Goal: Communication & Community: Answer question/provide support

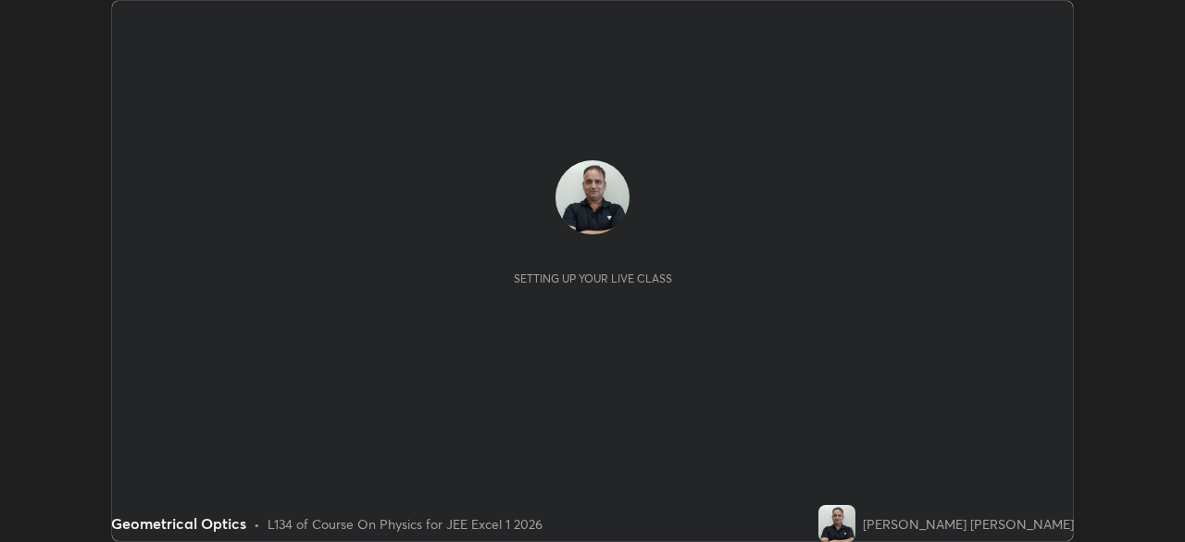
scroll to position [542, 1185]
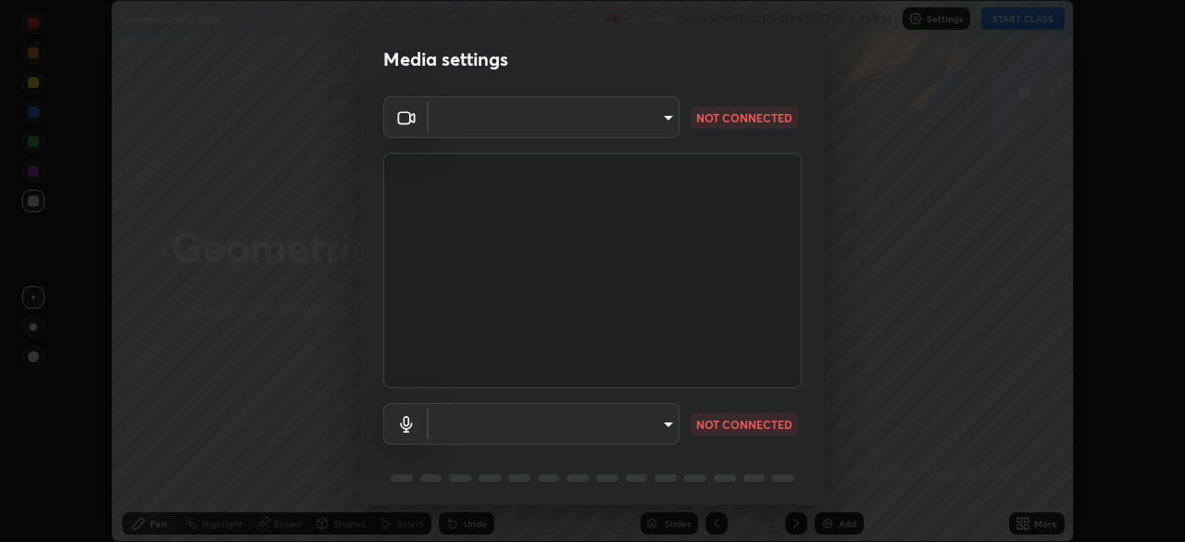
type input "1e49b53be58bf3658c32ba4c8e2538d2601885ca91182b01ba969948c87b8f29"
click at [594, 417] on body "Erase all Geometrical Optics Recording WAS SCHEDULED TO START AT 4:45 PM Settin…" at bounding box center [592, 271] width 1185 height 542
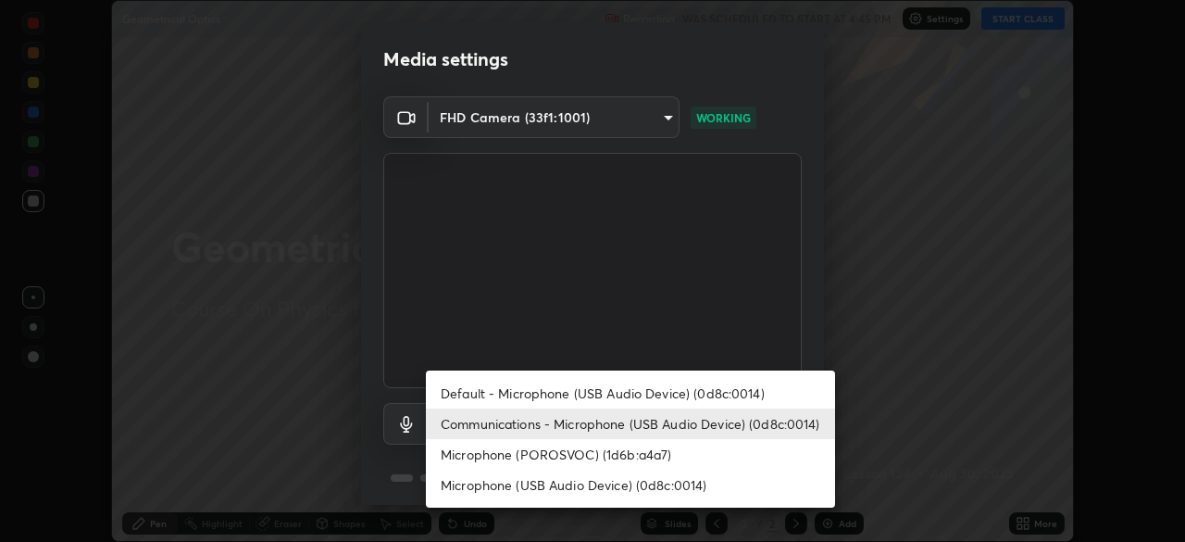
click at [542, 459] on li "Microphone (POROSVOC) (1d6b:a4a7)" at bounding box center [630, 454] width 409 height 31
type input "f32d8c3b204f8e9222a1978582ca186b5ce48eabea52737875809bb333023ea6"
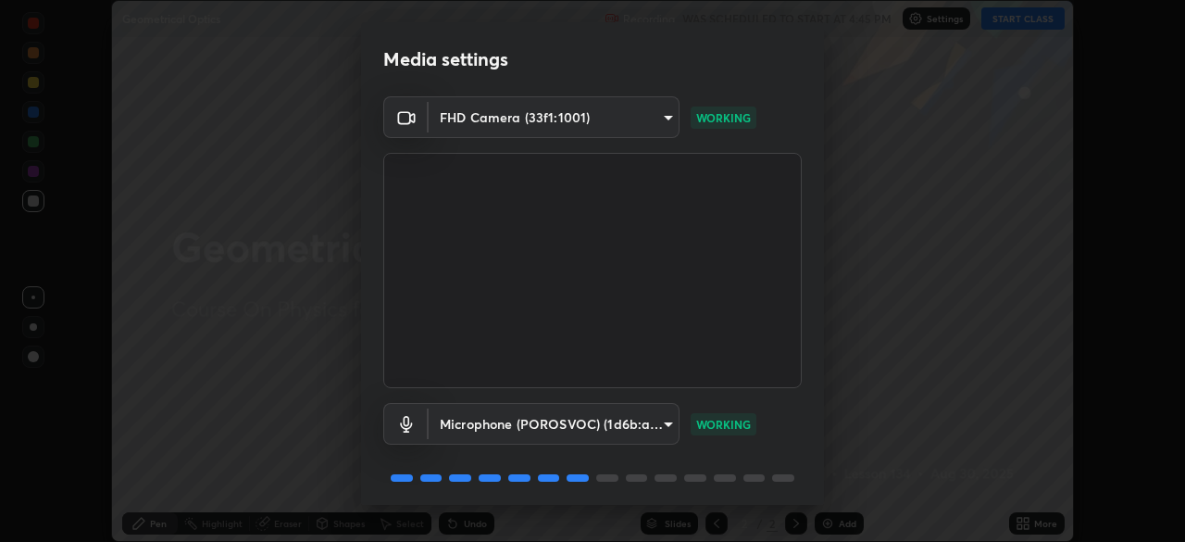
scroll to position [66, 0]
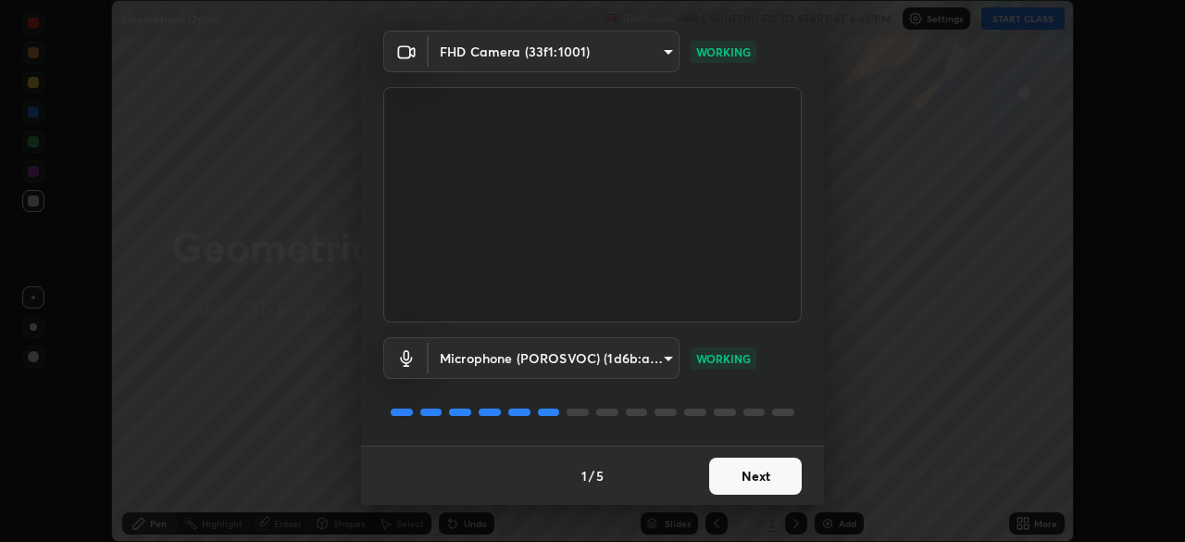
click at [743, 481] on button "Next" at bounding box center [755, 475] width 93 height 37
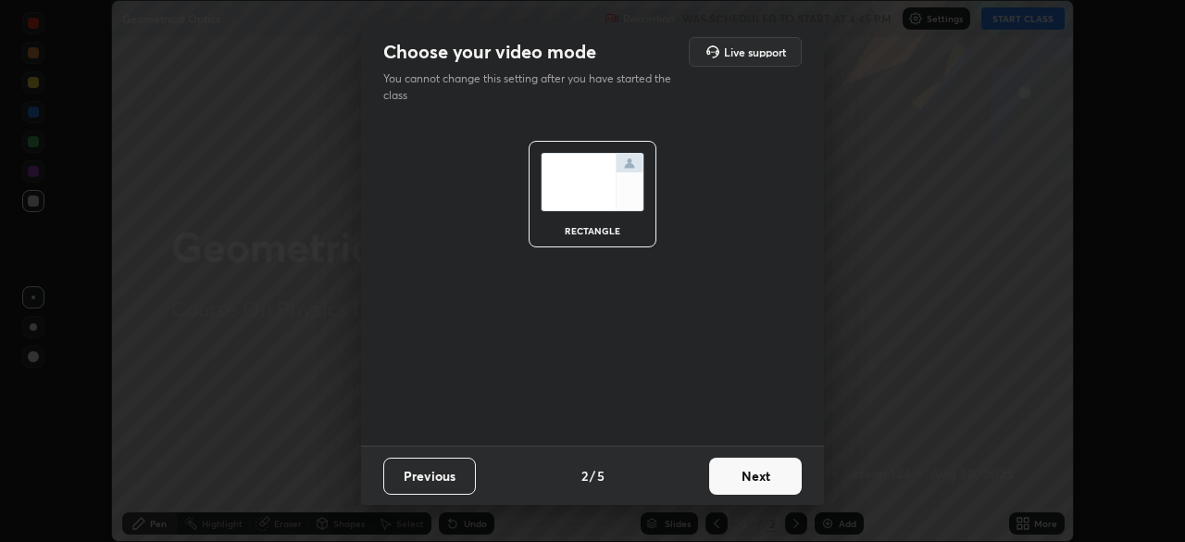
scroll to position [0, 0]
click at [744, 476] on button "Next" at bounding box center [755, 475] width 93 height 37
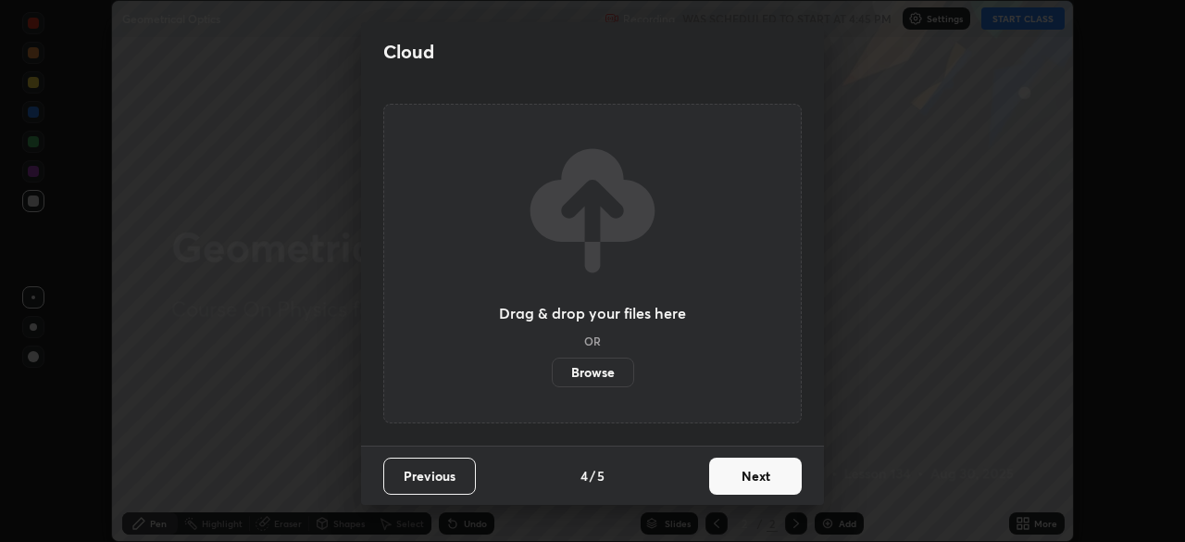
click at [746, 480] on button "Next" at bounding box center [755, 475] width 93 height 37
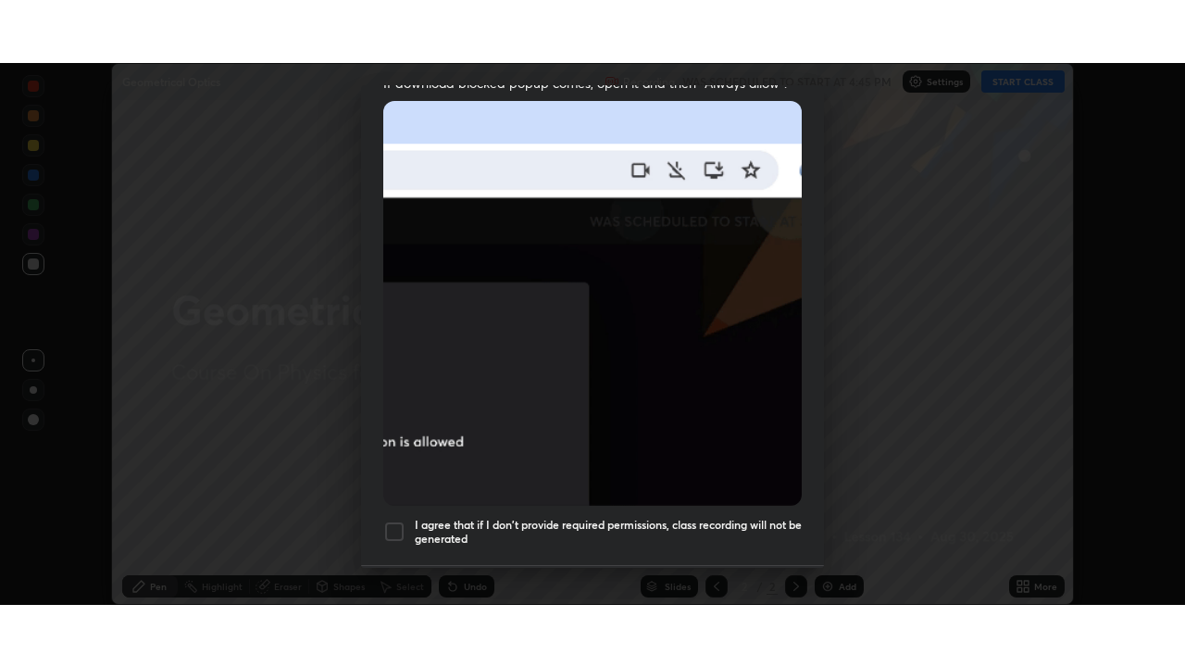
scroll to position [444, 0]
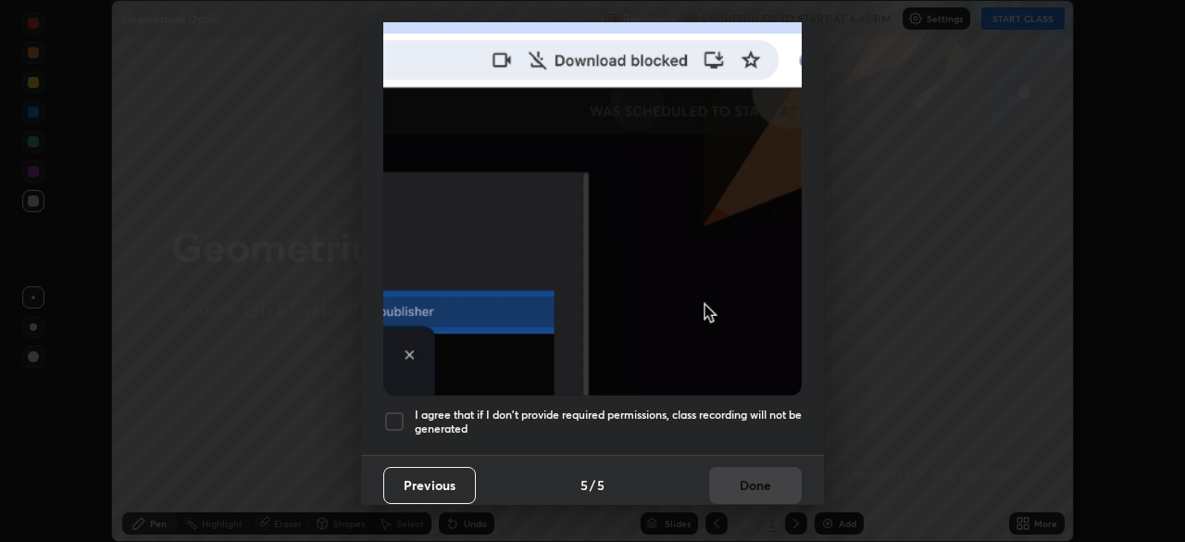
click at [405, 421] on div at bounding box center [394, 421] width 22 height 22
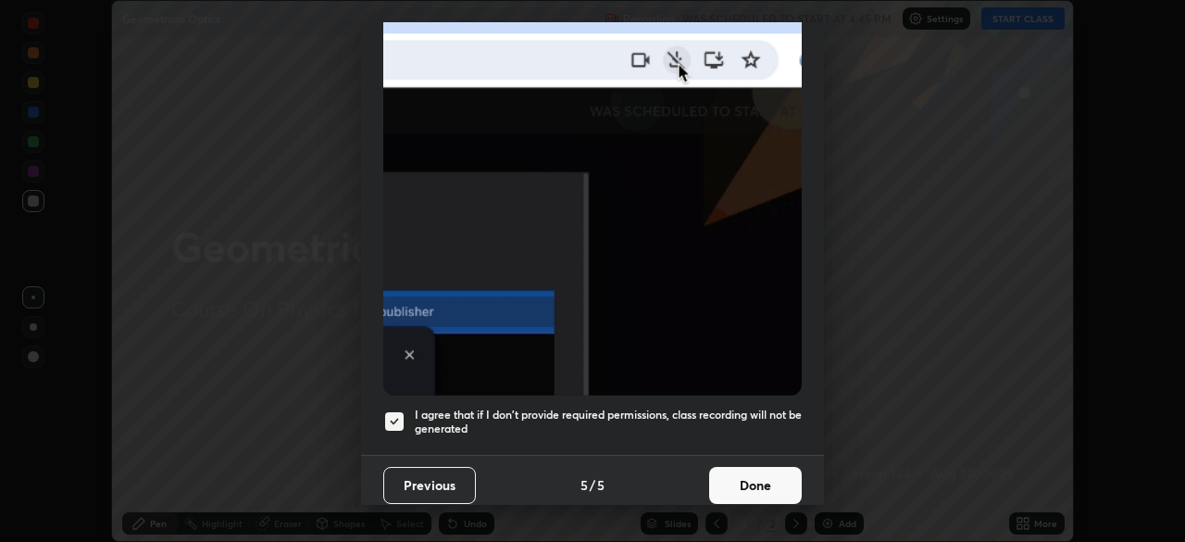
click at [735, 487] on button "Done" at bounding box center [755, 485] width 93 height 37
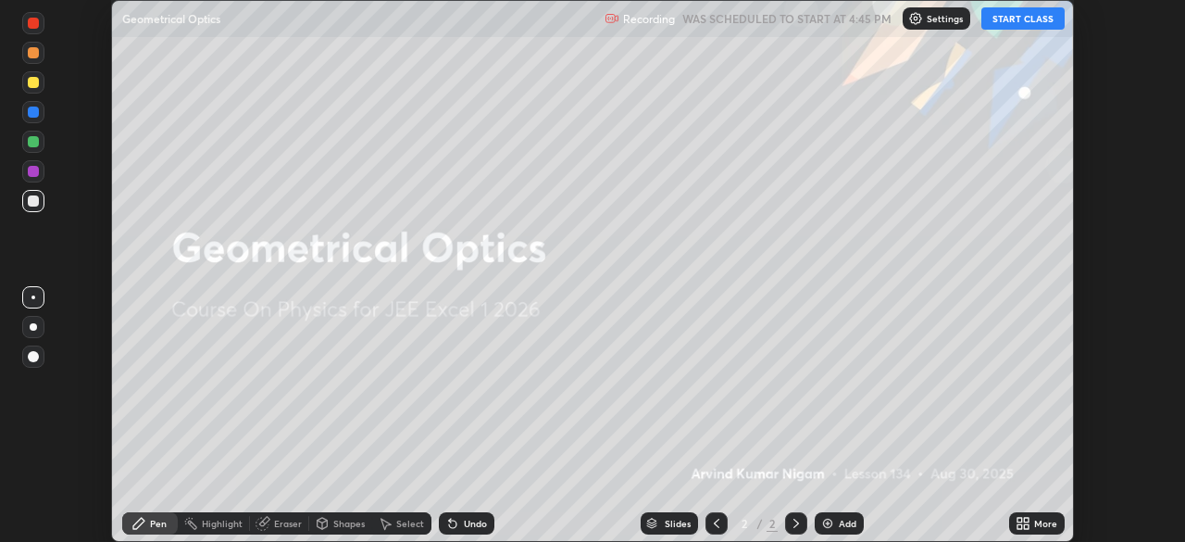
click at [1036, 22] on button "START CLASS" at bounding box center [1023, 18] width 83 height 22
click at [1038, 520] on div "More" at bounding box center [1045, 523] width 23 height 9
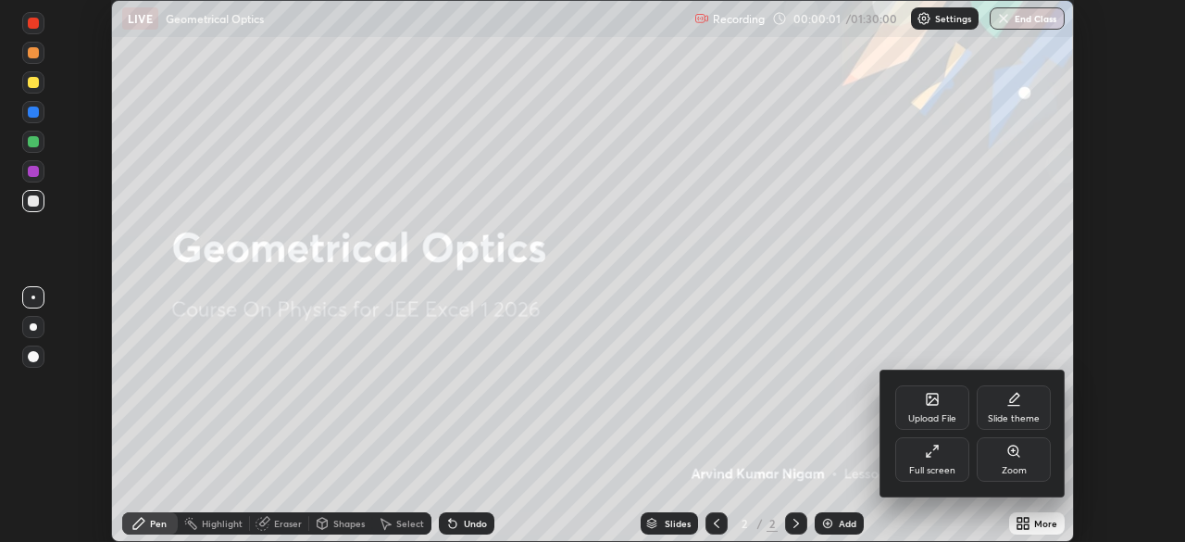
click at [963, 461] on div "Full screen" at bounding box center [932, 459] width 74 height 44
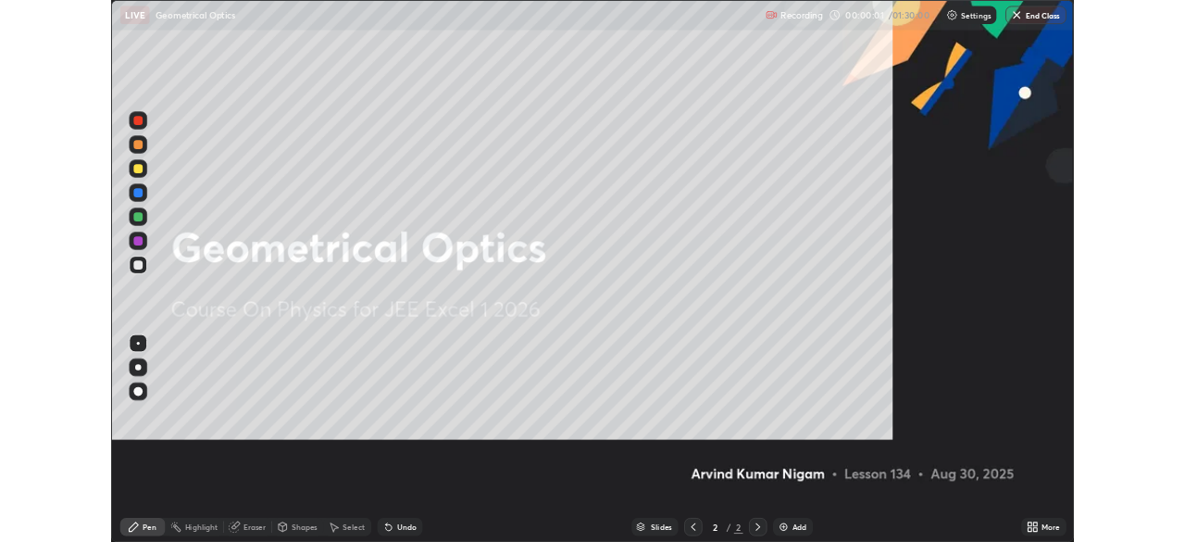
scroll to position [667, 1185]
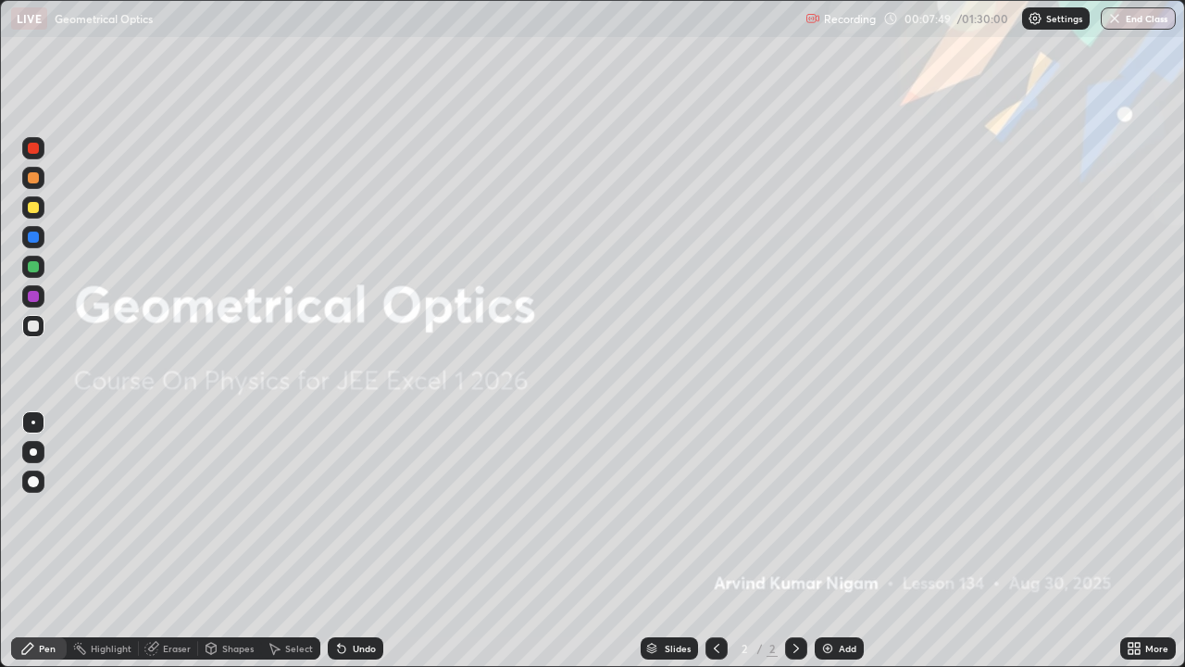
click at [821, 541] on img at bounding box center [827, 648] width 15 height 15
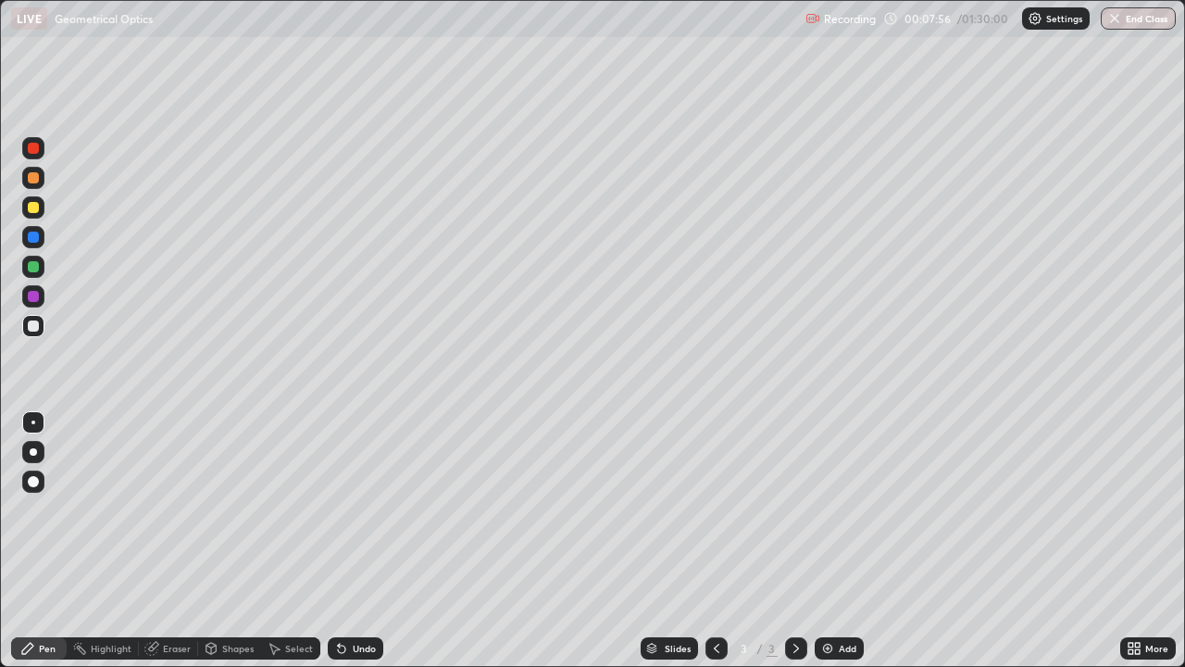
click at [40, 332] on div at bounding box center [33, 326] width 22 height 22
click at [359, 541] on div "Undo" at bounding box center [364, 648] width 23 height 9
click at [247, 541] on div "Shapes" at bounding box center [237, 648] width 31 height 9
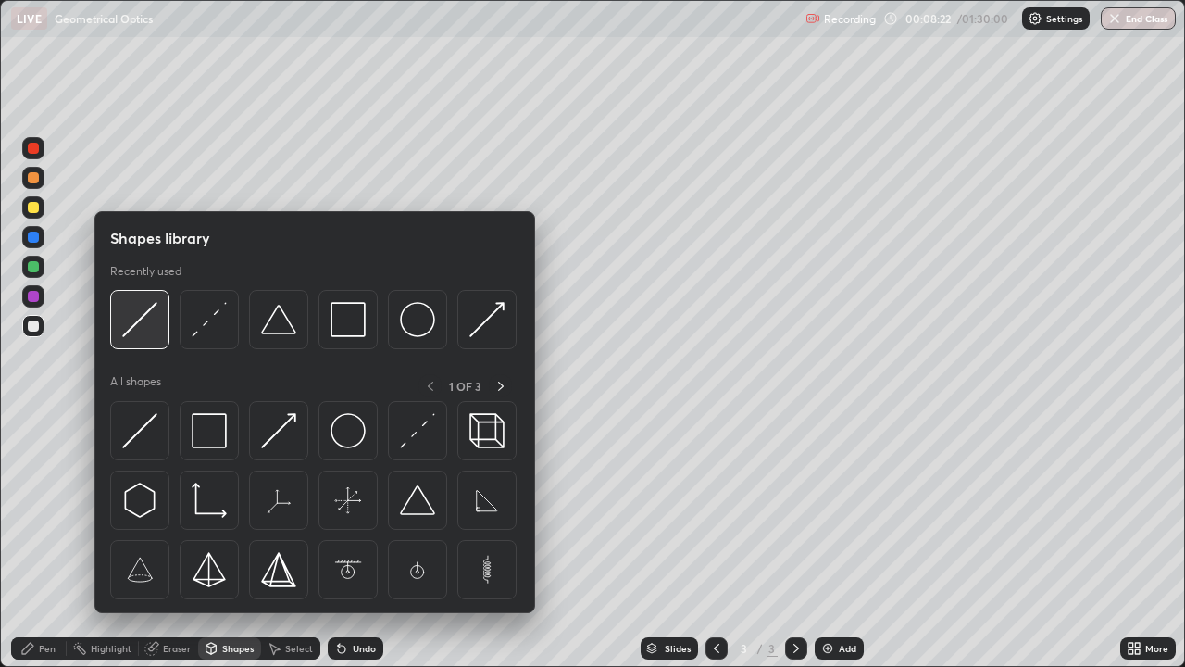
click at [150, 321] on img at bounding box center [139, 319] width 35 height 35
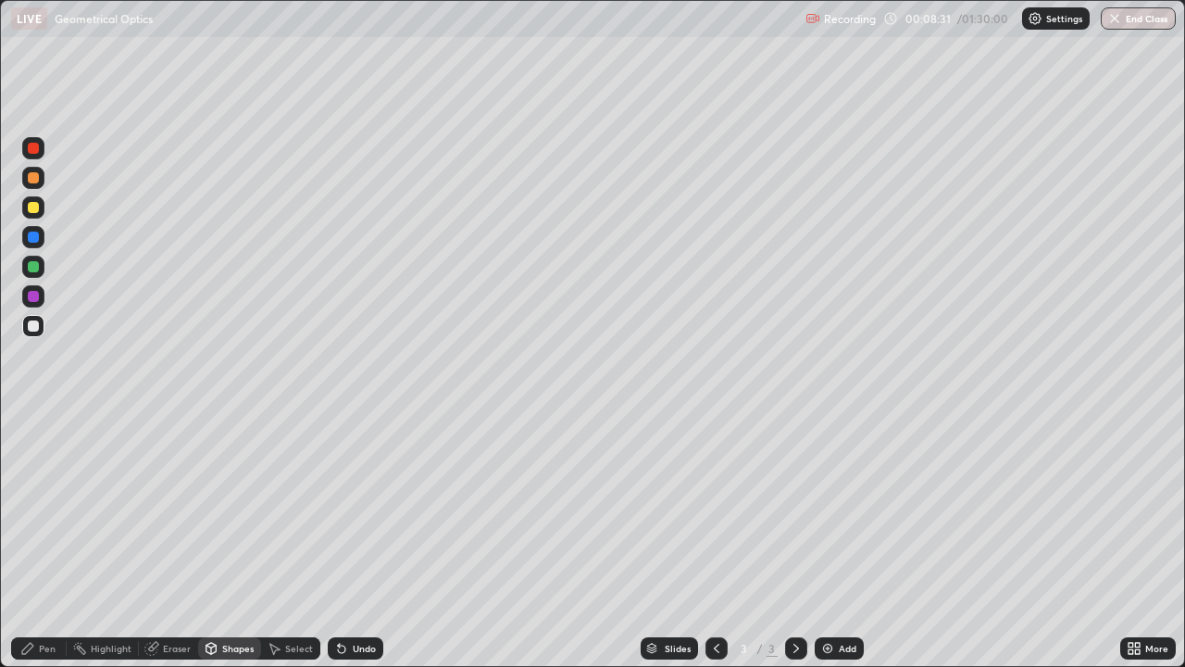
click at [715, 541] on icon at bounding box center [716, 648] width 15 height 15
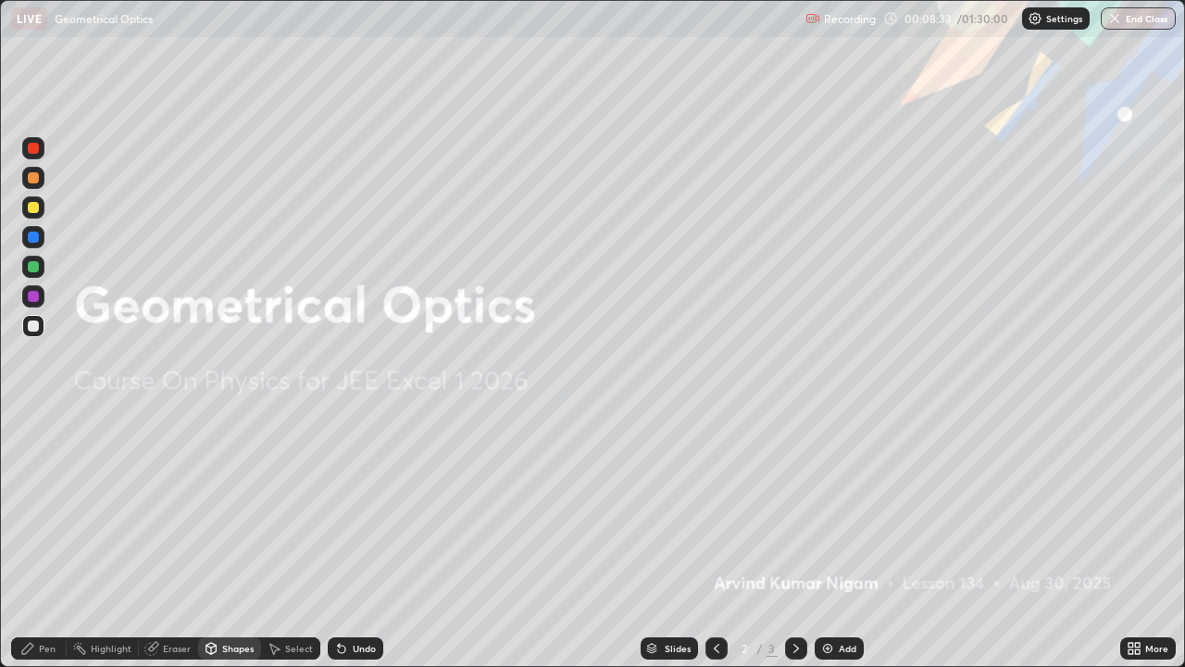
click at [226, 541] on div "Shapes" at bounding box center [237, 648] width 31 height 9
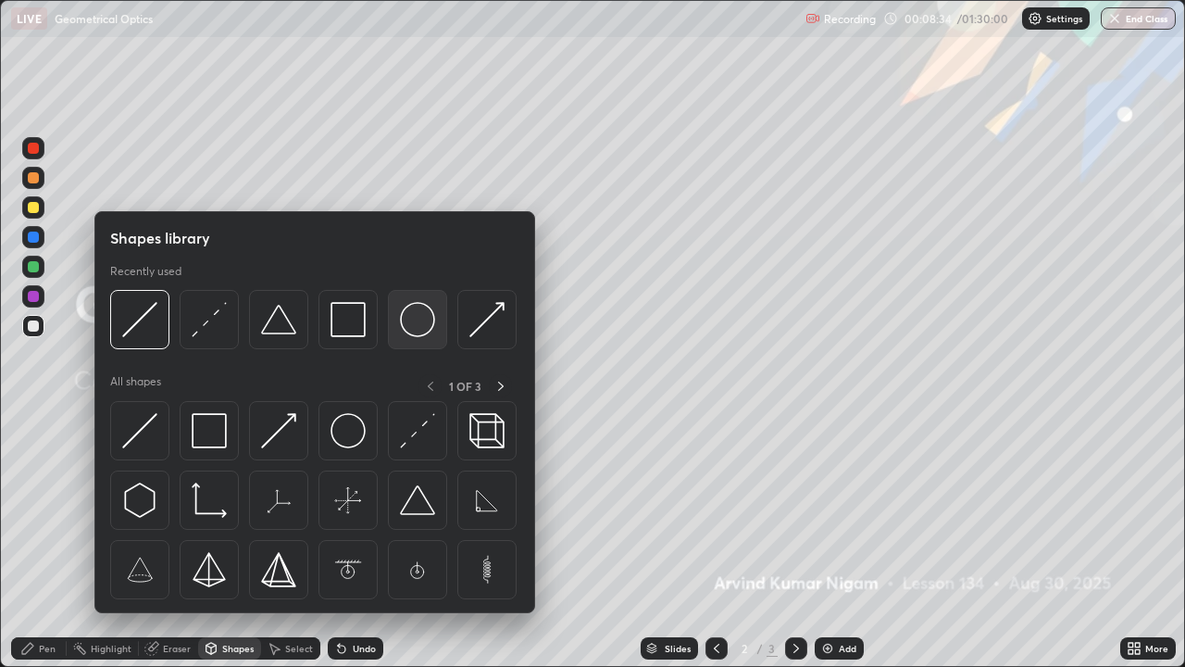
click at [415, 328] on img at bounding box center [417, 319] width 35 height 35
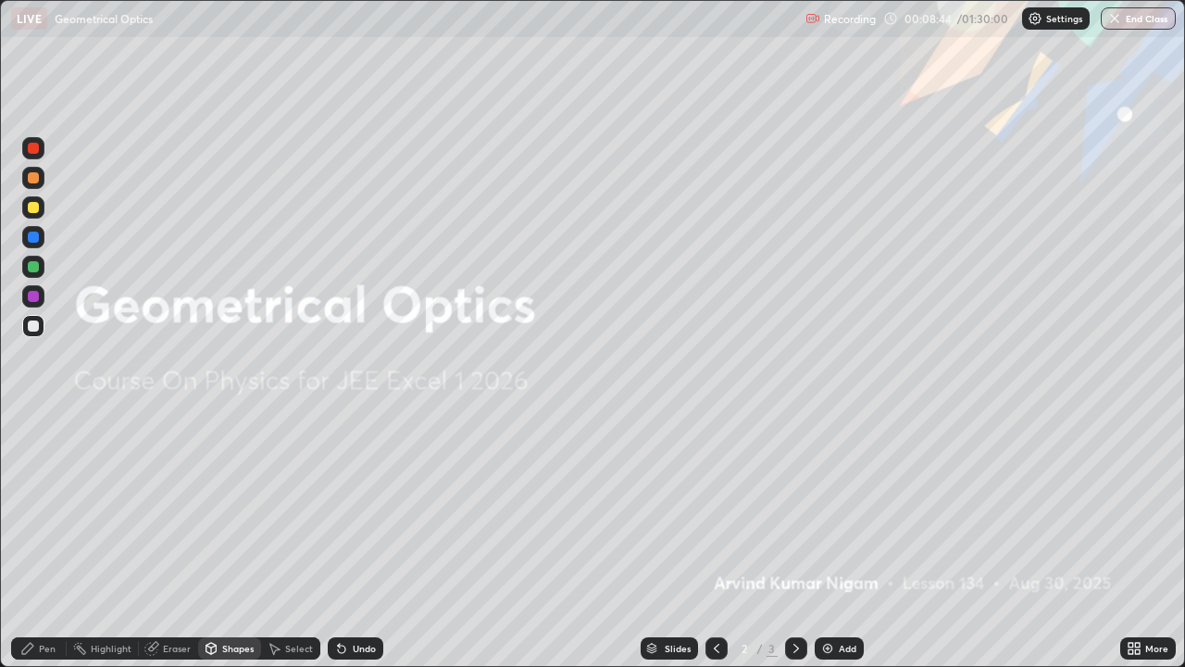
click at [237, 541] on div "Shapes" at bounding box center [237, 648] width 31 height 9
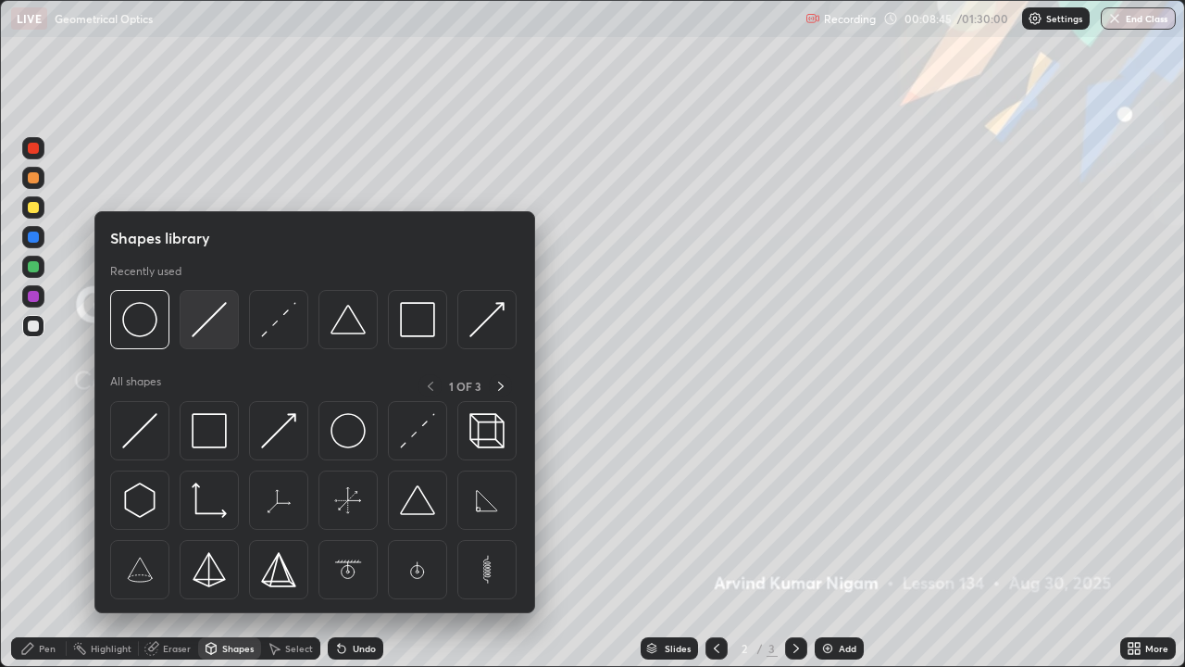
click at [212, 322] on img at bounding box center [209, 319] width 35 height 35
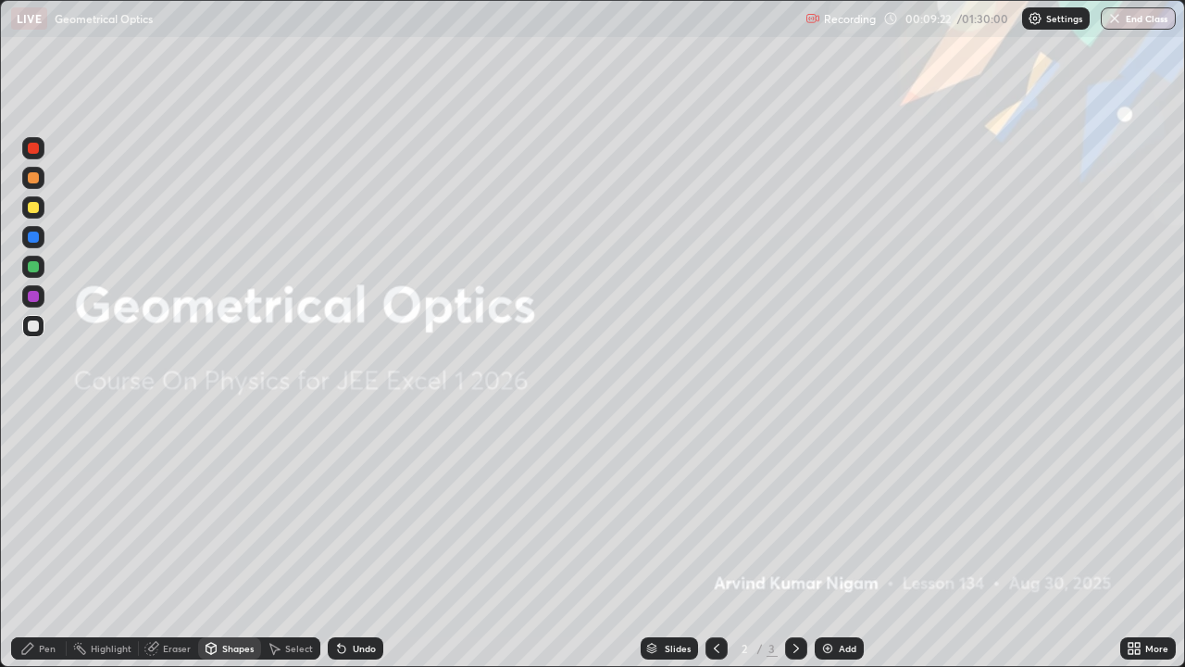
click at [47, 541] on div "Pen" at bounding box center [47, 648] width 17 height 9
click at [794, 541] on icon at bounding box center [796, 648] width 15 height 15
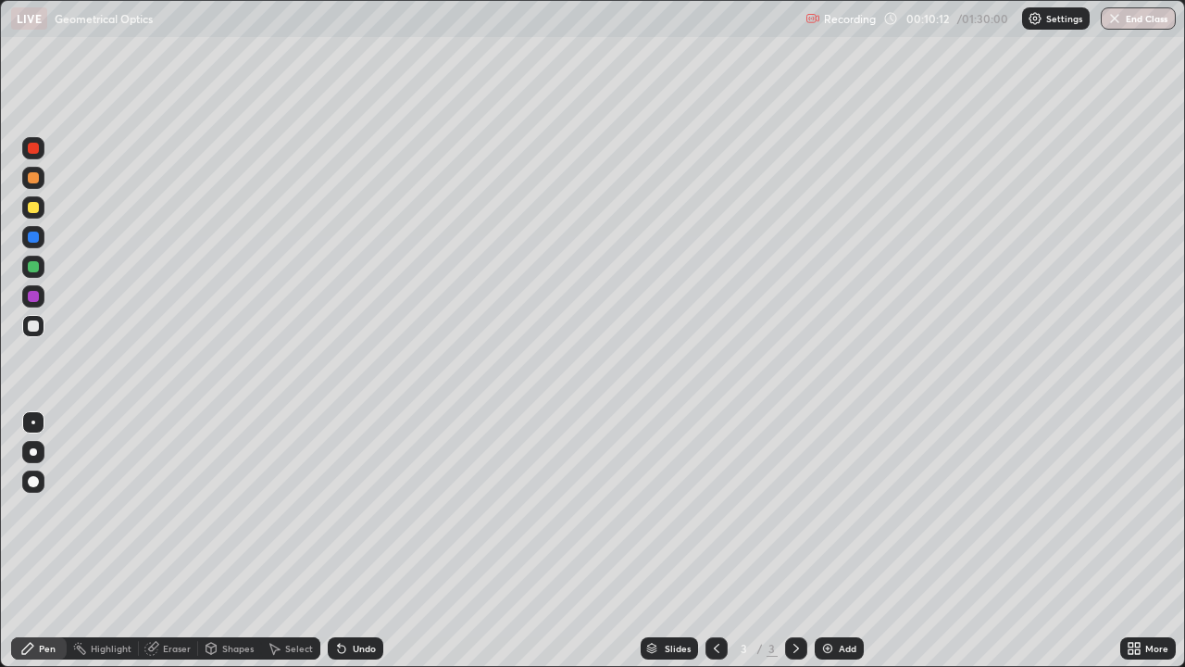
click at [42, 211] on div at bounding box center [33, 207] width 22 height 22
click at [241, 541] on div "Shapes" at bounding box center [237, 648] width 31 height 9
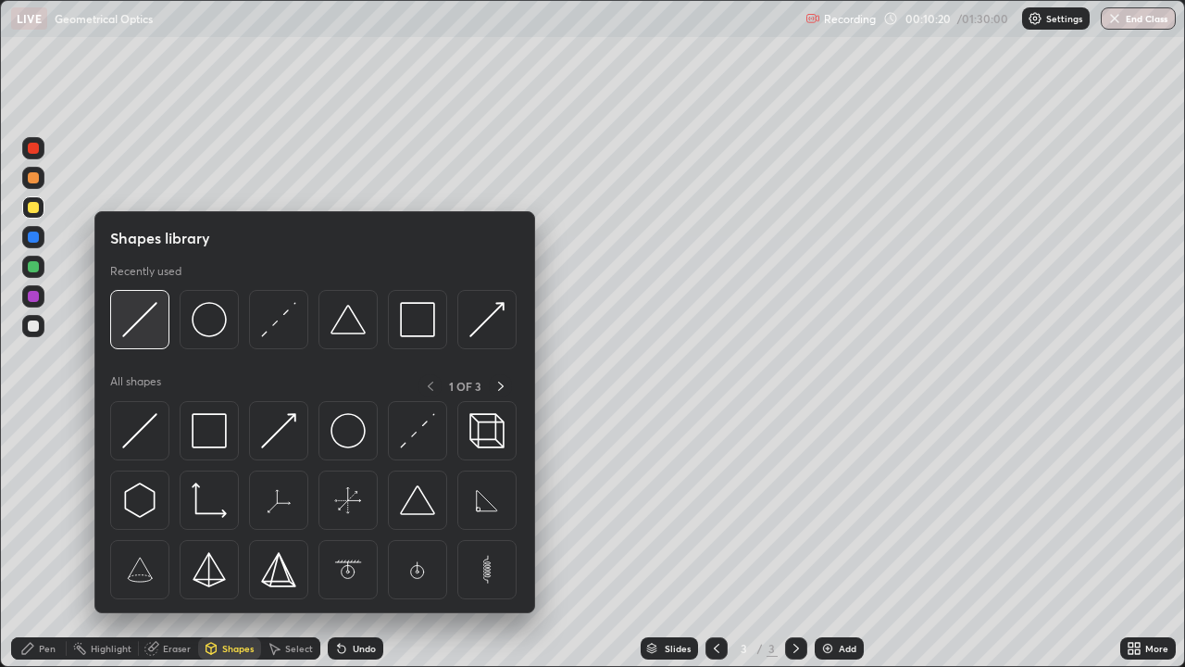
click at [151, 331] on img at bounding box center [139, 319] width 35 height 35
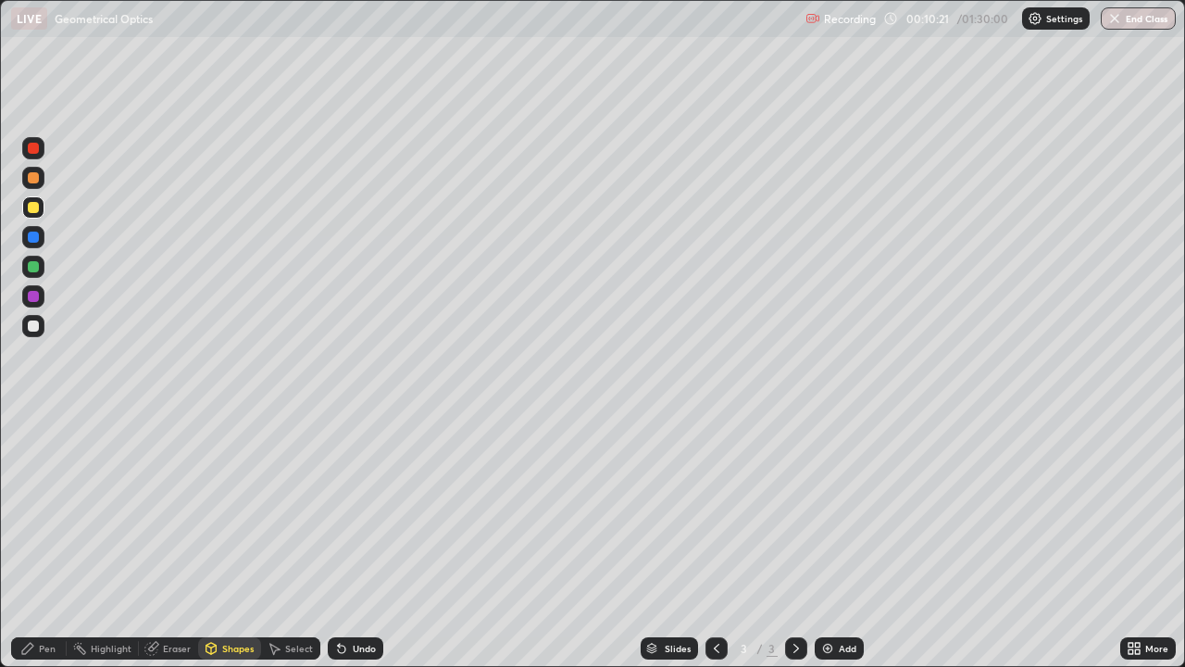
click at [39, 332] on div at bounding box center [33, 326] width 22 height 22
click at [53, 541] on div "Pen" at bounding box center [39, 648] width 56 height 22
click at [712, 541] on div at bounding box center [717, 648] width 22 height 22
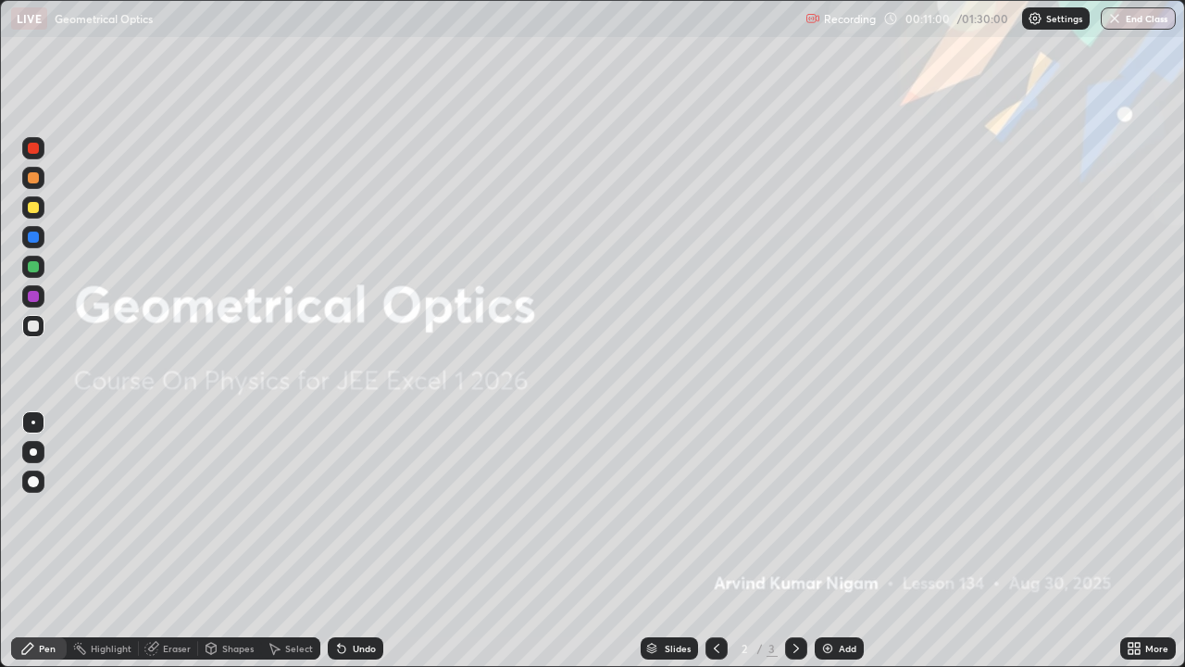
click at [796, 541] on div at bounding box center [796, 648] width 22 height 22
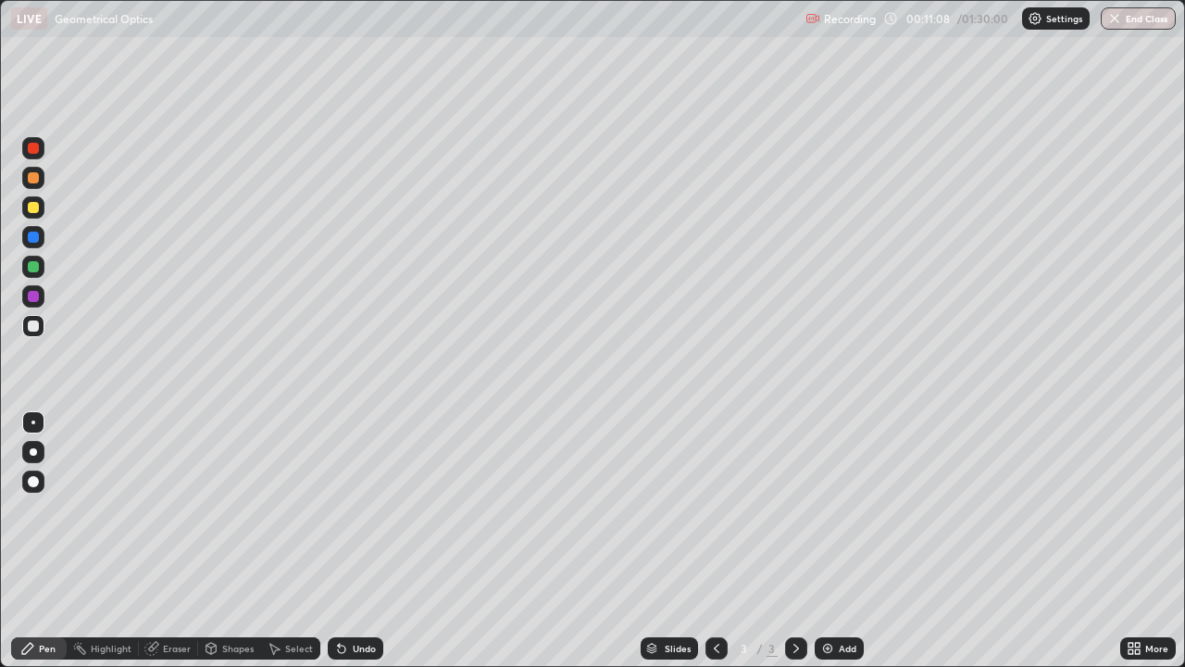
click at [230, 541] on div "Shapes" at bounding box center [237, 648] width 31 height 9
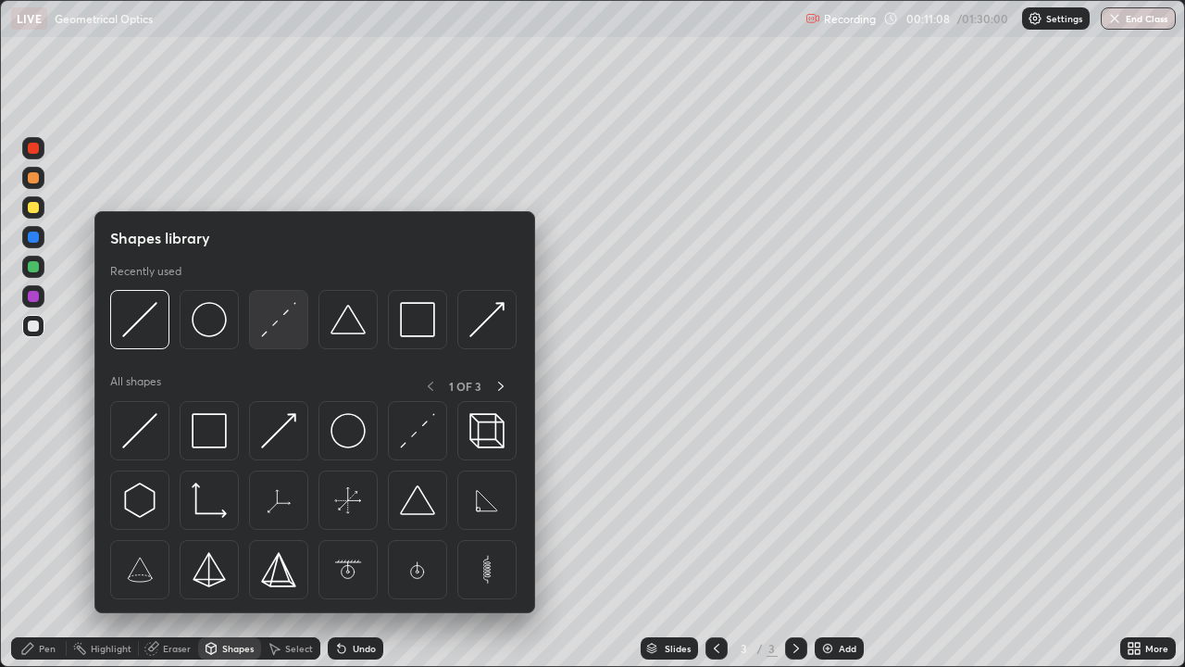
click at [262, 339] on div at bounding box center [278, 319] width 59 height 59
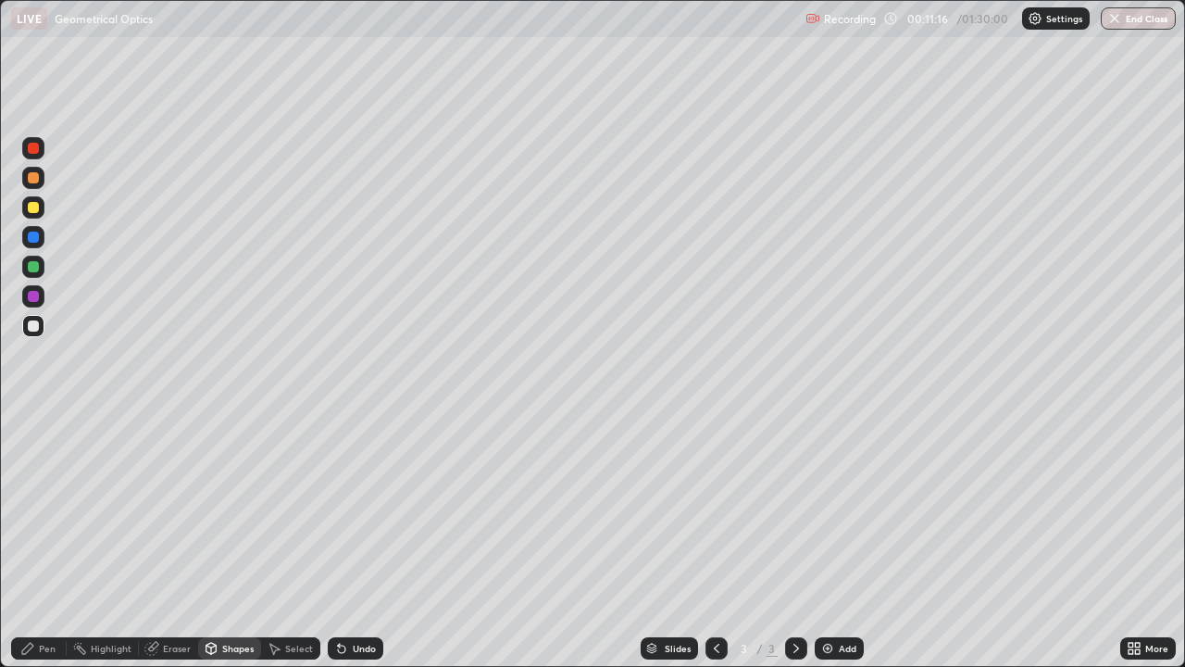
click at [290, 541] on div "Select" at bounding box center [299, 648] width 28 height 9
click at [282, 541] on div "Select" at bounding box center [290, 648] width 59 height 22
click at [239, 541] on div "Shapes" at bounding box center [237, 648] width 31 height 9
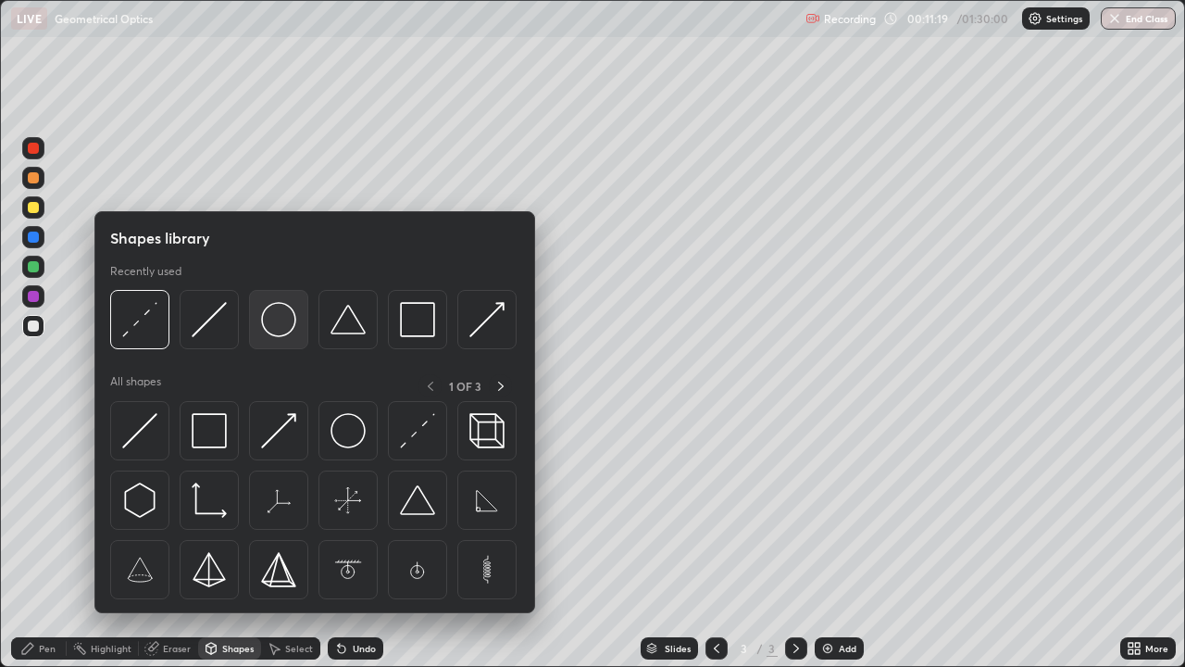
click at [272, 327] on img at bounding box center [278, 319] width 35 height 35
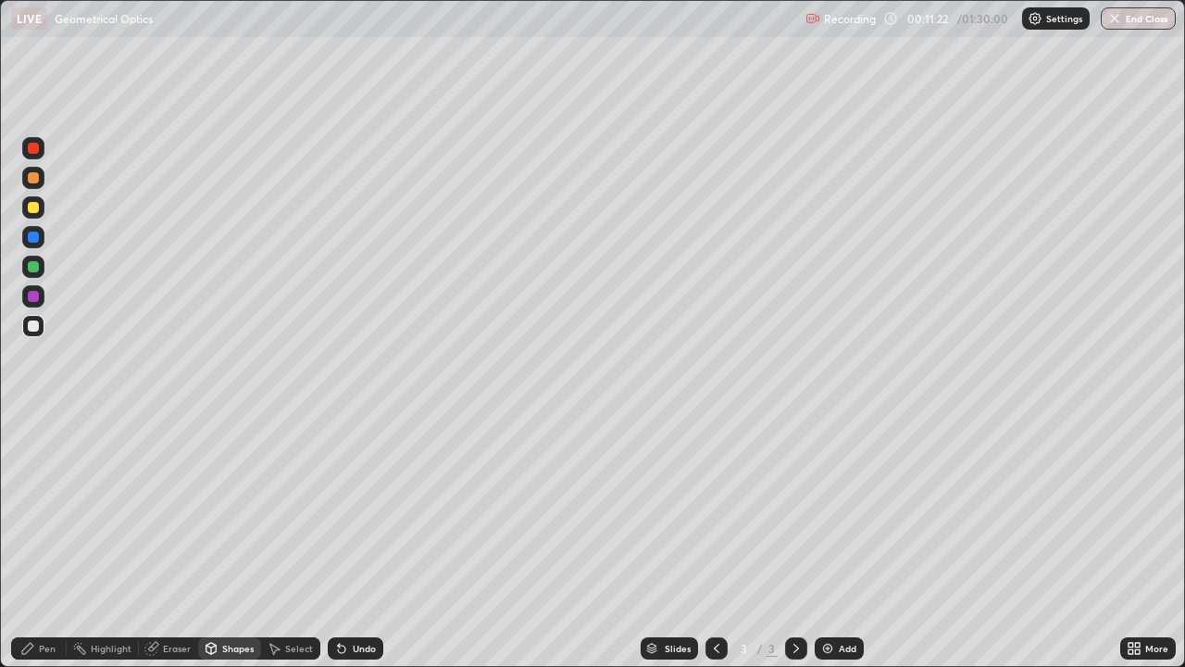
click at [294, 541] on div "Select" at bounding box center [299, 648] width 28 height 9
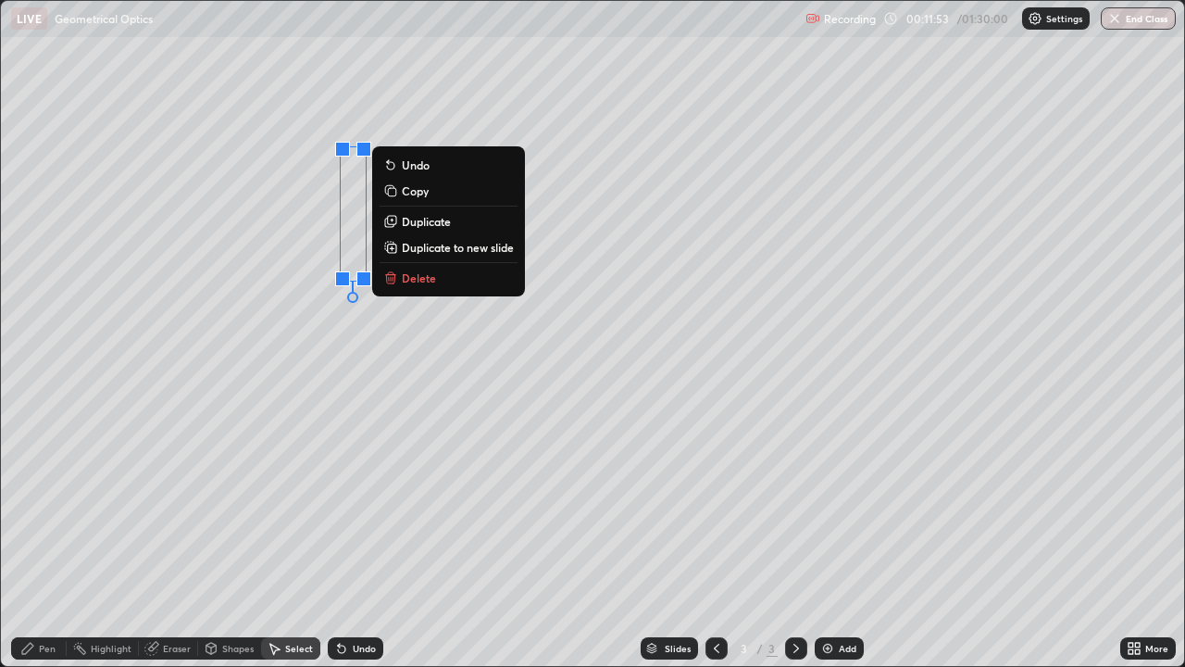
click at [421, 190] on p "Copy" at bounding box center [415, 190] width 27 height 15
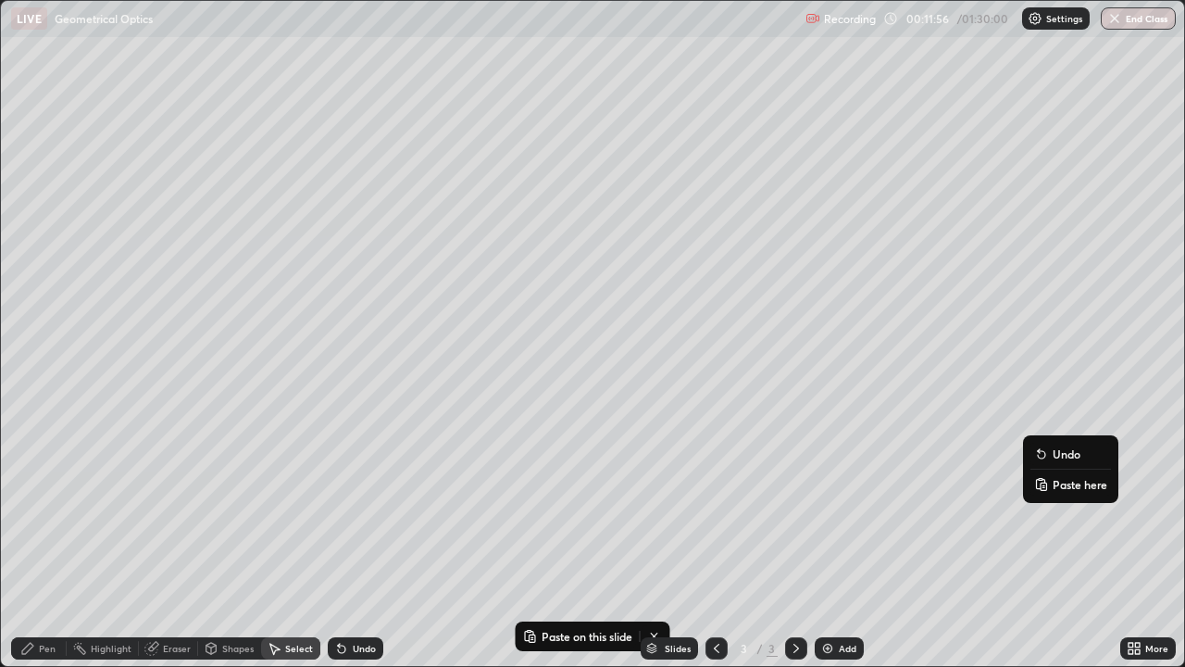
click at [1096, 483] on p "Paste here" at bounding box center [1080, 484] width 55 height 15
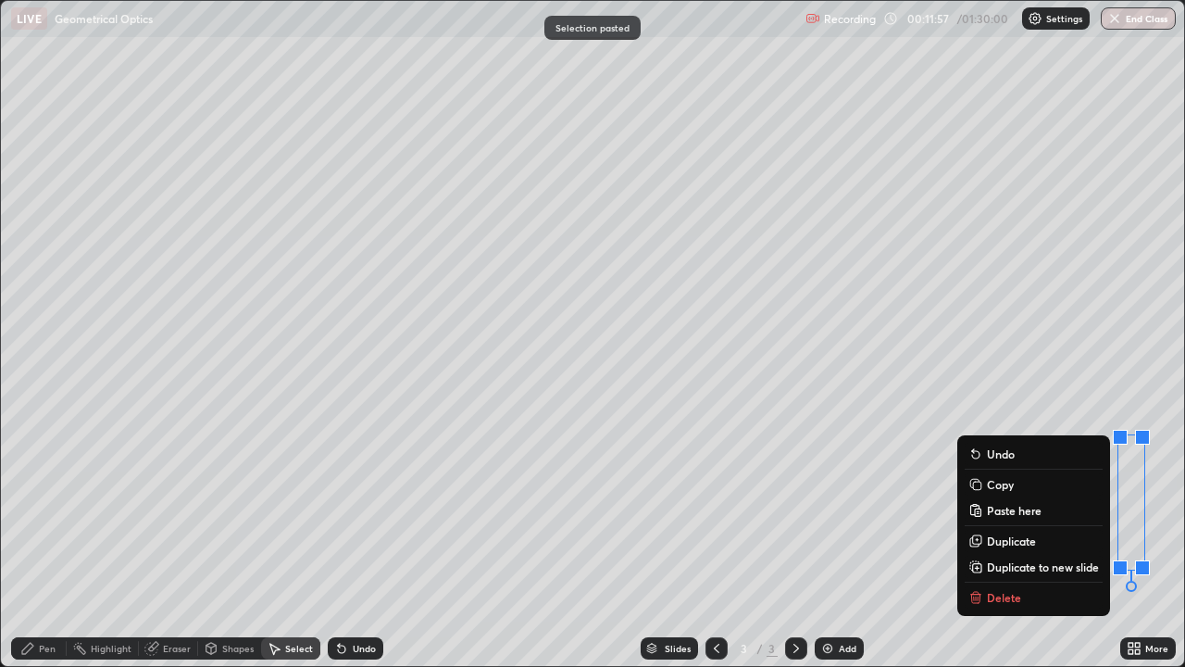
click at [900, 541] on div "0 ° Undo Copy Paste here Duplicate Duplicate to new slide Delete" at bounding box center [592, 333] width 1183 height 665
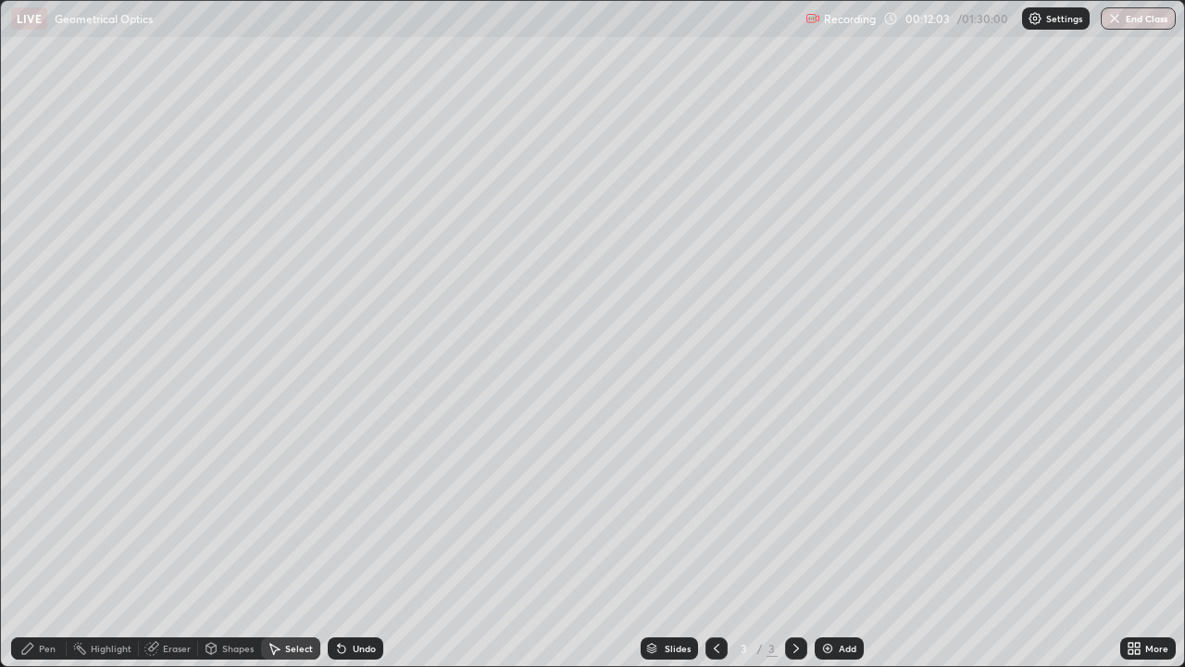
click at [47, 541] on div "Pen" at bounding box center [47, 648] width 17 height 9
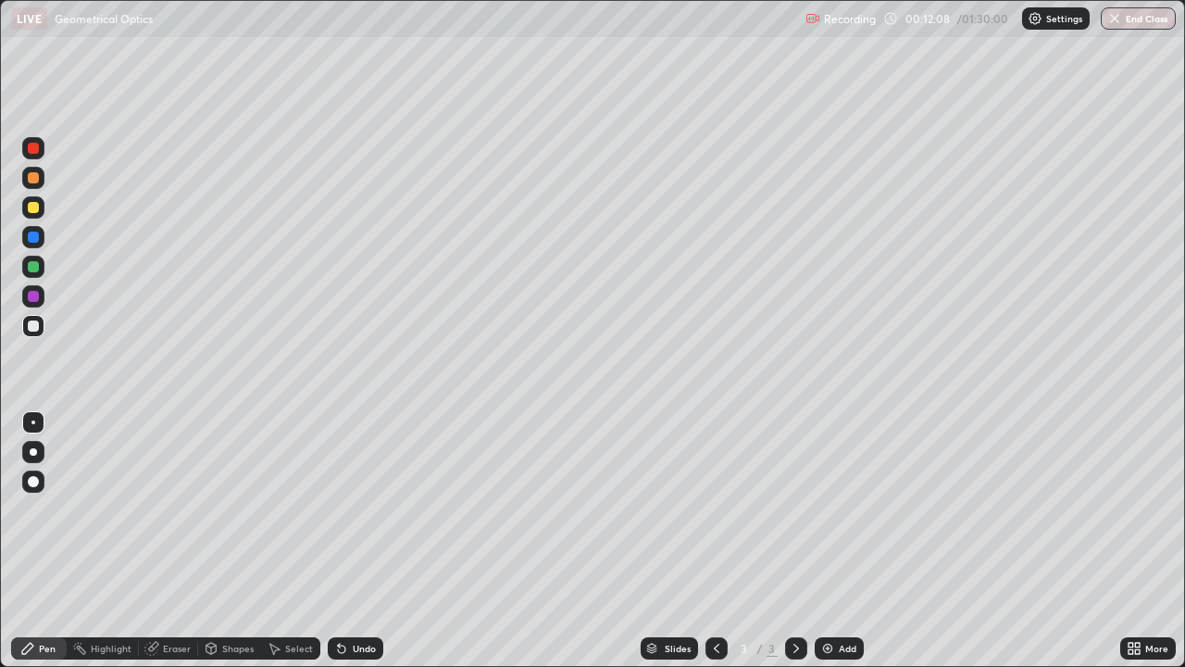
click at [298, 541] on div "Select" at bounding box center [290, 648] width 59 height 22
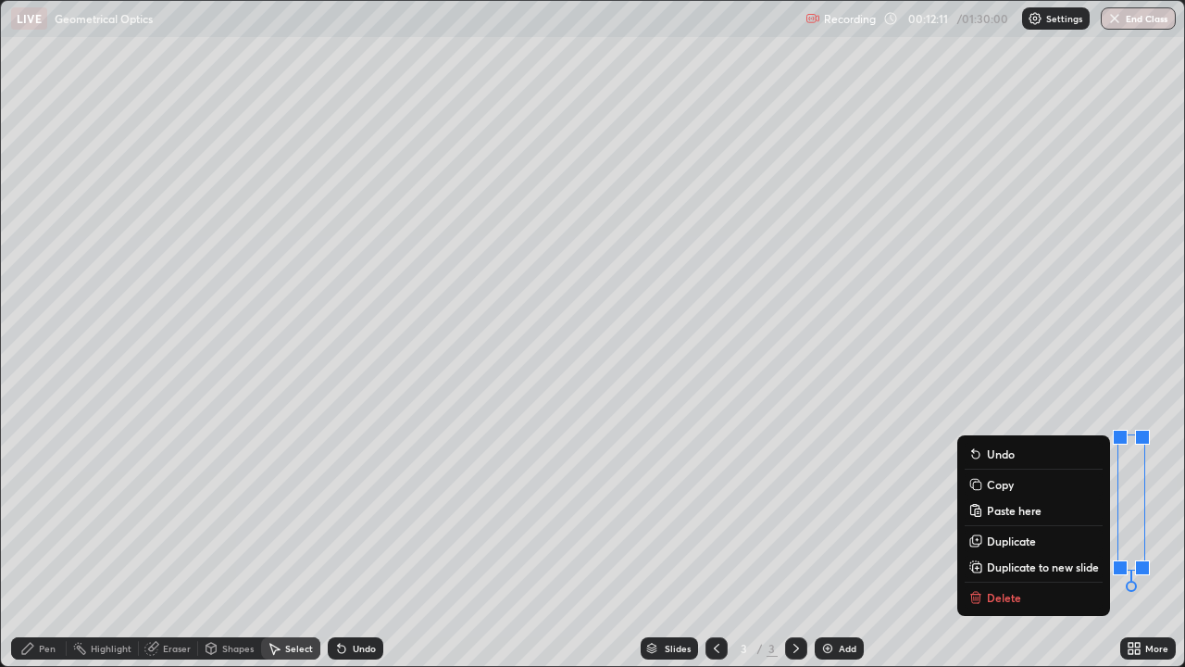
click at [1030, 484] on button "Copy" at bounding box center [1034, 484] width 138 height 22
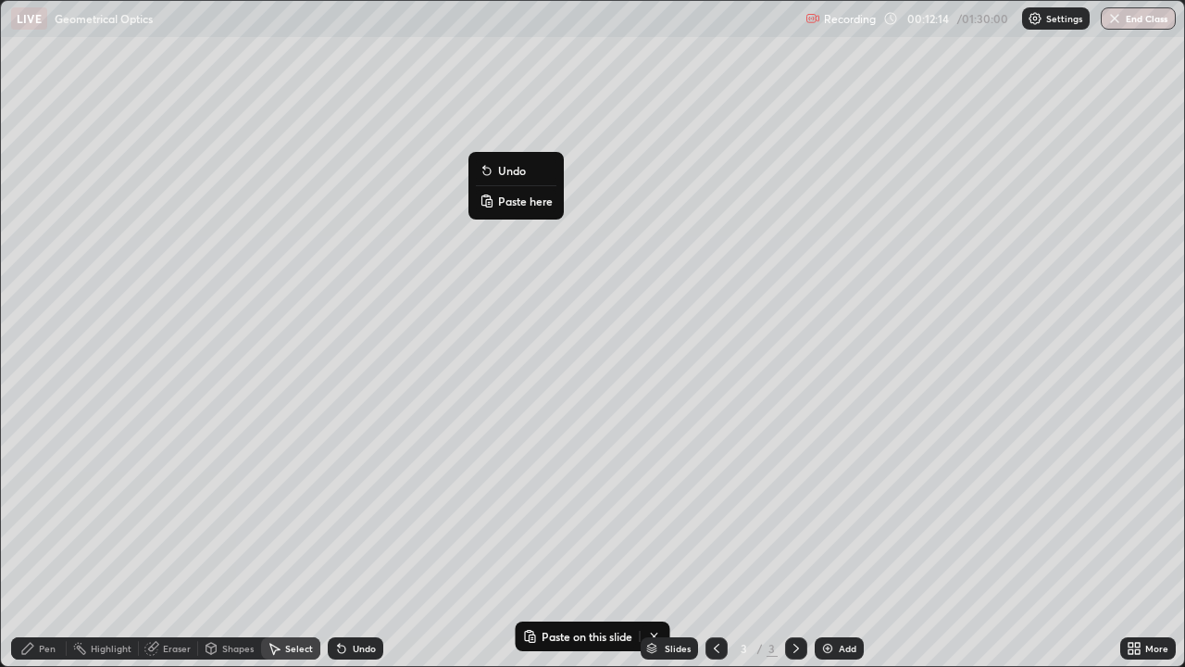
click at [504, 205] on p "Paste here" at bounding box center [525, 201] width 55 height 15
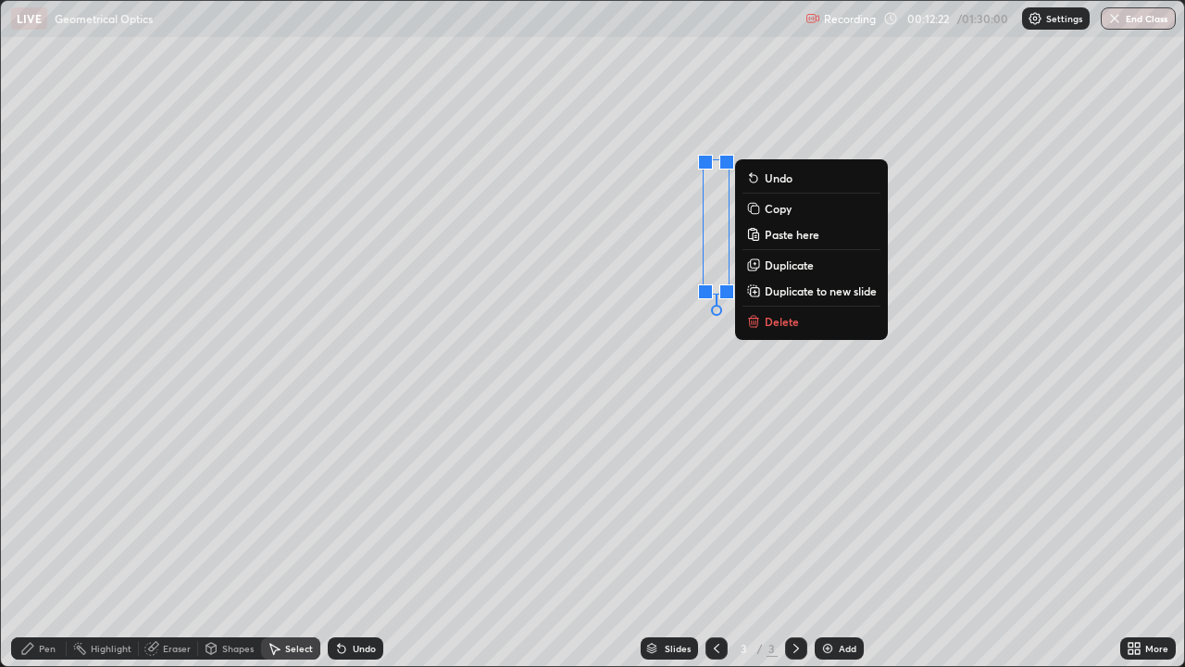
click at [52, 541] on div "Pen" at bounding box center [39, 648] width 56 height 22
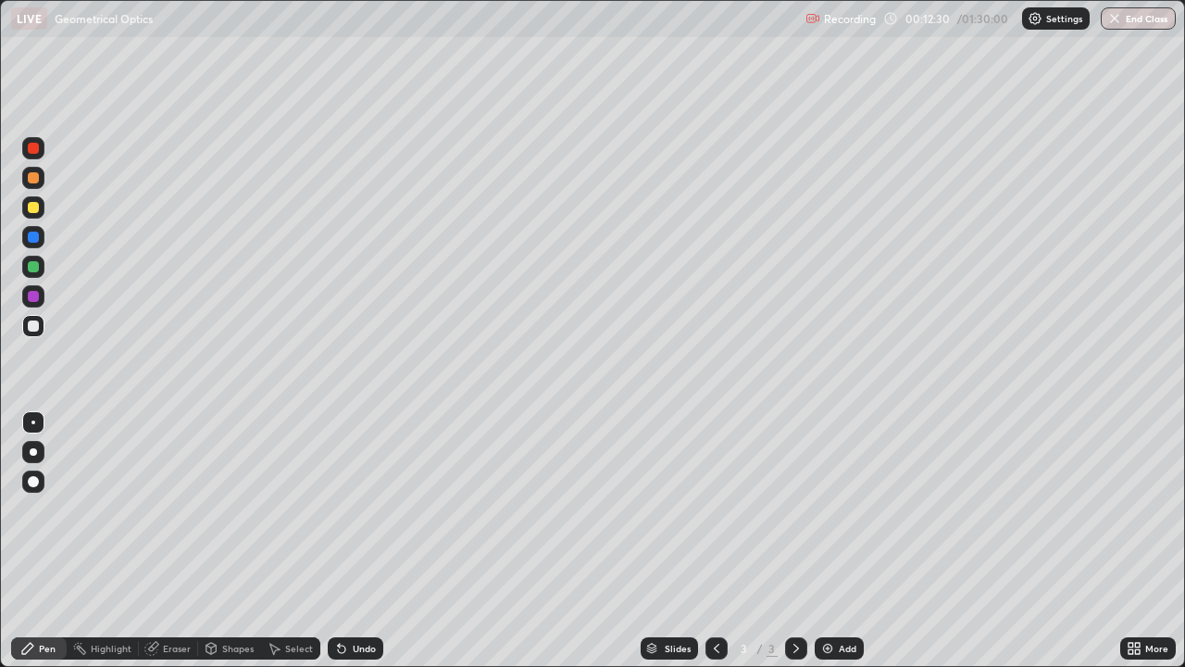
click at [1131, 541] on icon at bounding box center [1134, 648] width 15 height 15
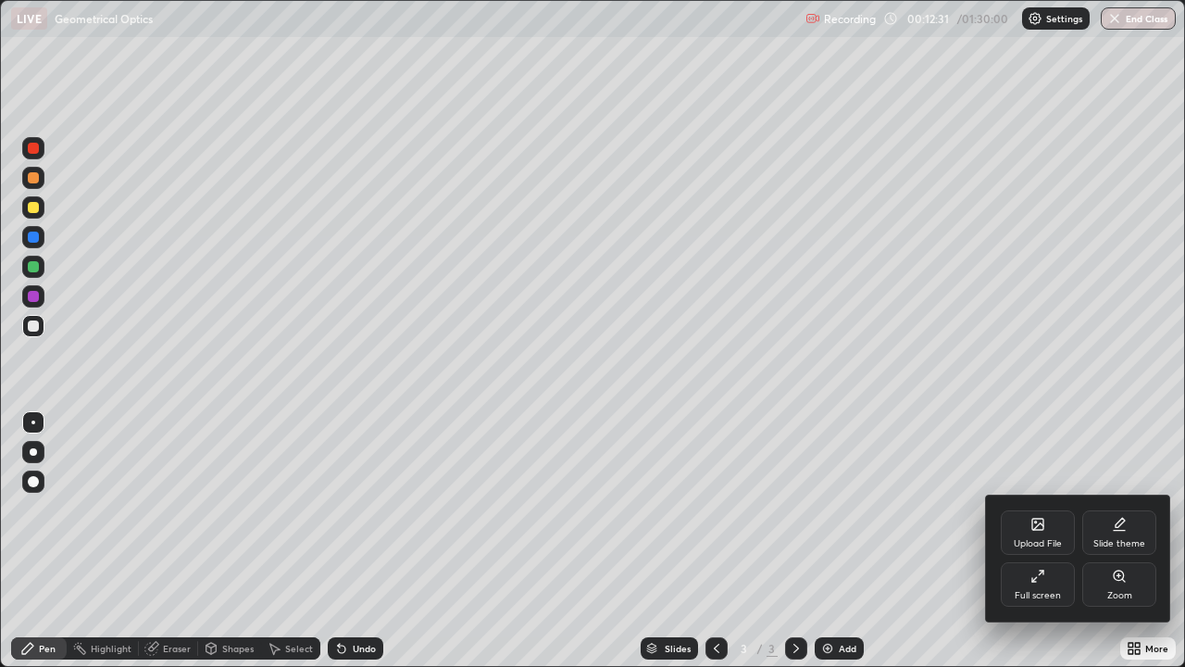
click at [1032, 541] on div "Full screen" at bounding box center [1038, 595] width 46 height 9
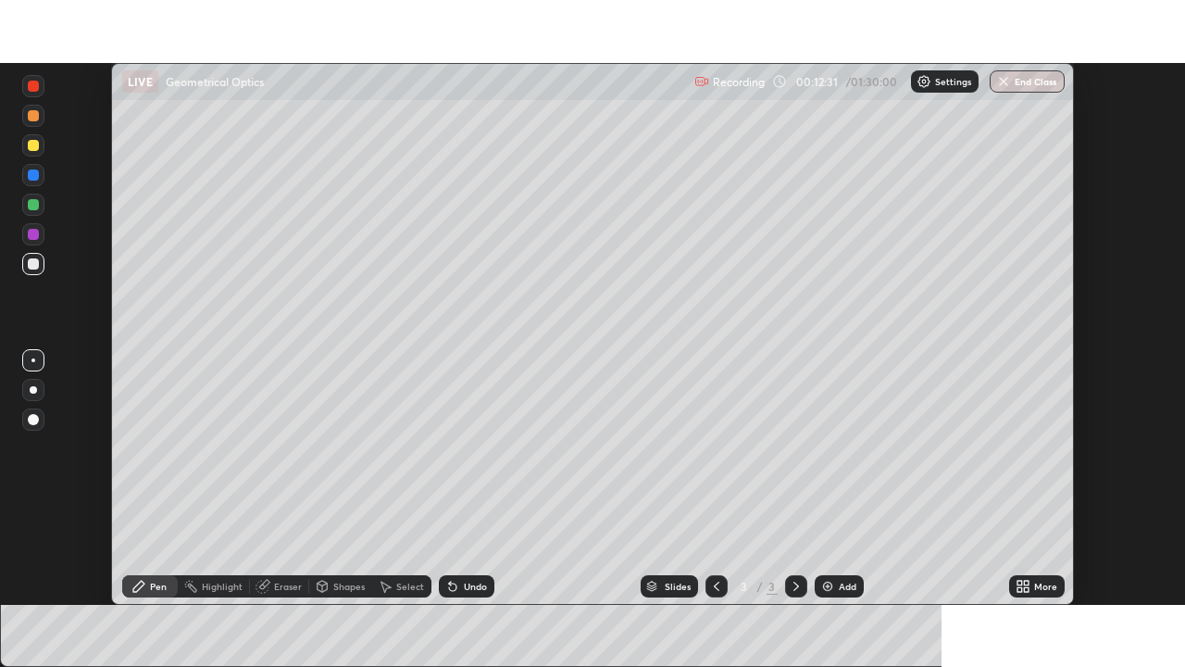
scroll to position [92055, 91412]
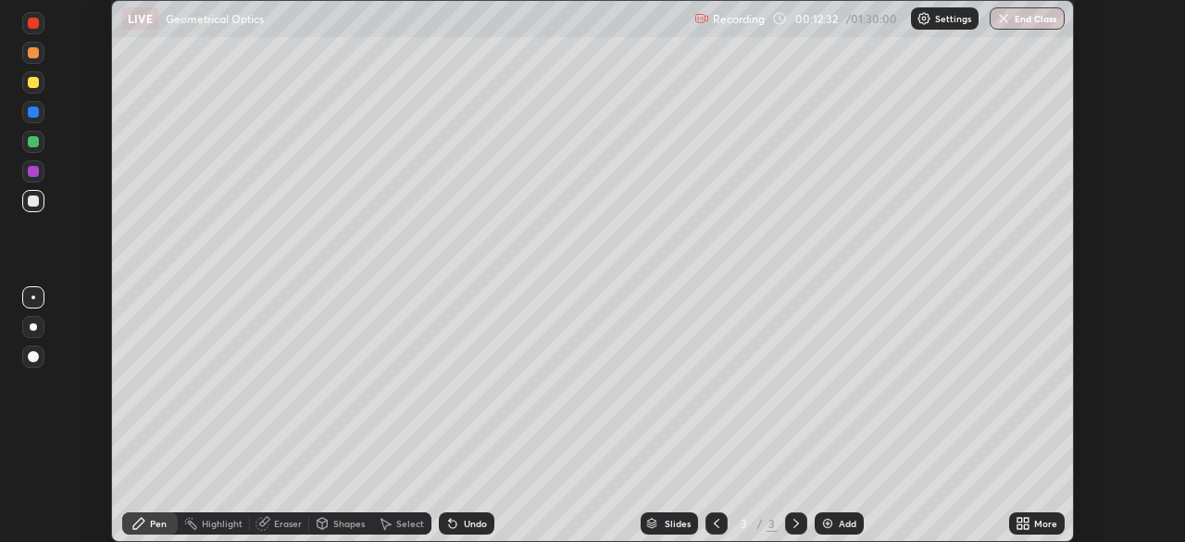
click at [1019, 526] on icon at bounding box center [1020, 526] width 5 height 5
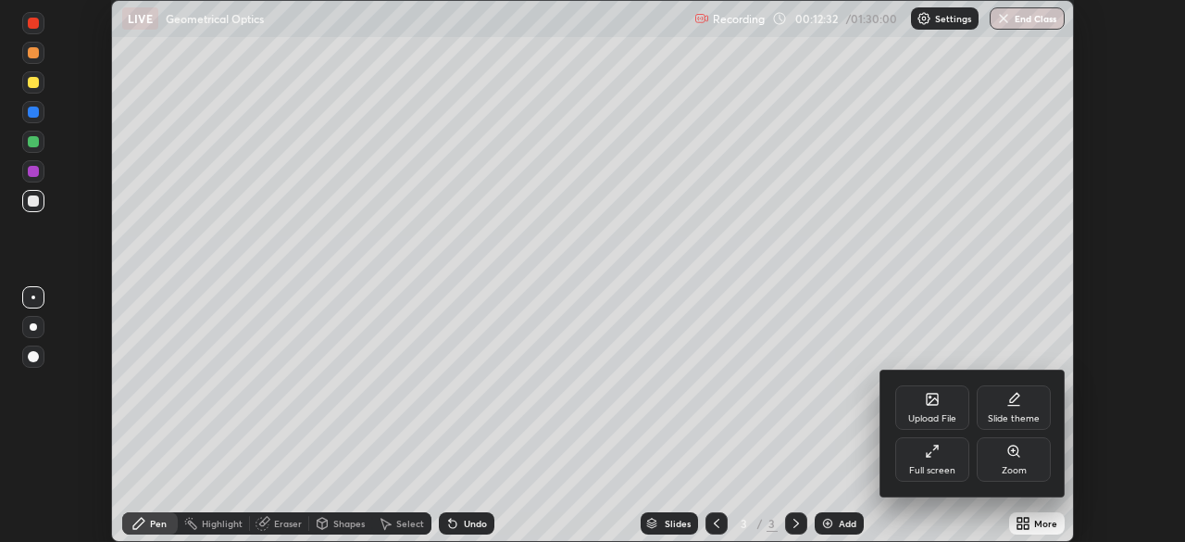
click at [921, 471] on div "Full screen" at bounding box center [932, 470] width 46 height 9
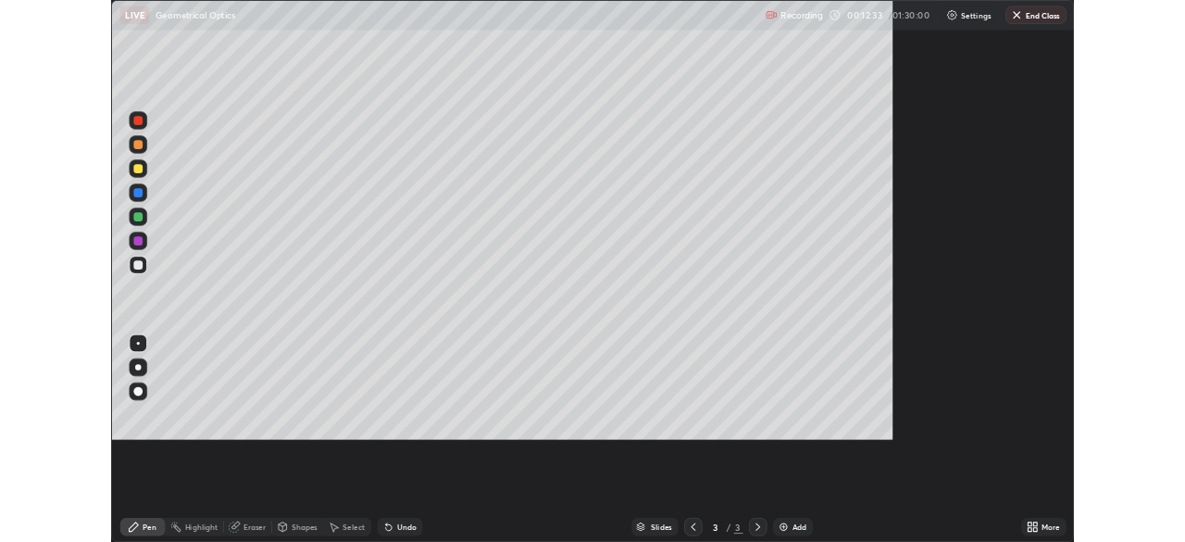
scroll to position [667, 1185]
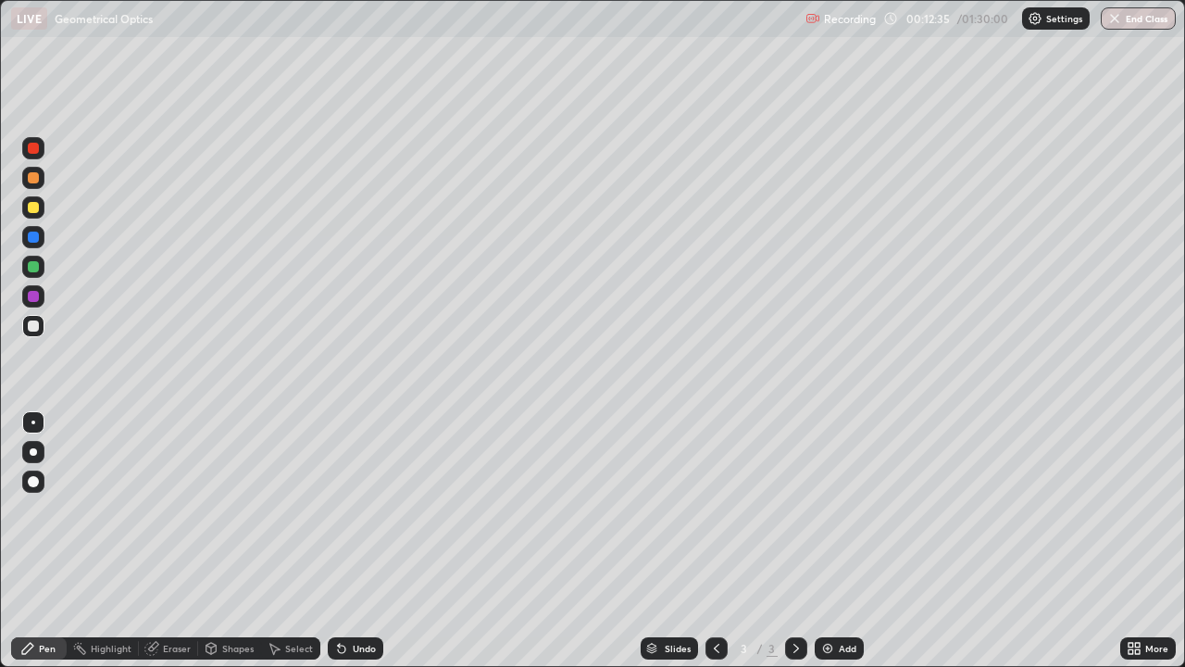
click at [176, 541] on div "Eraser" at bounding box center [177, 648] width 28 height 9
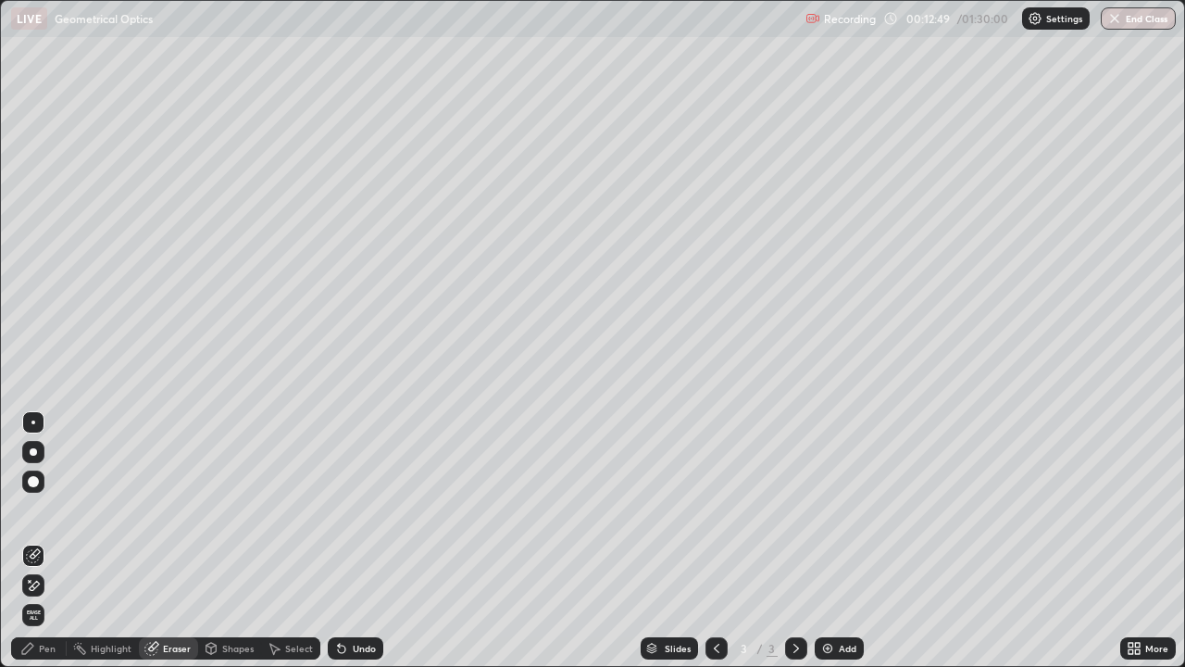
click at [231, 541] on div "Shapes" at bounding box center [237, 648] width 31 height 9
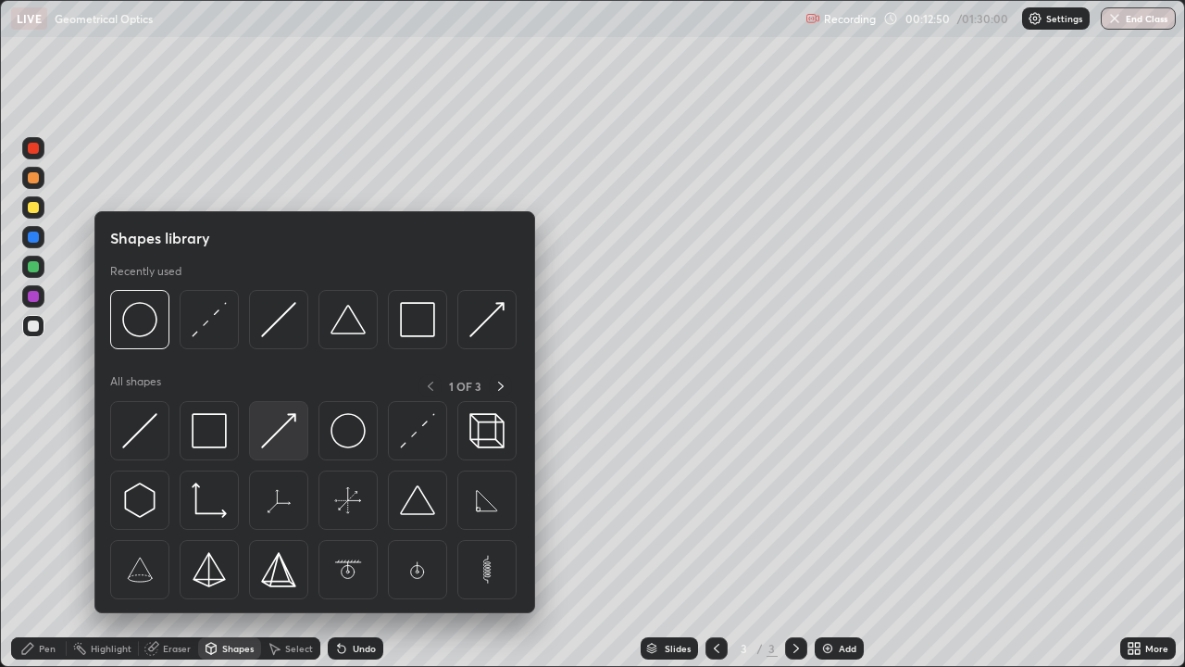
click at [265, 443] on img at bounding box center [278, 430] width 35 height 35
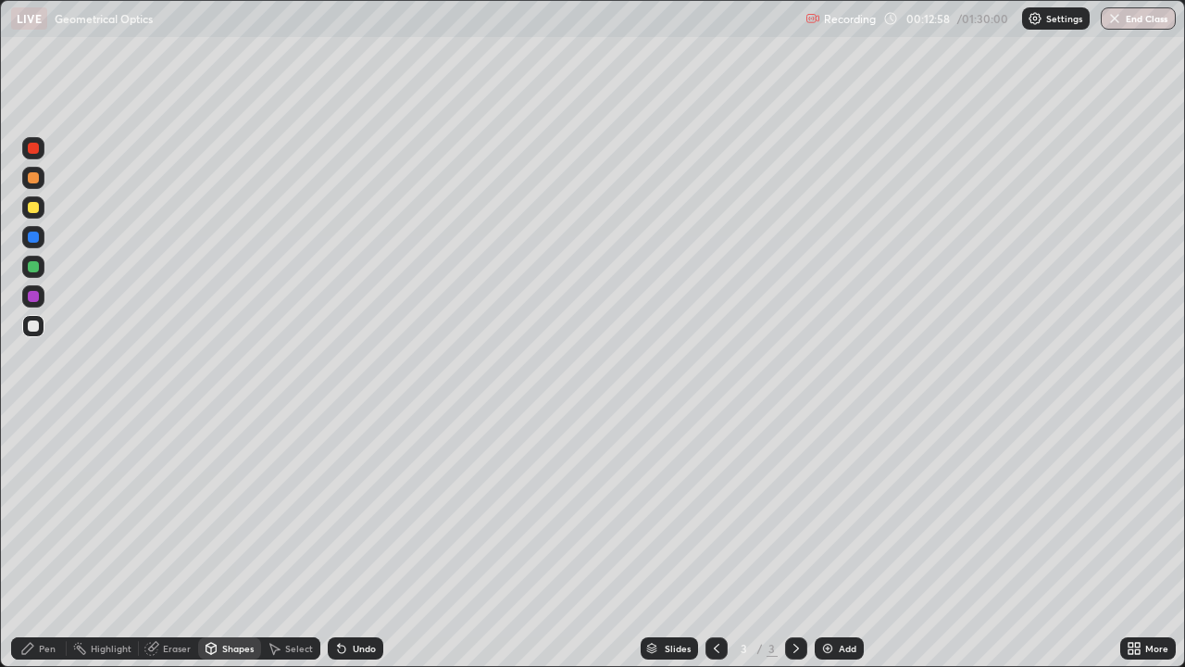
click at [243, 541] on div "Shapes" at bounding box center [237, 648] width 31 height 9
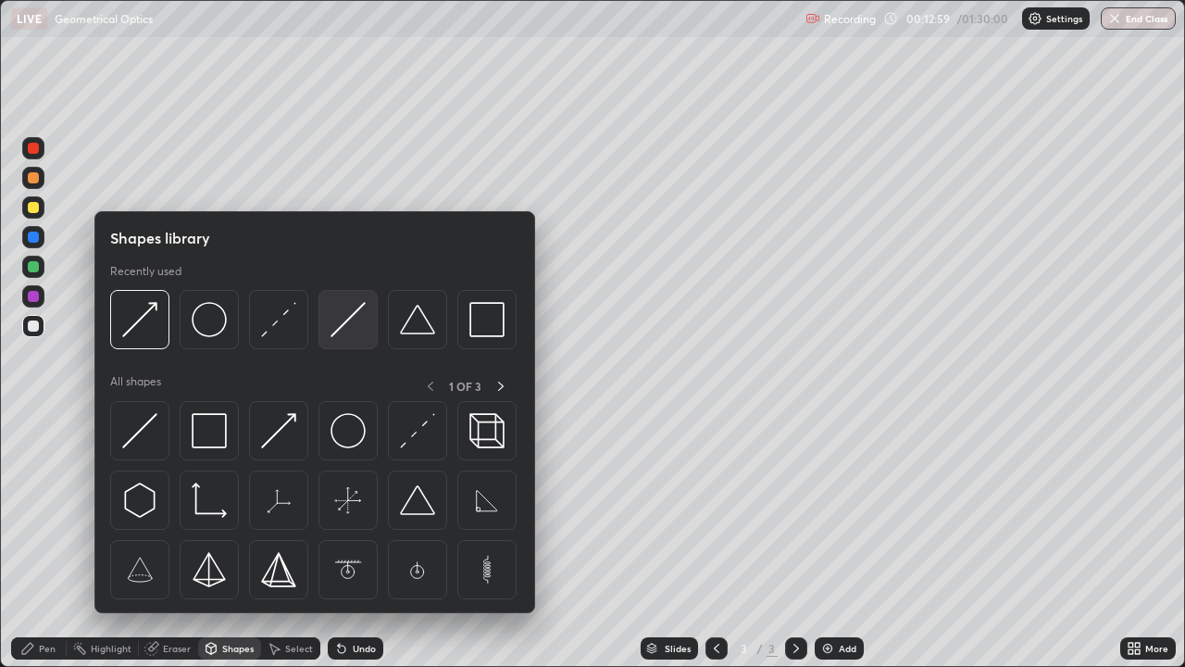
click at [342, 326] on img at bounding box center [348, 319] width 35 height 35
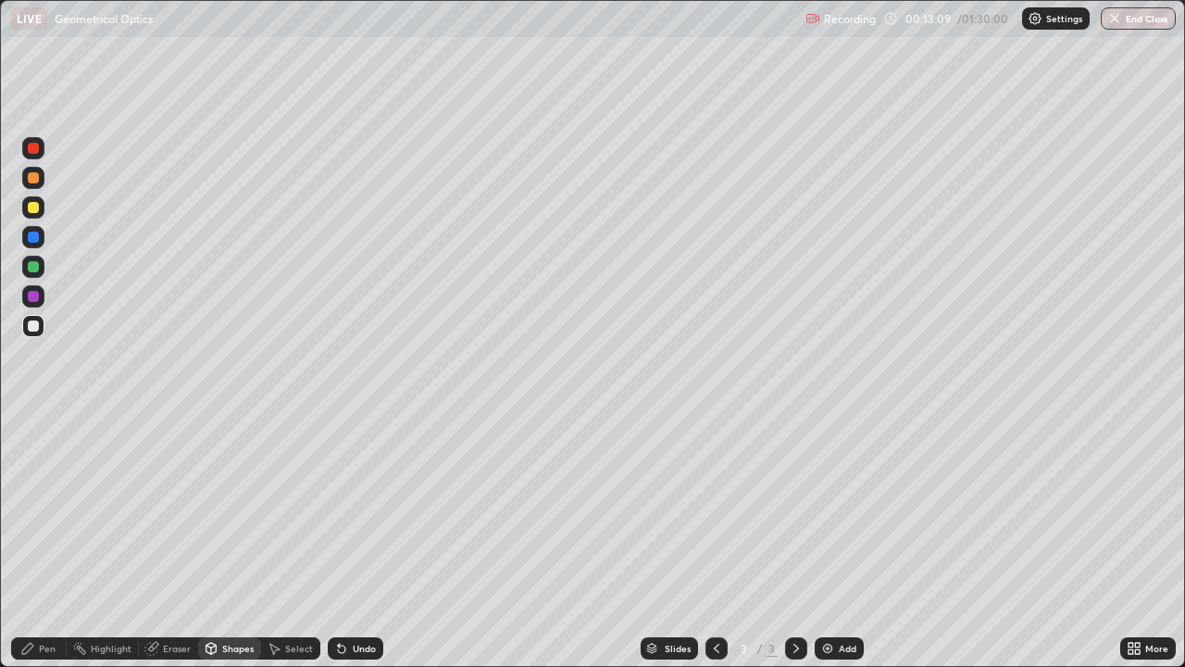
click at [48, 541] on div "Pen" at bounding box center [47, 648] width 17 height 9
click at [229, 541] on div "Shapes" at bounding box center [237, 648] width 31 height 9
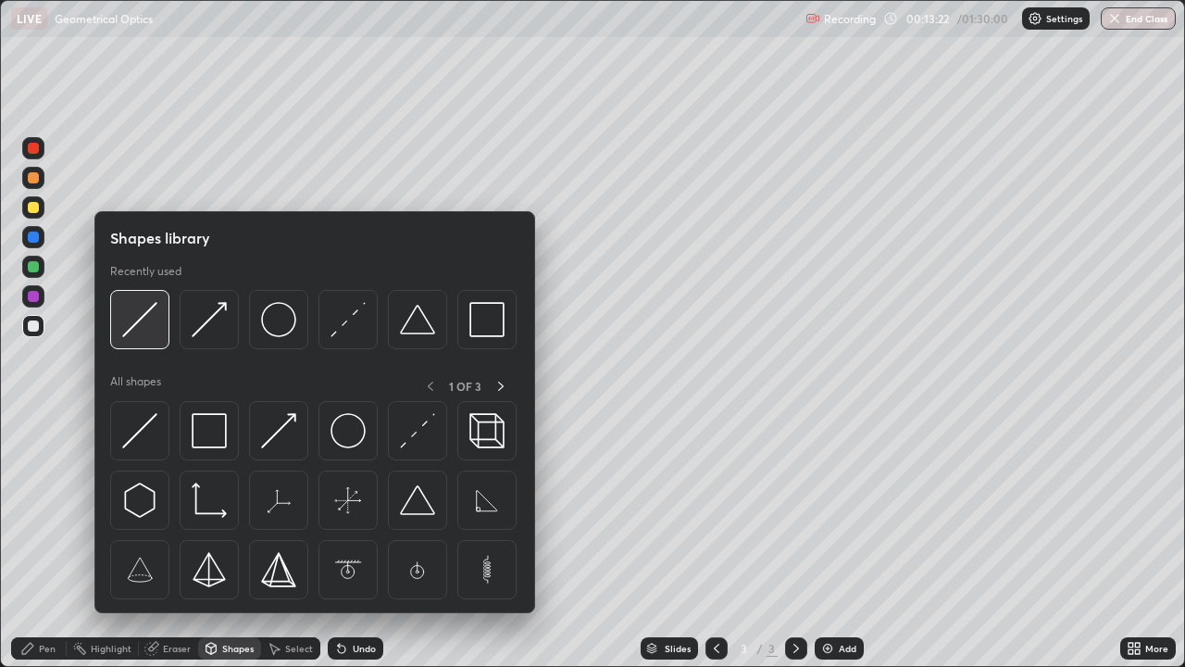
click at [142, 327] on img at bounding box center [139, 319] width 35 height 35
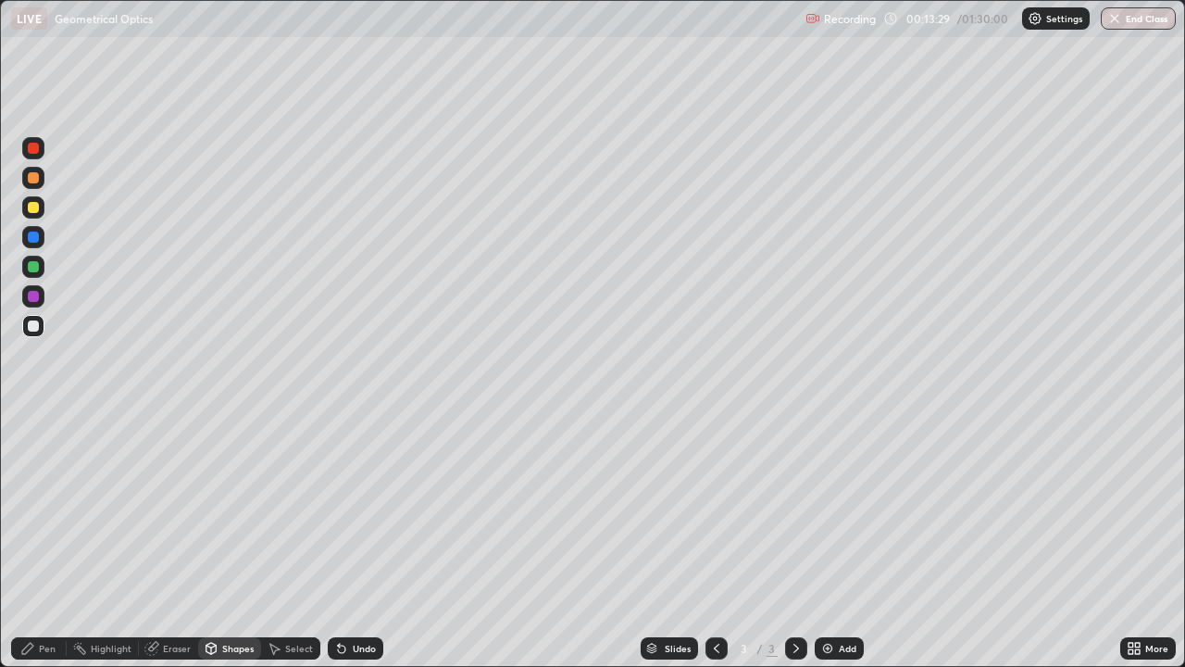
click at [49, 541] on div "Pen" at bounding box center [47, 648] width 17 height 9
click at [31, 244] on div at bounding box center [33, 237] width 22 height 22
click at [230, 541] on div "Shapes" at bounding box center [237, 648] width 31 height 9
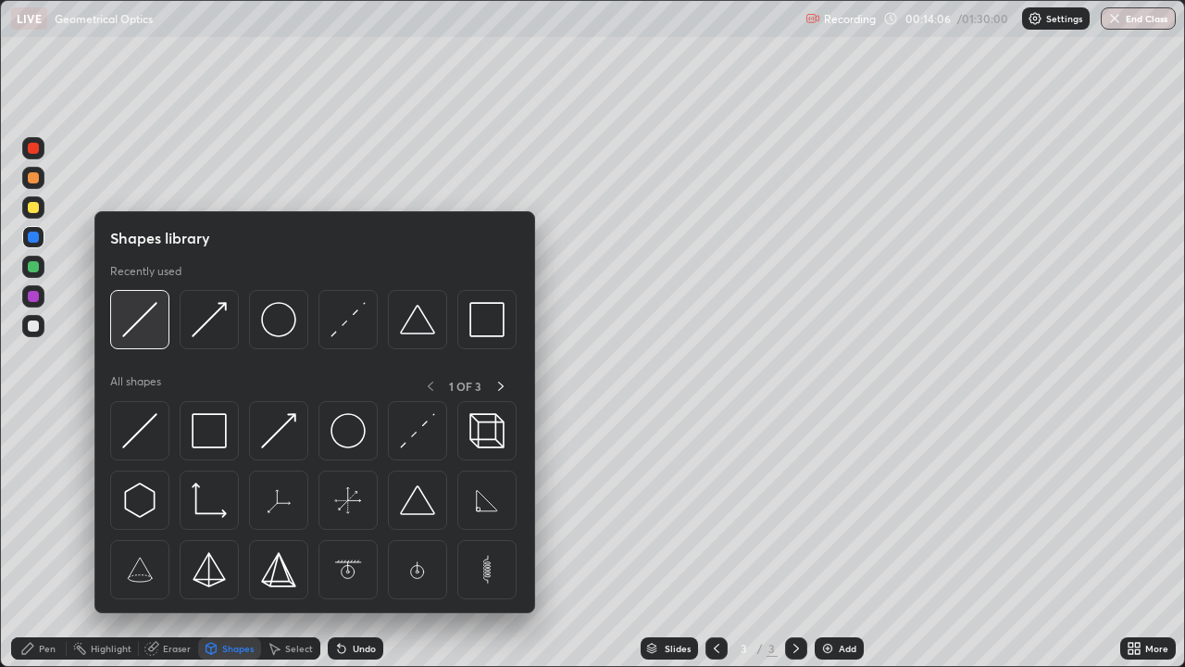
click at [131, 321] on img at bounding box center [139, 319] width 35 height 35
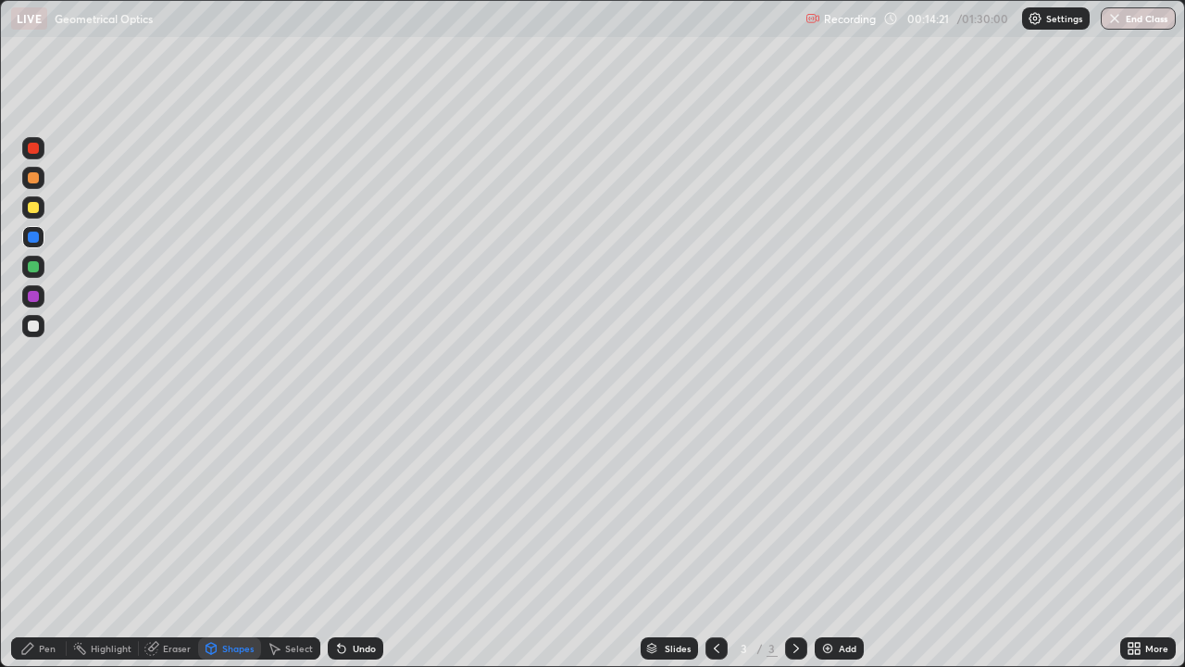
click at [828, 541] on div "Add" at bounding box center [839, 648] width 49 height 22
click at [31, 324] on div at bounding box center [33, 325] width 11 height 11
click at [350, 541] on div "Undo" at bounding box center [356, 648] width 56 height 22
click at [354, 541] on div "Undo" at bounding box center [364, 648] width 23 height 9
click at [32, 329] on div at bounding box center [33, 325] width 11 height 11
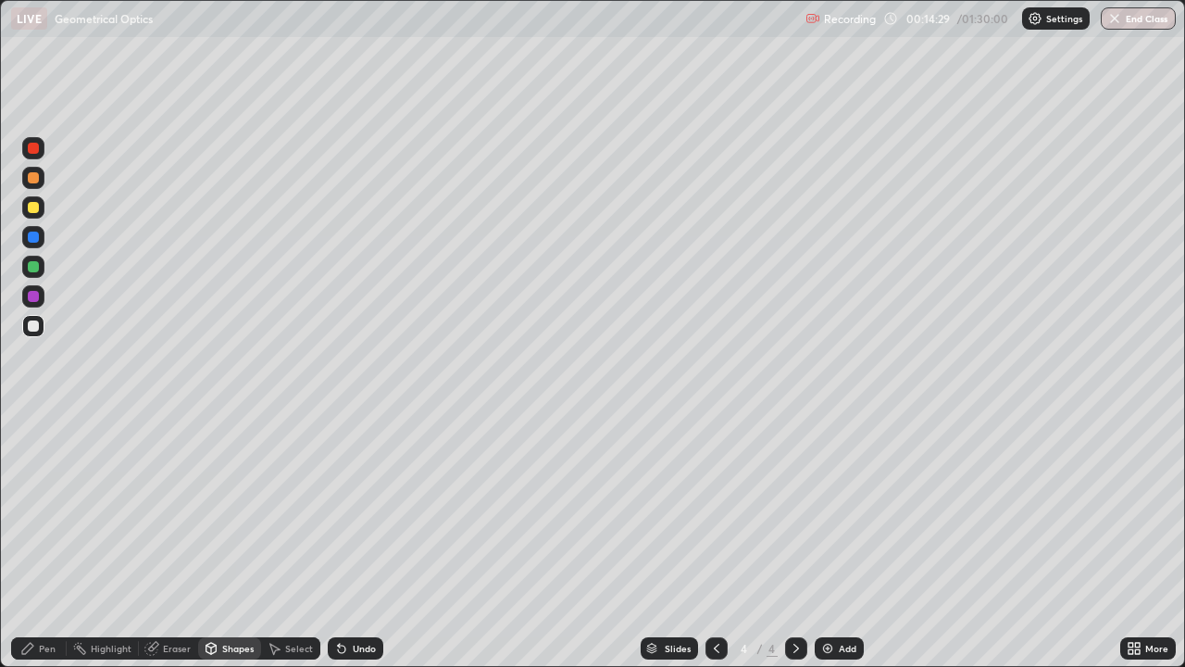
click at [353, 541] on div "Undo" at bounding box center [364, 648] width 23 height 9
click at [54, 541] on div "Pen" at bounding box center [47, 648] width 17 height 9
click at [338, 541] on icon at bounding box center [341, 648] width 15 height 15
click at [715, 541] on icon at bounding box center [716, 648] width 15 height 15
click at [794, 541] on icon at bounding box center [796, 648] width 15 height 15
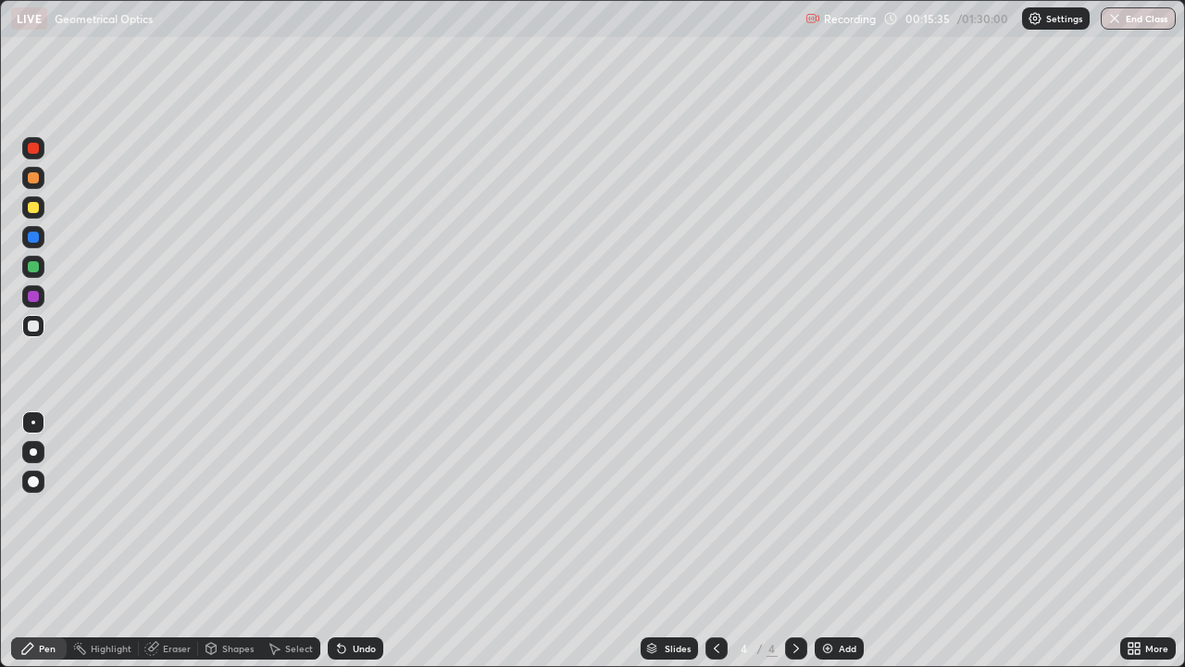
click at [715, 541] on icon at bounding box center [716, 648] width 15 height 15
click at [227, 541] on div "Shapes" at bounding box center [237, 648] width 31 height 9
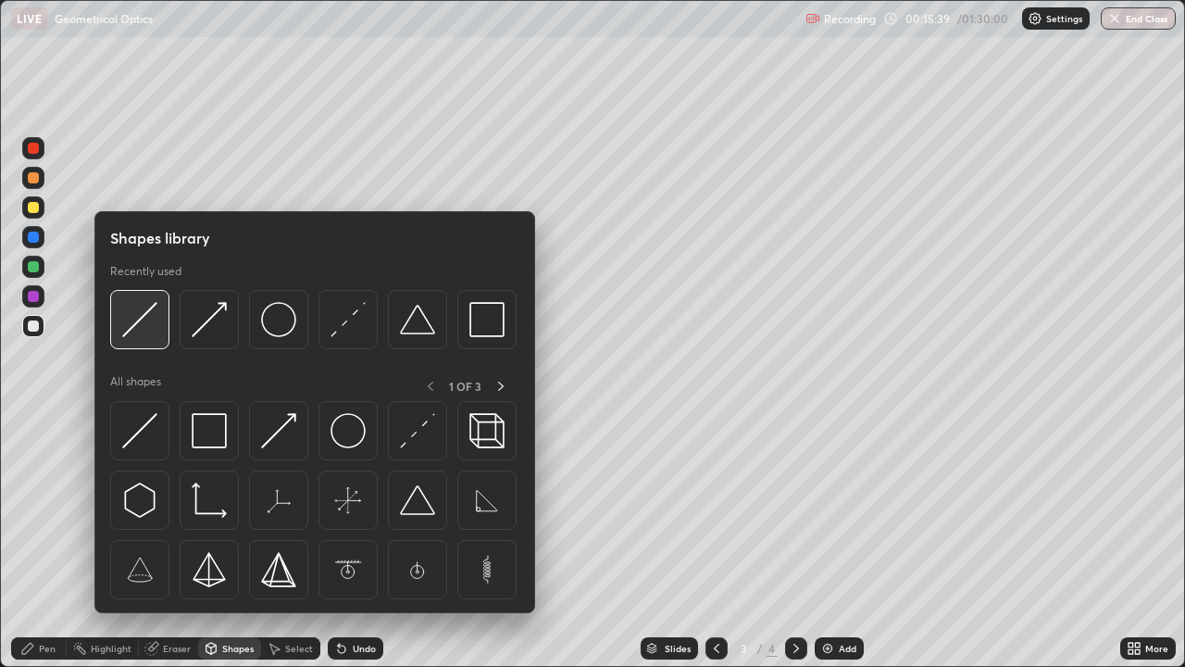
click at [139, 324] on img at bounding box center [139, 319] width 35 height 35
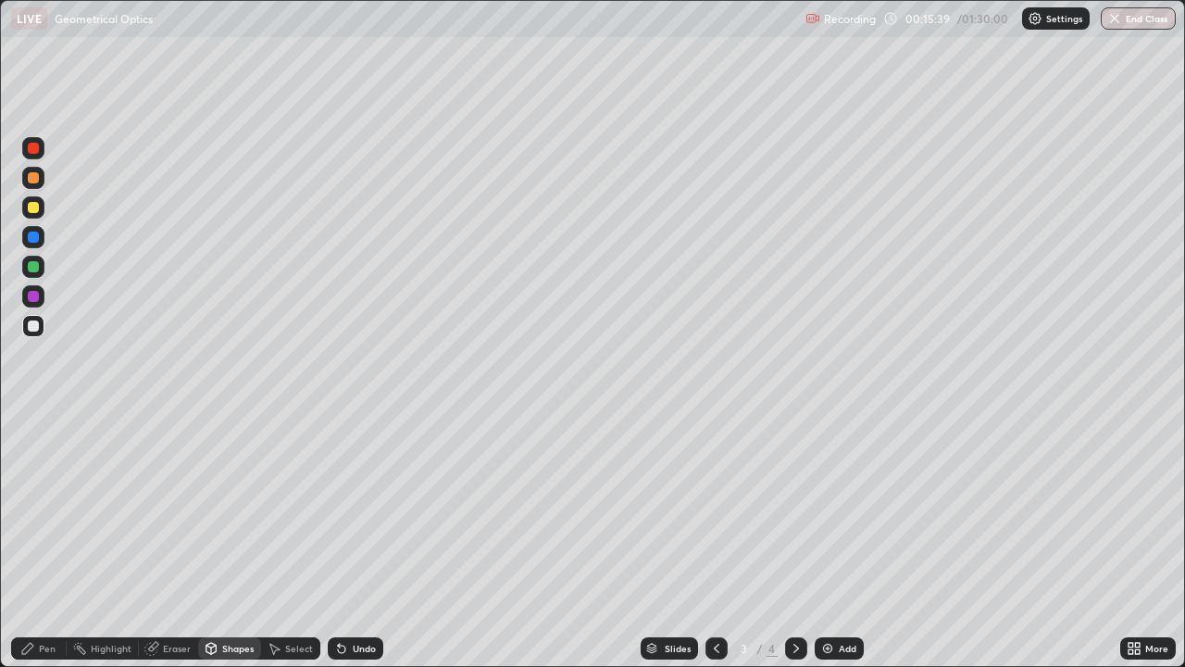
click at [44, 236] on div at bounding box center [33, 237] width 22 height 22
click at [793, 541] on div at bounding box center [796, 648] width 22 height 37
click at [44, 541] on div "Pen" at bounding box center [47, 648] width 17 height 9
click at [41, 330] on div at bounding box center [33, 326] width 22 height 22
click at [712, 541] on div at bounding box center [717, 648] width 22 height 22
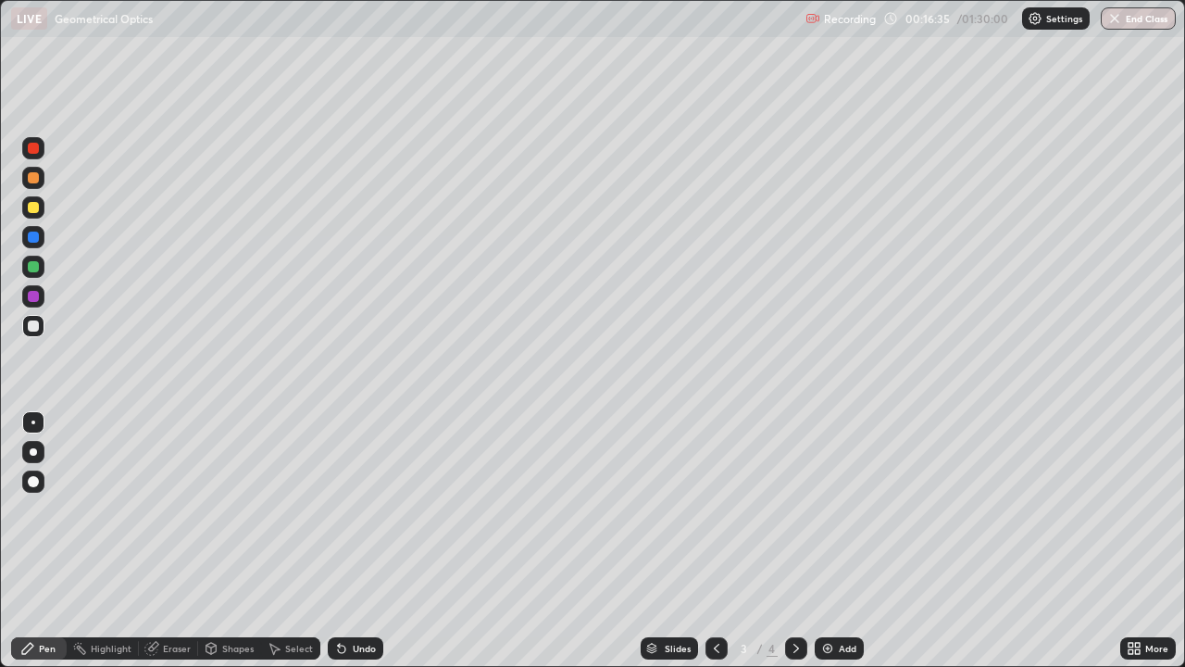
click at [285, 541] on div "Select" at bounding box center [299, 648] width 28 height 9
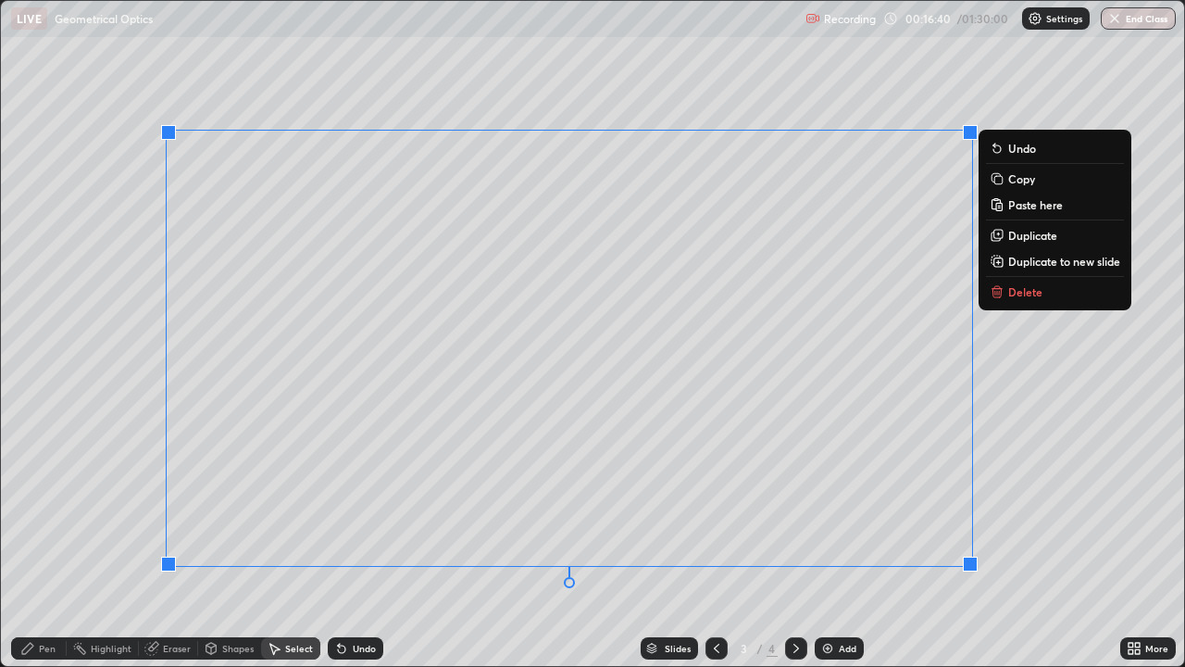
click at [616, 541] on div "0 ° Undo Copy Paste here Duplicate Duplicate to new slide Delete" at bounding box center [592, 333] width 1183 height 665
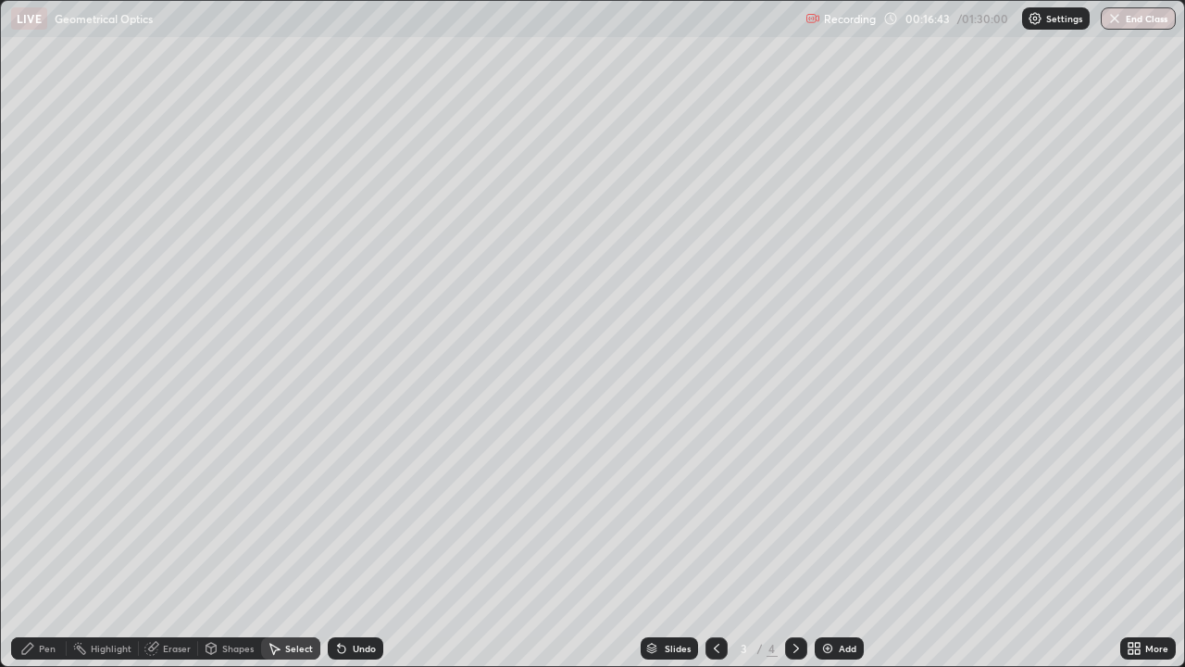
click at [174, 541] on div "Eraser" at bounding box center [177, 648] width 28 height 9
click at [224, 541] on div "Shapes" at bounding box center [229, 648] width 63 height 22
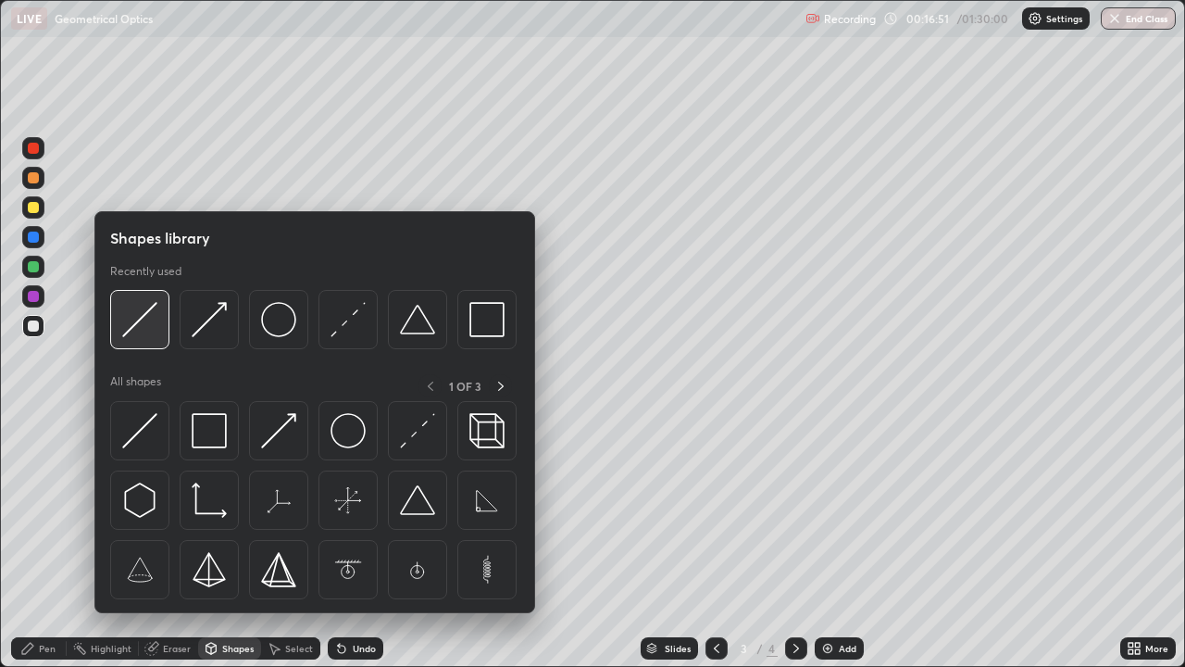
click at [138, 328] on img at bounding box center [139, 319] width 35 height 35
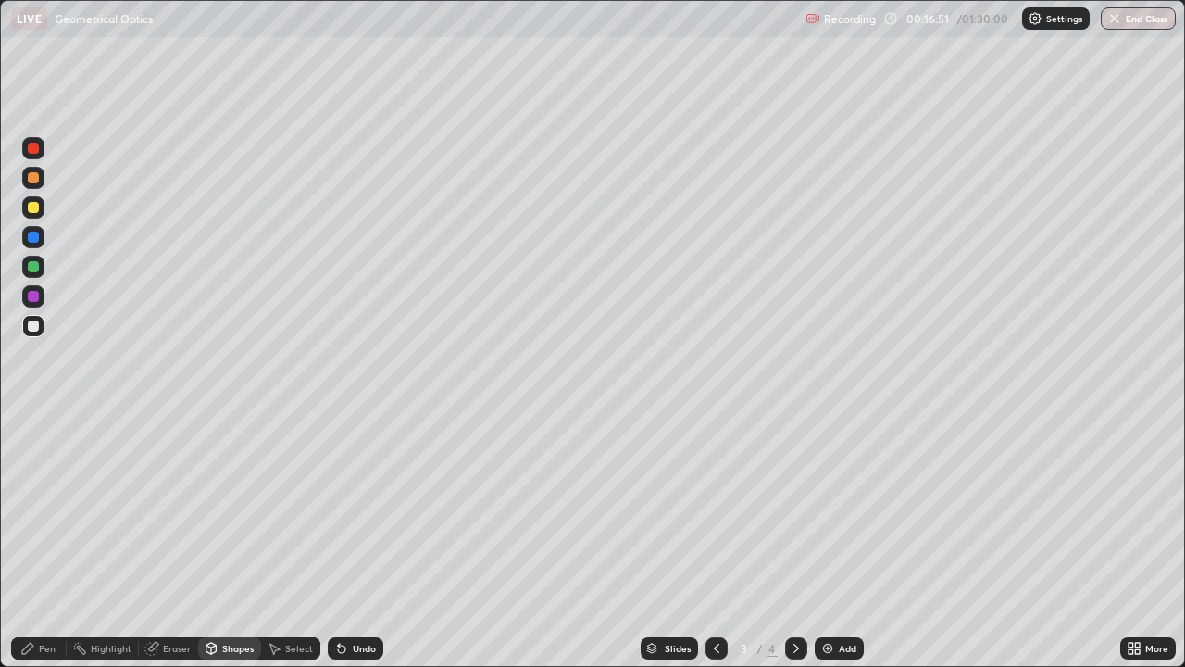
click at [36, 266] on div at bounding box center [33, 266] width 11 height 11
click at [55, 541] on div "Pen" at bounding box center [47, 648] width 17 height 9
click at [34, 326] on div at bounding box center [33, 325] width 11 height 11
click at [52, 541] on div "Pen" at bounding box center [47, 648] width 17 height 9
click at [787, 541] on div at bounding box center [796, 648] width 22 height 22
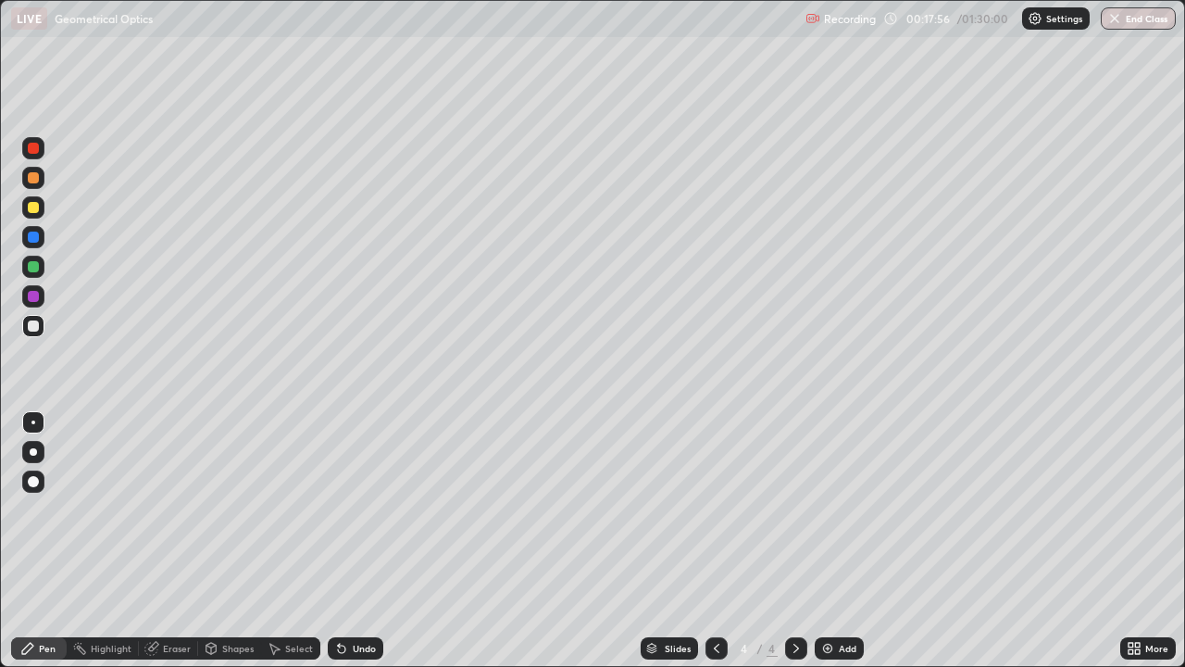
click at [715, 541] on icon at bounding box center [716, 648] width 15 height 15
click at [355, 541] on div "Undo" at bounding box center [364, 648] width 23 height 9
click at [360, 541] on div "Undo" at bounding box center [364, 648] width 23 height 9
click at [358, 541] on div "Undo" at bounding box center [364, 648] width 23 height 9
click at [356, 541] on div "Undo" at bounding box center [356, 648] width 56 height 22
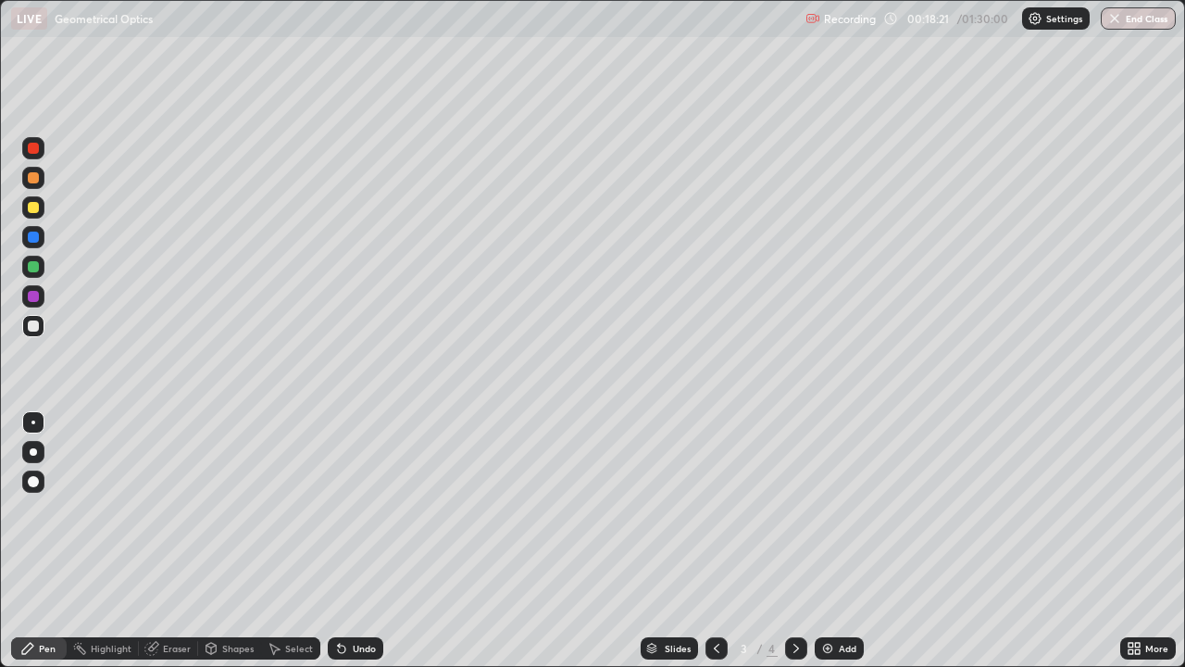
click at [351, 541] on div "Undo" at bounding box center [356, 648] width 56 height 22
click at [349, 541] on div "Undo" at bounding box center [356, 648] width 56 height 22
click at [347, 541] on div "Undo" at bounding box center [356, 648] width 56 height 22
click at [346, 541] on div "Undo" at bounding box center [356, 648] width 56 height 22
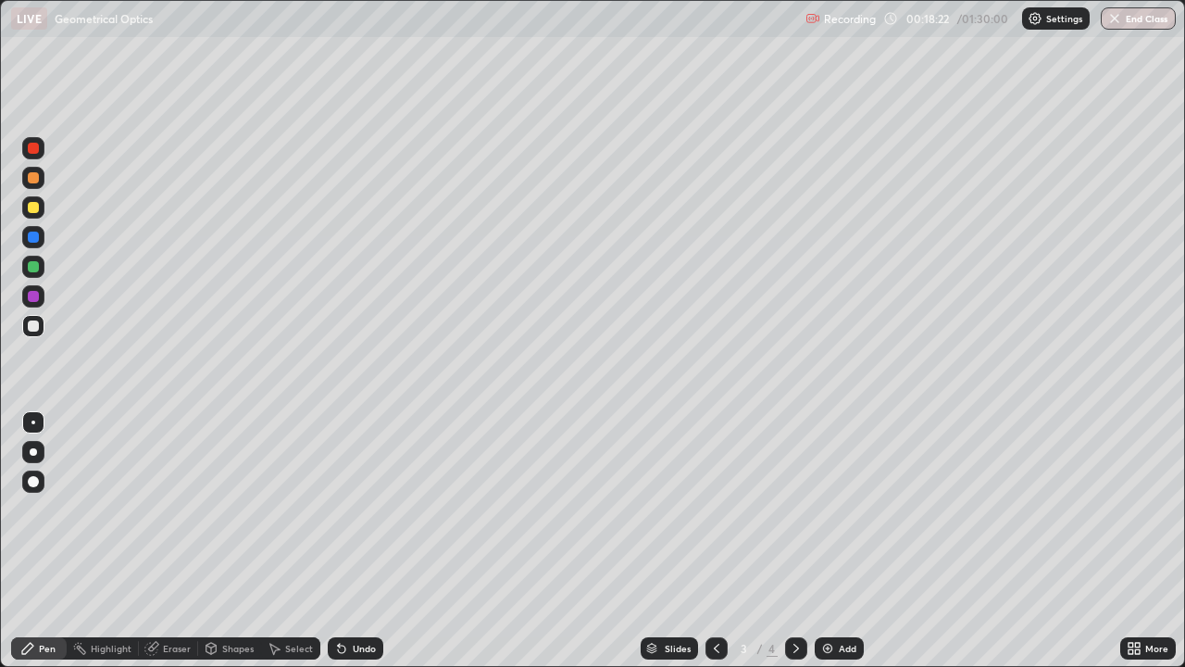
click at [346, 541] on div "Undo" at bounding box center [356, 648] width 56 height 22
click at [344, 541] on div "Undo" at bounding box center [356, 648] width 56 height 22
click at [343, 541] on div "Undo" at bounding box center [356, 648] width 56 height 22
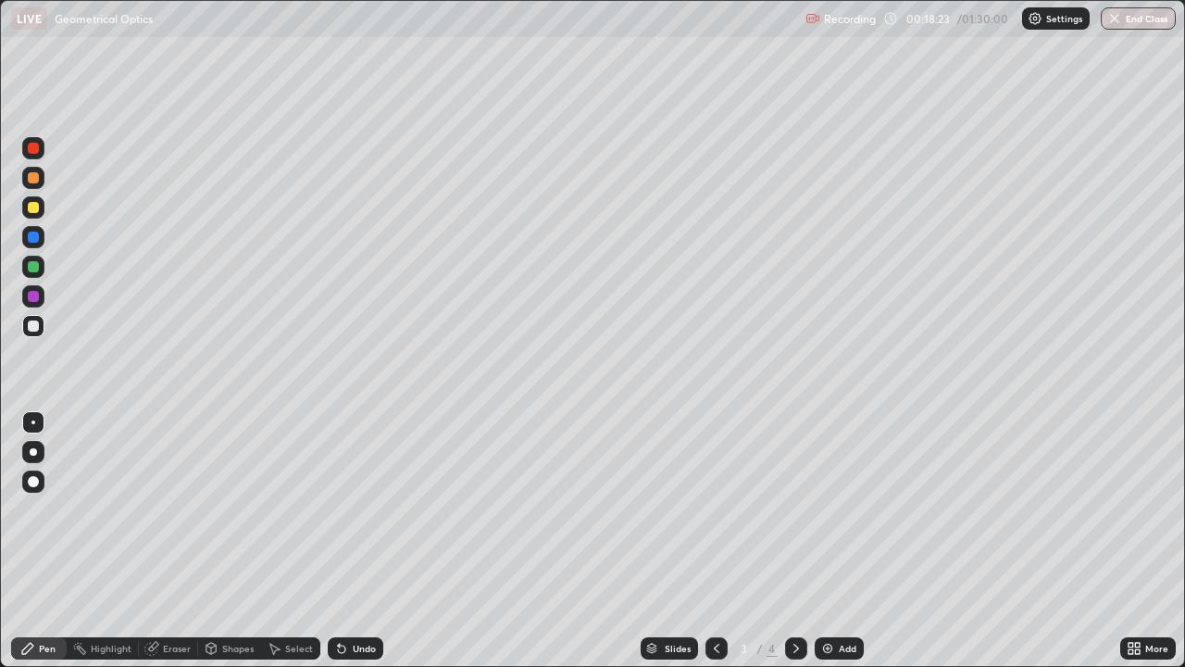
click at [342, 541] on div "Undo" at bounding box center [356, 648] width 56 height 22
click at [343, 541] on div "Undo" at bounding box center [356, 648] width 56 height 22
click at [342, 541] on div "Undo" at bounding box center [356, 648] width 56 height 22
click at [343, 541] on div "Undo" at bounding box center [356, 648] width 56 height 22
click at [342, 541] on div "Undo" at bounding box center [356, 648] width 56 height 22
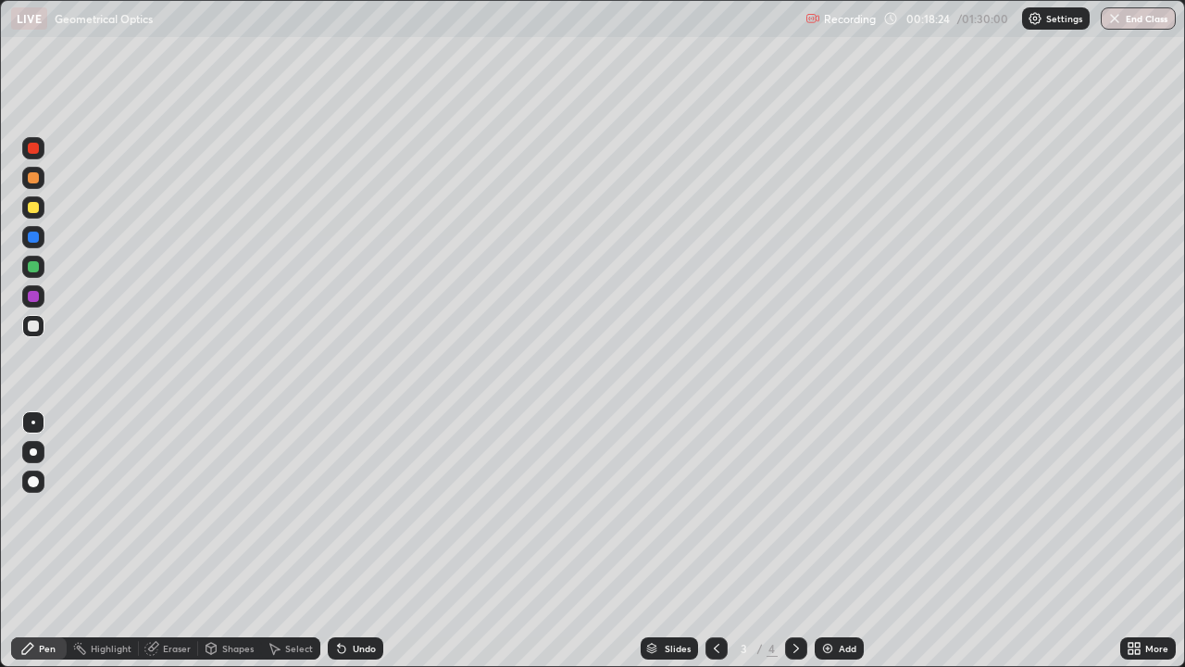
click at [342, 541] on div "Undo" at bounding box center [356, 648] width 56 height 22
click at [789, 541] on icon at bounding box center [796, 648] width 15 height 15
click at [35, 211] on div at bounding box center [33, 207] width 11 height 11
click at [338, 541] on icon at bounding box center [339, 645] width 2 height 2
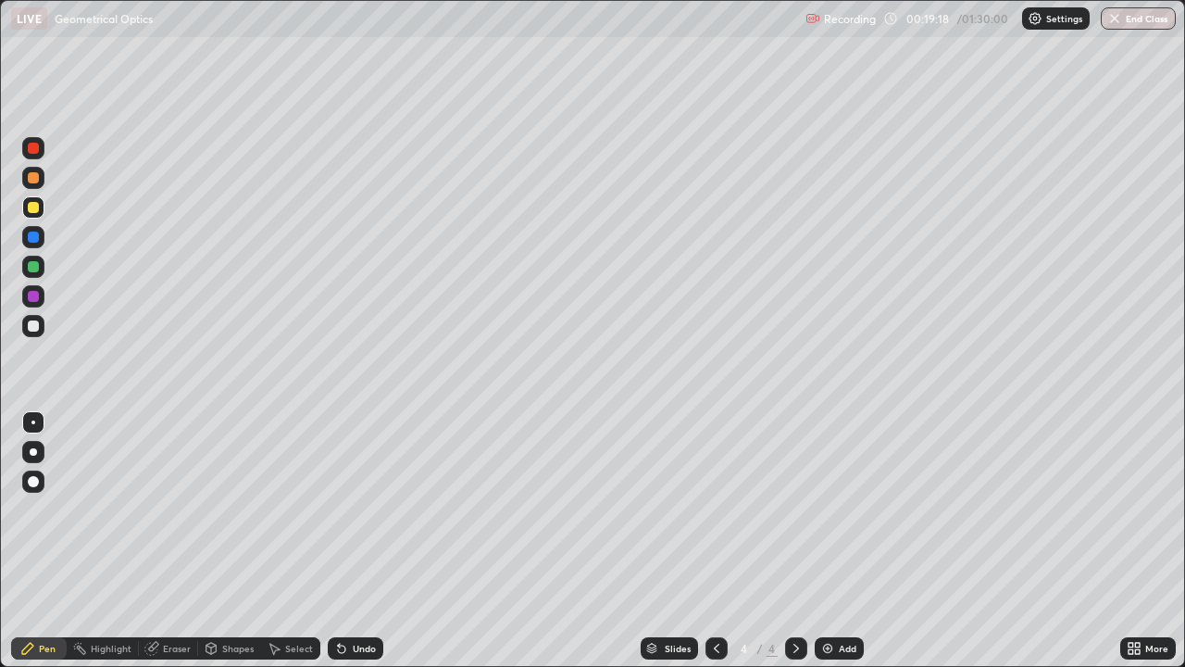
click at [711, 541] on div at bounding box center [717, 648] width 22 height 22
click at [785, 541] on div at bounding box center [796, 648] width 22 height 22
click at [712, 541] on div at bounding box center [717, 648] width 22 height 37
click at [797, 541] on icon at bounding box center [796, 648] width 15 height 15
click at [848, 541] on div "Add" at bounding box center [848, 648] width 18 height 9
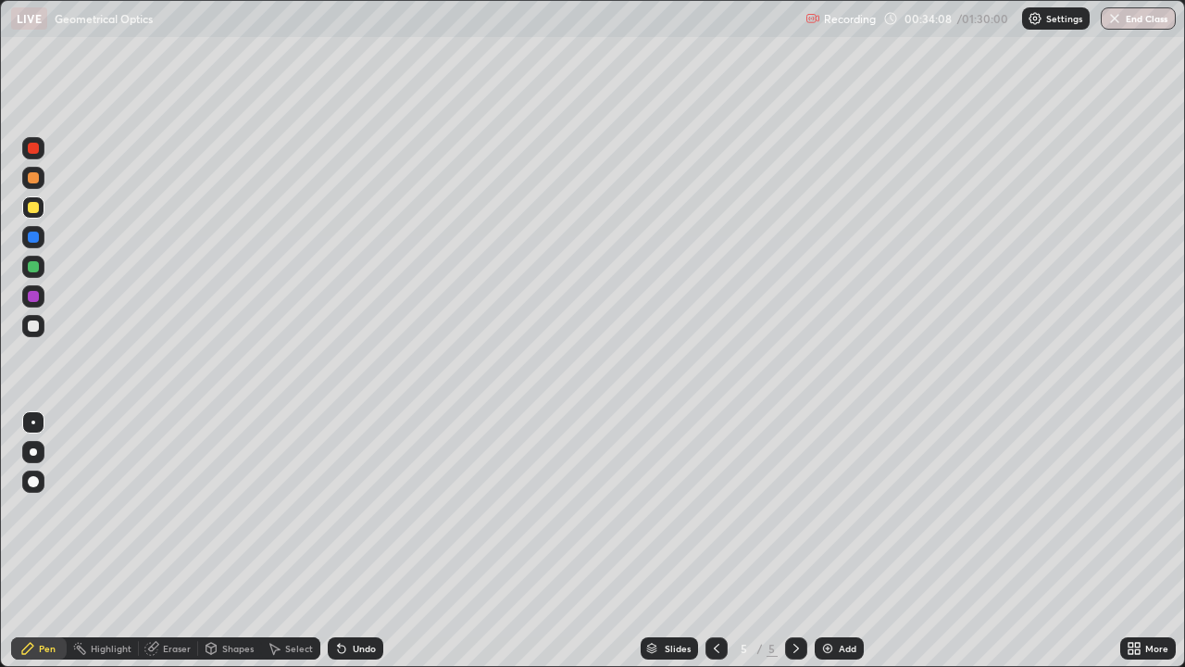
click at [227, 541] on div "Shapes" at bounding box center [237, 648] width 31 height 9
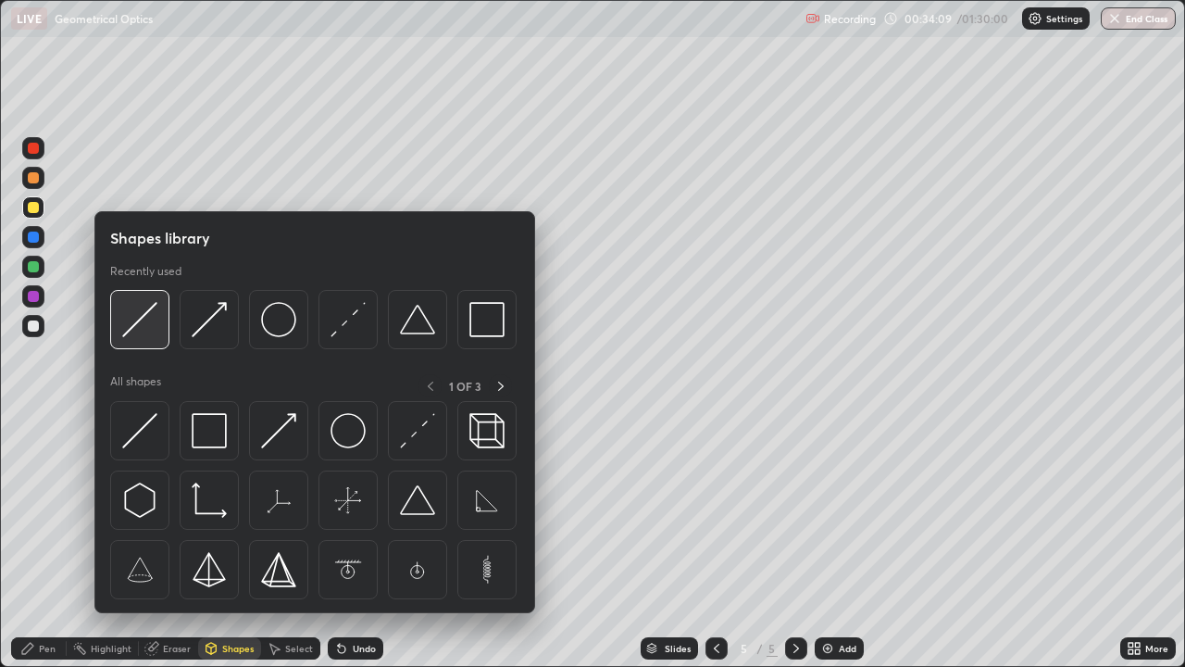
click at [137, 331] on img at bounding box center [139, 319] width 35 height 35
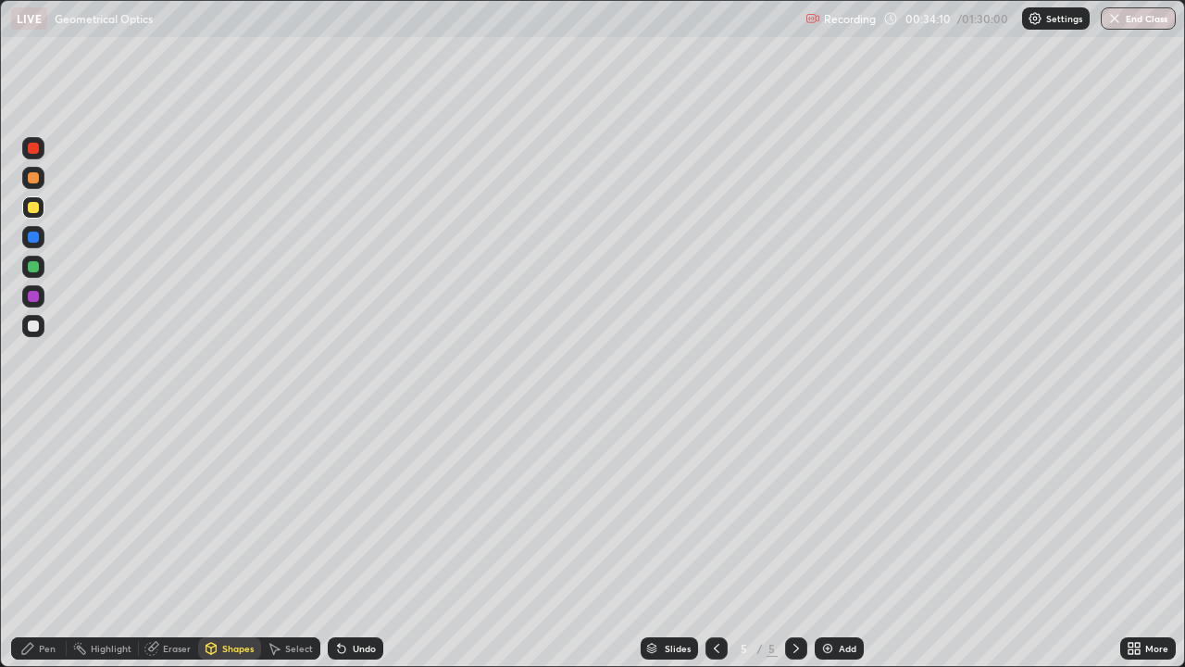
click at [34, 326] on div at bounding box center [33, 325] width 11 height 11
click at [53, 541] on div "Pen" at bounding box center [47, 648] width 17 height 9
click at [165, 541] on div "Eraser" at bounding box center [177, 648] width 28 height 9
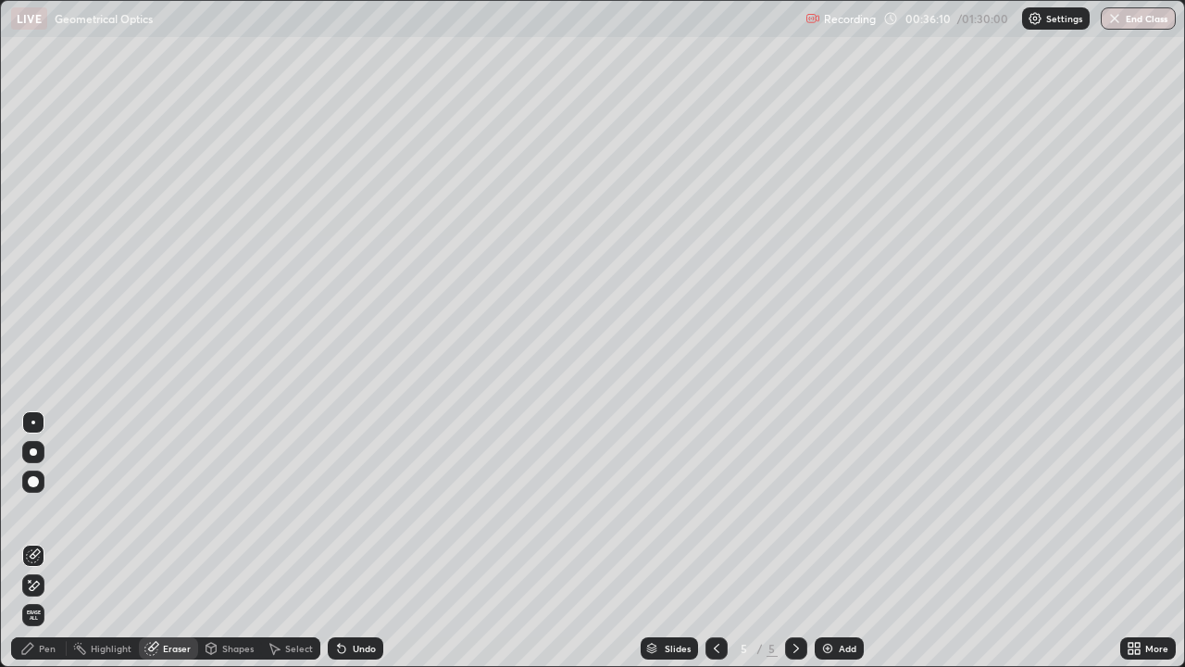
click at [227, 541] on div "Shapes" at bounding box center [229, 648] width 63 height 22
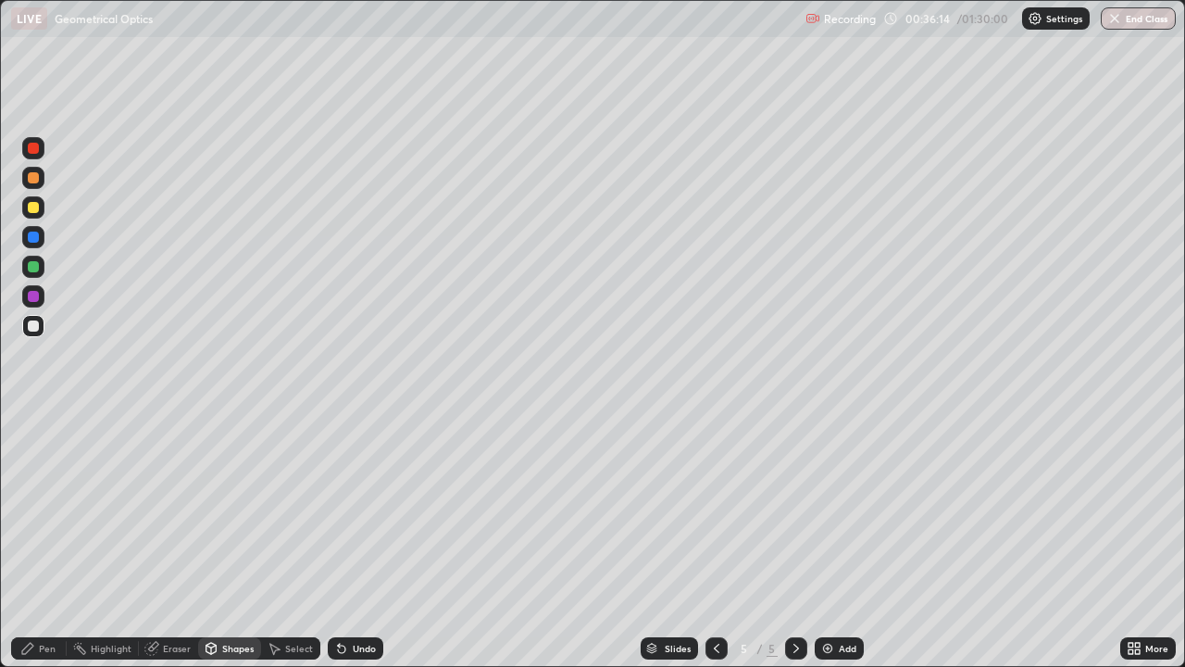
click at [45, 541] on div "Pen" at bounding box center [47, 648] width 17 height 9
click at [34, 207] on div at bounding box center [33, 207] width 11 height 11
click at [230, 541] on div "Shapes" at bounding box center [237, 648] width 31 height 9
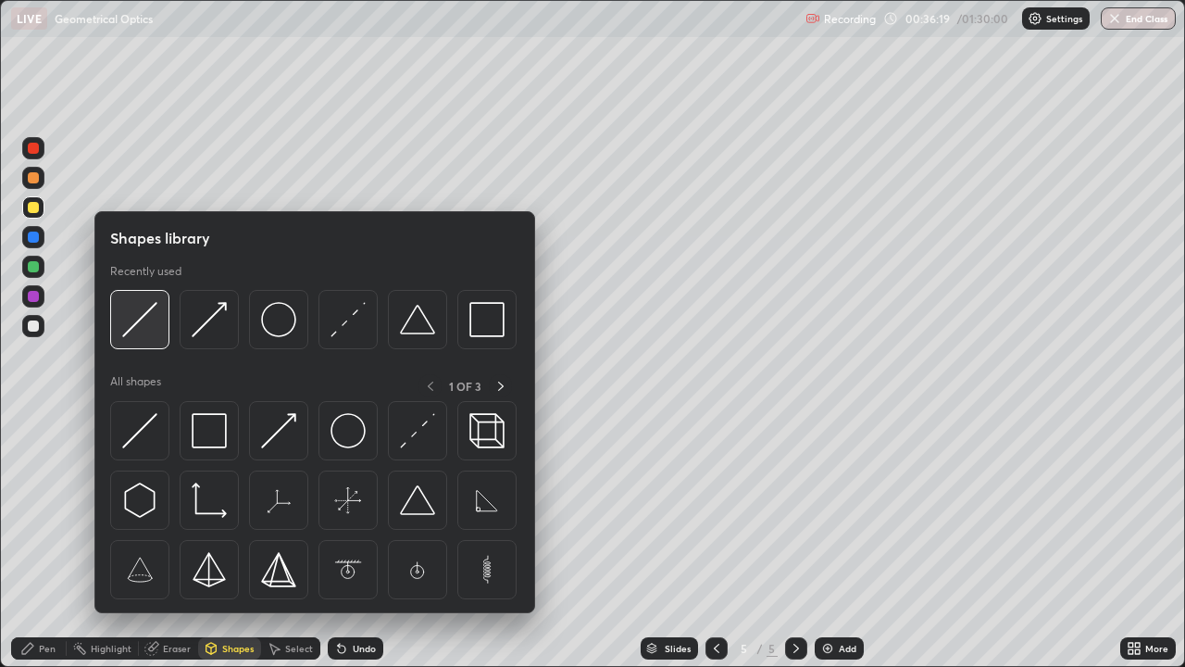
click at [134, 331] on img at bounding box center [139, 319] width 35 height 35
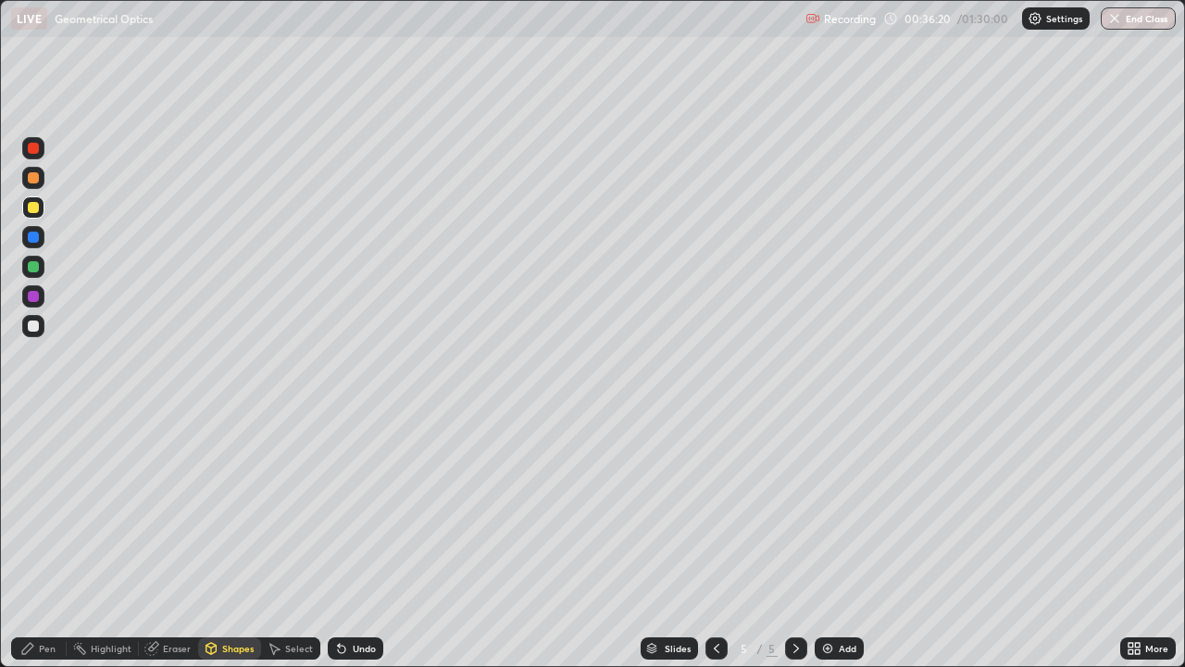
click at [35, 211] on div at bounding box center [33, 207] width 11 height 11
click at [347, 541] on div "Undo" at bounding box center [356, 648] width 56 height 22
click at [353, 541] on div "Undo" at bounding box center [364, 648] width 23 height 9
click at [349, 541] on div "Undo" at bounding box center [356, 648] width 56 height 22
click at [346, 541] on div "Undo" at bounding box center [356, 648] width 56 height 22
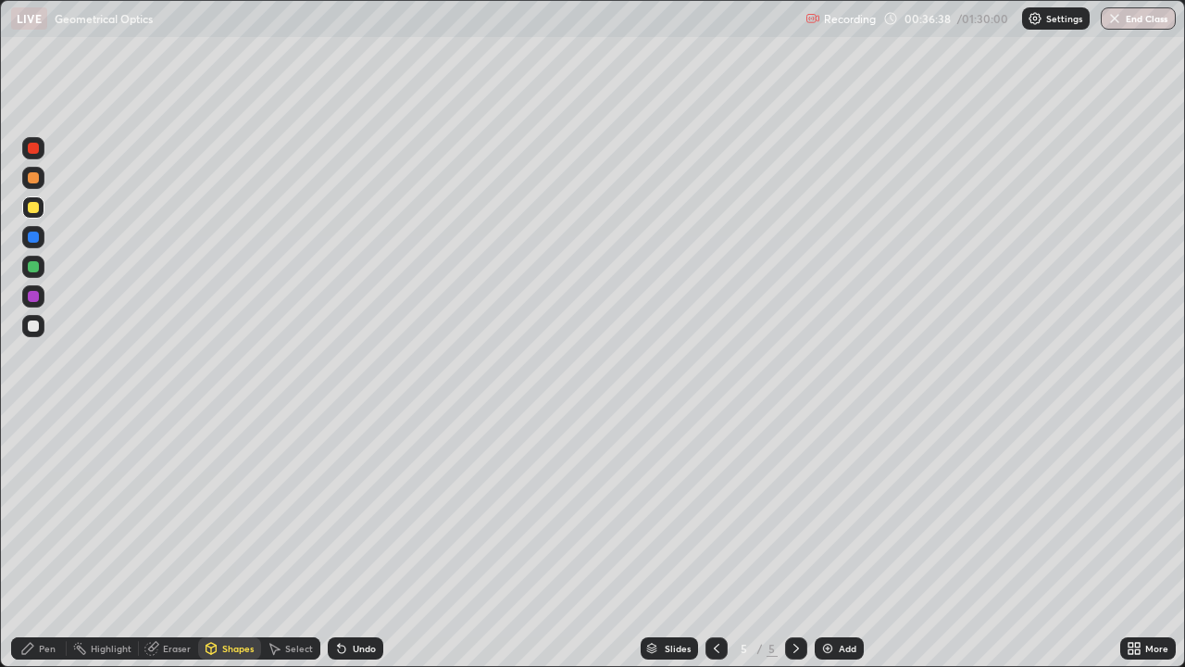
click at [347, 541] on div "Undo" at bounding box center [356, 648] width 56 height 22
click at [344, 541] on icon at bounding box center [341, 648] width 15 height 15
click at [339, 541] on icon at bounding box center [341, 648] width 7 height 7
click at [341, 541] on icon at bounding box center [341, 648] width 15 height 15
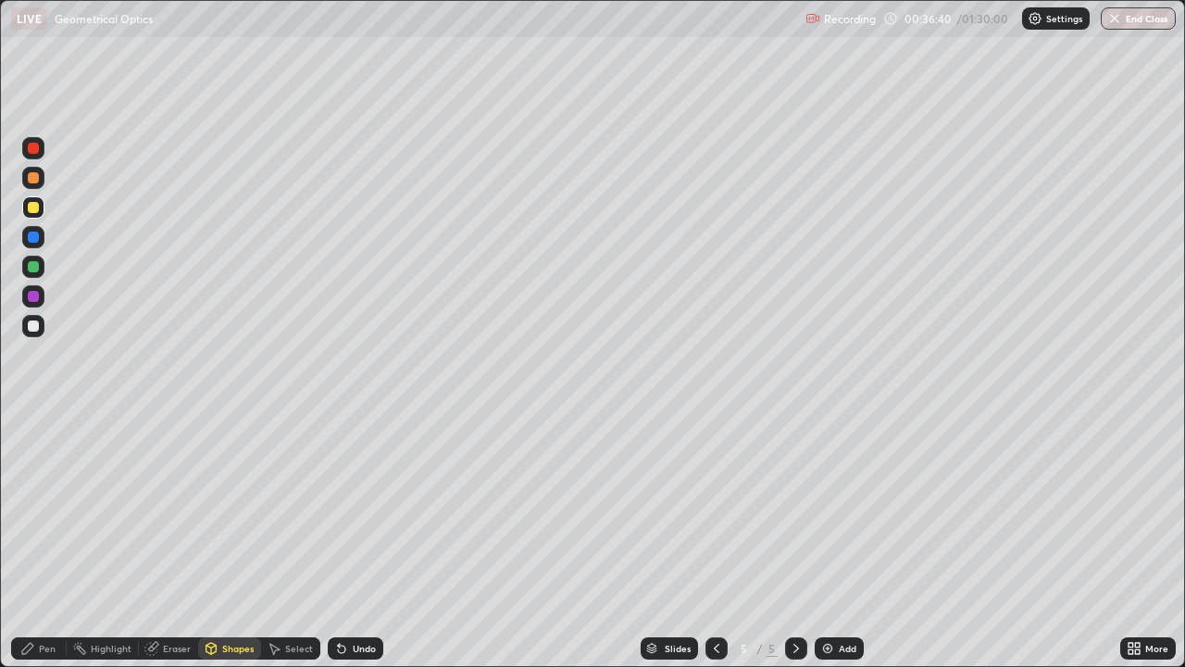
click at [341, 541] on icon at bounding box center [341, 648] width 7 height 7
click at [340, 541] on icon at bounding box center [341, 648] width 7 height 7
click at [44, 541] on div "Pen" at bounding box center [47, 648] width 17 height 9
click at [232, 541] on div "Shapes" at bounding box center [237, 648] width 31 height 9
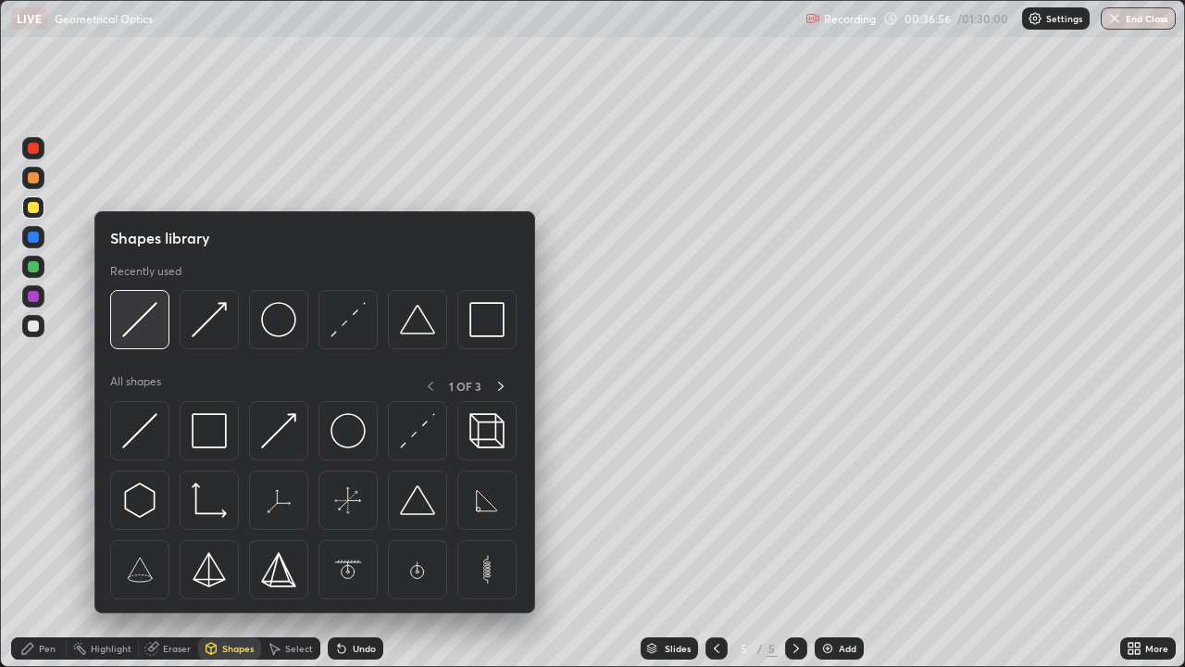
click at [143, 324] on img at bounding box center [139, 319] width 35 height 35
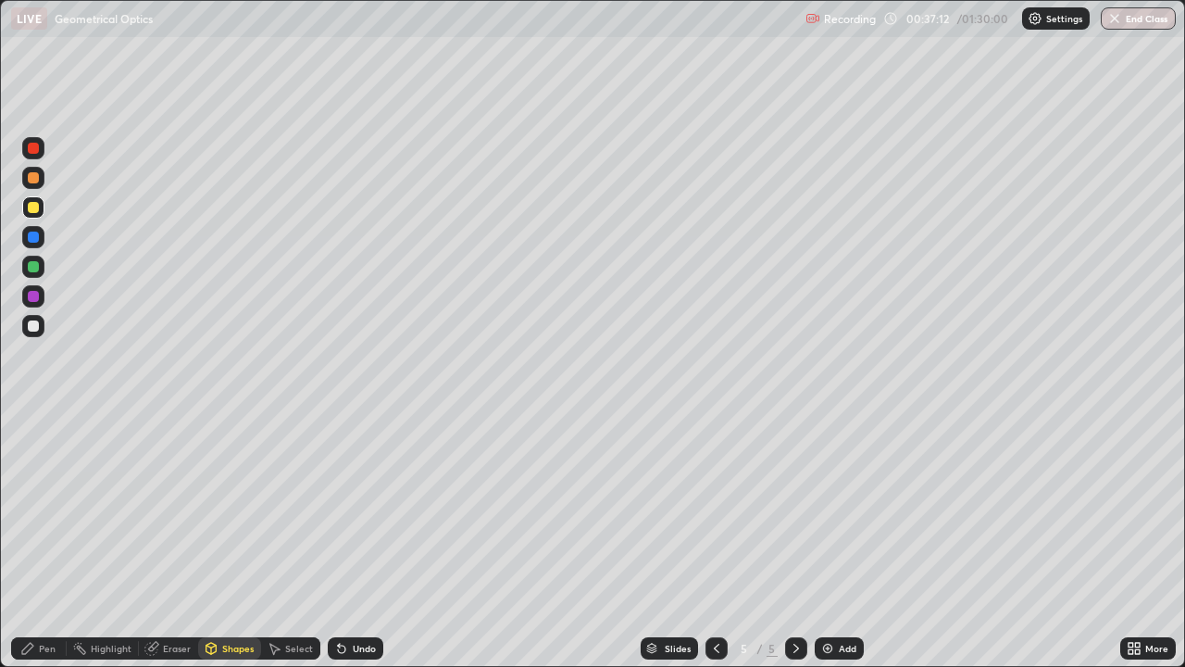
click at [37, 266] on div at bounding box center [33, 266] width 11 height 11
click at [53, 541] on div "Pen" at bounding box center [47, 648] width 17 height 9
click at [33, 257] on div at bounding box center [33, 267] width 22 height 22
click at [233, 541] on div "Shapes" at bounding box center [237, 648] width 31 height 9
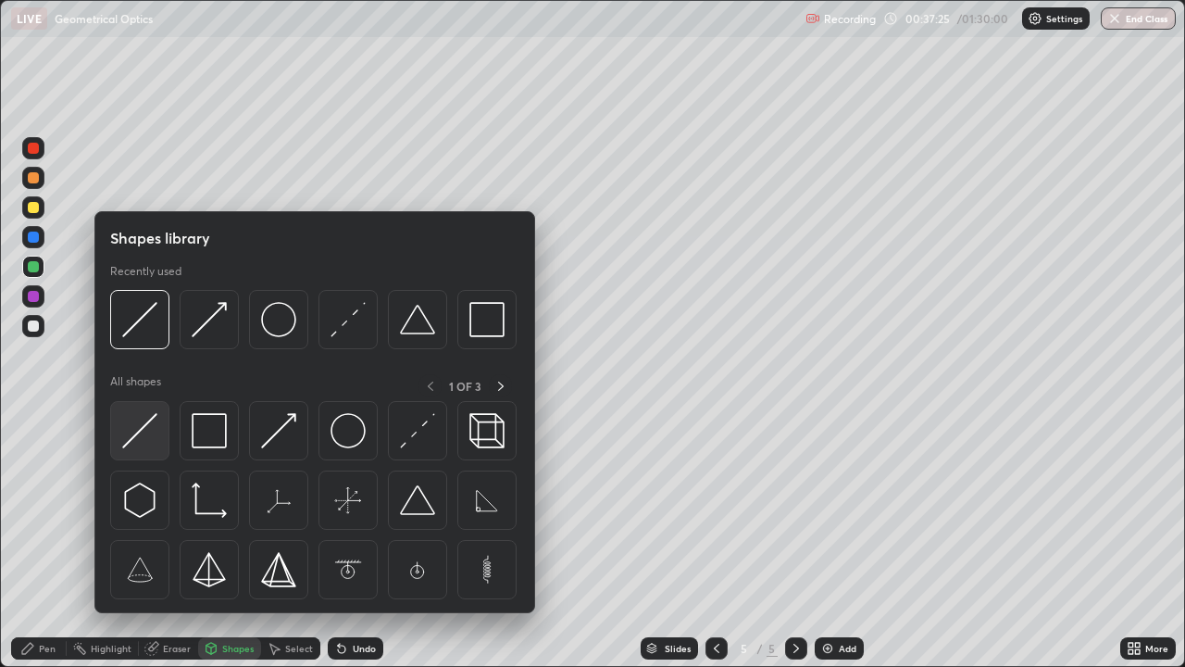
click at [144, 425] on img at bounding box center [139, 430] width 35 height 35
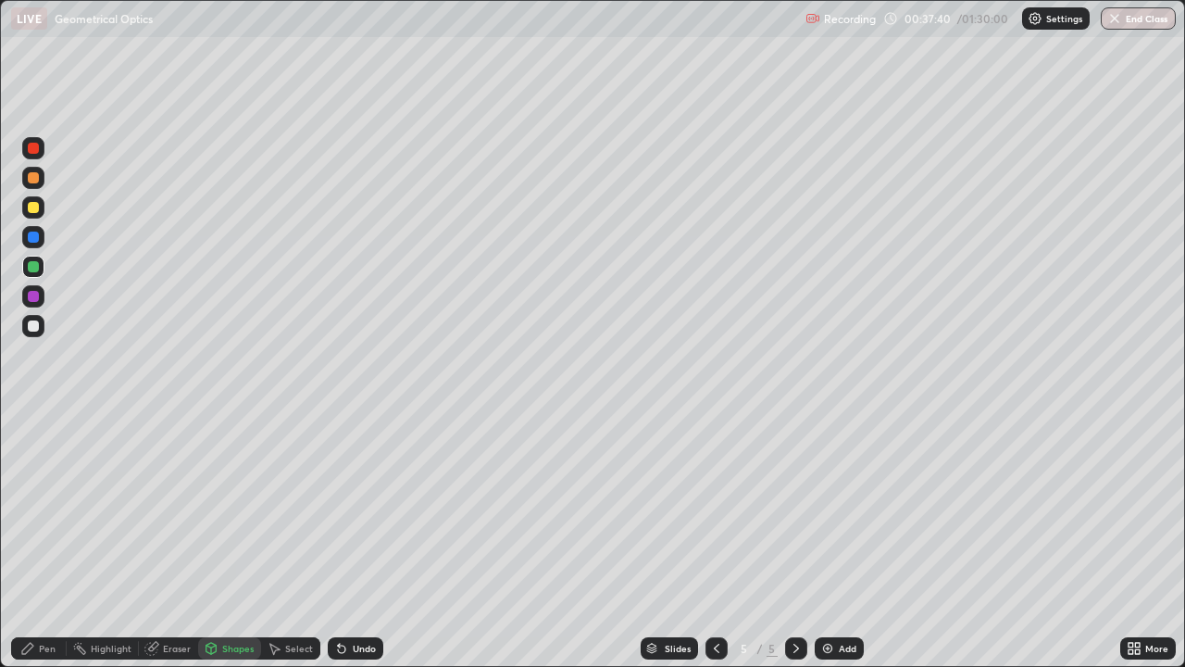
click at [353, 541] on div "Undo" at bounding box center [364, 648] width 23 height 9
click at [830, 541] on img at bounding box center [827, 648] width 15 height 15
click at [44, 541] on div "Pen" at bounding box center [39, 648] width 56 height 22
click at [40, 333] on div at bounding box center [33, 326] width 22 height 22
click at [43, 209] on div at bounding box center [33, 207] width 22 height 22
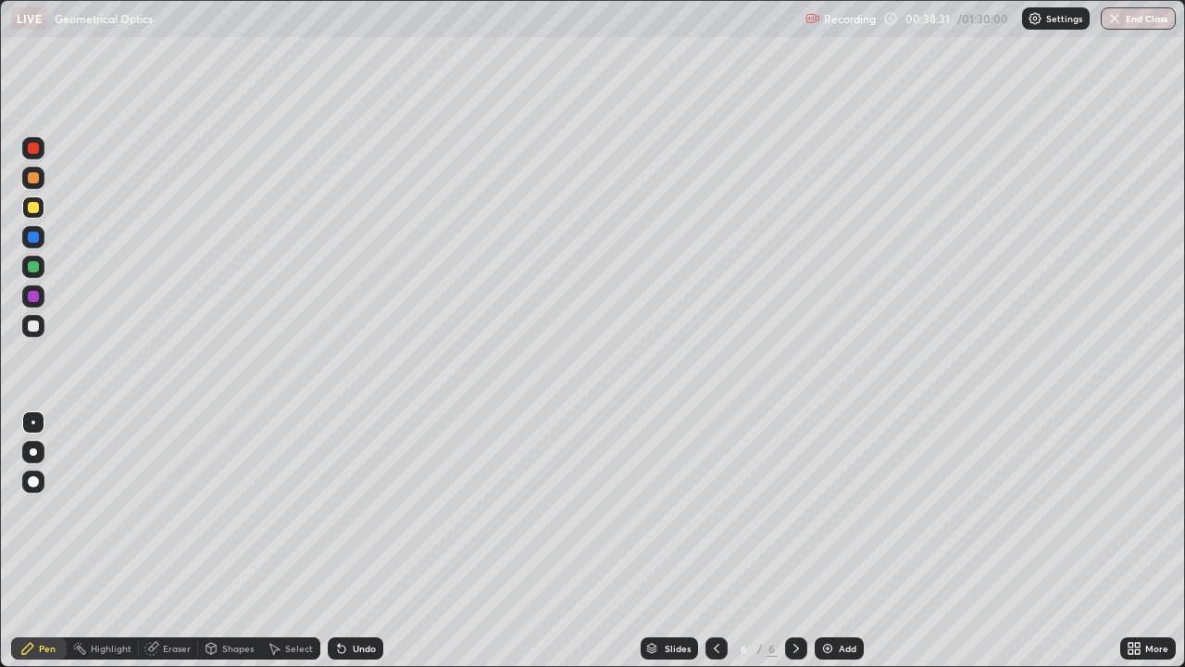
click at [29, 236] on div at bounding box center [33, 236] width 11 height 11
click at [348, 541] on div "Undo" at bounding box center [356, 648] width 56 height 22
click at [353, 541] on div "Undo" at bounding box center [364, 648] width 23 height 9
click at [32, 266] on div at bounding box center [33, 266] width 11 height 11
click at [31, 242] on div at bounding box center [33, 236] width 11 height 11
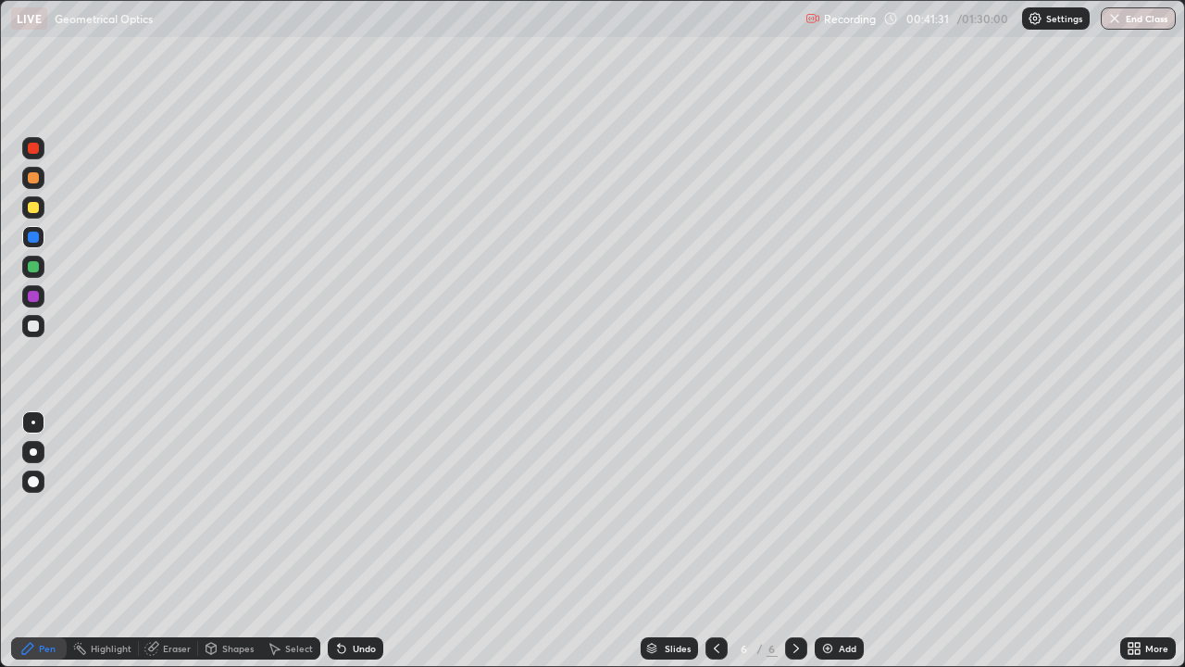
click at [34, 326] on div at bounding box center [33, 325] width 11 height 11
click at [32, 210] on div at bounding box center [33, 207] width 11 height 11
click at [33, 452] on div at bounding box center [33, 451] width 7 height 7
click at [37, 432] on div at bounding box center [33, 422] width 22 height 22
click at [827, 541] on div "Add" at bounding box center [839, 648] width 49 height 22
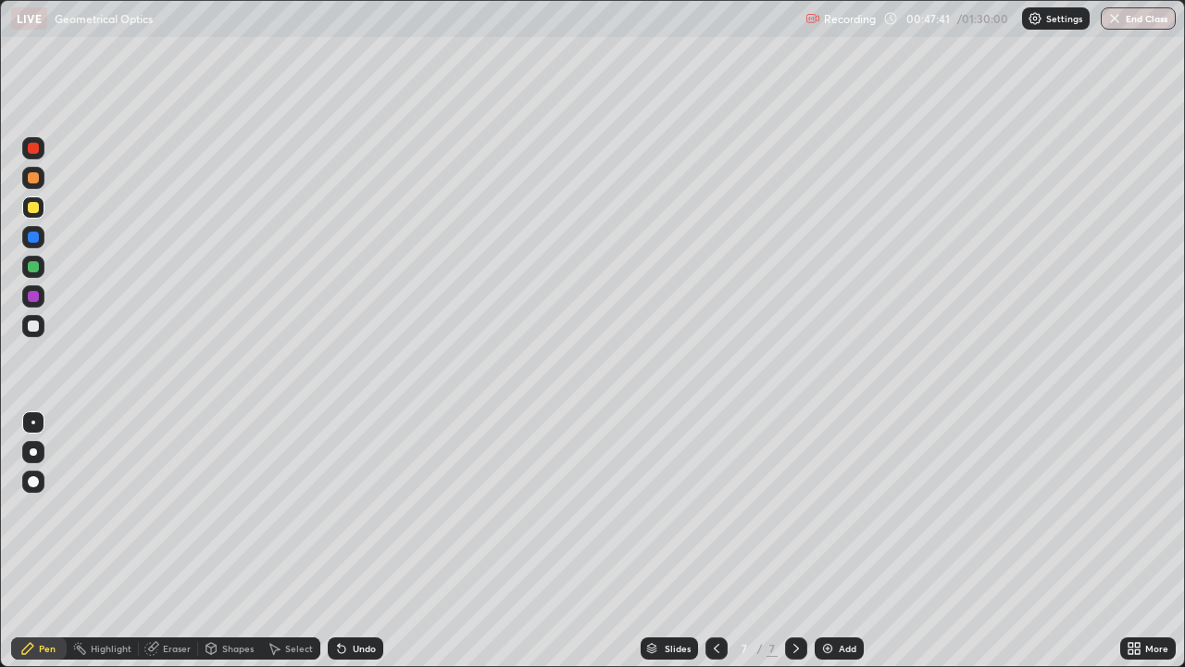
click at [230, 541] on div "Shapes" at bounding box center [237, 648] width 31 height 9
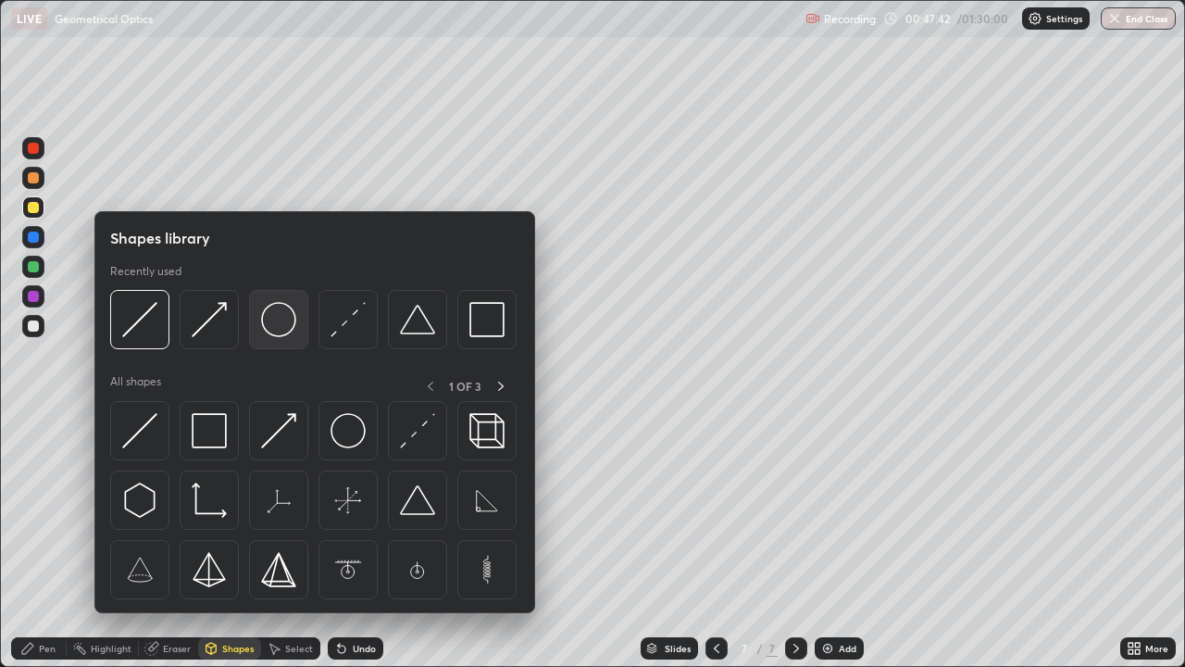
click at [276, 327] on img at bounding box center [278, 319] width 35 height 35
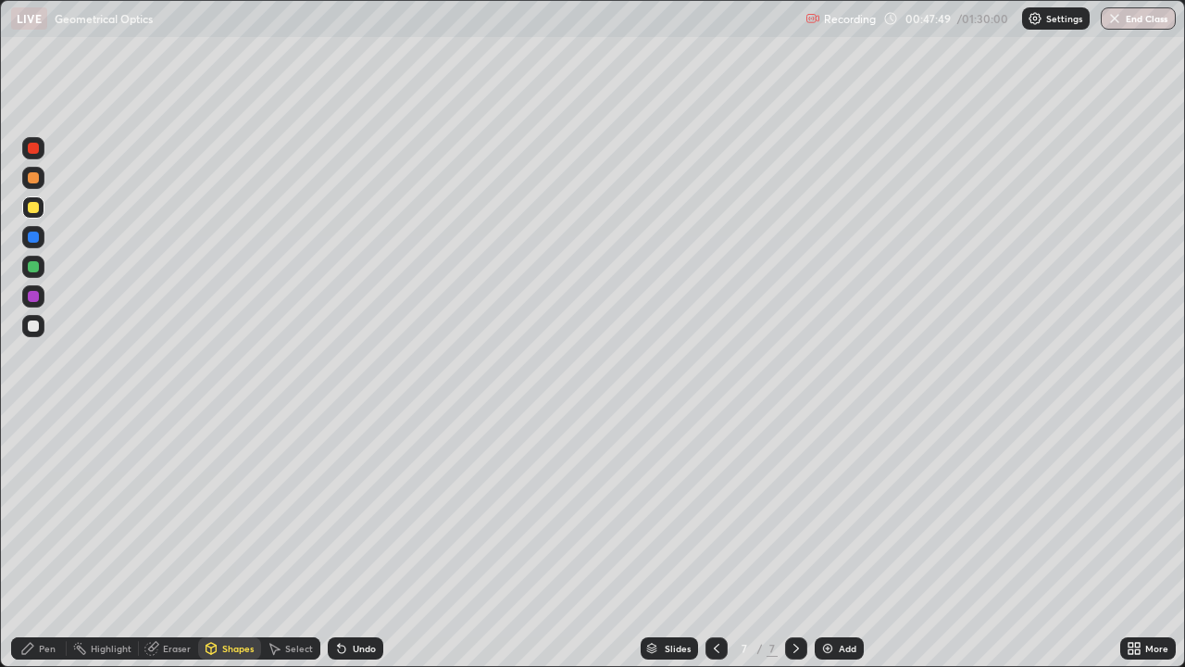
click at [238, 541] on div "Shapes" at bounding box center [237, 648] width 31 height 9
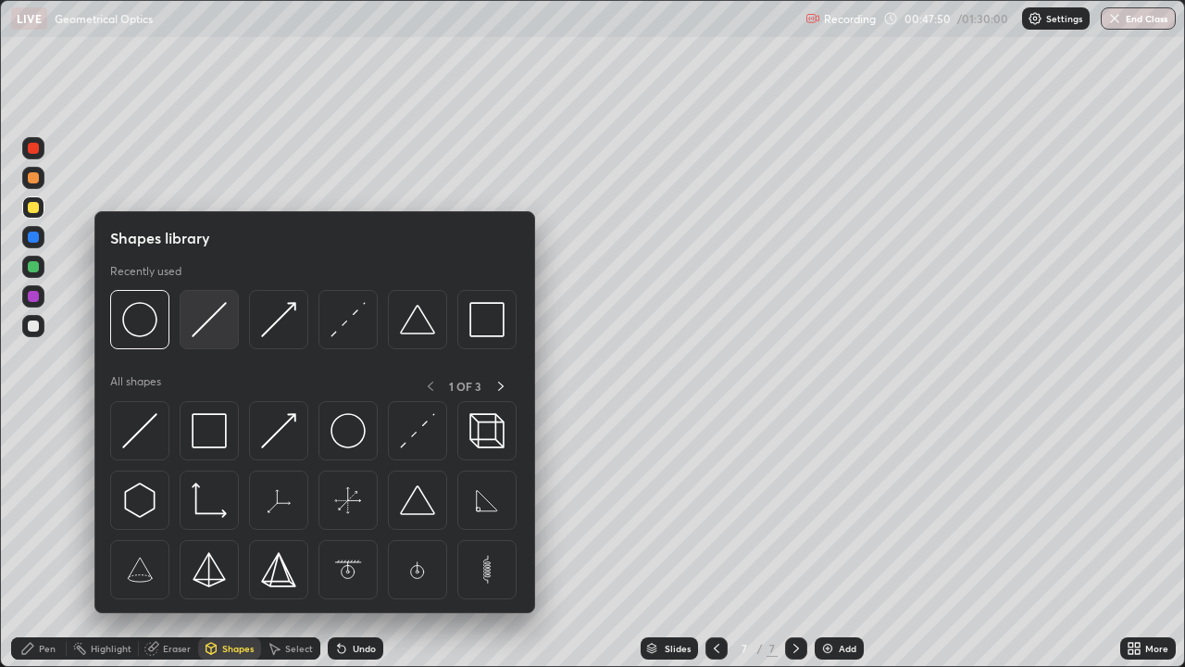
click at [208, 328] on img at bounding box center [209, 319] width 35 height 35
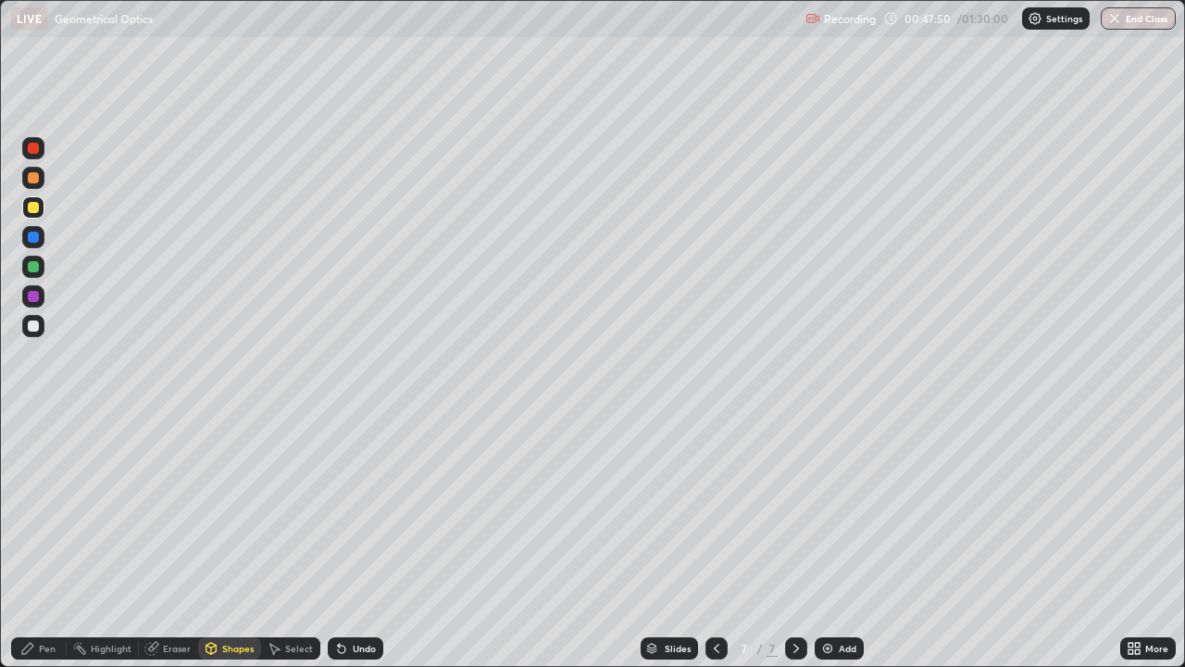
click at [44, 331] on div at bounding box center [33, 326] width 22 height 30
click at [269, 541] on div "Select" at bounding box center [290, 648] width 59 height 22
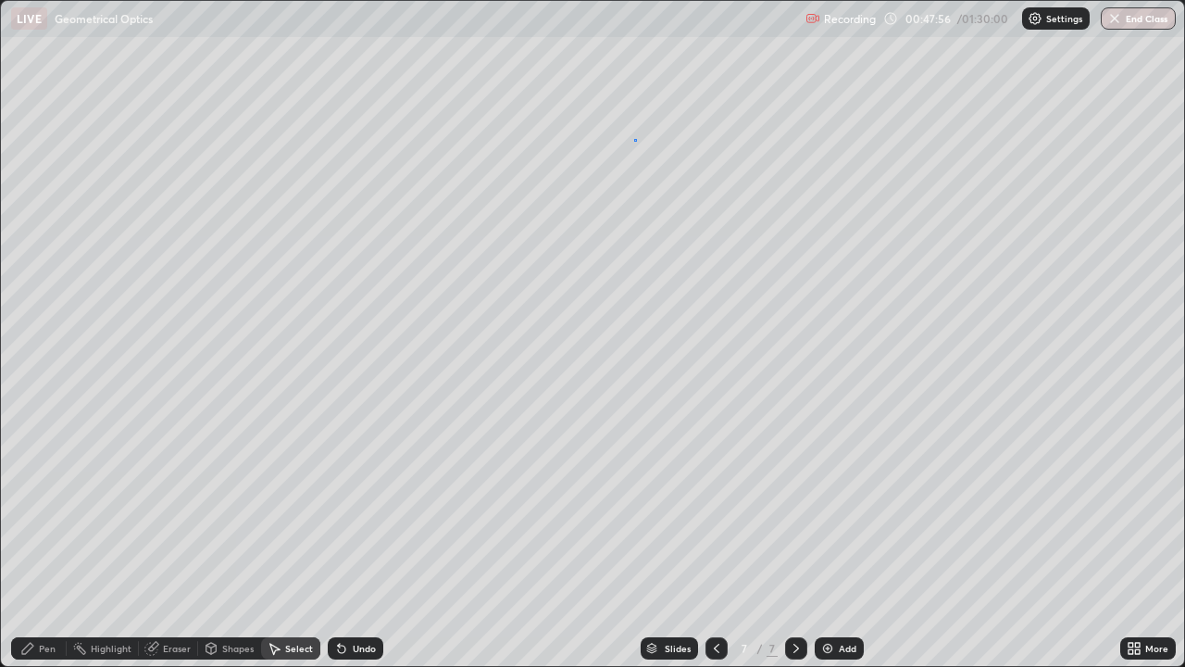
click at [634, 138] on div "0 ° Undo Copy Paste here Duplicate Duplicate to new slide Delete" at bounding box center [592, 333] width 1183 height 665
click at [47, 541] on div "Pen" at bounding box center [47, 648] width 17 height 9
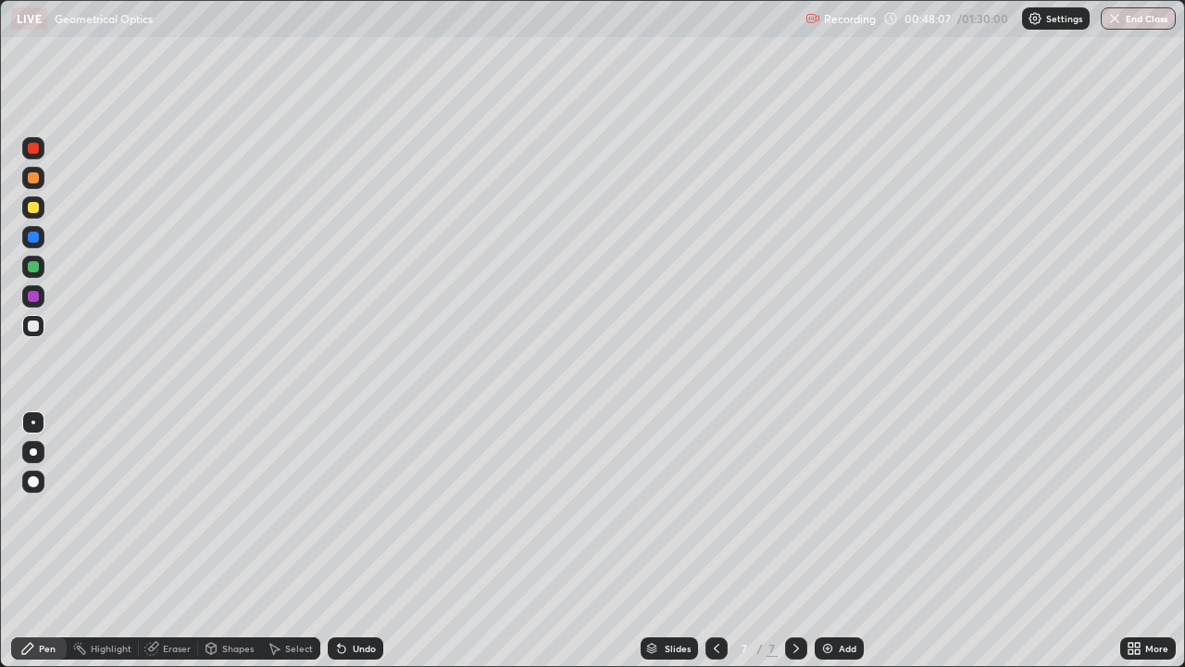
click at [344, 541] on icon at bounding box center [341, 648] width 15 height 15
click at [353, 541] on div "Undo" at bounding box center [364, 648] width 23 height 9
click at [32, 208] on div at bounding box center [33, 207] width 11 height 11
click at [33, 239] on div at bounding box center [33, 236] width 11 height 11
click at [37, 331] on div at bounding box center [33, 326] width 22 height 22
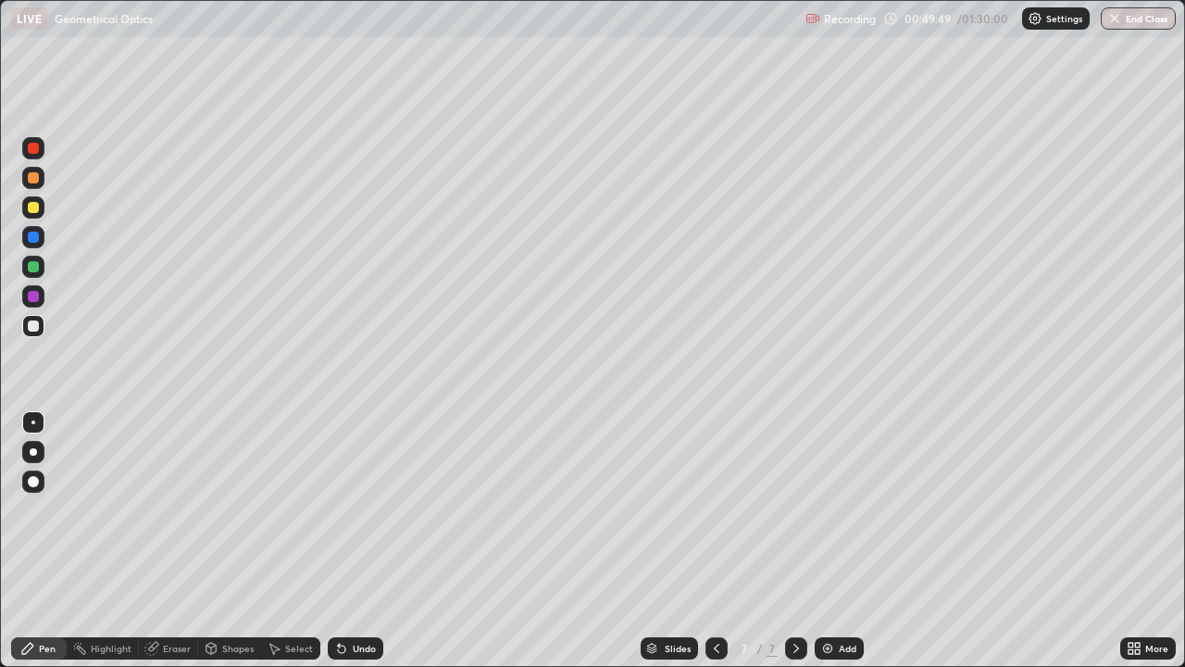
click at [355, 541] on div "Undo" at bounding box center [364, 648] width 23 height 9
click at [362, 541] on div "Undo" at bounding box center [364, 648] width 23 height 9
click at [367, 541] on div "Undo" at bounding box center [356, 648] width 56 height 22
click at [359, 541] on div "Undo" at bounding box center [356, 648] width 56 height 22
click at [363, 541] on div "Undo" at bounding box center [356, 648] width 56 height 22
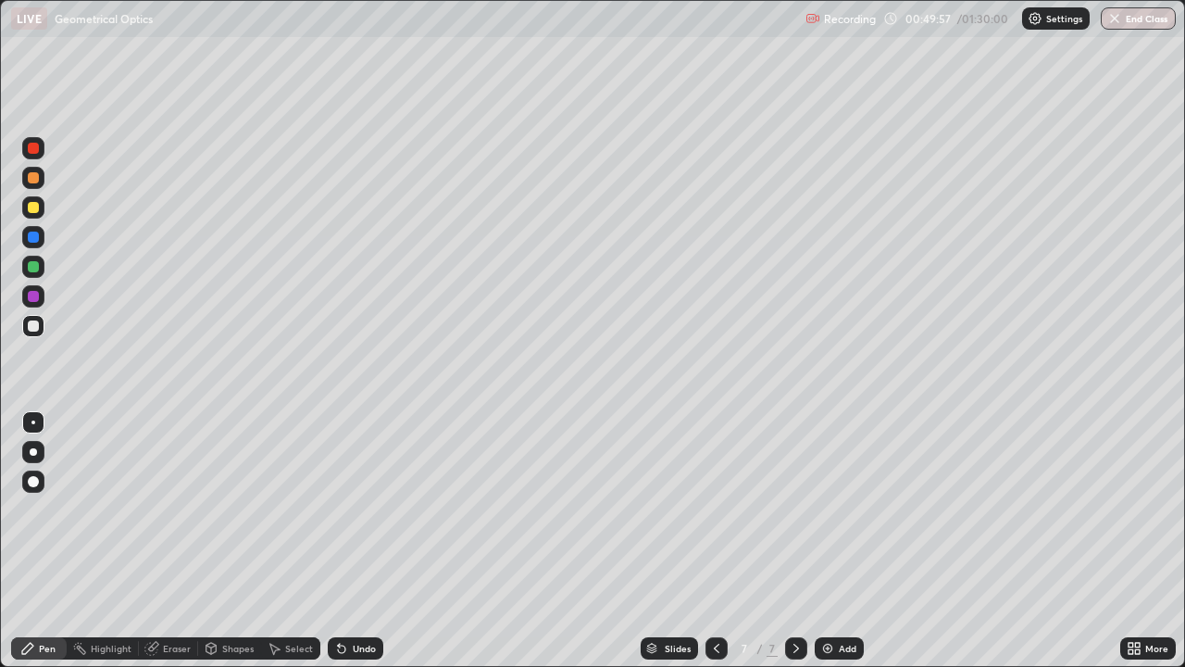
click at [366, 541] on div "Undo" at bounding box center [356, 648] width 56 height 22
click at [365, 541] on div "Undo" at bounding box center [351, 648] width 63 height 37
click at [366, 541] on div "Undo" at bounding box center [356, 648] width 56 height 22
click at [368, 541] on div "Undo" at bounding box center [351, 648] width 63 height 37
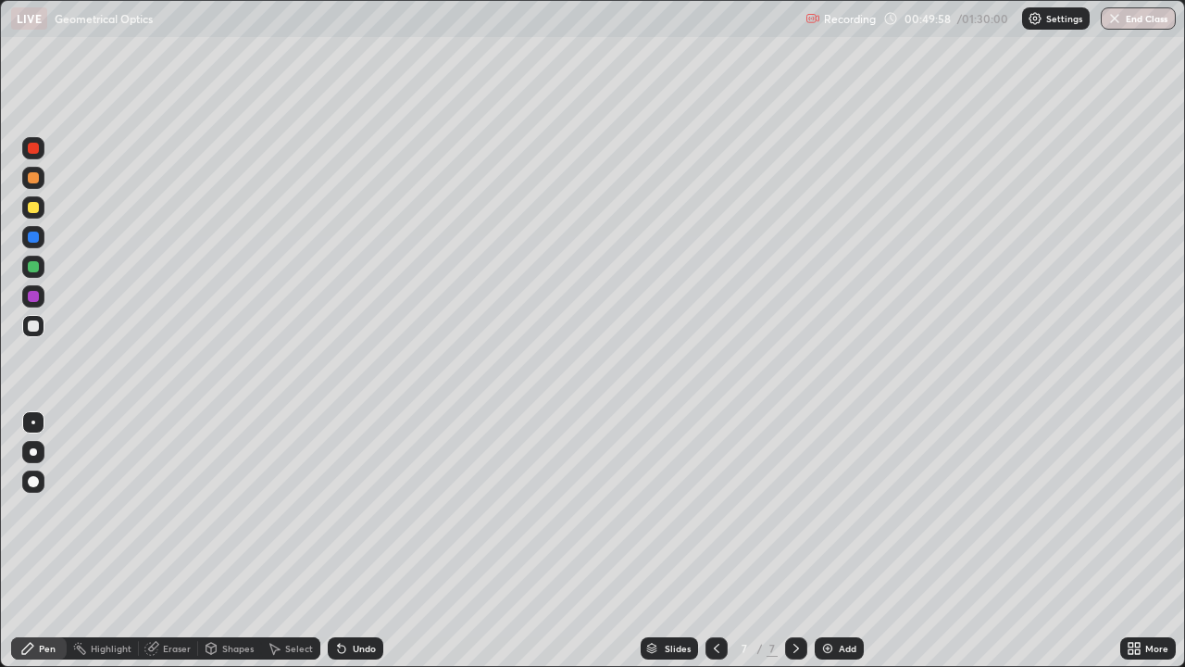
click at [368, 541] on div "Undo" at bounding box center [351, 648] width 63 height 37
click at [360, 541] on div "Undo" at bounding box center [364, 648] width 23 height 9
click at [357, 541] on div "Undo" at bounding box center [356, 648] width 56 height 22
click at [352, 541] on div "Undo" at bounding box center [356, 648] width 56 height 22
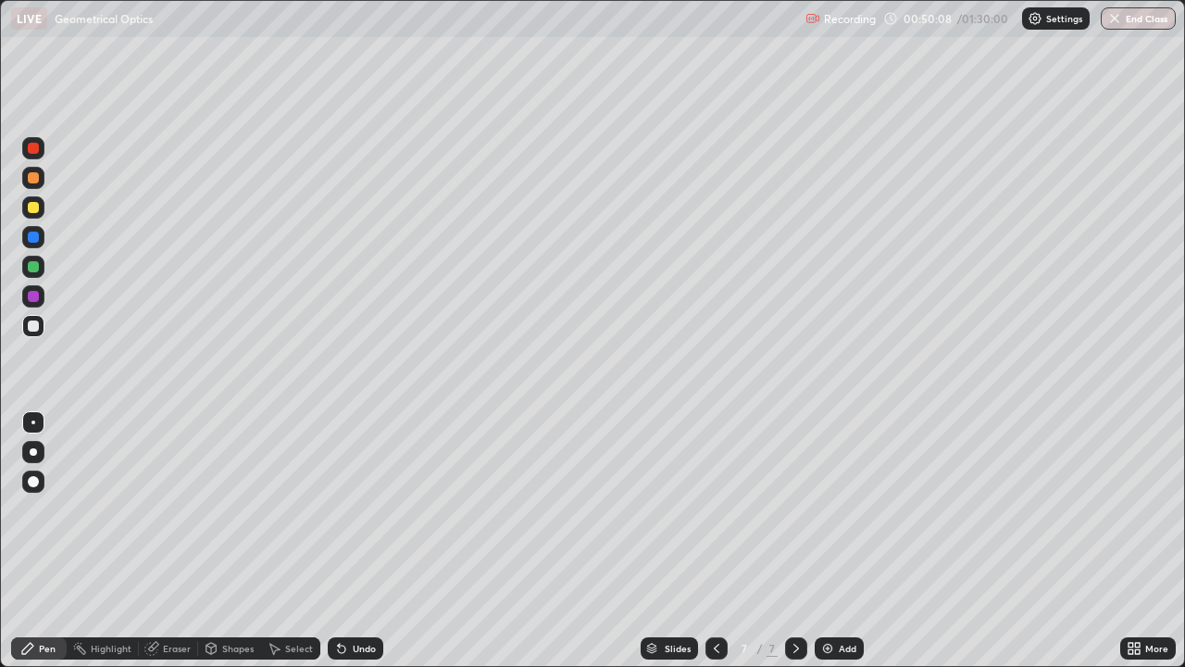
click at [352, 541] on div "Undo" at bounding box center [351, 648] width 63 height 37
click at [354, 541] on div "Undo" at bounding box center [351, 648] width 63 height 37
click at [355, 541] on div "Undo" at bounding box center [351, 648] width 63 height 37
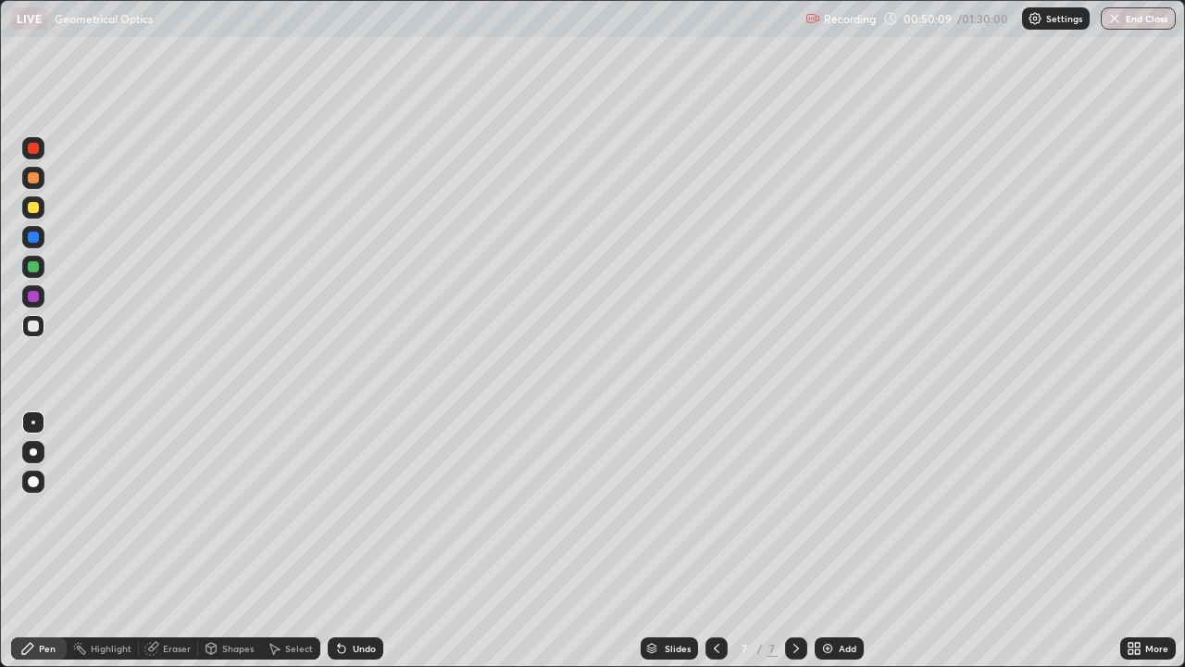
click at [357, 541] on div "Undo" at bounding box center [351, 648] width 63 height 37
click at [359, 541] on div "Undo" at bounding box center [351, 648] width 63 height 37
click at [364, 541] on div "Undo" at bounding box center [356, 648] width 56 height 22
click at [362, 541] on div "Undo" at bounding box center [364, 648] width 23 height 9
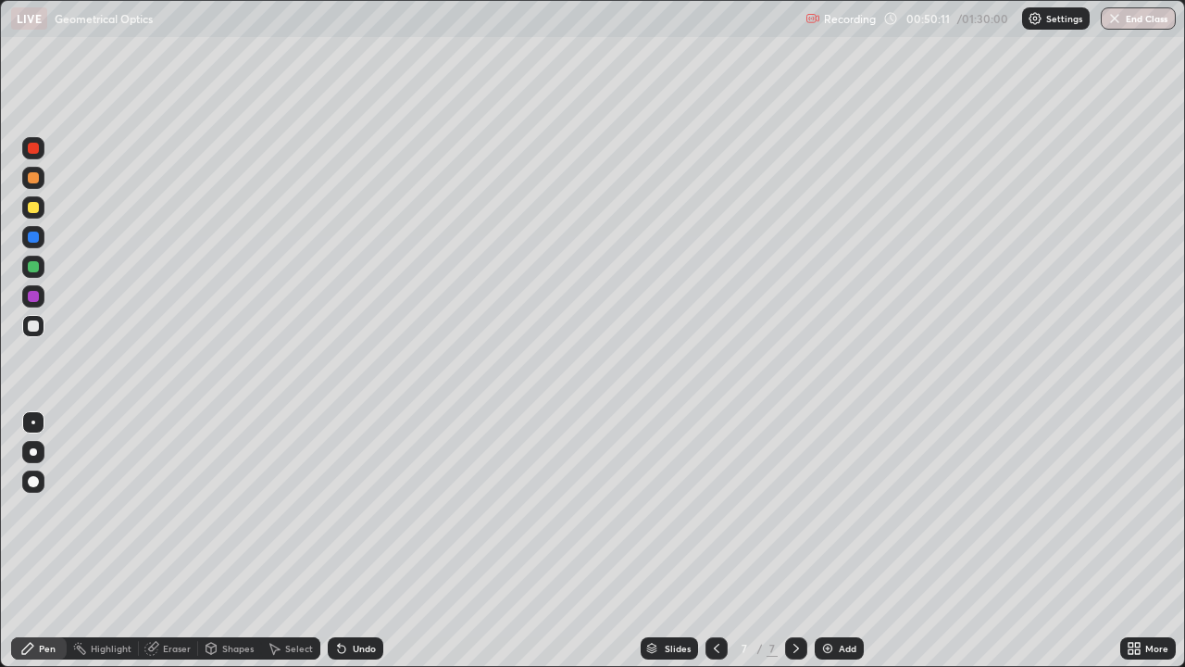
click at [363, 541] on div "Undo" at bounding box center [356, 648] width 56 height 22
click at [364, 541] on div "Undo" at bounding box center [356, 648] width 56 height 22
click at [365, 541] on div "Undo" at bounding box center [356, 648] width 56 height 22
click at [366, 541] on div "Undo" at bounding box center [356, 648] width 56 height 22
click at [38, 239] on div at bounding box center [33, 236] width 11 height 11
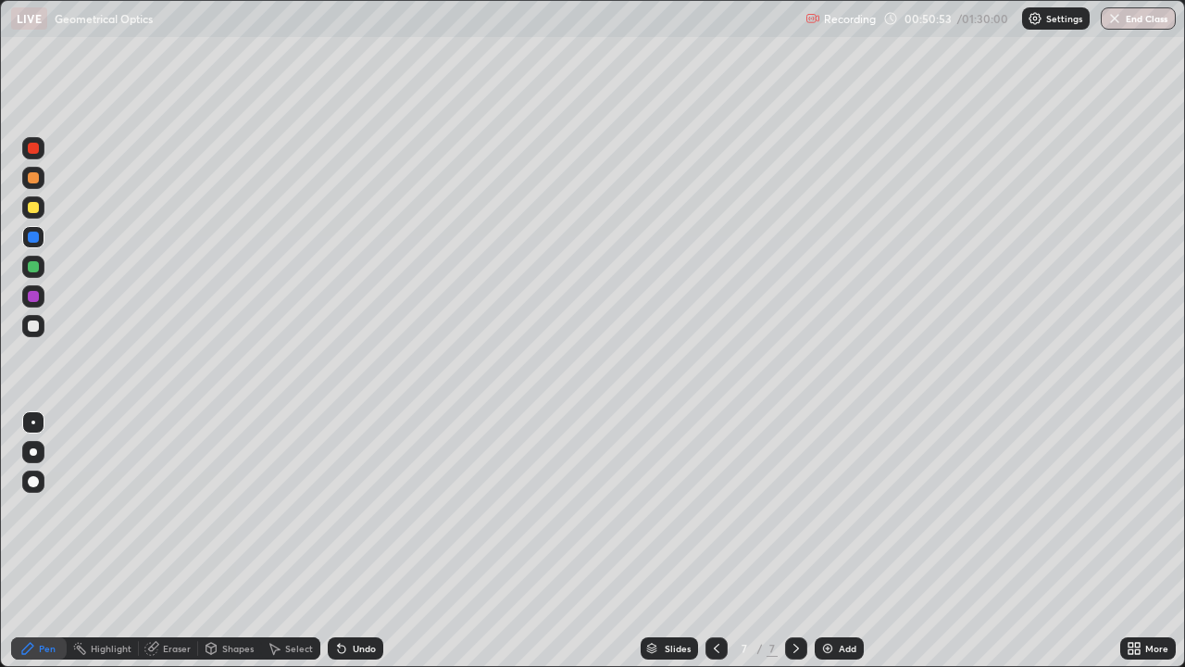
click at [31, 208] on div at bounding box center [33, 207] width 11 height 11
click at [33, 451] on div at bounding box center [33, 451] width 7 height 7
click at [842, 541] on div "Add" at bounding box center [848, 648] width 18 height 9
click at [34, 326] on div at bounding box center [33, 325] width 11 height 11
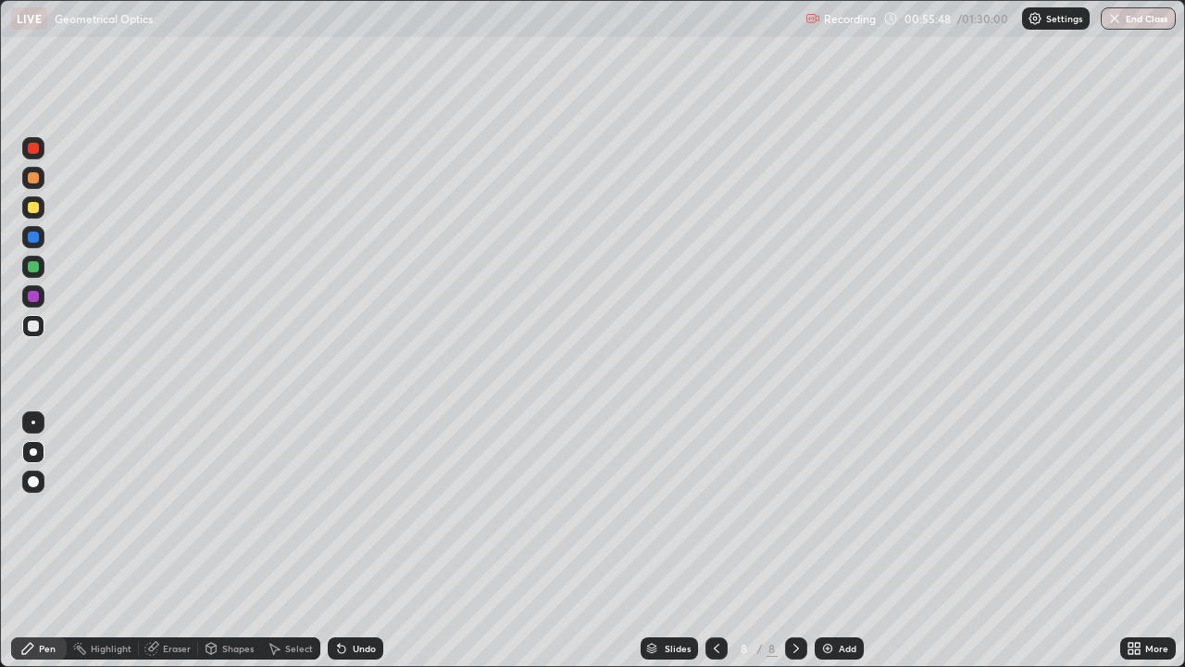
click at [35, 204] on div at bounding box center [33, 207] width 11 height 11
click at [33, 422] on div at bounding box center [33, 422] width 4 height 4
click at [33, 238] on div at bounding box center [33, 236] width 11 height 11
click at [36, 206] on div at bounding box center [33, 207] width 11 height 11
click at [358, 541] on div "Undo" at bounding box center [364, 648] width 23 height 9
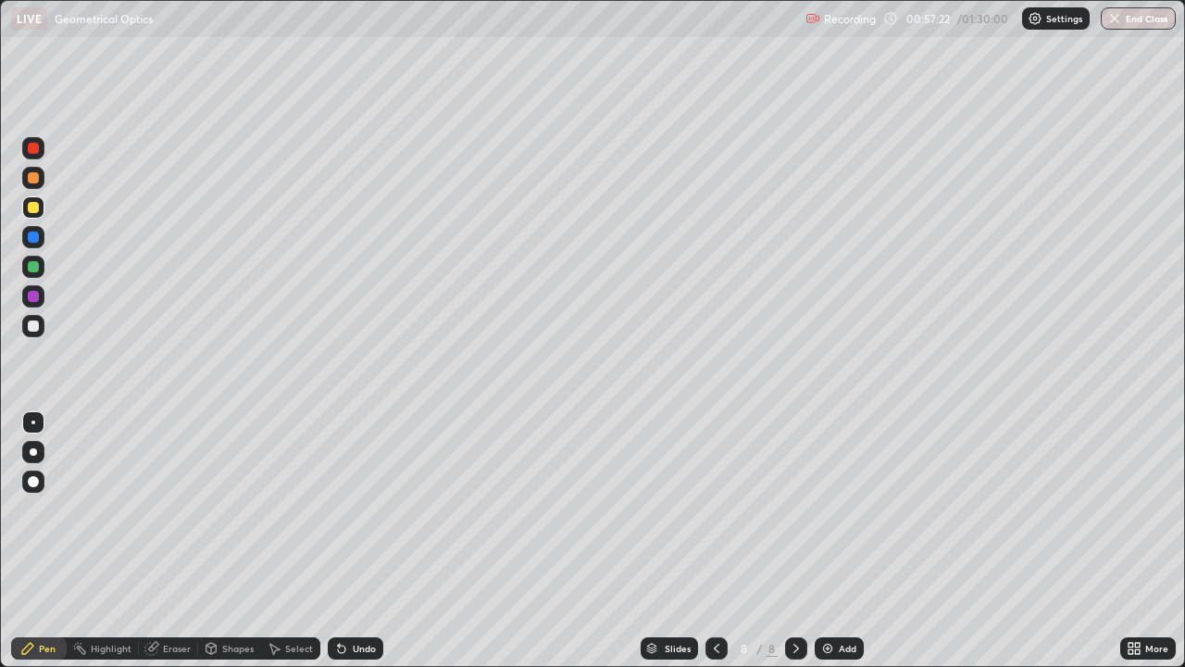
click at [344, 541] on icon at bounding box center [341, 648] width 15 height 15
click at [343, 541] on icon at bounding box center [341, 648] width 7 height 7
click at [341, 541] on icon at bounding box center [341, 648] width 7 height 7
click at [342, 541] on icon at bounding box center [341, 648] width 7 height 7
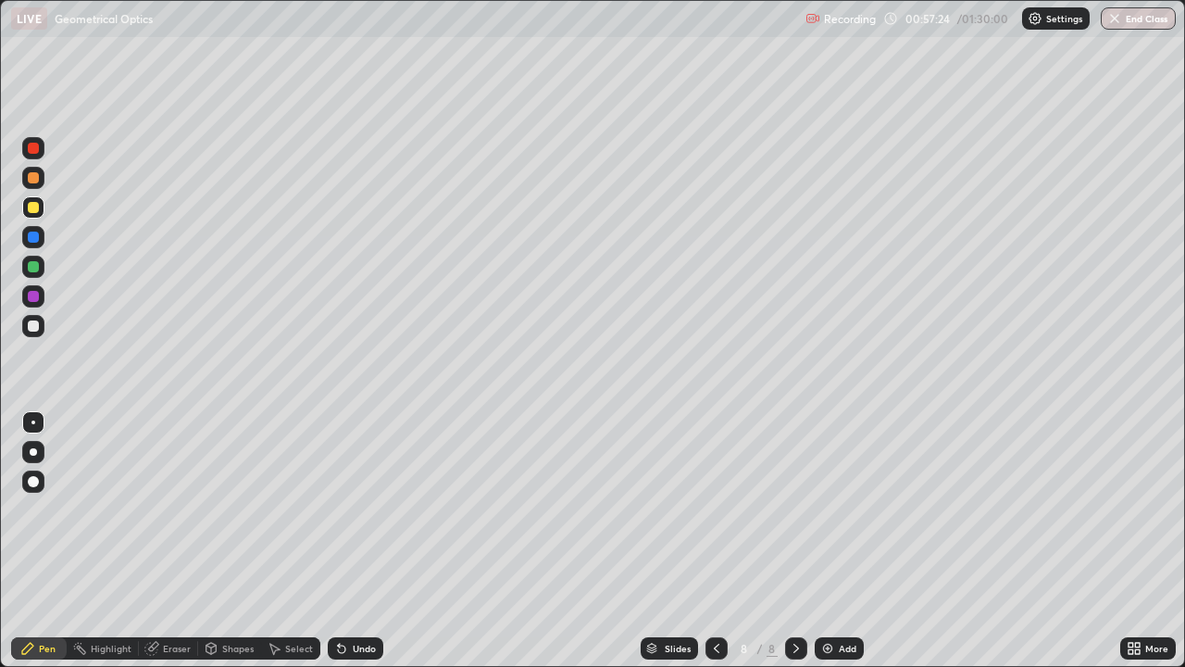
click at [344, 541] on icon at bounding box center [341, 648] width 15 height 15
click at [31, 236] on div at bounding box center [33, 236] width 11 height 11
click at [171, 541] on div "Eraser" at bounding box center [177, 648] width 28 height 9
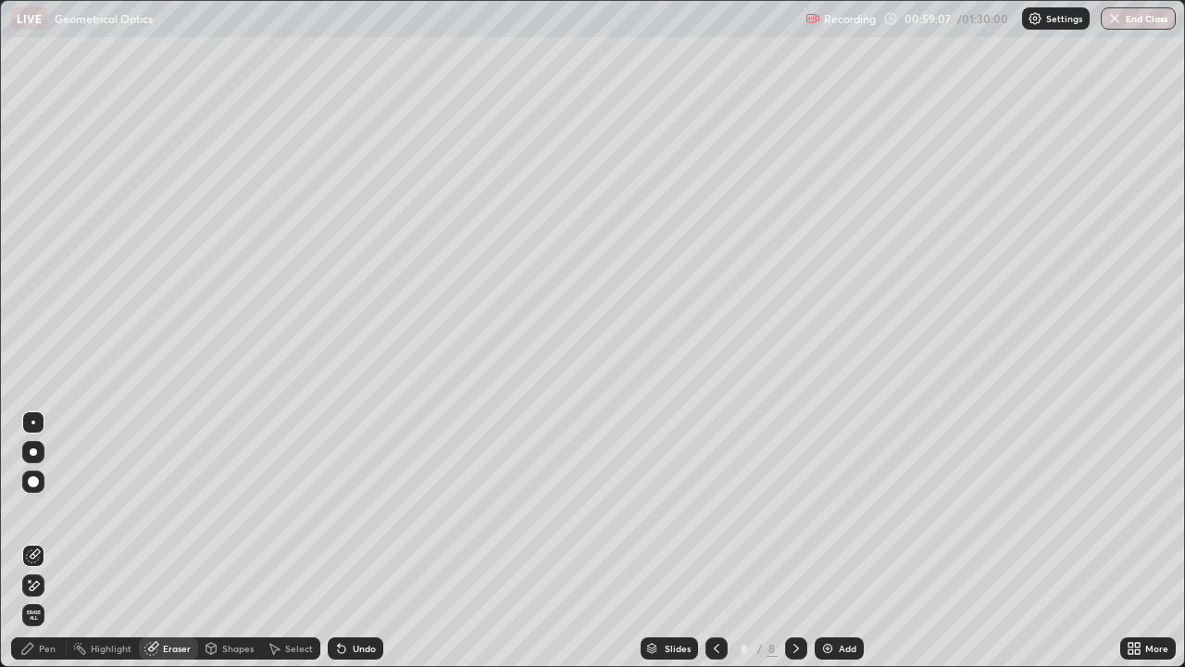
click at [56, 541] on div "Pen" at bounding box center [39, 648] width 56 height 22
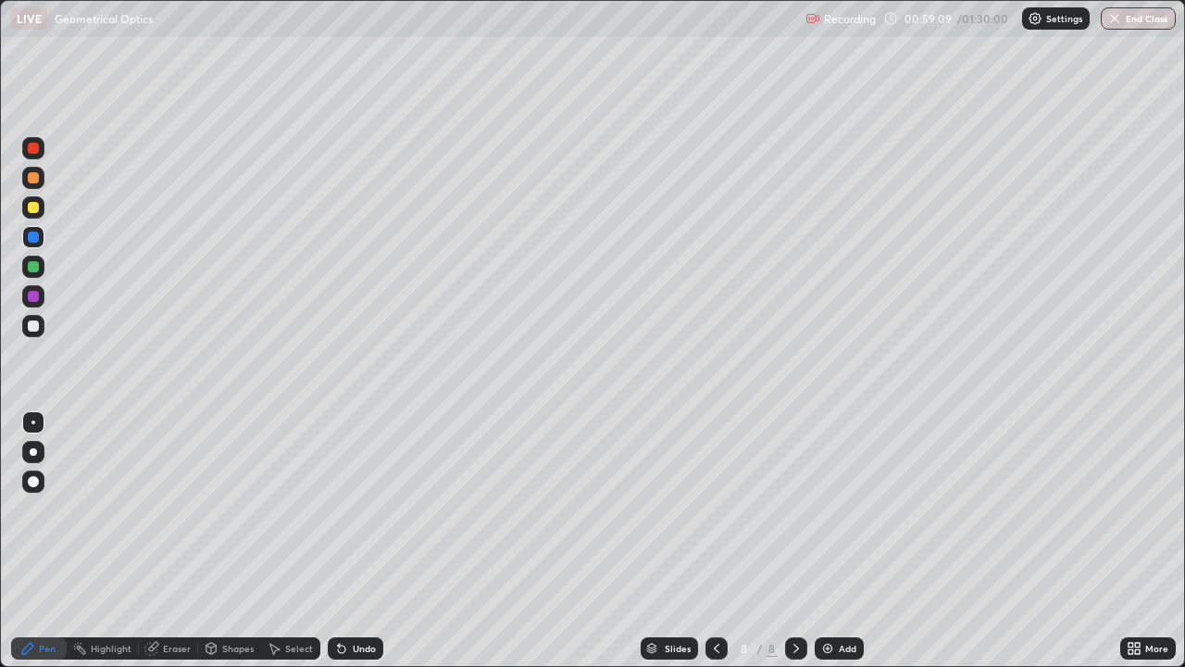
click at [34, 207] on div at bounding box center [33, 207] width 11 height 11
click at [163, 541] on div "Eraser" at bounding box center [177, 648] width 28 height 9
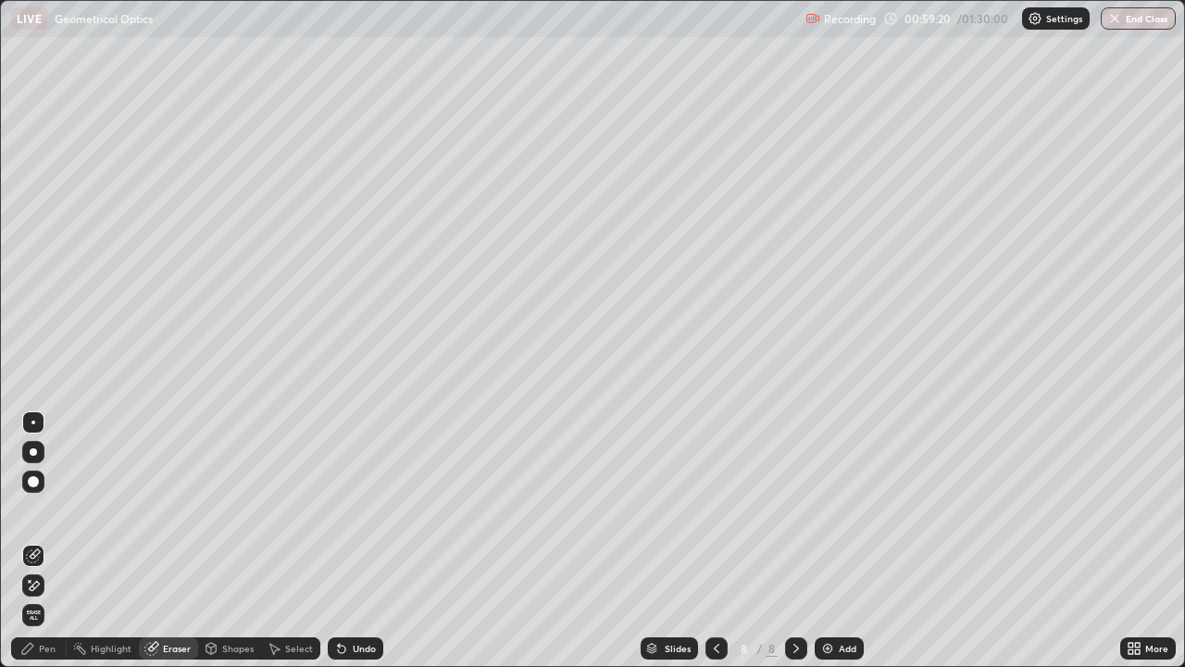
click at [46, 541] on div "Pen" at bounding box center [47, 648] width 17 height 9
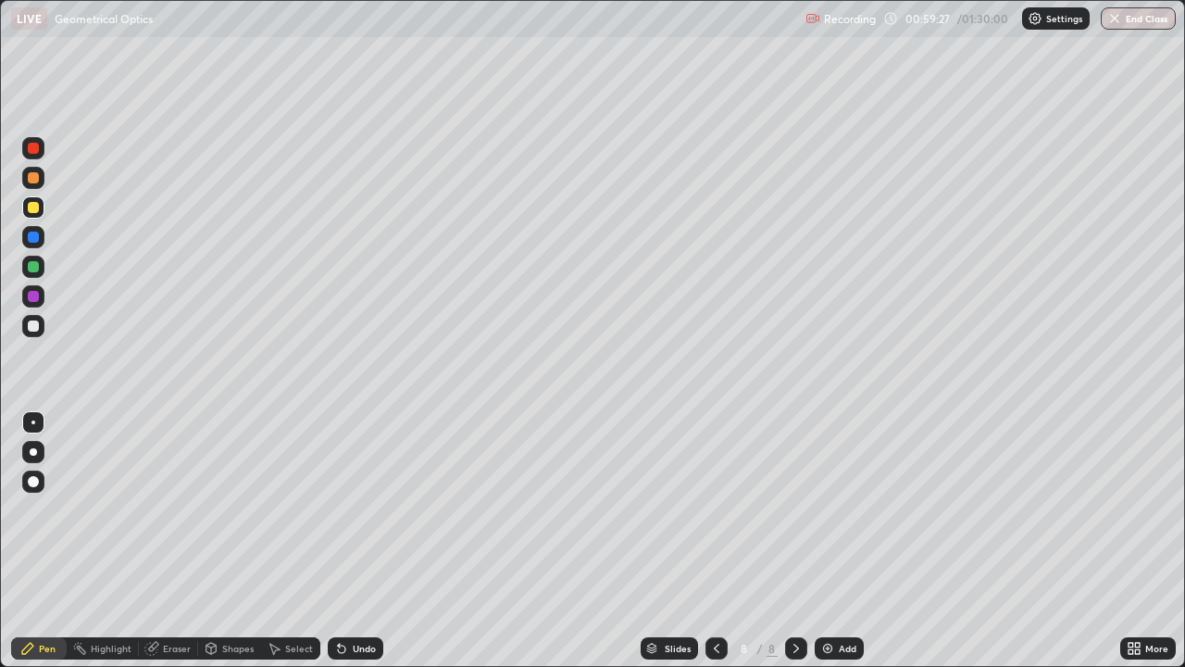
click at [163, 541] on div "Eraser" at bounding box center [177, 648] width 28 height 9
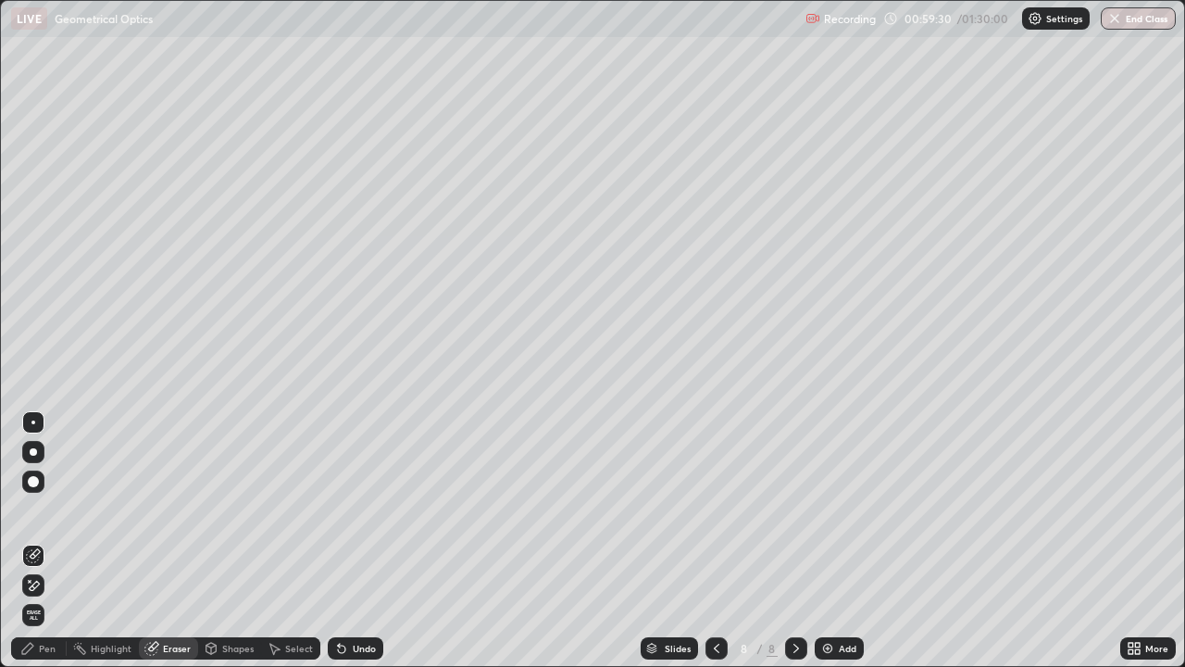
click at [42, 541] on div "Pen" at bounding box center [47, 648] width 17 height 9
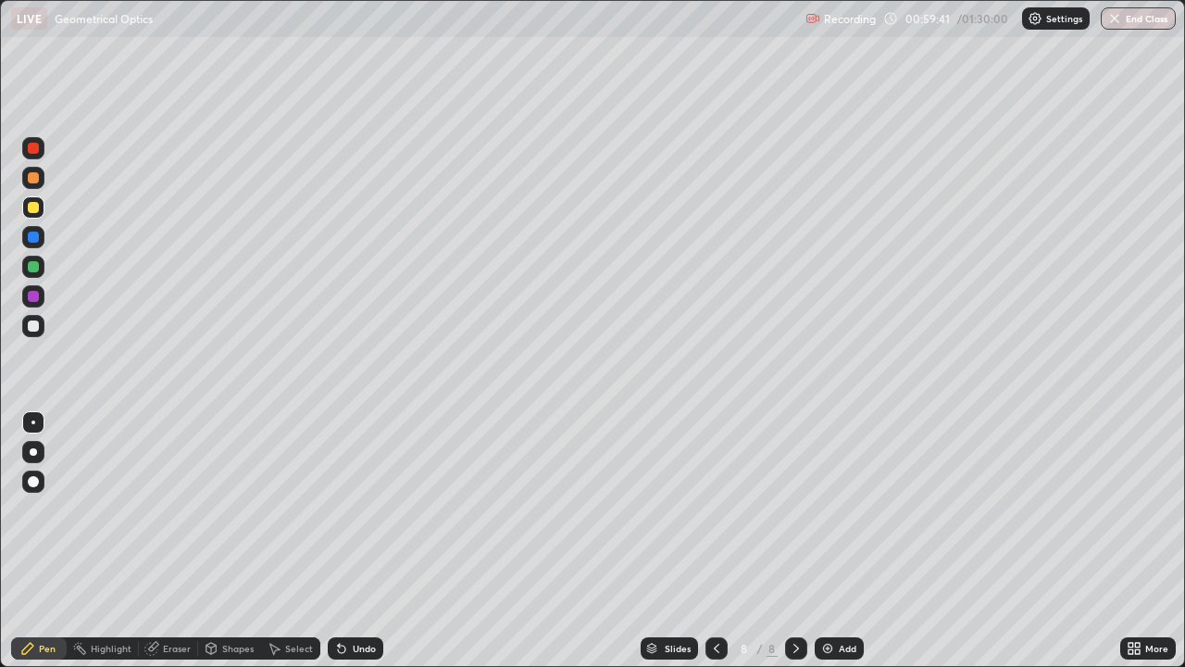
click at [287, 541] on div "Select" at bounding box center [299, 648] width 28 height 9
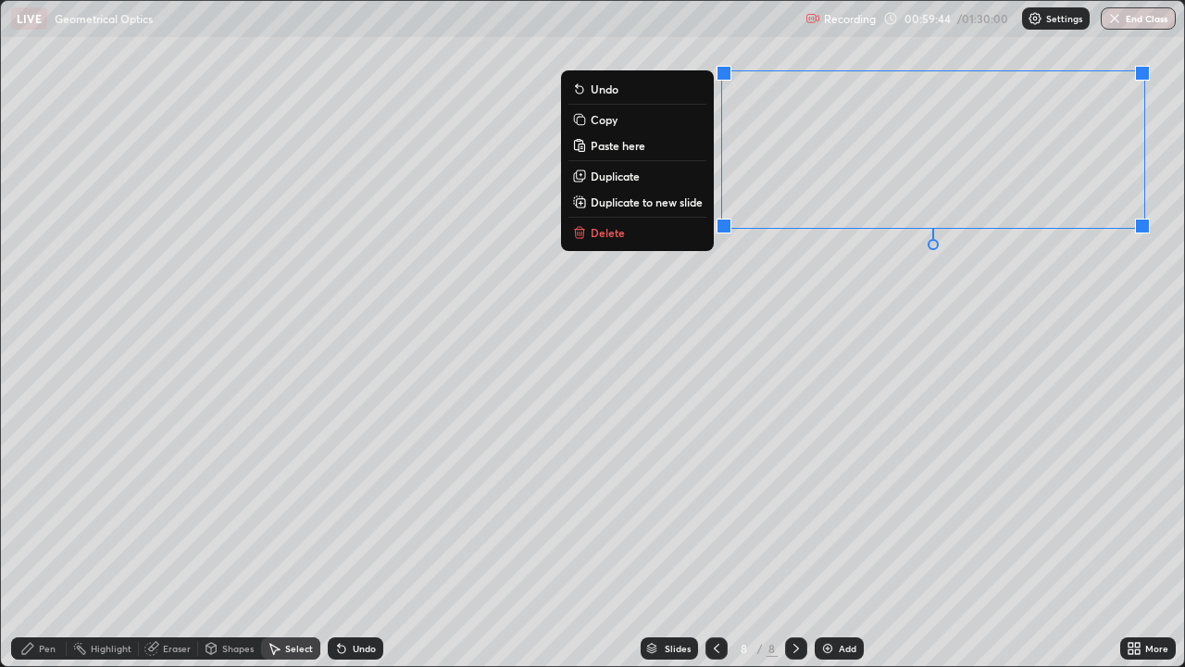
click at [688, 240] on button "Delete" at bounding box center [638, 232] width 138 height 22
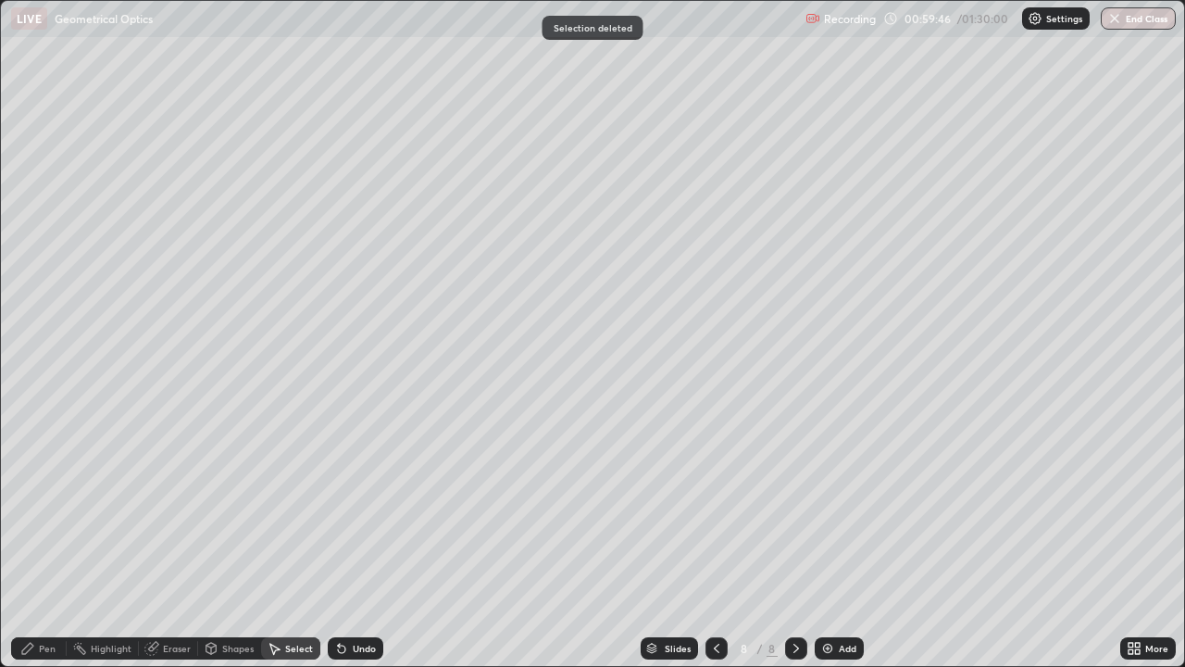
click at [54, 541] on div "Pen" at bounding box center [47, 648] width 17 height 9
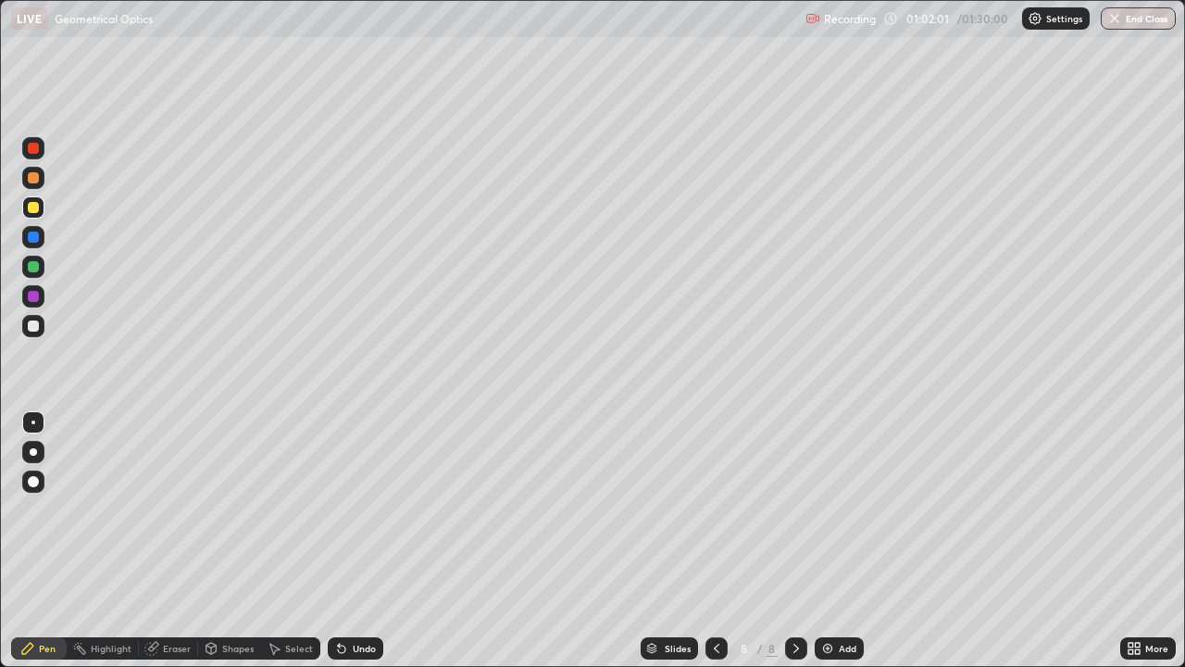
click at [836, 541] on div "Add" at bounding box center [839, 648] width 49 height 22
click at [33, 328] on div at bounding box center [33, 325] width 11 height 11
click at [232, 541] on div "Shapes" at bounding box center [237, 648] width 31 height 9
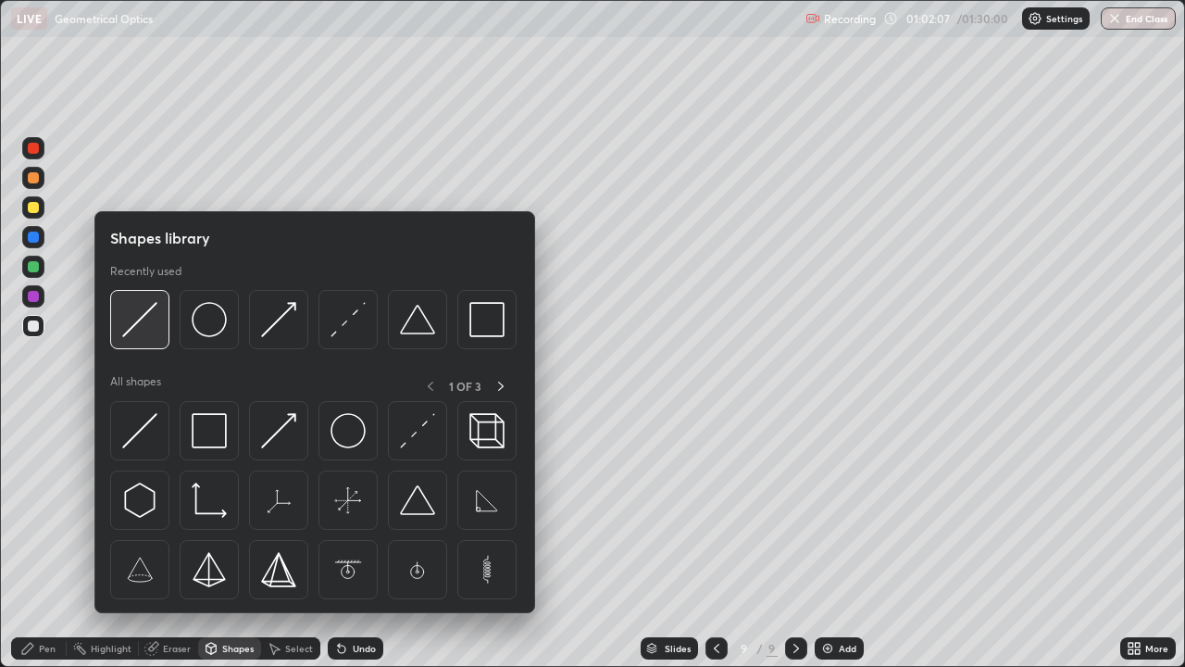
click at [144, 325] on img at bounding box center [139, 319] width 35 height 35
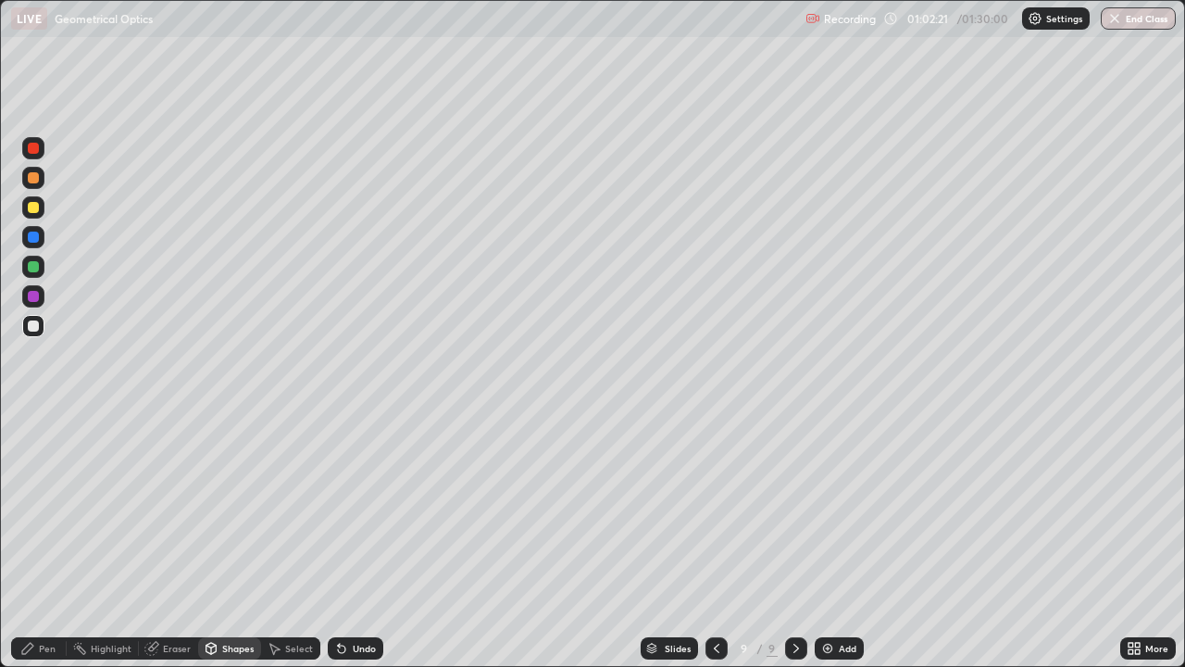
click at [60, 541] on div "Pen" at bounding box center [39, 648] width 56 height 22
click at [346, 541] on div "Undo" at bounding box center [356, 648] width 56 height 22
click at [229, 541] on div "Shapes" at bounding box center [237, 648] width 31 height 9
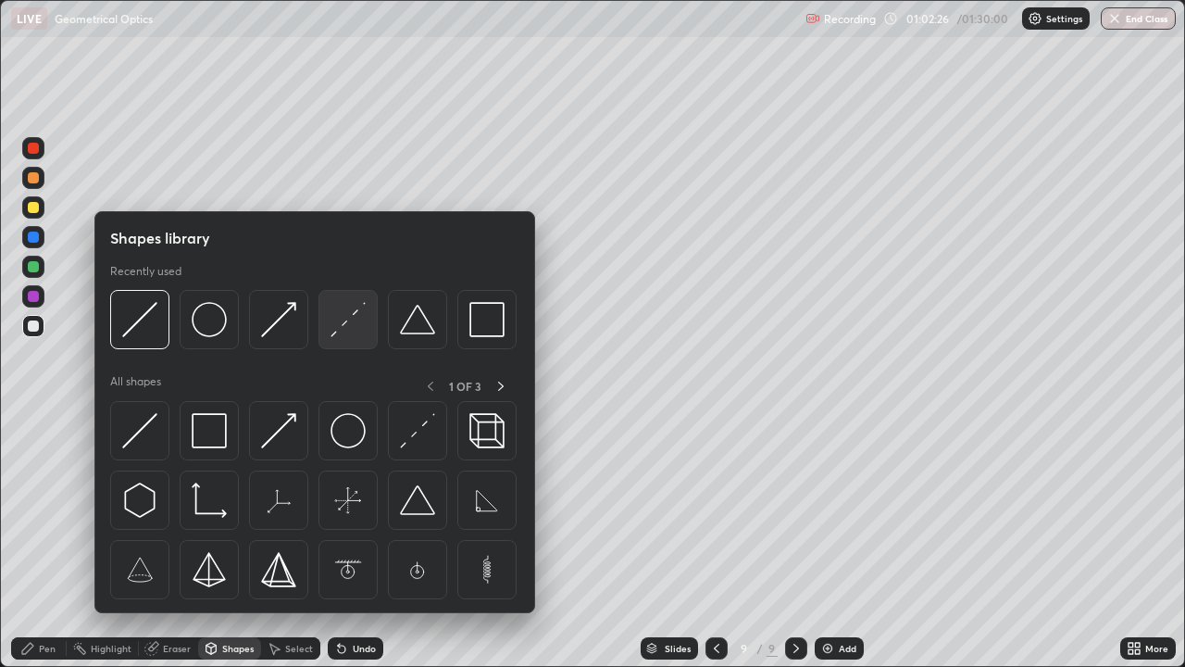
click at [336, 333] on img at bounding box center [348, 319] width 35 height 35
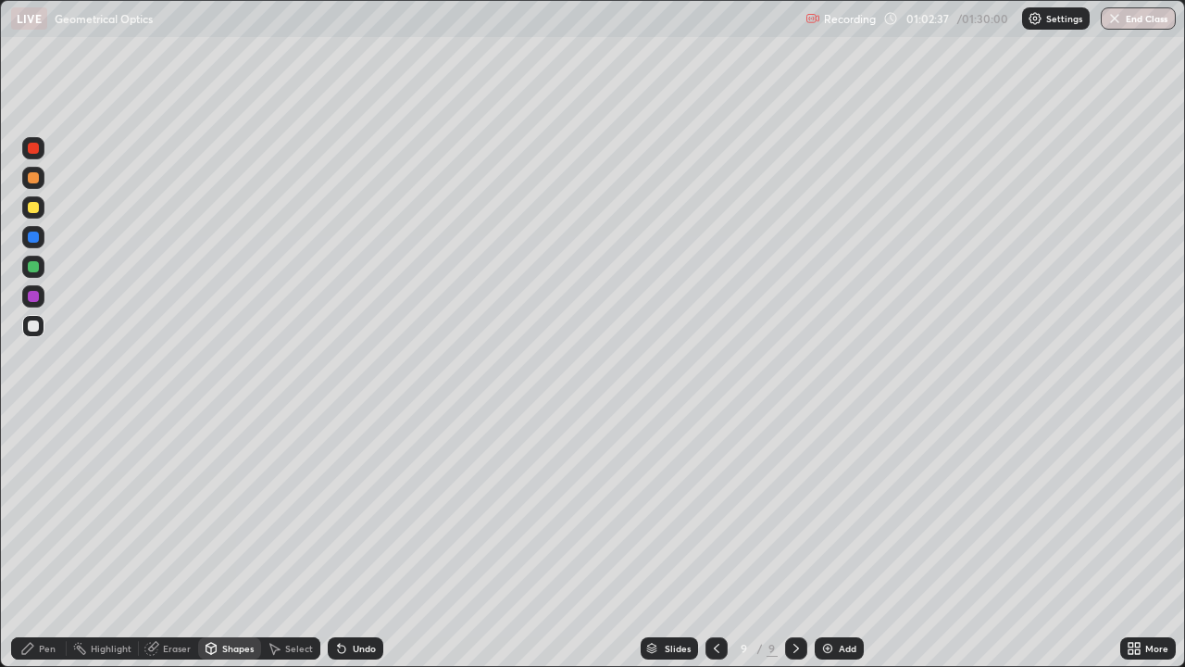
click at [231, 541] on div "Shapes" at bounding box center [237, 648] width 31 height 9
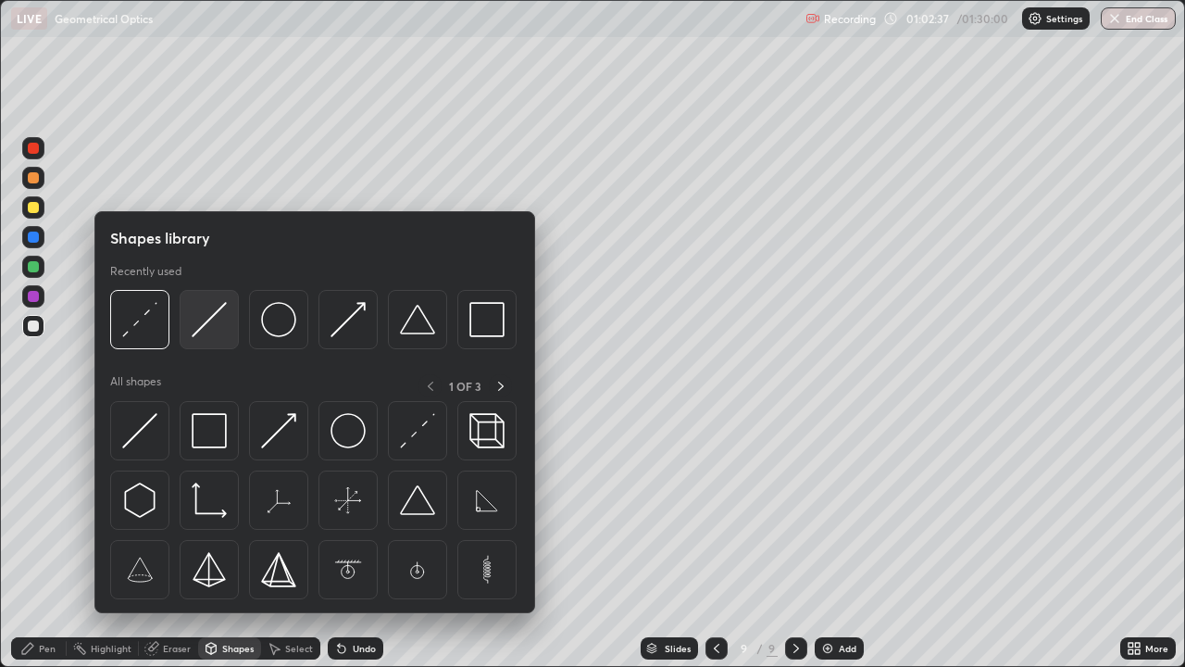
click at [199, 334] on img at bounding box center [209, 319] width 35 height 35
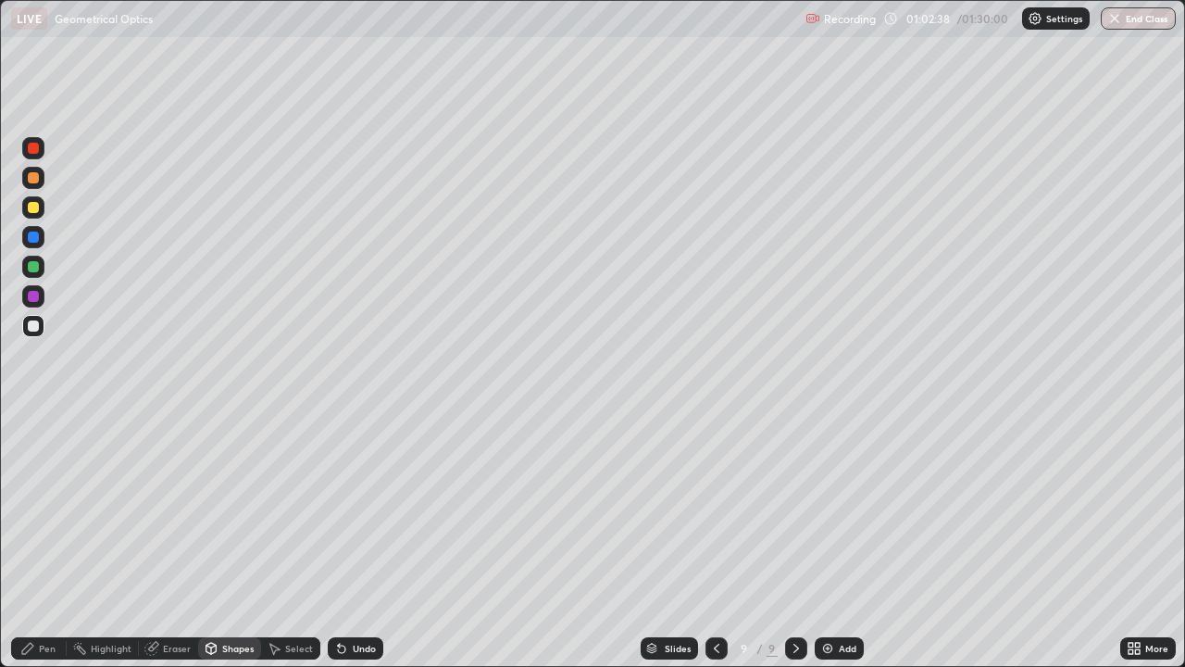
click at [31, 202] on div at bounding box center [33, 207] width 11 height 11
click at [234, 541] on div "Shapes" at bounding box center [237, 648] width 31 height 9
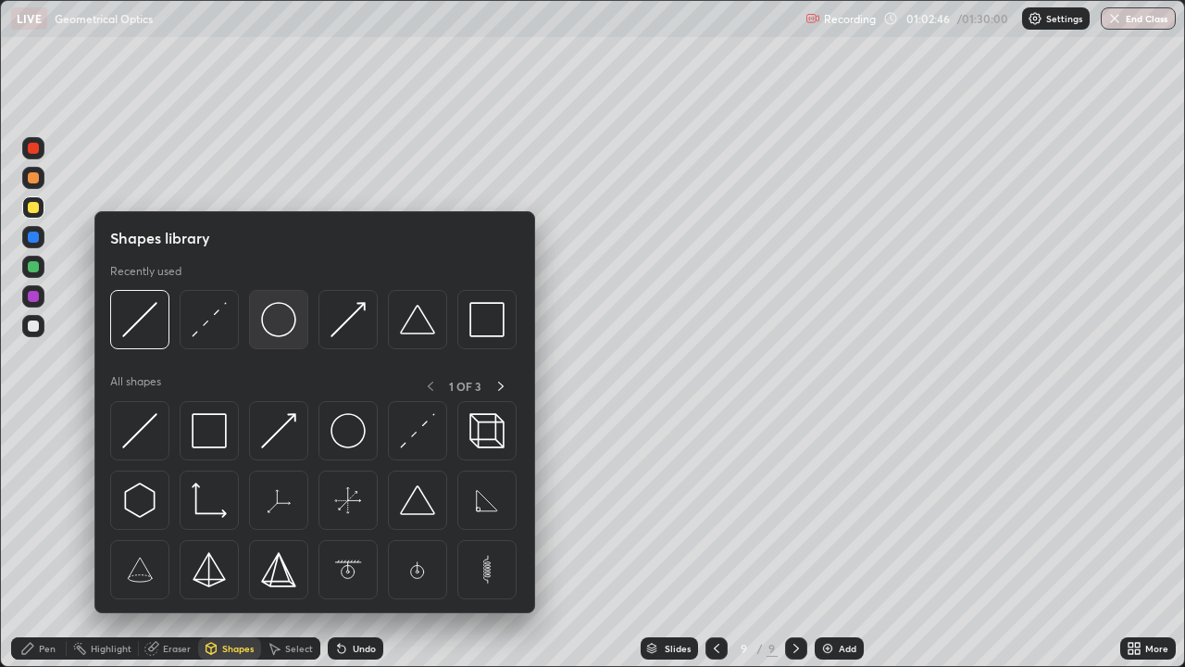
click at [274, 317] on img at bounding box center [278, 319] width 35 height 35
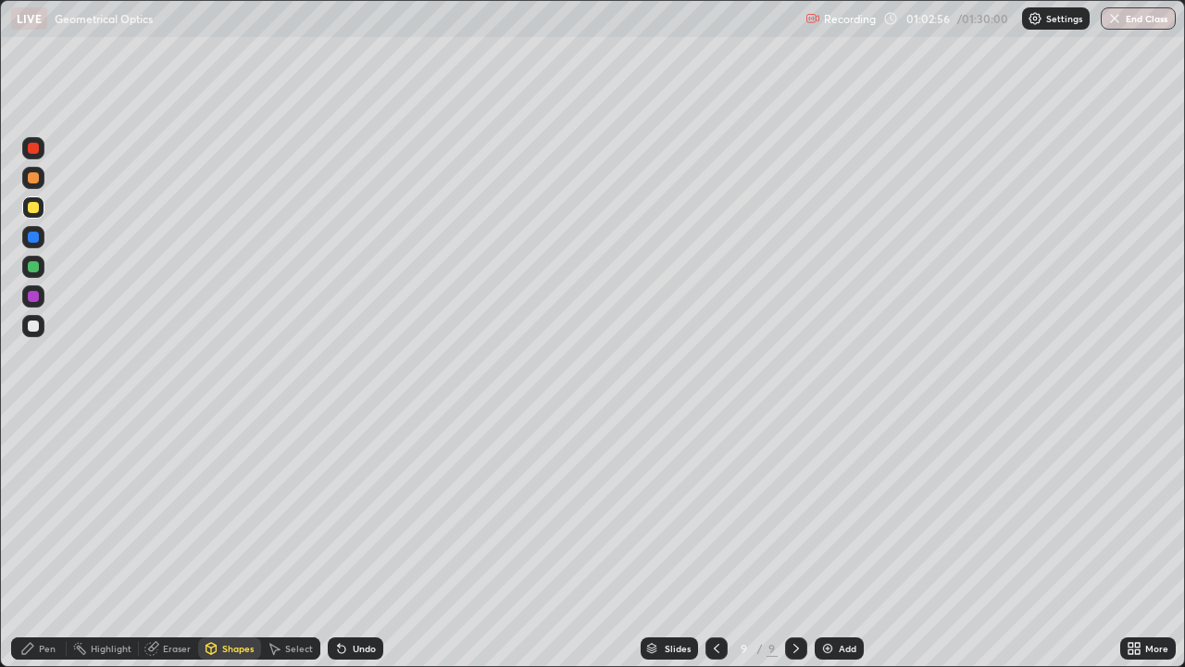
click at [223, 541] on div "Shapes" at bounding box center [237, 648] width 31 height 9
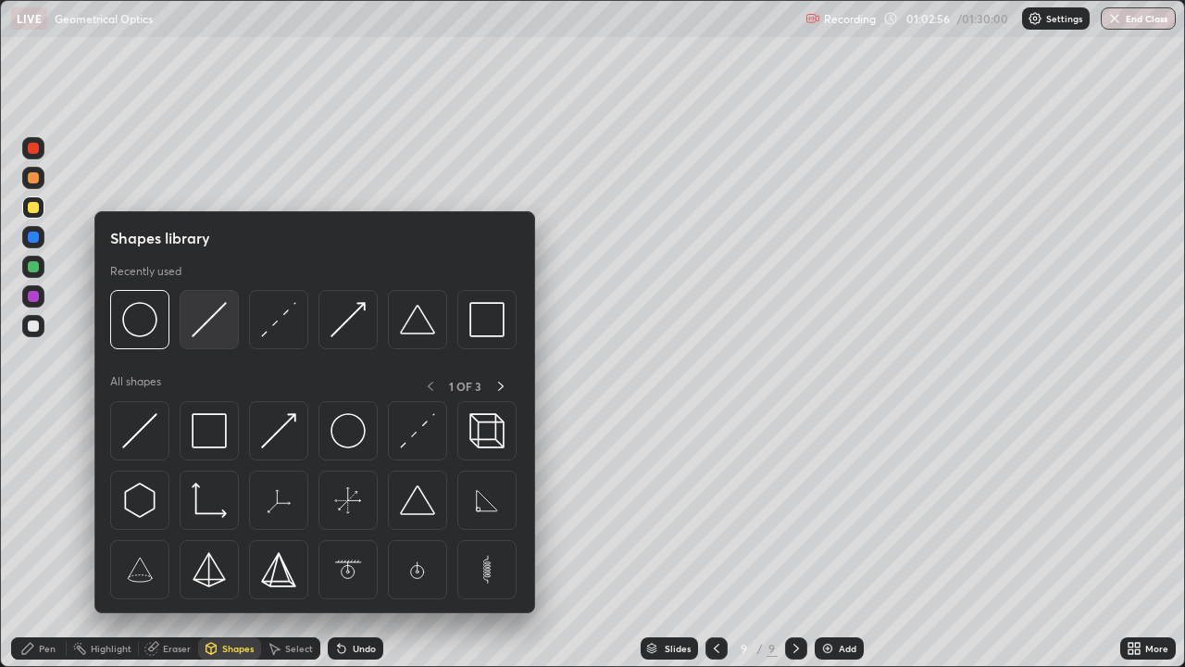
click at [192, 333] on img at bounding box center [209, 319] width 35 height 35
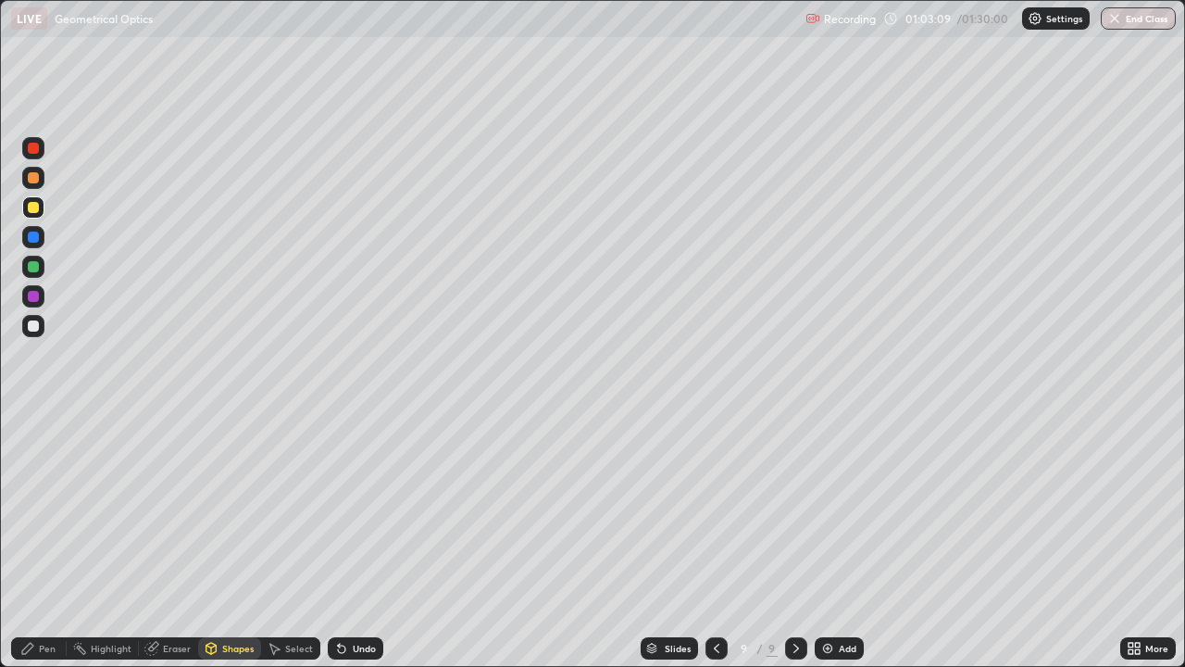
click at [34, 233] on div at bounding box center [33, 236] width 11 height 11
click at [367, 541] on div "Undo" at bounding box center [364, 648] width 23 height 9
click at [168, 541] on div "Eraser" at bounding box center [177, 648] width 28 height 9
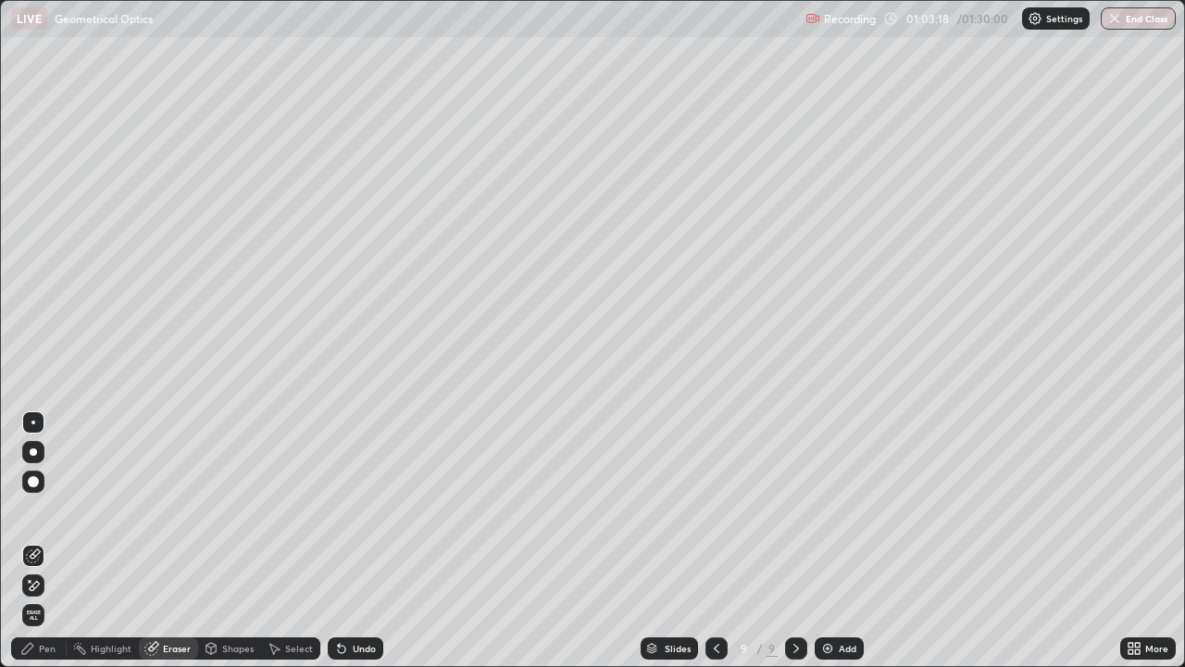
click at [52, 541] on div "Pen" at bounding box center [47, 648] width 17 height 9
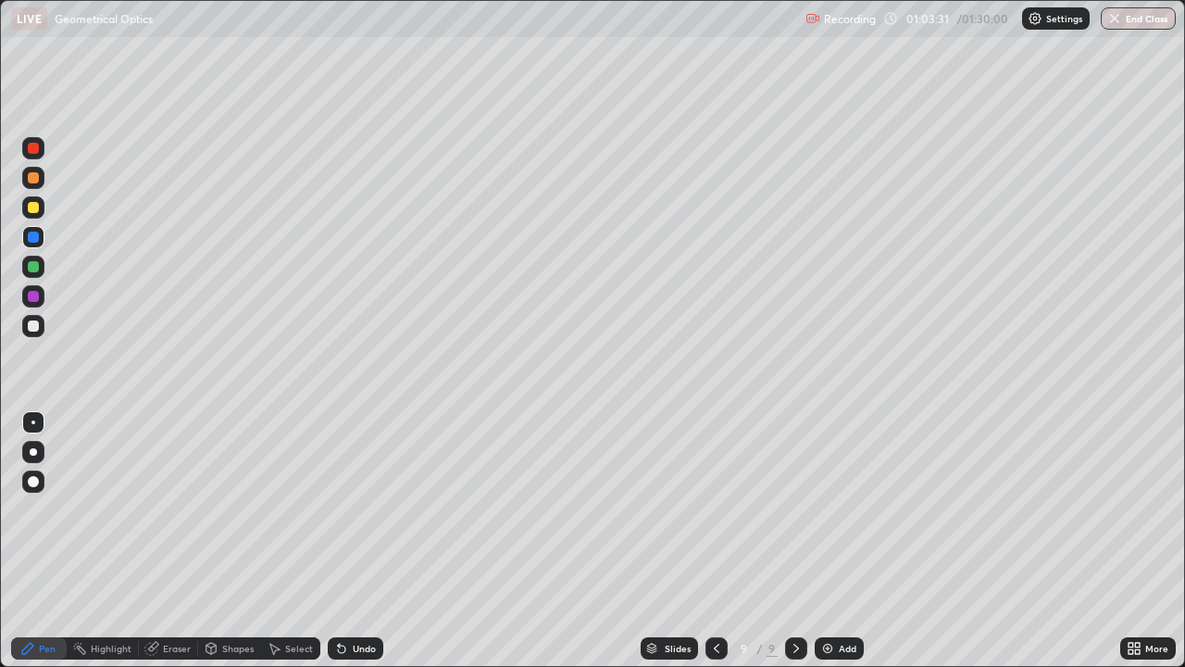
click at [36, 209] on div at bounding box center [33, 207] width 11 height 11
click at [153, 541] on icon at bounding box center [151, 649] width 12 height 12
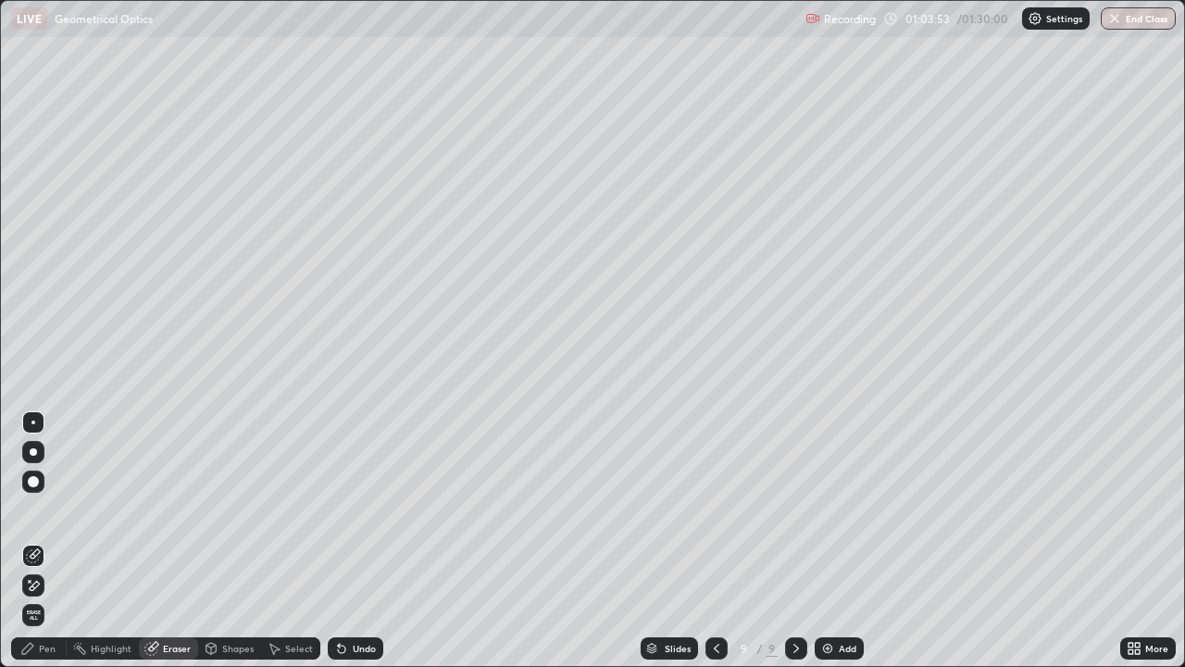
click at [50, 541] on div "Pen" at bounding box center [47, 648] width 17 height 9
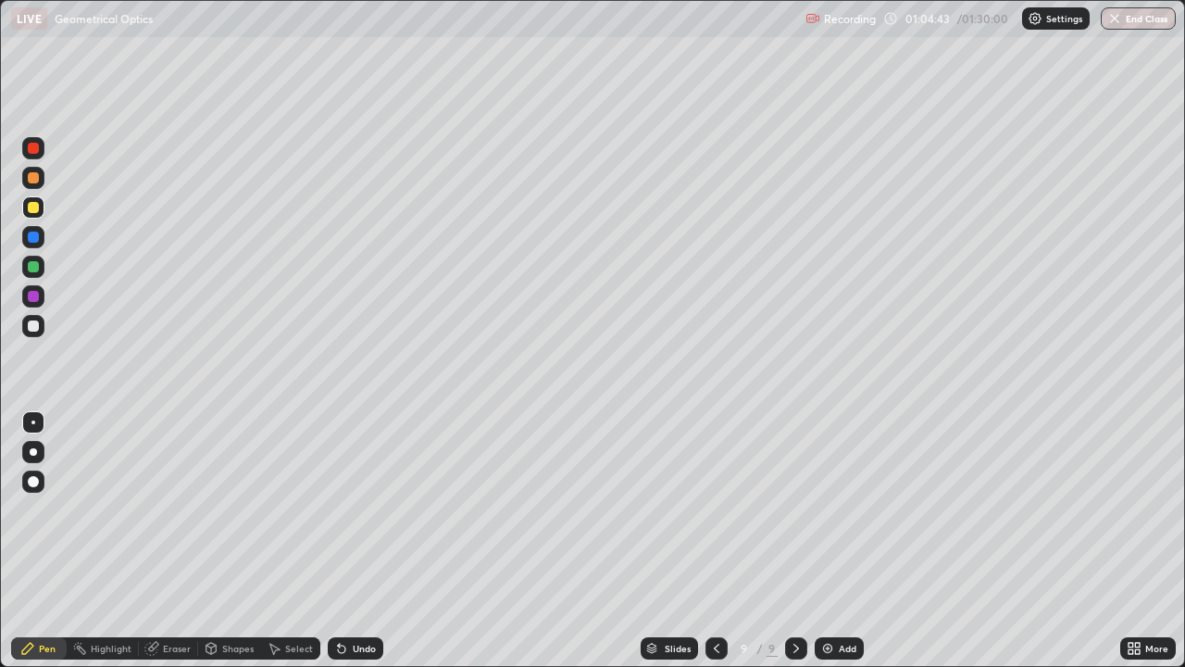
click at [32, 208] on div at bounding box center [33, 207] width 11 height 11
click at [353, 541] on div "Undo" at bounding box center [364, 648] width 23 height 9
click at [352, 541] on div "Undo" at bounding box center [356, 648] width 56 height 22
click at [351, 541] on div "Undo" at bounding box center [356, 648] width 56 height 22
click at [350, 541] on div "Undo" at bounding box center [356, 648] width 56 height 22
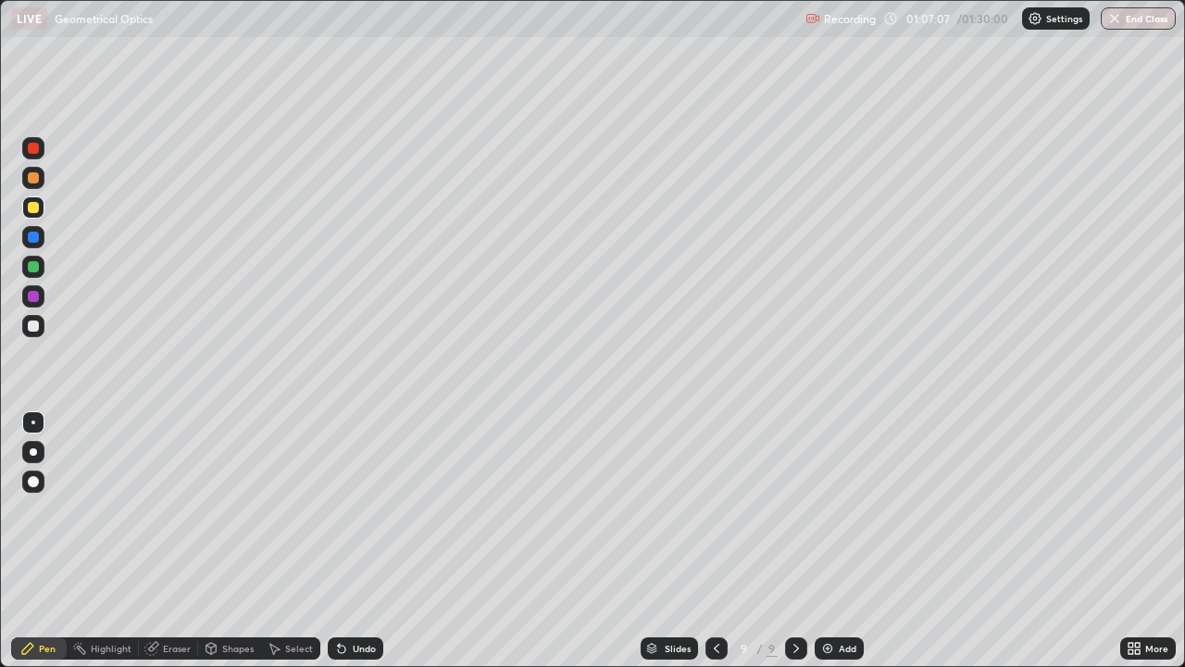
click at [350, 541] on div "Undo" at bounding box center [356, 648] width 56 height 22
click at [352, 541] on div "Undo" at bounding box center [356, 648] width 56 height 22
click at [354, 541] on div "Undo" at bounding box center [356, 648] width 56 height 22
click at [353, 541] on div "Undo" at bounding box center [356, 648] width 56 height 22
click at [354, 541] on div "Undo" at bounding box center [356, 648] width 56 height 22
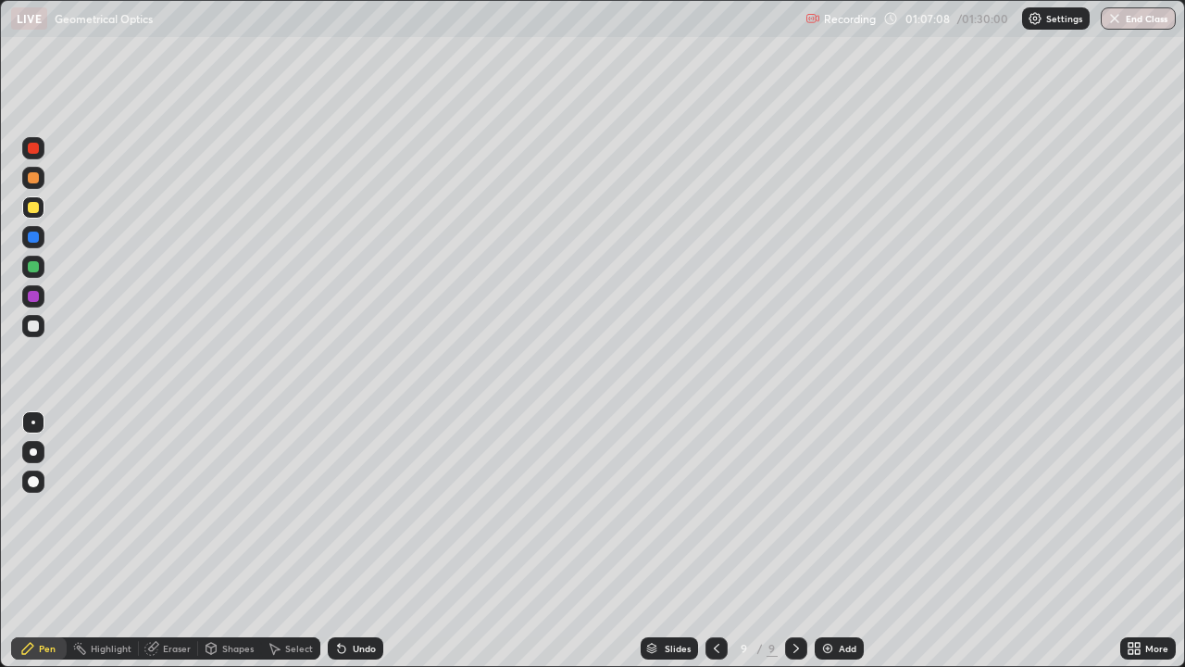
click at [354, 541] on div "Undo" at bounding box center [356, 648] width 56 height 22
click at [354, 541] on div "Undo" at bounding box center [364, 648] width 23 height 9
click at [356, 541] on div "Undo" at bounding box center [364, 648] width 23 height 9
click at [353, 541] on div "Undo" at bounding box center [364, 648] width 23 height 9
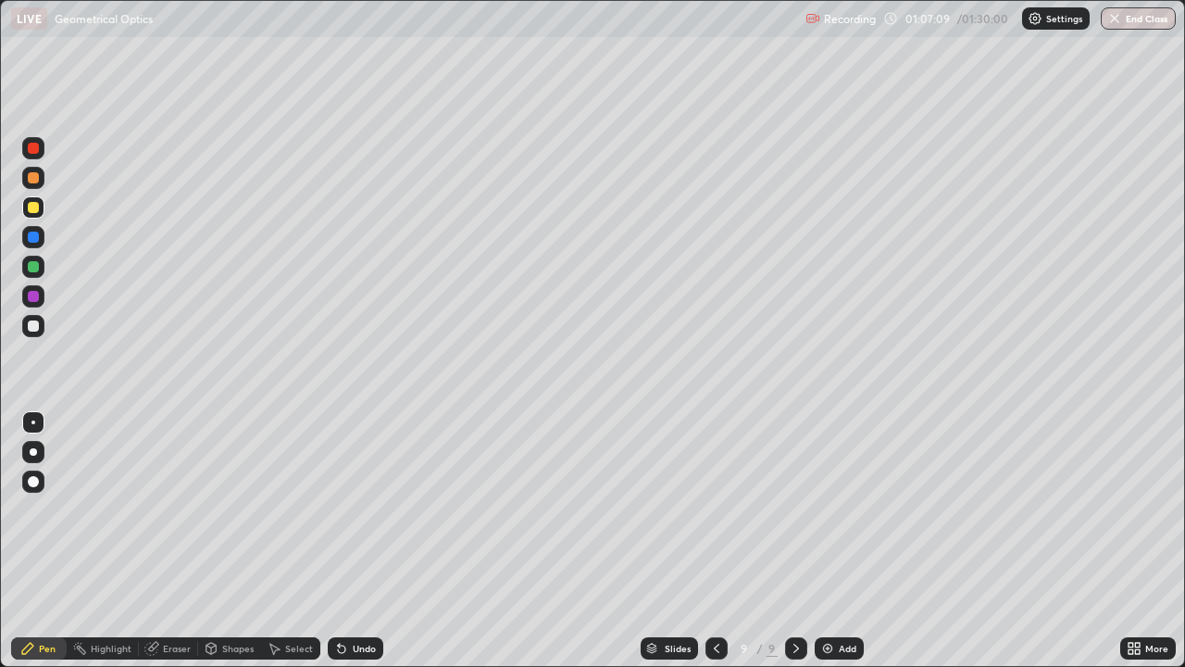
click at [353, 541] on div "Undo" at bounding box center [364, 648] width 23 height 9
click at [348, 541] on div "Undo" at bounding box center [356, 648] width 56 height 22
click at [350, 541] on div "Undo" at bounding box center [356, 648] width 56 height 22
click at [348, 541] on div "Undo" at bounding box center [356, 648] width 56 height 22
click at [353, 541] on div "Undo" at bounding box center [364, 648] width 23 height 9
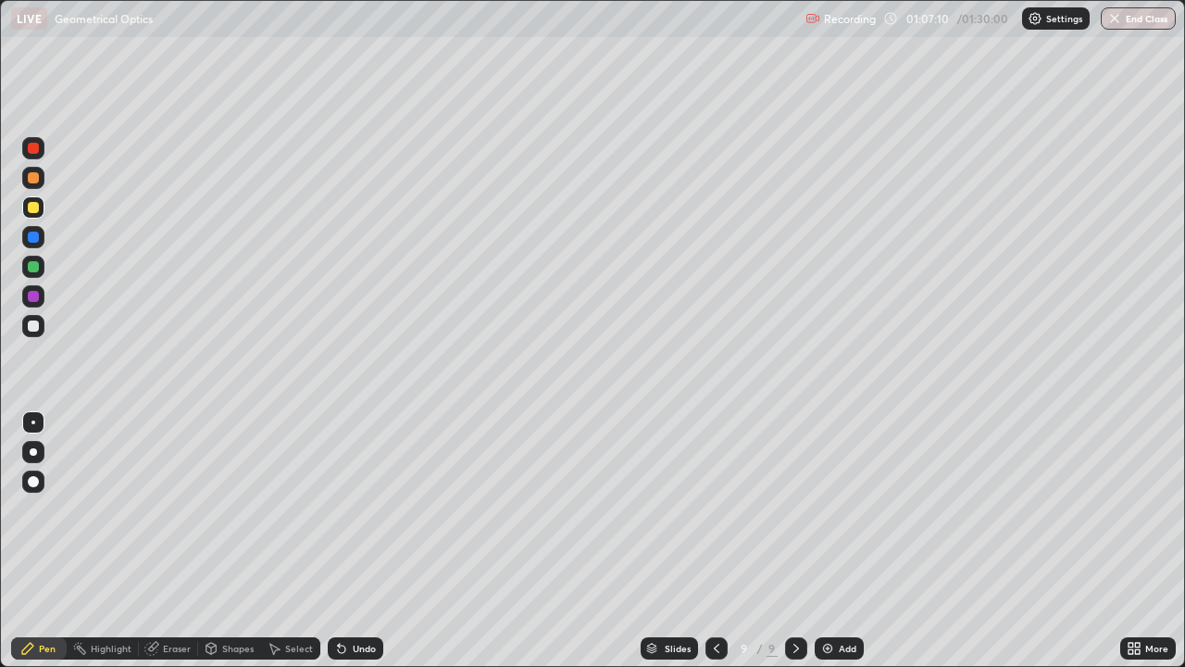
click at [347, 541] on div "Undo" at bounding box center [356, 648] width 56 height 22
click at [346, 541] on div "Undo" at bounding box center [356, 648] width 56 height 22
click at [345, 541] on div "Undo" at bounding box center [356, 648] width 56 height 22
click at [343, 541] on div "Undo" at bounding box center [356, 648] width 56 height 22
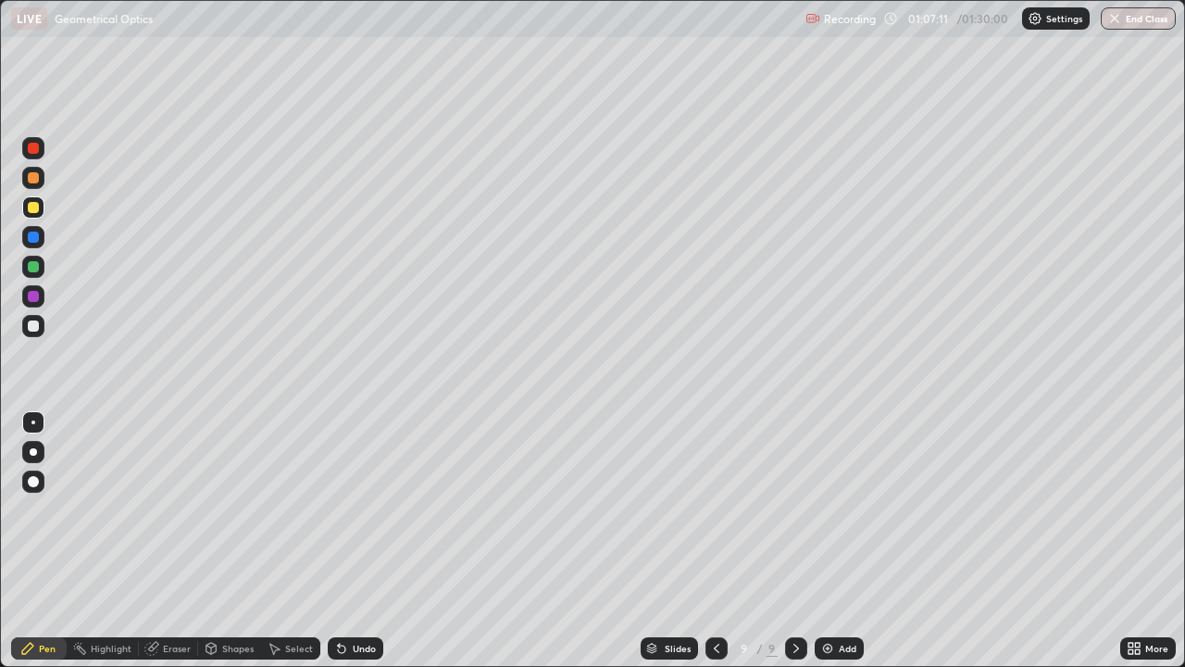
click at [347, 541] on div "Undo" at bounding box center [356, 648] width 56 height 22
click at [344, 541] on div "Undo" at bounding box center [356, 648] width 56 height 22
click at [348, 541] on div "Undo" at bounding box center [356, 648] width 56 height 22
click at [339, 541] on icon at bounding box center [341, 648] width 7 height 7
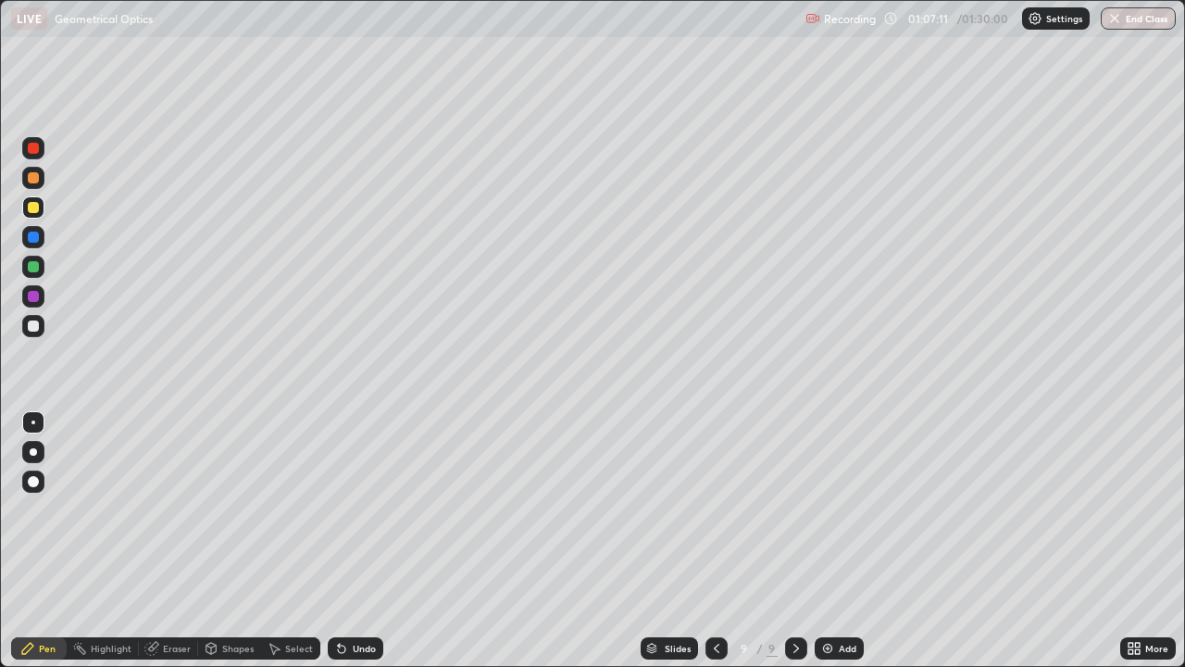
click at [345, 541] on div "Undo" at bounding box center [356, 648] width 56 height 22
click at [342, 541] on icon at bounding box center [341, 648] width 15 height 15
click at [344, 541] on div "Undo" at bounding box center [356, 648] width 56 height 22
click at [342, 541] on icon at bounding box center [341, 648] width 15 height 15
click at [340, 541] on div "Undo" at bounding box center [356, 648] width 56 height 22
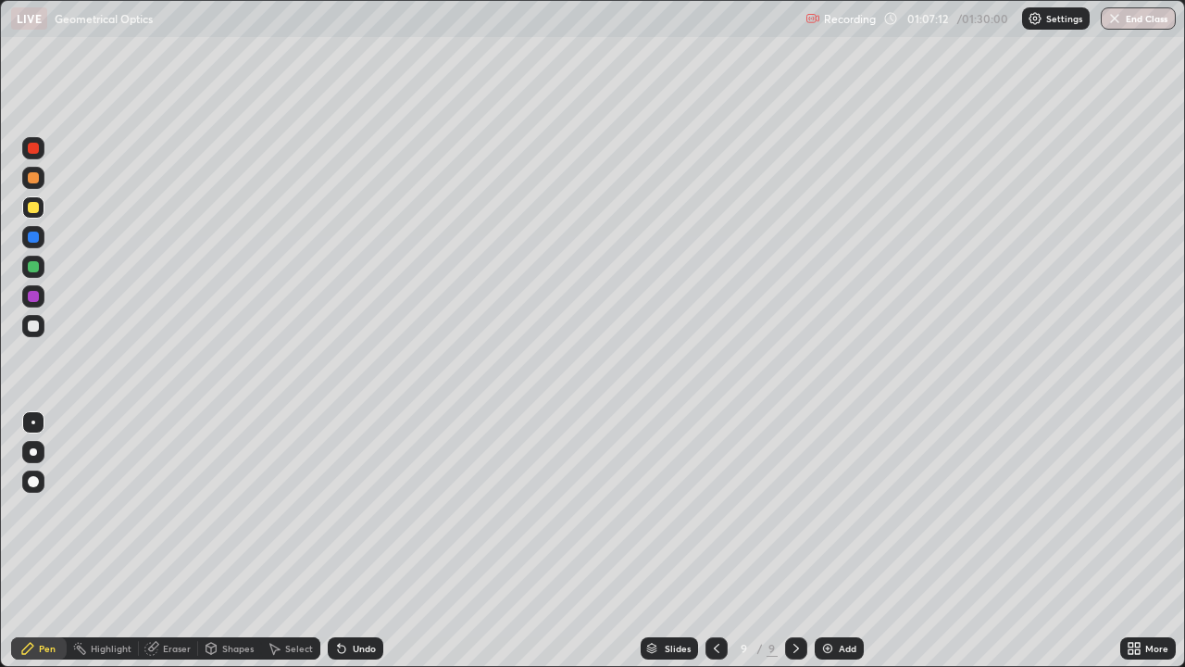
click at [341, 541] on div "Undo" at bounding box center [356, 648] width 56 height 22
click at [339, 541] on div "Undo" at bounding box center [356, 648] width 56 height 22
click at [340, 541] on div "Undo" at bounding box center [356, 648] width 56 height 22
click at [342, 541] on div "Undo" at bounding box center [356, 648] width 56 height 22
click at [336, 541] on div "Undo" at bounding box center [356, 648] width 56 height 22
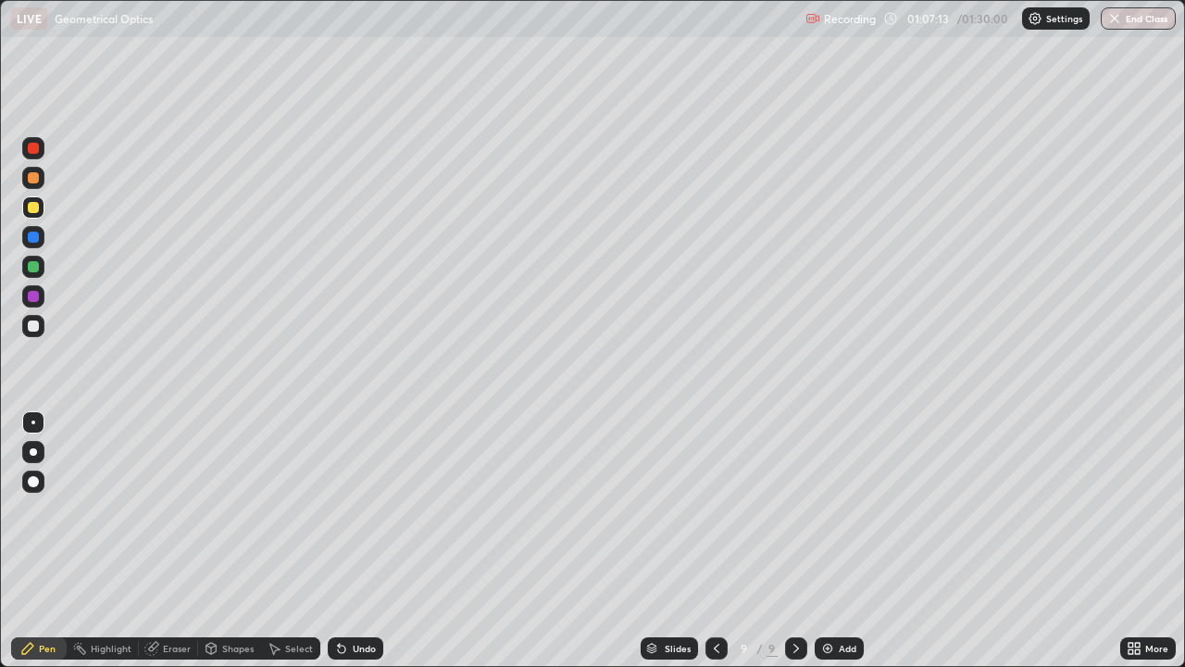
click at [338, 541] on div "Undo" at bounding box center [356, 648] width 56 height 22
click at [339, 541] on div "Undo" at bounding box center [356, 648] width 56 height 22
click at [336, 541] on div "Undo" at bounding box center [356, 648] width 56 height 22
click at [338, 541] on div "Undo" at bounding box center [356, 648] width 56 height 22
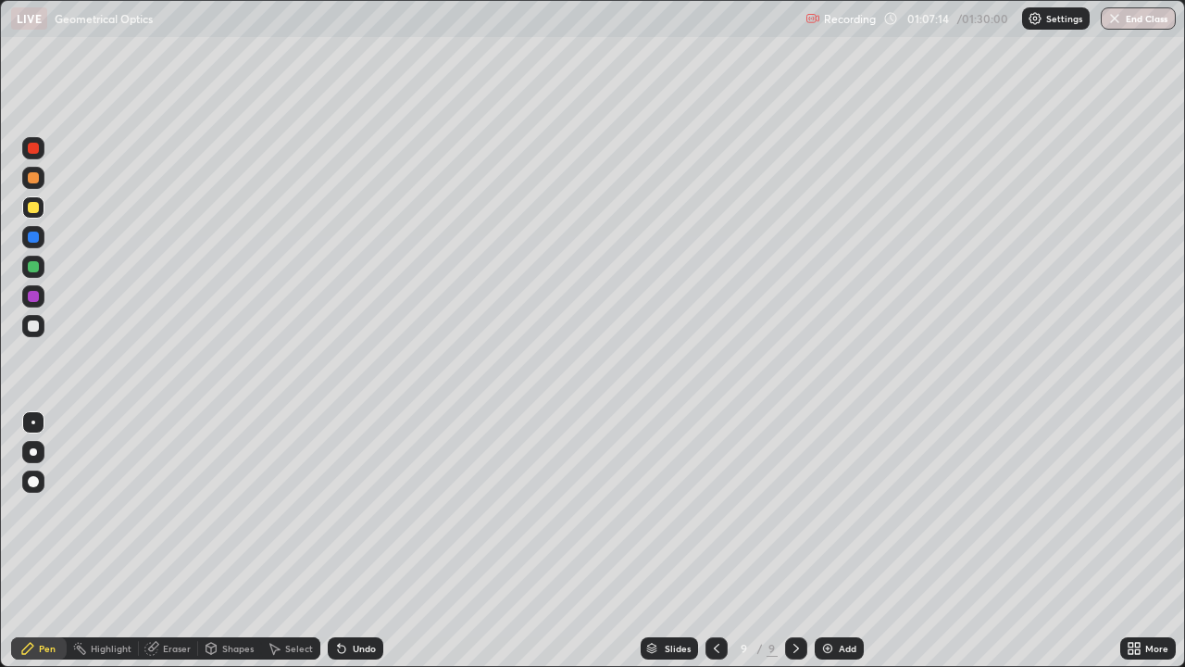
click at [339, 541] on div "Undo" at bounding box center [356, 648] width 56 height 22
click at [341, 541] on div "Undo" at bounding box center [356, 648] width 56 height 22
click at [343, 541] on div "Undo" at bounding box center [356, 648] width 56 height 22
click at [347, 541] on div "Undo" at bounding box center [356, 648] width 56 height 22
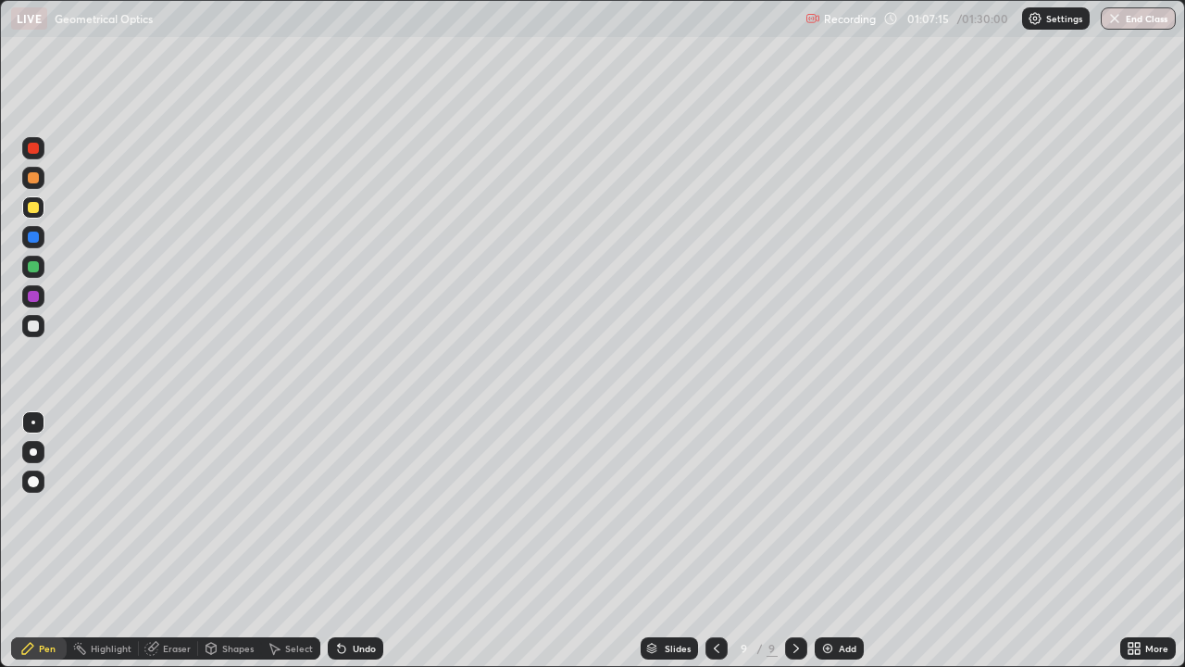
click at [349, 541] on div "Undo" at bounding box center [356, 648] width 56 height 22
click at [352, 541] on div "Undo" at bounding box center [356, 648] width 56 height 22
click at [349, 541] on div "Undo" at bounding box center [356, 648] width 56 height 22
click at [356, 541] on div "Undo" at bounding box center [356, 648] width 56 height 22
click at [356, 541] on div "Undo" at bounding box center [364, 648] width 23 height 9
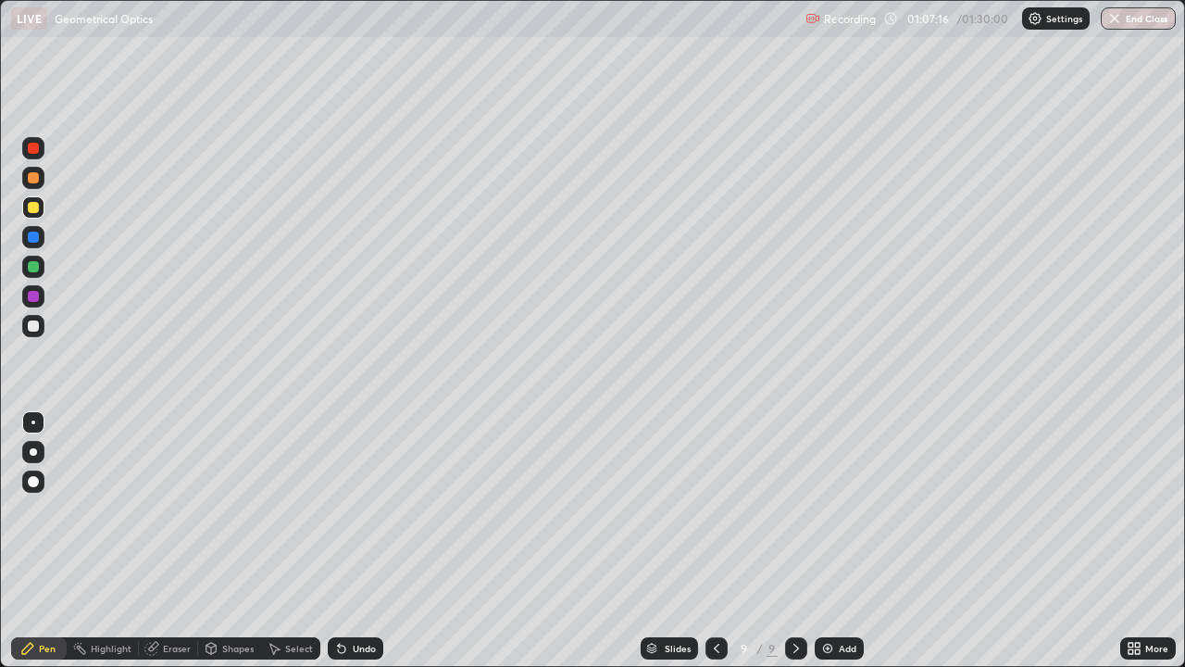
click at [356, 541] on div "Undo" at bounding box center [356, 648] width 56 height 22
click at [352, 541] on div "Undo" at bounding box center [356, 648] width 56 height 22
click at [356, 541] on div "Undo" at bounding box center [356, 648] width 56 height 22
click at [355, 541] on div "Undo" at bounding box center [364, 648] width 23 height 9
click at [357, 541] on div "Undo" at bounding box center [364, 648] width 23 height 9
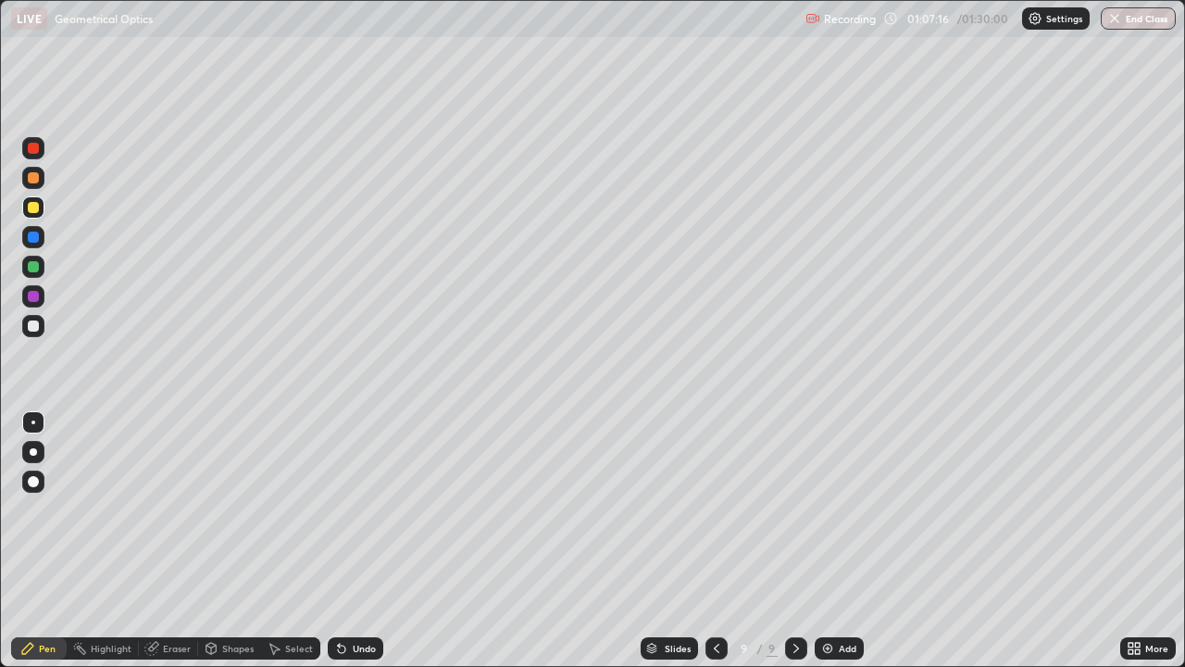
click at [357, 541] on div "Undo" at bounding box center [364, 648] width 23 height 9
click at [353, 541] on div "Undo" at bounding box center [356, 648] width 56 height 22
click at [348, 541] on div "Undo" at bounding box center [356, 648] width 56 height 22
click at [352, 541] on div "Undo" at bounding box center [356, 648] width 56 height 22
click at [354, 541] on div "Undo" at bounding box center [364, 648] width 23 height 9
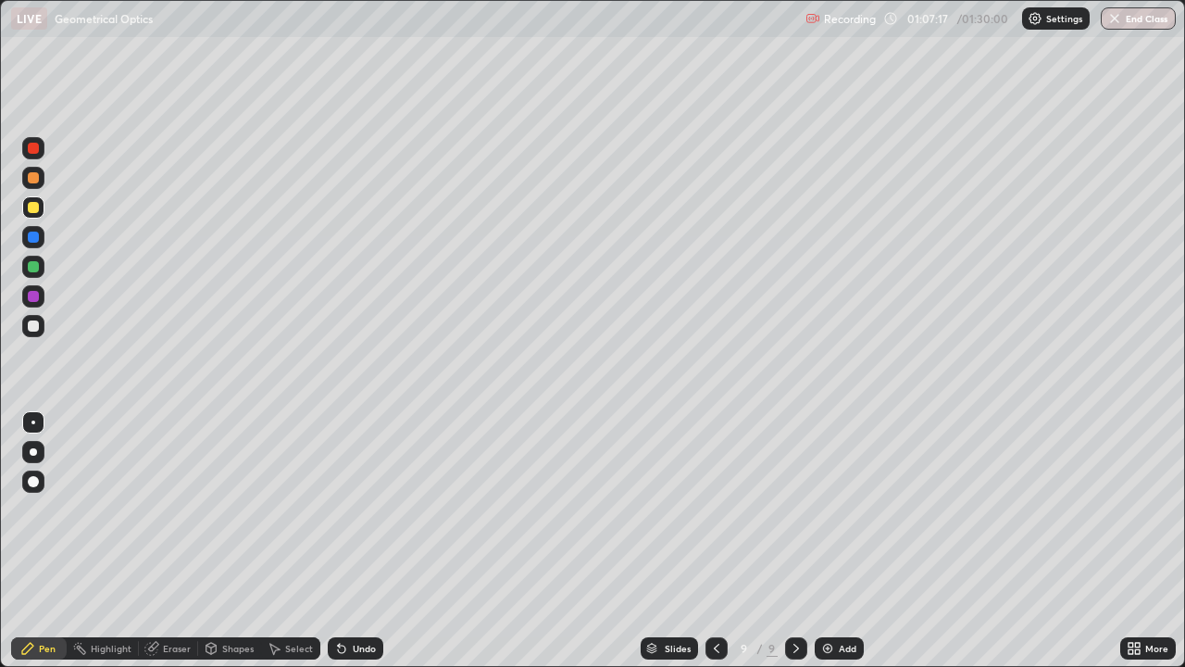
click at [353, 541] on div "Undo" at bounding box center [364, 648] width 23 height 9
click at [354, 541] on div "Undo" at bounding box center [364, 648] width 23 height 9
click at [353, 541] on div "Undo" at bounding box center [364, 648] width 23 height 9
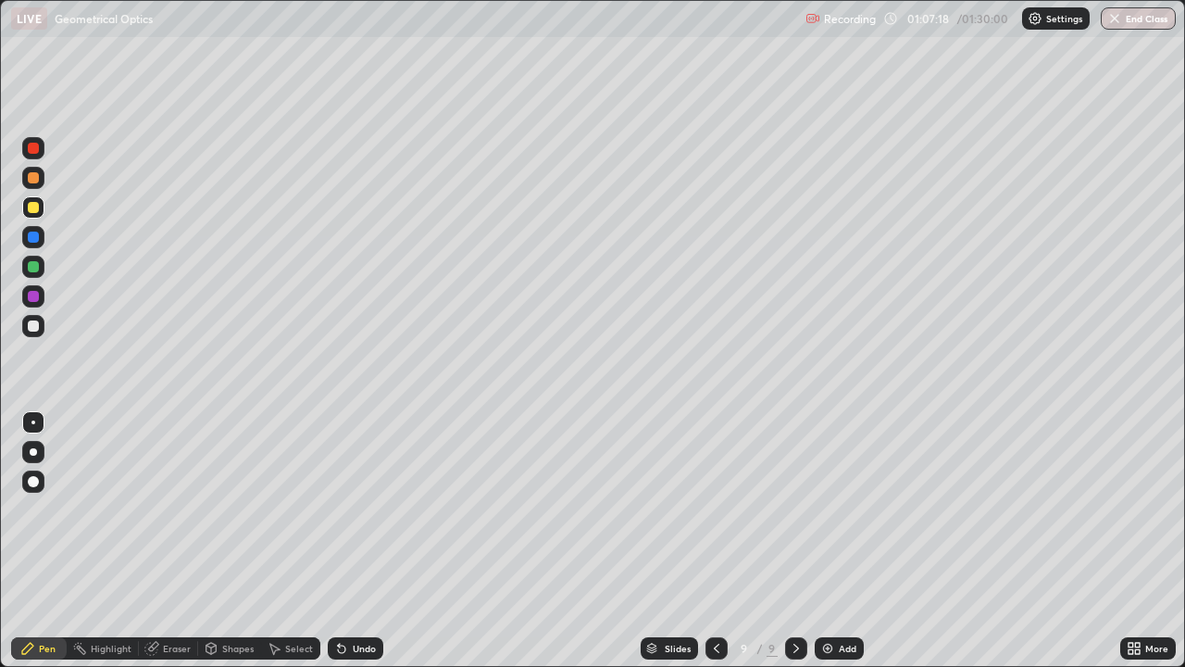
click at [353, 541] on div "Undo" at bounding box center [364, 648] width 23 height 9
click at [348, 541] on div "Undo" at bounding box center [356, 648] width 56 height 22
click at [339, 541] on icon at bounding box center [341, 648] width 7 height 7
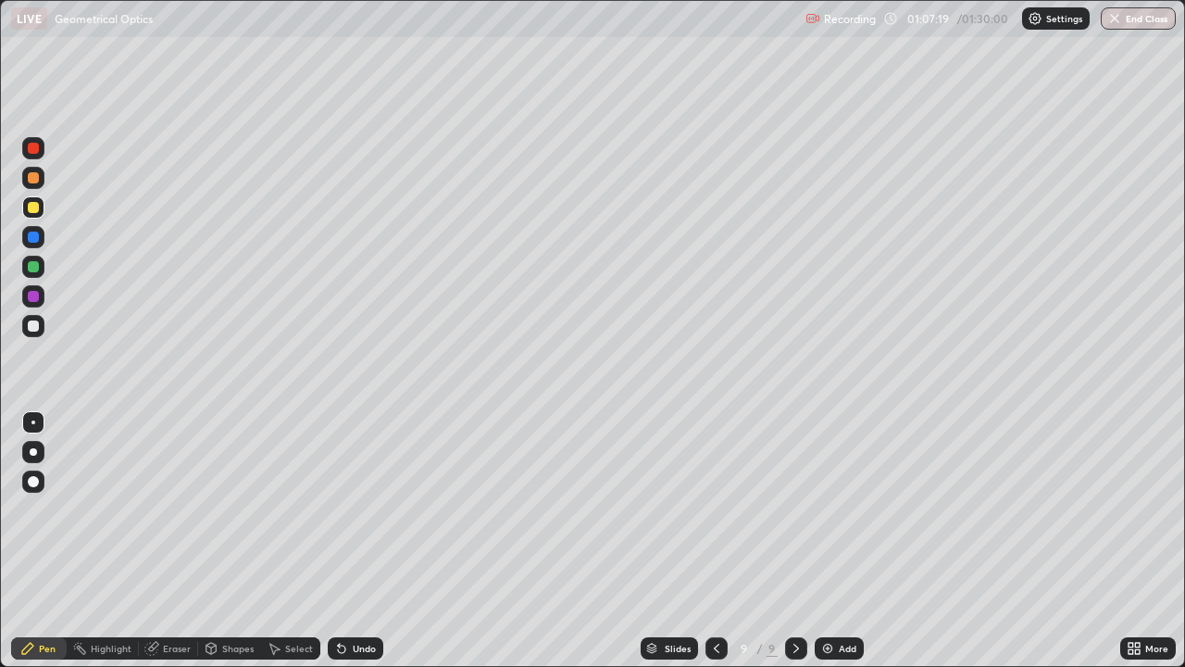
click at [347, 541] on div "Undo" at bounding box center [356, 648] width 56 height 22
click at [349, 541] on div "Undo" at bounding box center [356, 648] width 56 height 22
click at [348, 541] on div "Undo" at bounding box center [356, 648] width 56 height 22
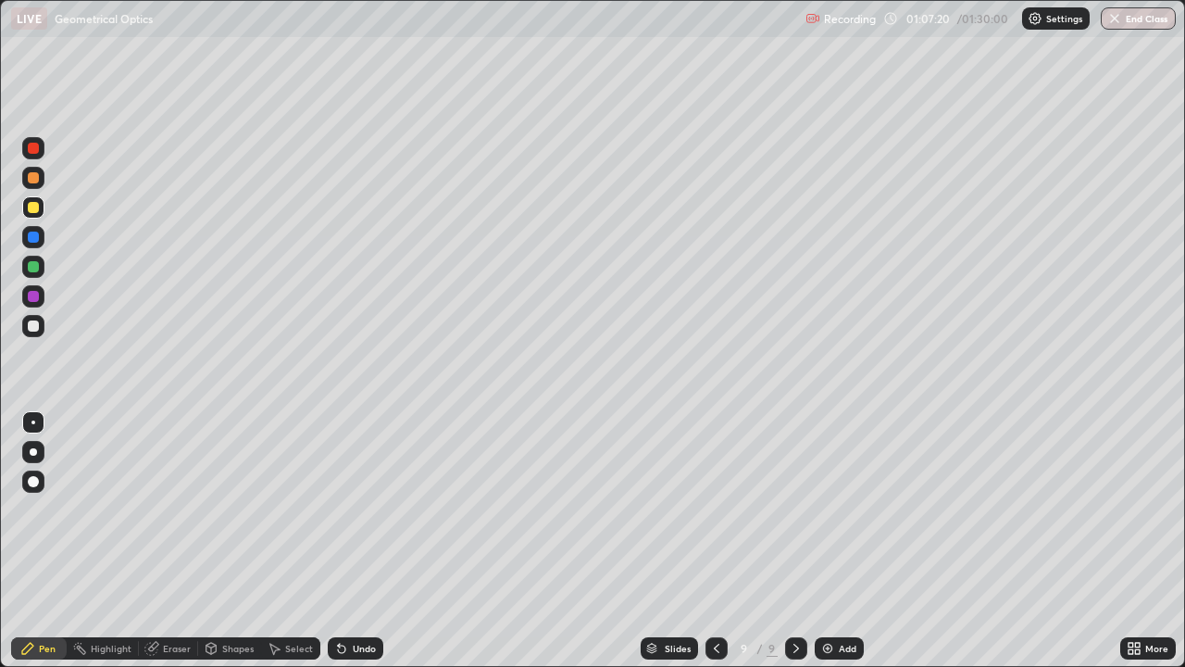
click at [349, 541] on div "Undo" at bounding box center [356, 648] width 56 height 22
click at [353, 541] on div "Undo" at bounding box center [364, 648] width 23 height 9
click at [349, 541] on div "Undo" at bounding box center [356, 648] width 56 height 22
click at [353, 541] on div "Undo" at bounding box center [364, 648] width 23 height 9
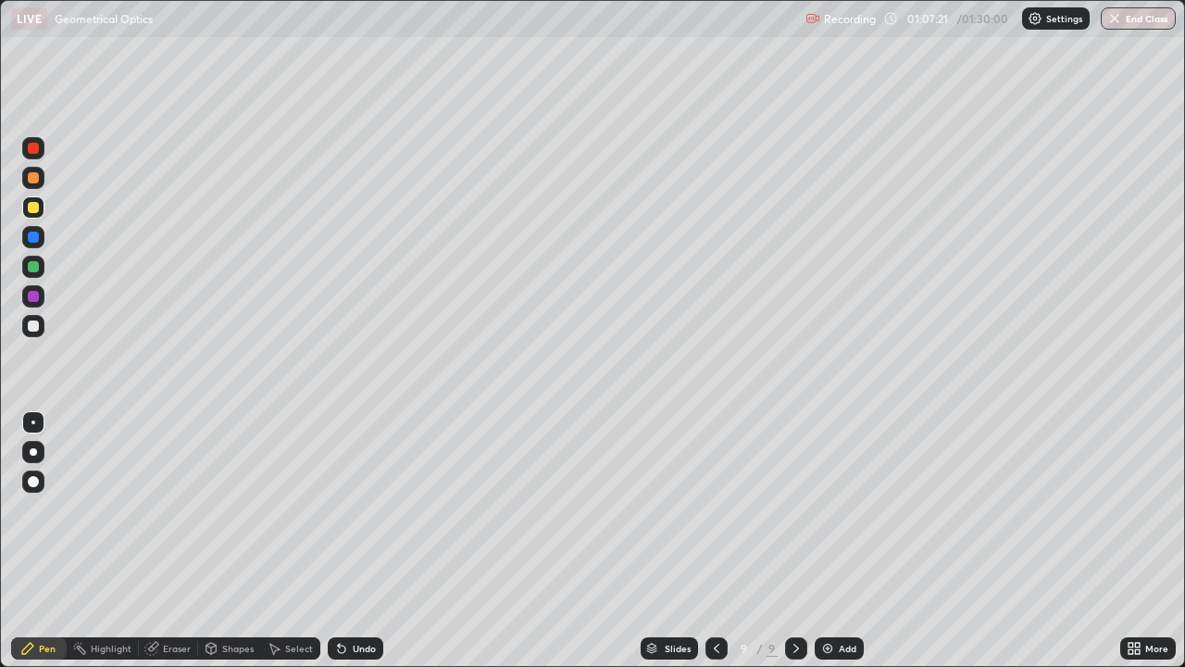
click at [348, 541] on div "Undo" at bounding box center [356, 648] width 56 height 22
click at [349, 541] on div "Undo" at bounding box center [356, 648] width 56 height 22
click at [346, 541] on icon at bounding box center [341, 648] width 15 height 15
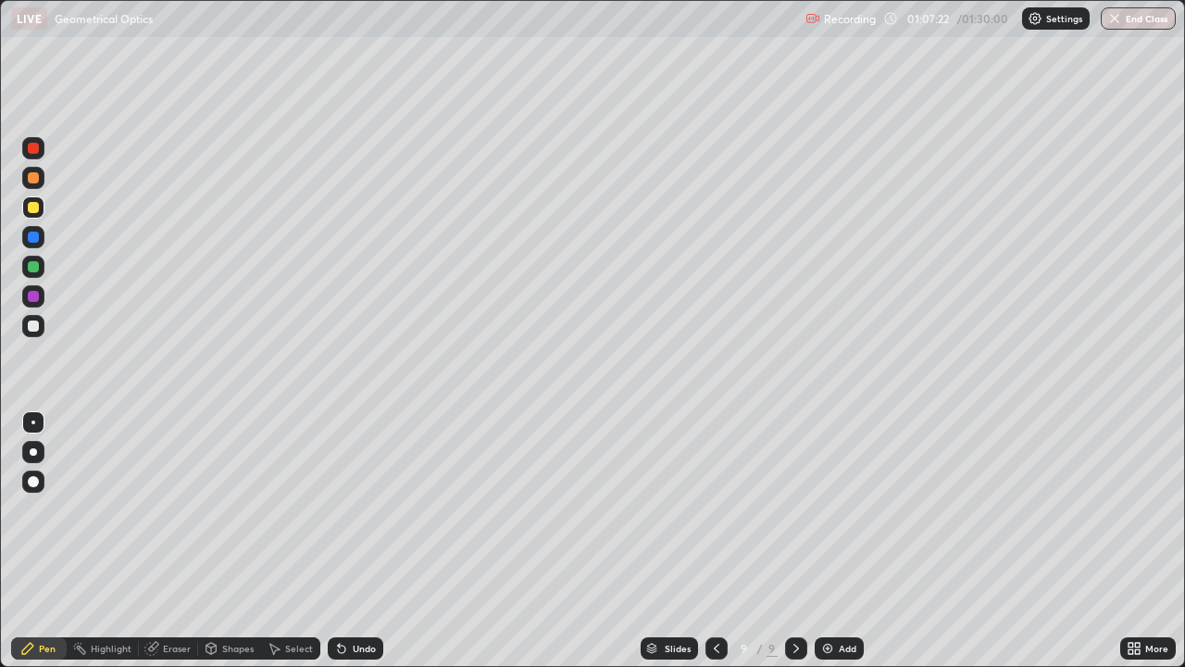
click at [345, 541] on icon at bounding box center [341, 648] width 15 height 15
click at [347, 541] on div "Undo" at bounding box center [356, 648] width 56 height 22
click at [348, 541] on div "Undo" at bounding box center [356, 648] width 56 height 22
click at [349, 541] on div "Undo" at bounding box center [356, 648] width 56 height 22
click at [346, 541] on icon at bounding box center [341, 648] width 15 height 15
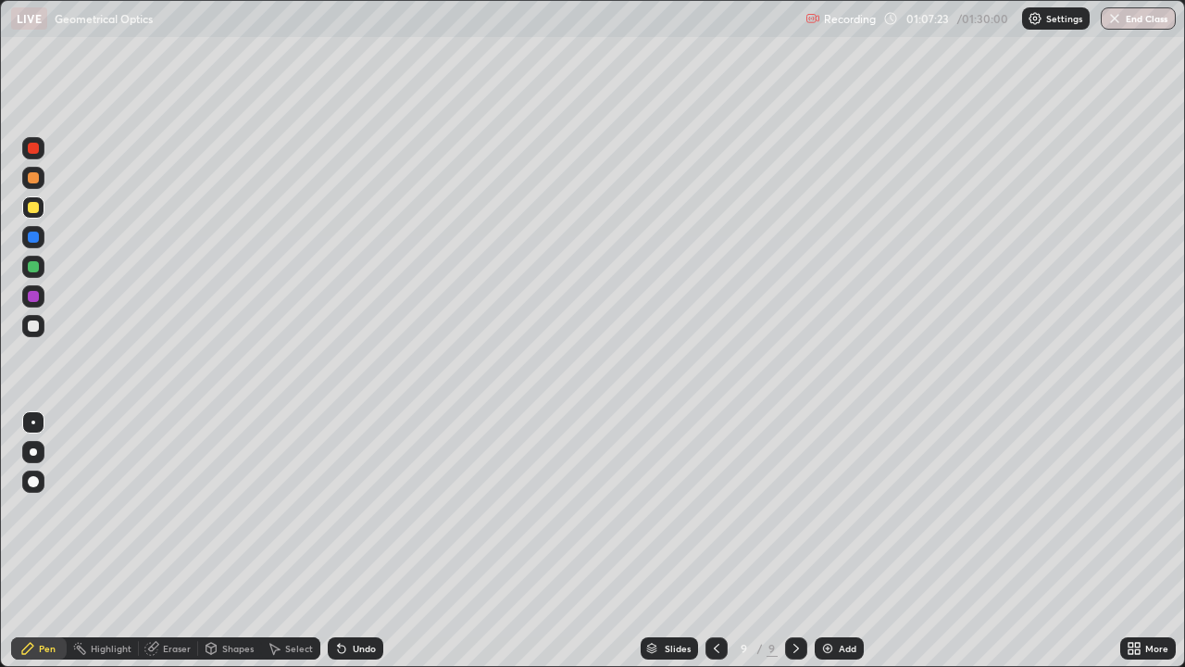
click at [353, 541] on div "Undo" at bounding box center [364, 648] width 23 height 9
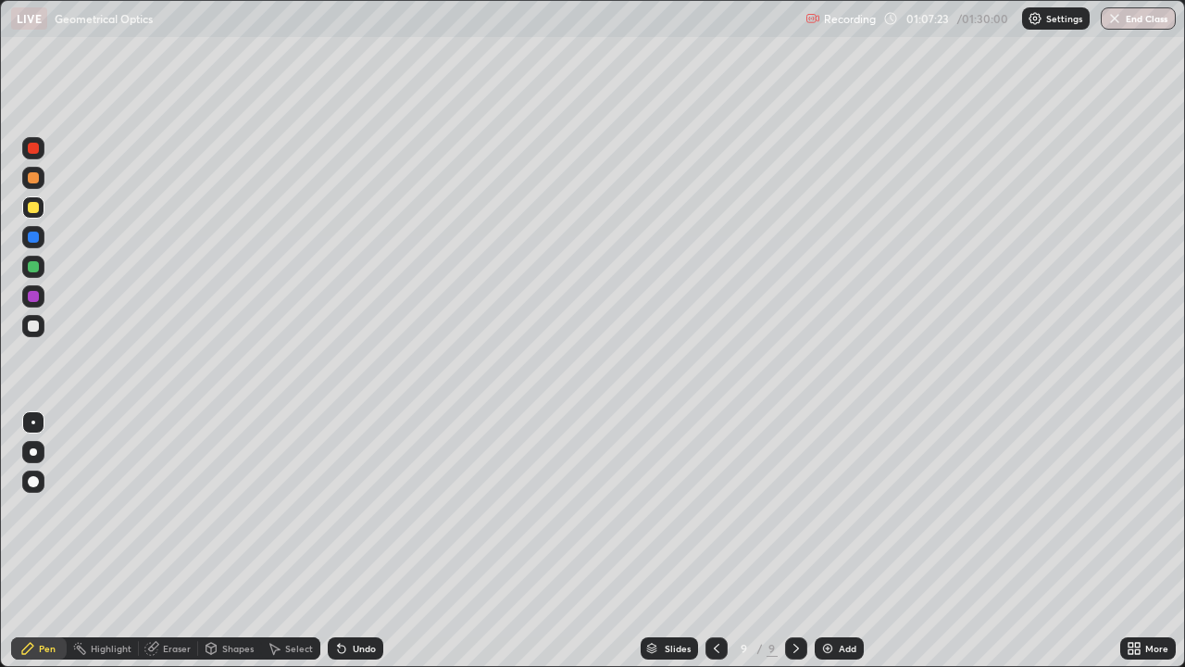
click at [355, 541] on div "Undo" at bounding box center [364, 648] width 23 height 9
click at [356, 541] on div "Undo" at bounding box center [364, 648] width 23 height 9
click at [353, 541] on div "Undo" at bounding box center [364, 648] width 23 height 9
click at [356, 541] on div "Undo" at bounding box center [364, 648] width 23 height 9
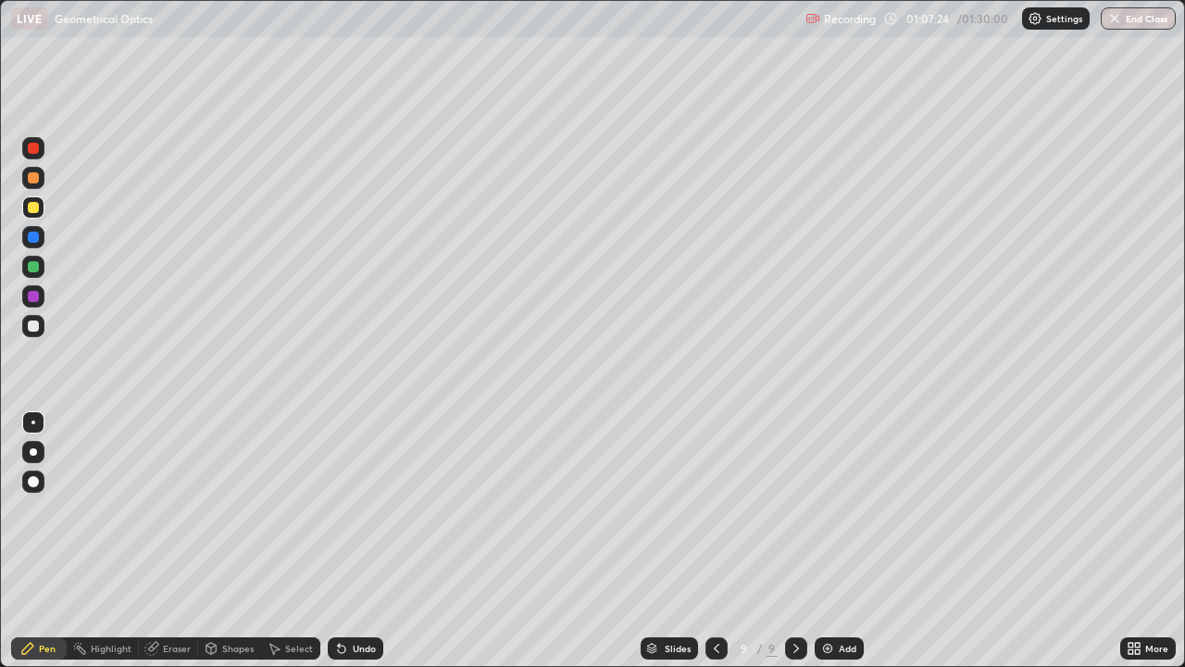
click at [354, 541] on div "Undo" at bounding box center [364, 648] width 23 height 9
click at [355, 541] on div "Undo" at bounding box center [364, 648] width 23 height 9
click at [356, 541] on div "Undo" at bounding box center [364, 648] width 23 height 9
click at [355, 541] on div "Undo" at bounding box center [364, 648] width 23 height 9
click at [354, 541] on div "Undo" at bounding box center [364, 648] width 23 height 9
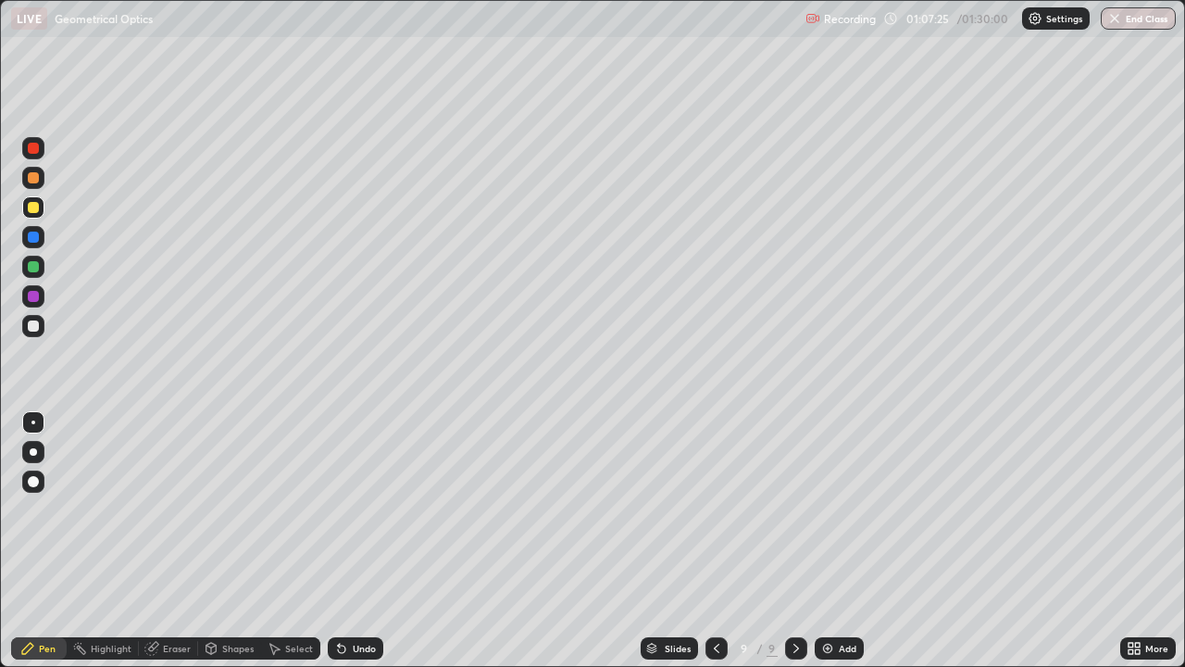
click at [353, 541] on div "Undo" at bounding box center [364, 648] width 23 height 9
click at [354, 541] on div "Undo" at bounding box center [364, 648] width 23 height 9
click at [353, 541] on div "Undo" at bounding box center [364, 648] width 23 height 9
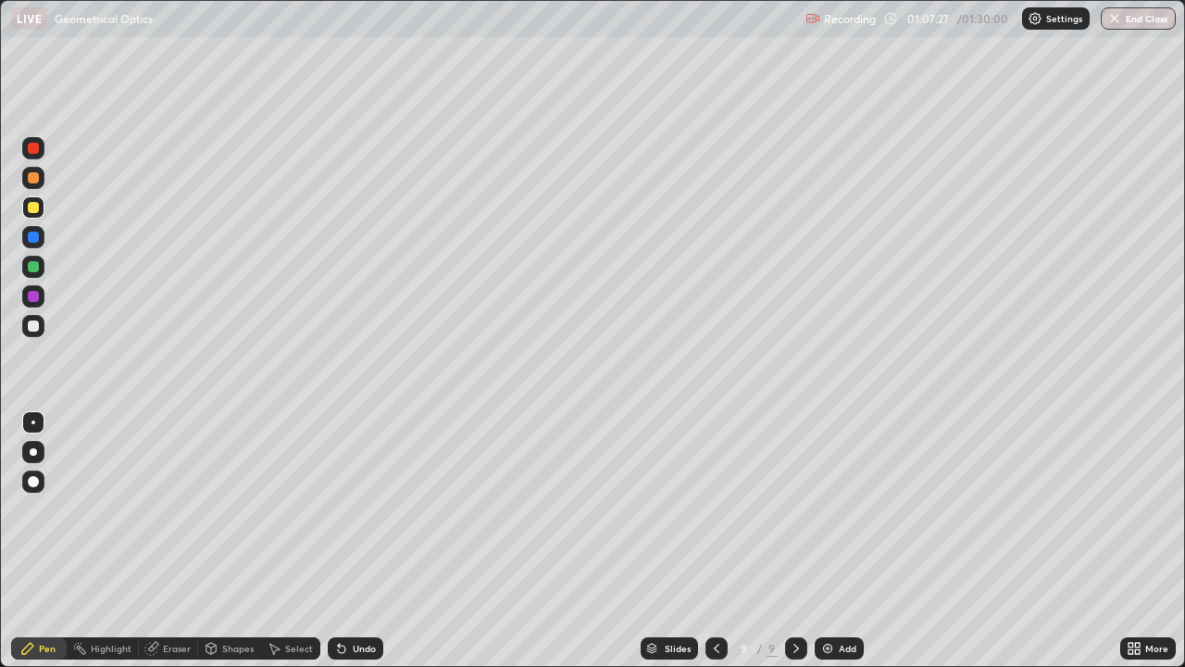
click at [354, 541] on div "Undo" at bounding box center [364, 648] width 23 height 9
click at [348, 541] on div "Undo" at bounding box center [356, 648] width 56 height 22
click at [349, 541] on div "Undo" at bounding box center [356, 648] width 56 height 22
click at [353, 541] on div "Undo" at bounding box center [364, 648] width 23 height 9
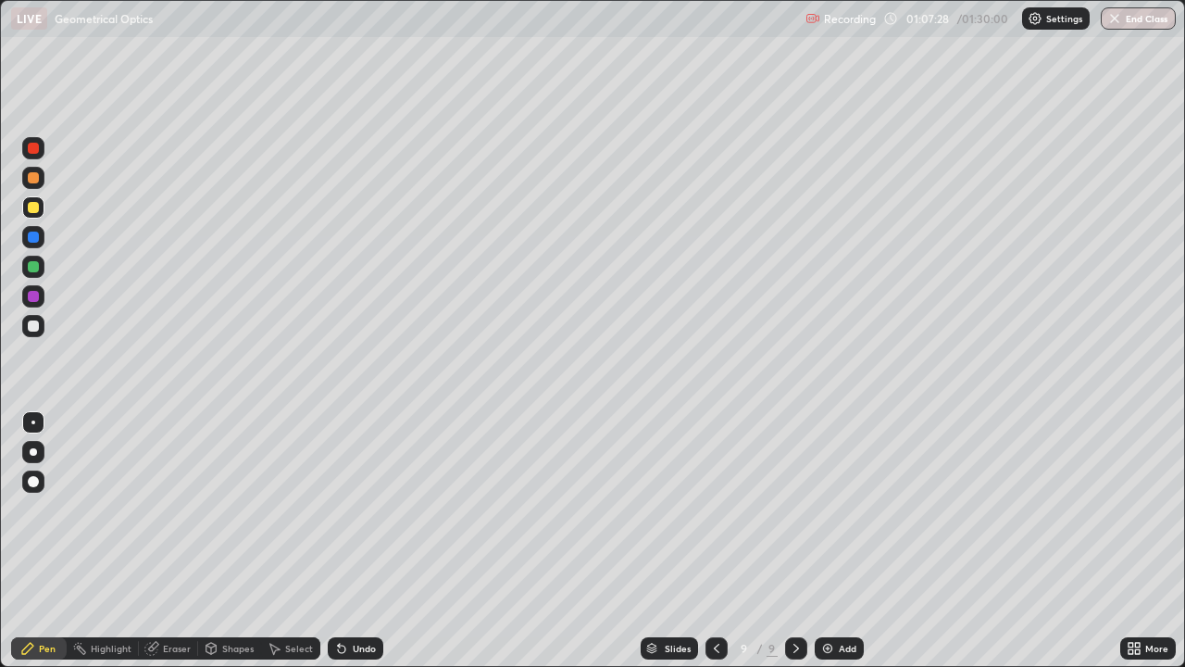
click at [353, 541] on div "Undo" at bounding box center [364, 648] width 23 height 9
click at [51, 541] on div "Pen" at bounding box center [47, 648] width 17 height 9
click at [38, 323] on div at bounding box center [33, 325] width 11 height 11
click at [242, 541] on div "Shapes" at bounding box center [237, 648] width 31 height 9
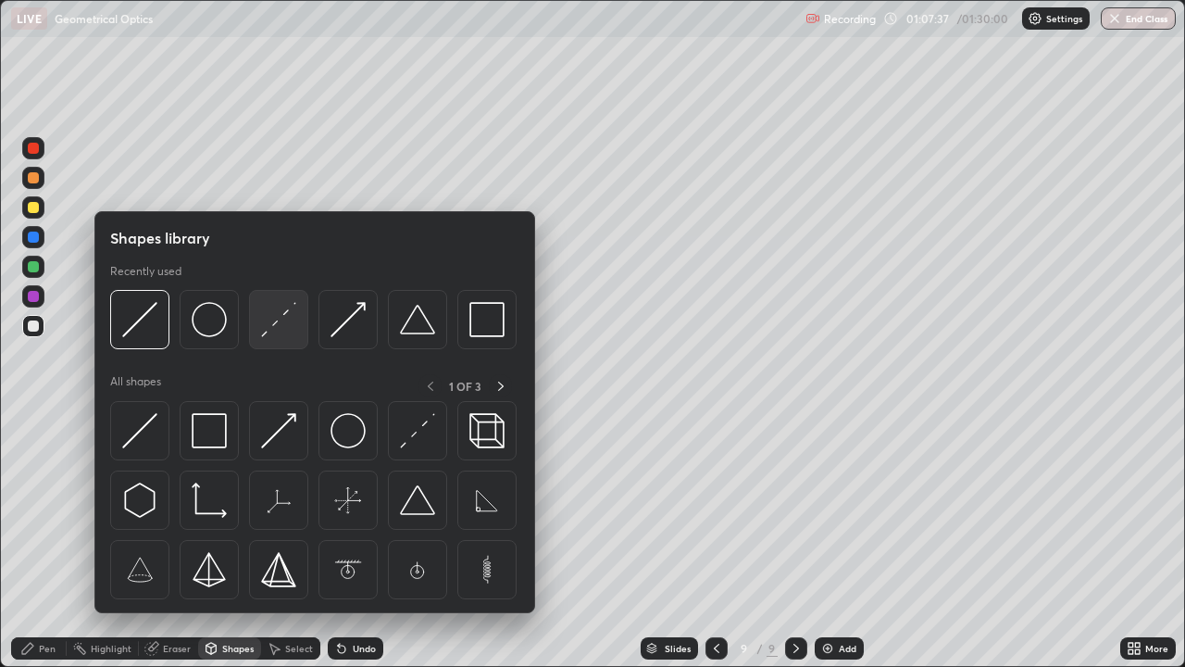
click at [261, 331] on img at bounding box center [278, 319] width 35 height 35
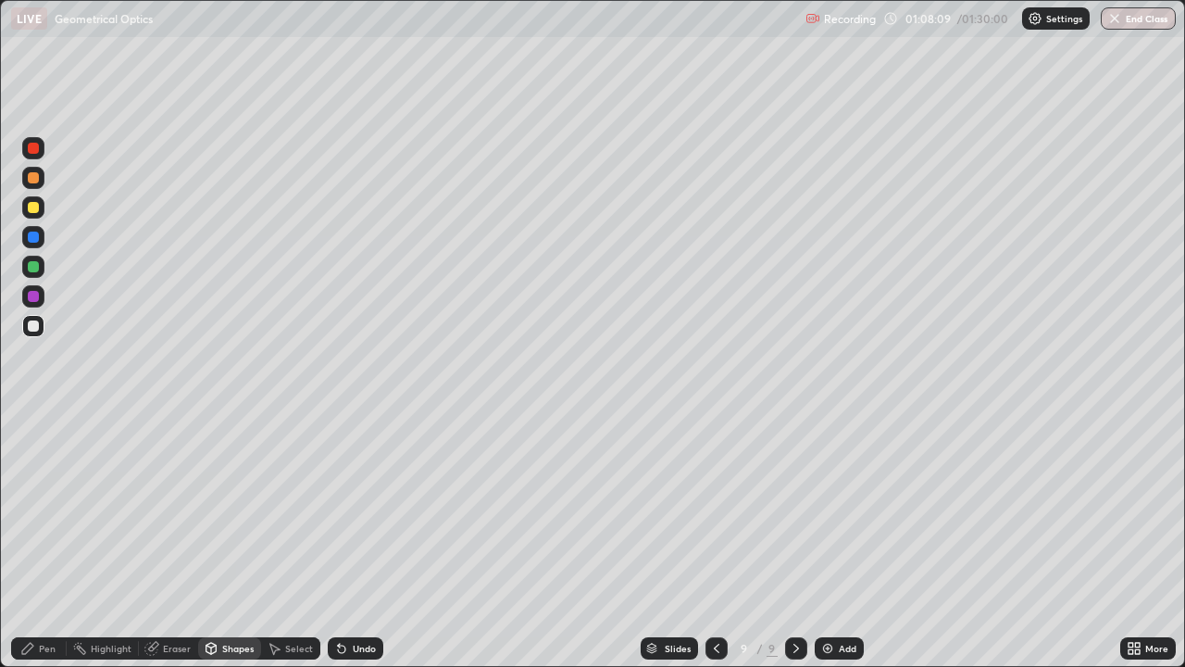
click at [356, 541] on div "Undo" at bounding box center [364, 648] width 23 height 9
click at [364, 541] on div "Undo" at bounding box center [364, 648] width 23 height 9
click at [357, 541] on div "Undo" at bounding box center [364, 648] width 23 height 9
click at [360, 541] on div "Undo" at bounding box center [364, 648] width 23 height 9
click at [353, 541] on div "Undo" at bounding box center [364, 648] width 23 height 9
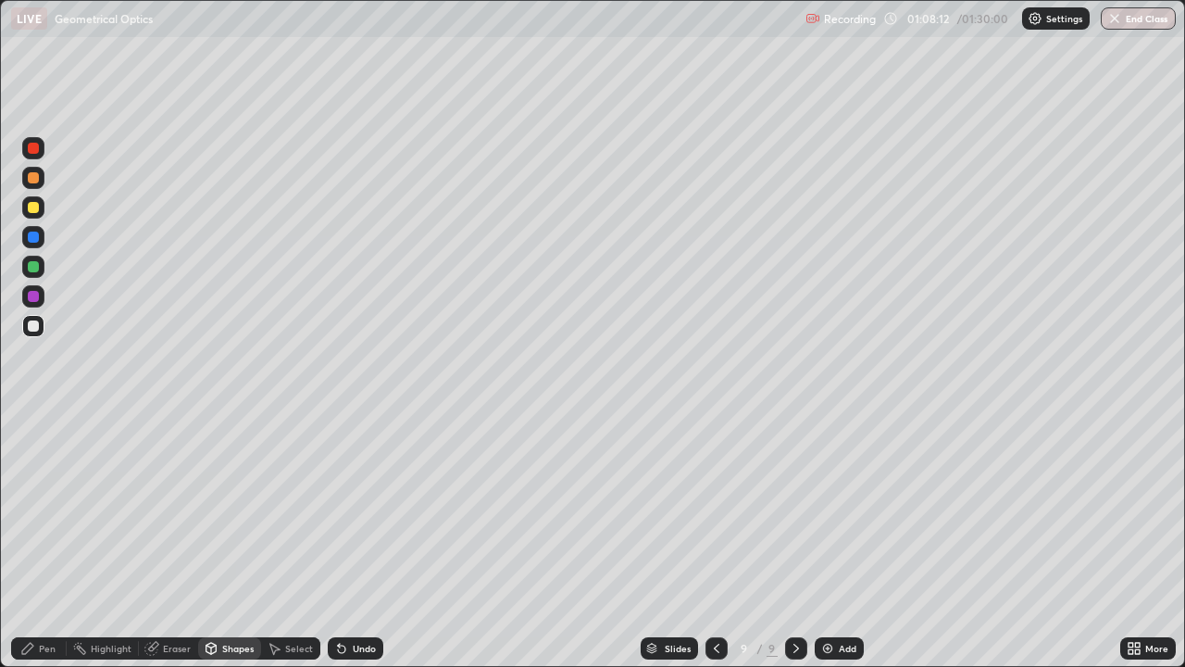
click at [353, 541] on div "Undo" at bounding box center [364, 648] width 23 height 9
click at [346, 541] on div "Undo" at bounding box center [356, 648] width 56 height 22
click at [343, 541] on icon at bounding box center [341, 648] width 7 height 7
click at [231, 541] on div "Shapes" at bounding box center [237, 648] width 31 height 9
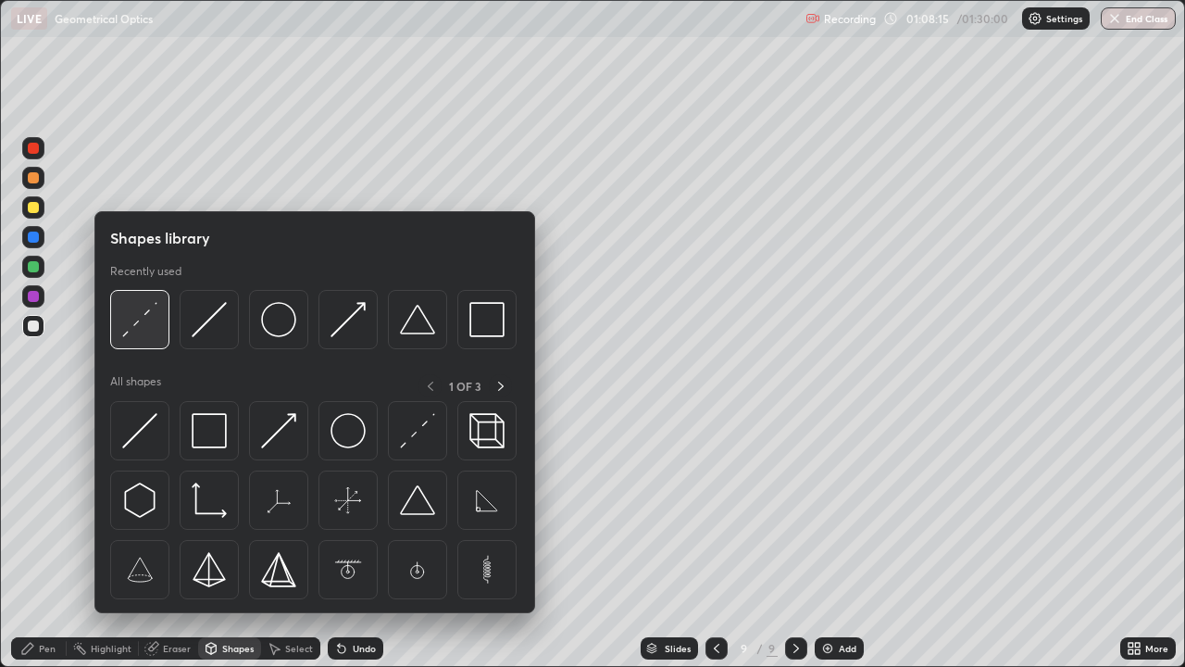
click at [142, 325] on img at bounding box center [139, 319] width 35 height 35
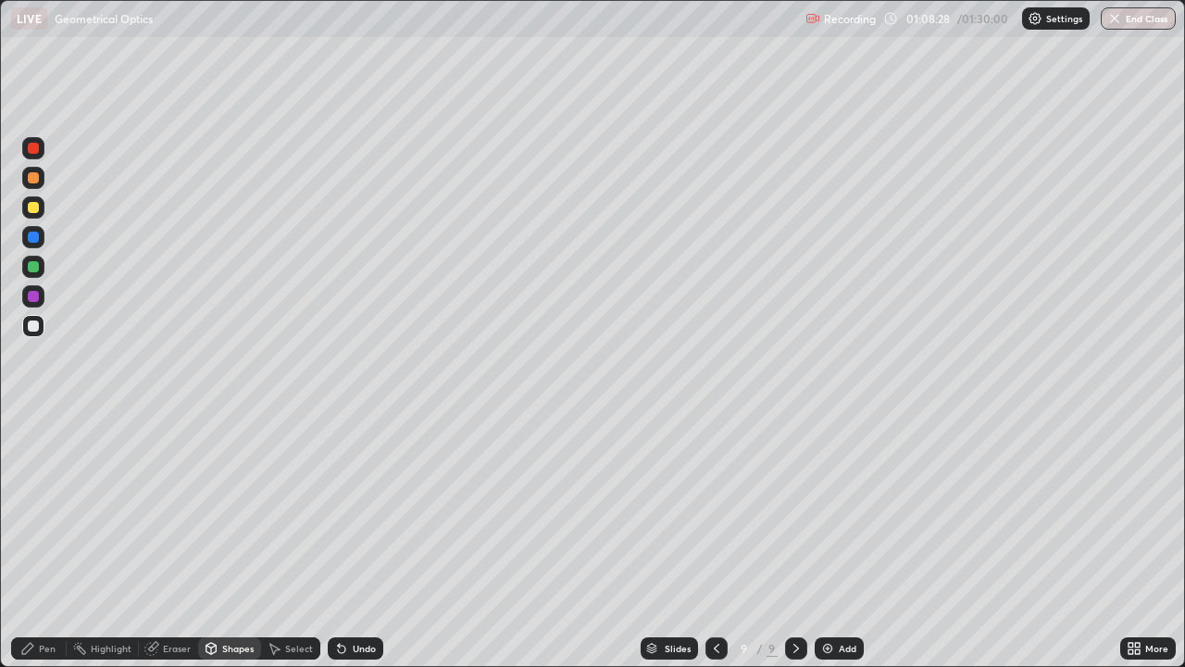
click at [228, 541] on div "Shapes" at bounding box center [237, 648] width 31 height 9
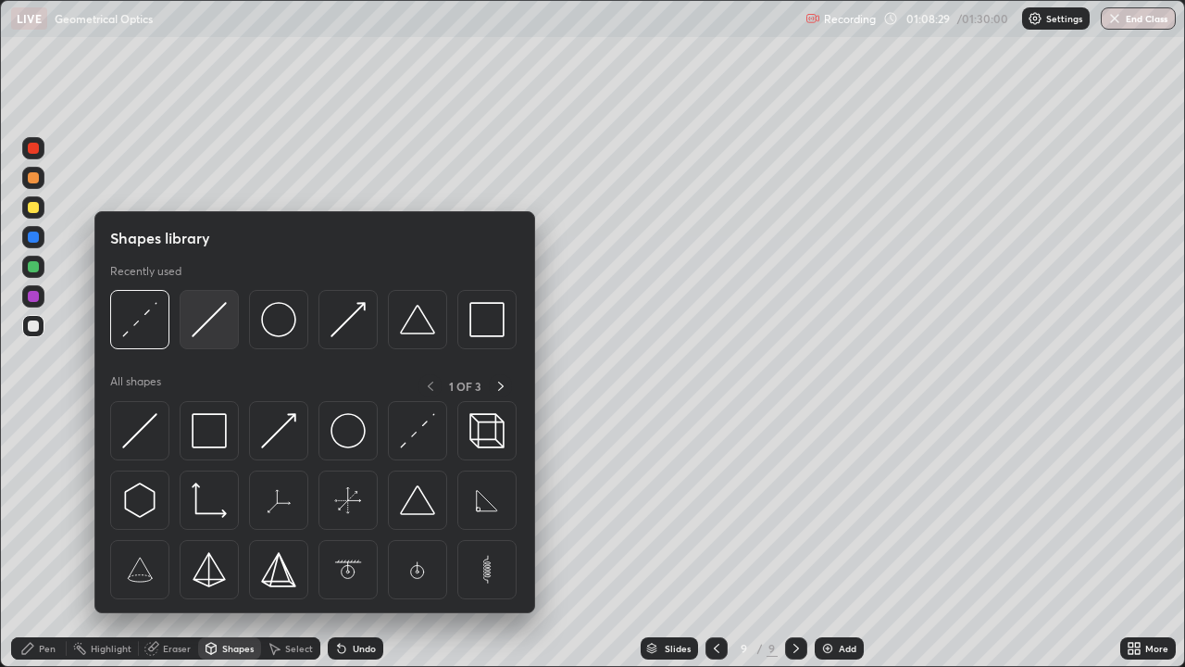
click at [204, 324] on img at bounding box center [209, 319] width 35 height 35
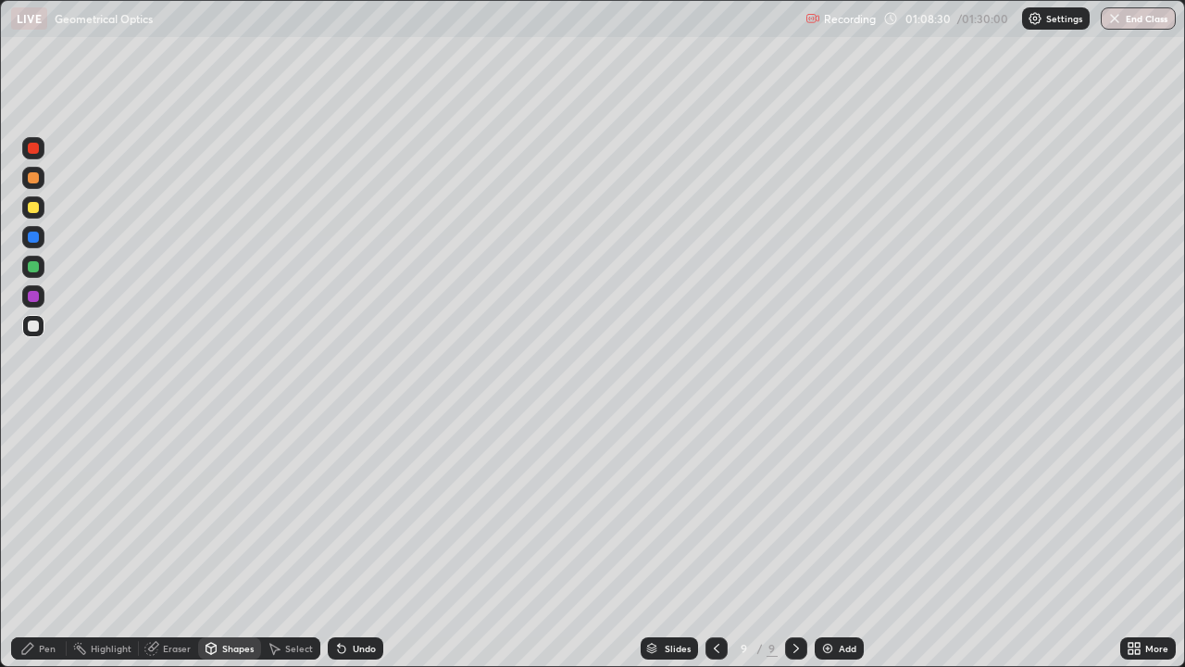
click at [31, 209] on div at bounding box center [33, 207] width 11 height 11
click at [225, 541] on div "Shapes" at bounding box center [237, 648] width 31 height 9
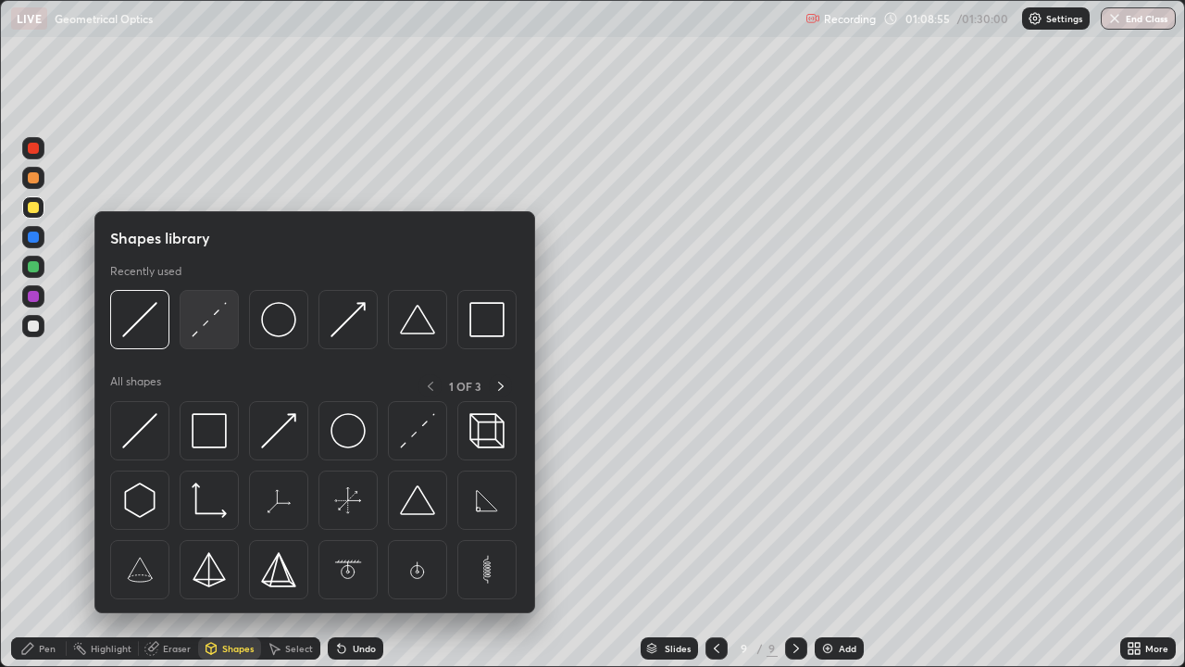
click at [202, 324] on img at bounding box center [209, 319] width 35 height 35
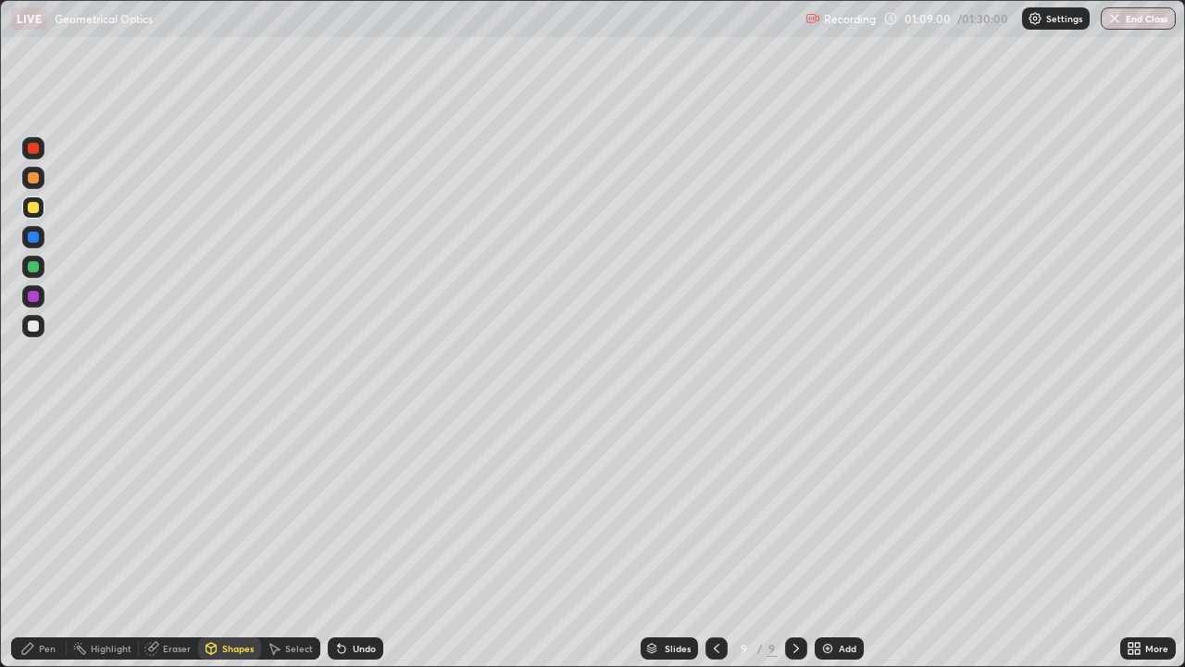
click at [45, 541] on div "Pen" at bounding box center [47, 648] width 17 height 9
click at [225, 541] on div "Shapes" at bounding box center [237, 648] width 31 height 9
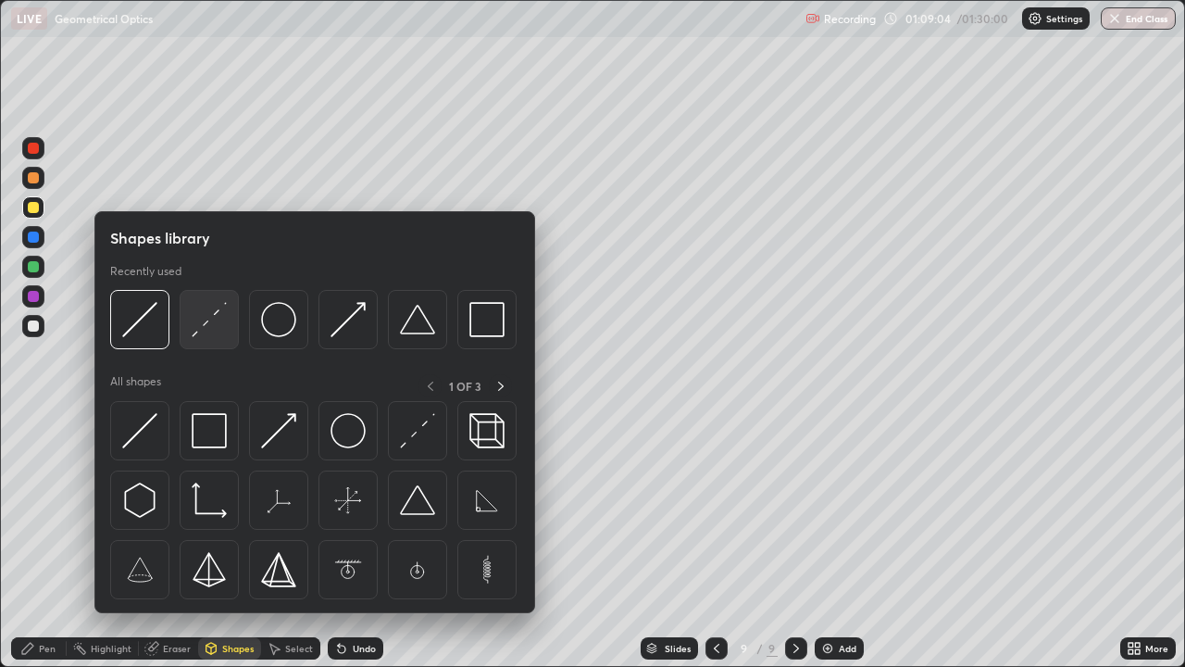
click at [197, 326] on img at bounding box center [209, 319] width 35 height 35
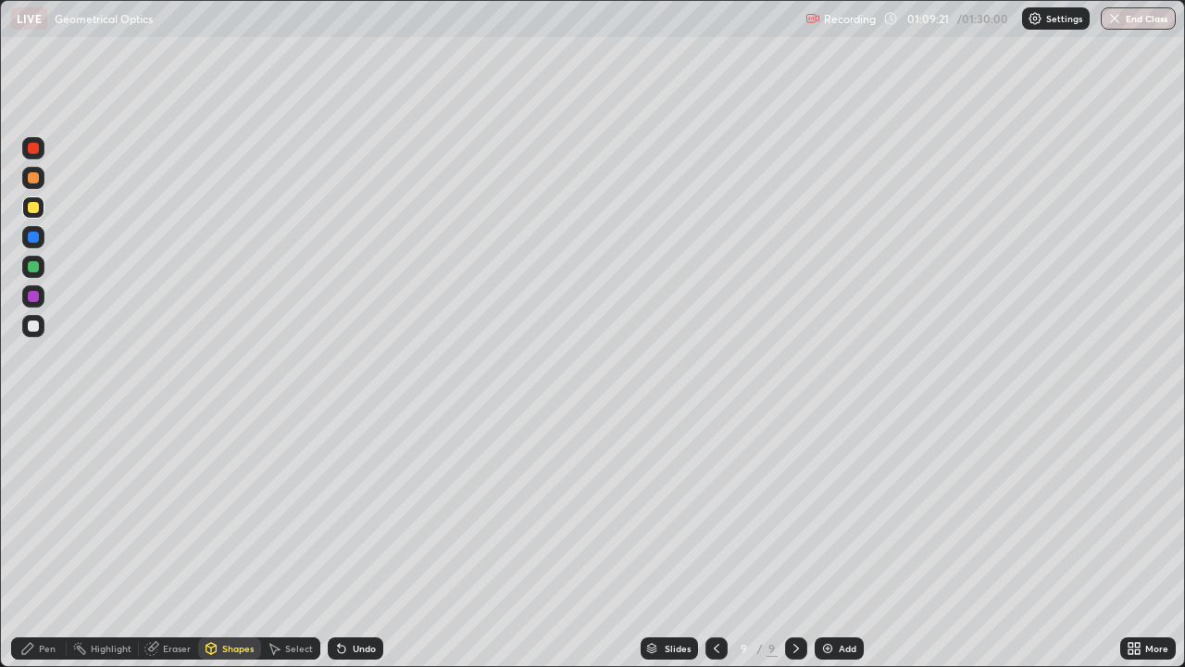
click at [353, 541] on div "Undo" at bounding box center [364, 648] width 23 height 9
click at [355, 541] on div "Undo" at bounding box center [356, 648] width 56 height 22
click at [48, 541] on div "Pen" at bounding box center [39, 648] width 56 height 22
click at [818, 541] on div "Add" at bounding box center [839, 648] width 49 height 22
click at [34, 336] on div at bounding box center [33, 326] width 22 height 22
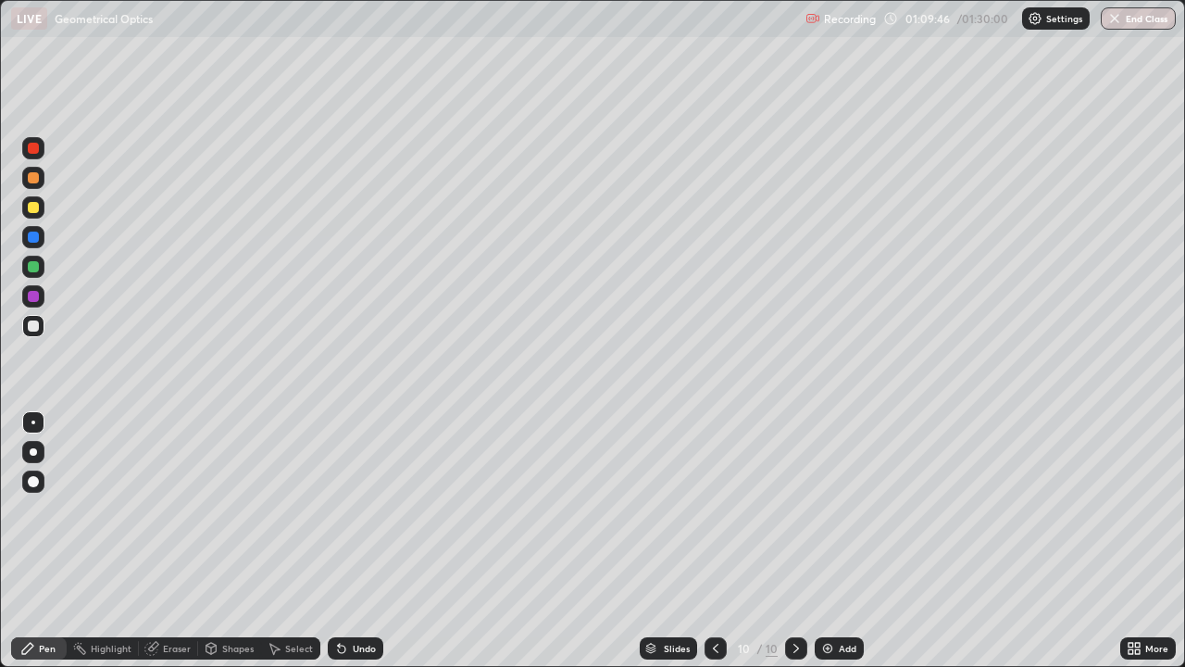
click at [364, 541] on div "Undo" at bounding box center [364, 648] width 23 height 9
click at [355, 541] on div "Undo" at bounding box center [356, 648] width 56 height 22
click at [713, 541] on icon at bounding box center [715, 648] width 15 height 15
click at [35, 209] on div at bounding box center [33, 207] width 11 height 11
click at [35, 239] on div at bounding box center [33, 236] width 11 height 11
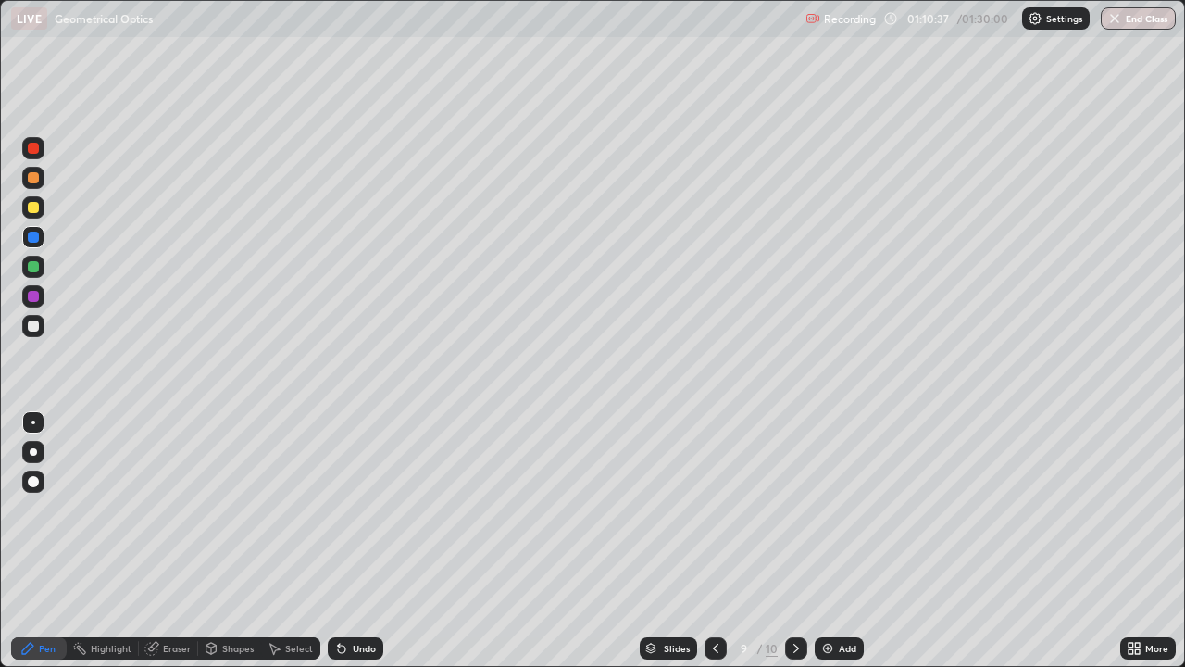
click at [341, 541] on icon at bounding box center [341, 648] width 7 height 7
click at [338, 541] on icon at bounding box center [339, 645] width 2 height 2
click at [34, 208] on div at bounding box center [33, 207] width 11 height 11
click at [40, 244] on div at bounding box center [33, 237] width 22 height 22
click at [31, 321] on div at bounding box center [33, 325] width 11 height 11
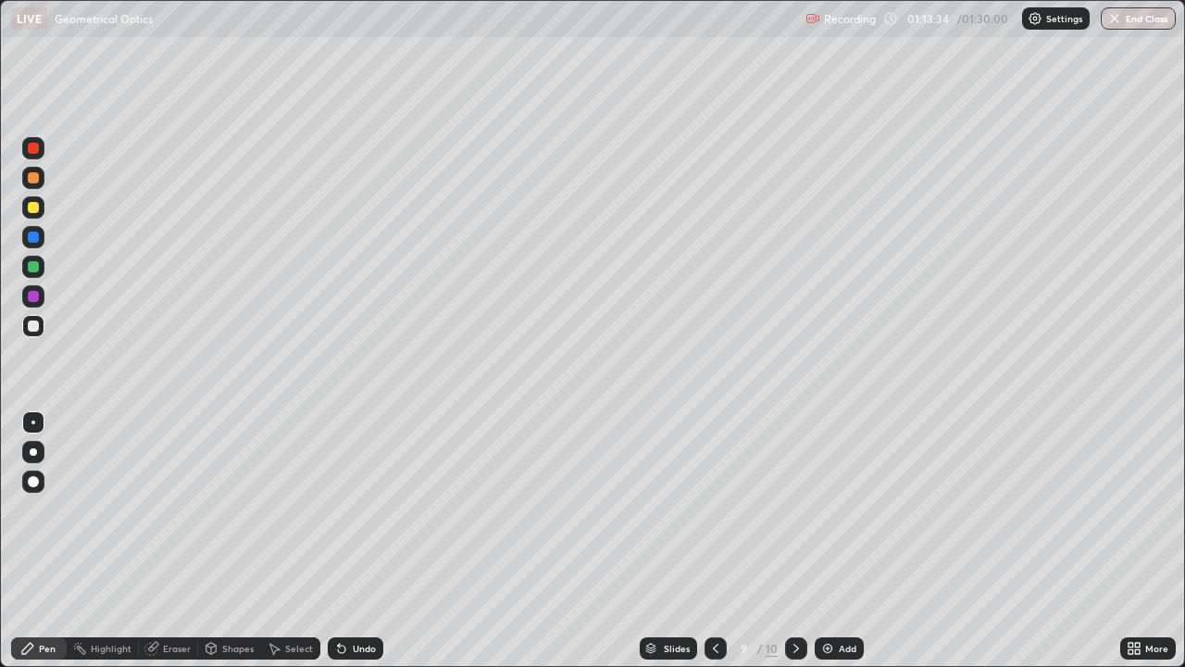
click at [792, 541] on icon at bounding box center [796, 648] width 15 height 15
click at [832, 541] on img at bounding box center [827, 648] width 15 height 15
click at [219, 541] on div "Shapes" at bounding box center [229, 648] width 63 height 22
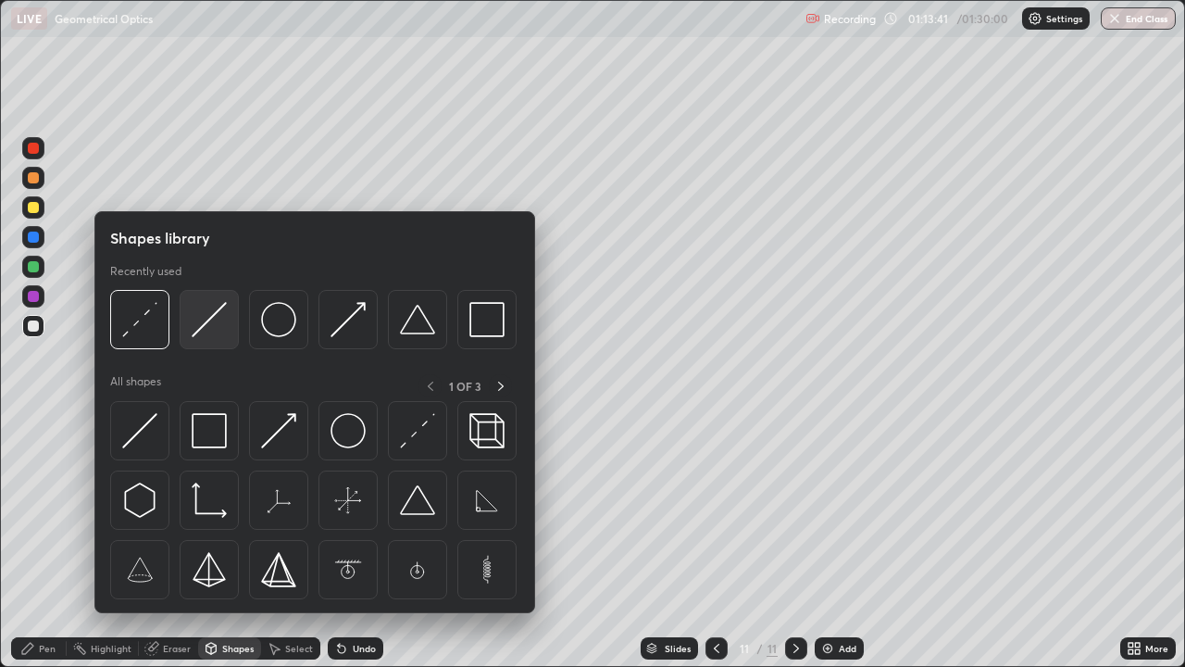
click at [201, 336] on img at bounding box center [209, 319] width 35 height 35
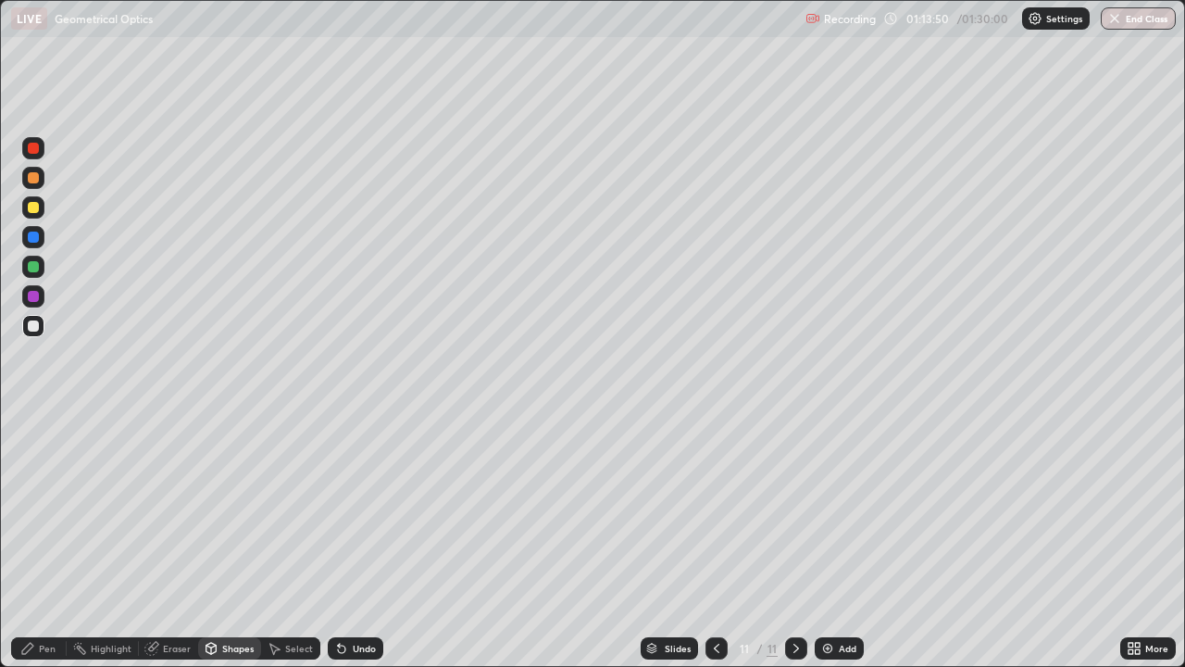
click at [49, 541] on div "Pen" at bounding box center [39, 648] width 56 height 22
click at [38, 206] on div at bounding box center [33, 207] width 11 height 11
click at [219, 541] on div "Shapes" at bounding box center [229, 648] width 63 height 22
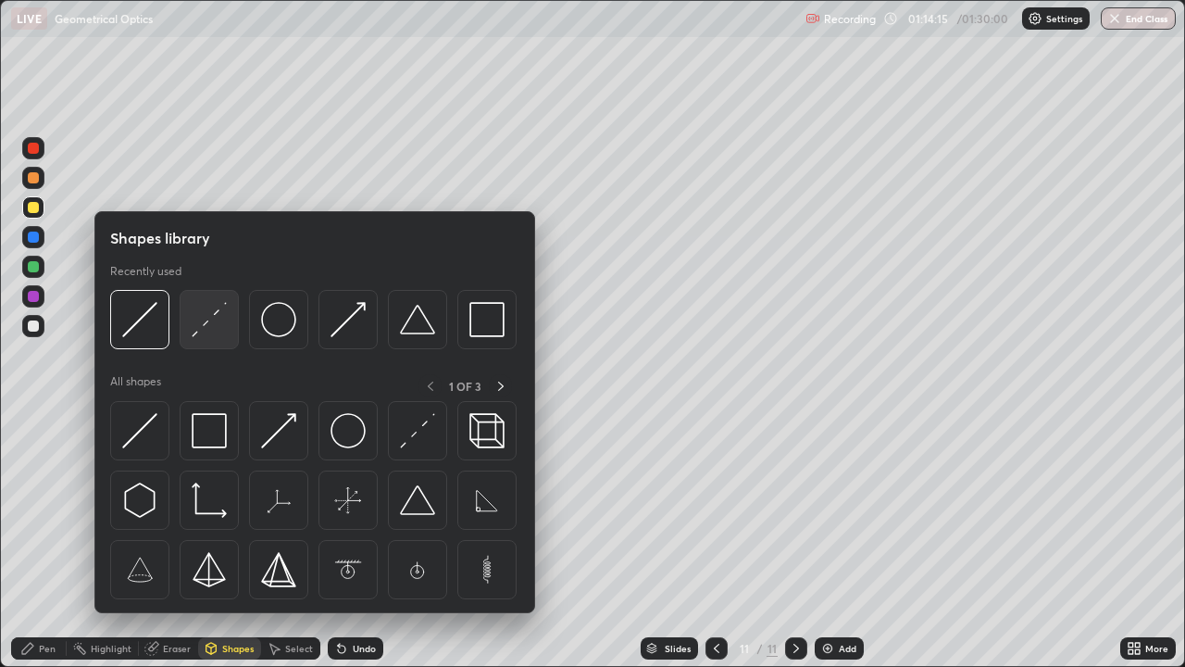
click at [194, 334] on img at bounding box center [209, 319] width 35 height 35
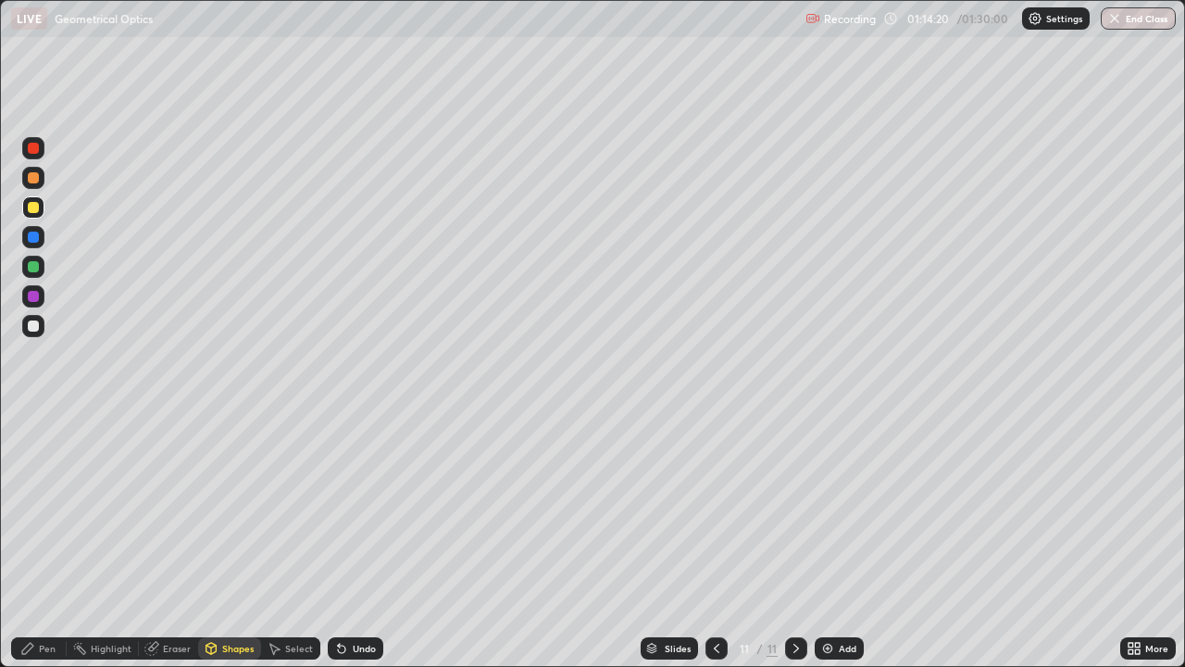
click at [42, 541] on div "Pen" at bounding box center [47, 648] width 17 height 9
click at [35, 229] on div at bounding box center [33, 237] width 22 height 22
click at [281, 541] on div "Select" at bounding box center [290, 648] width 59 height 22
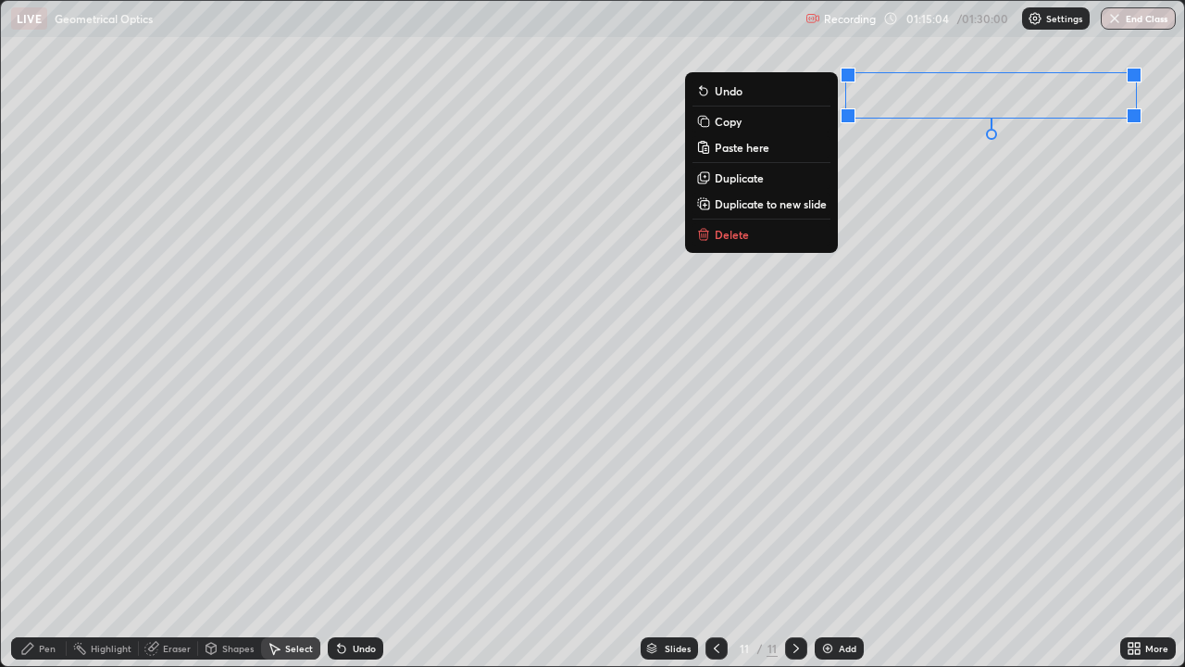
click at [1053, 164] on div "0 ° Undo Copy Paste here Duplicate Duplicate to new slide Delete" at bounding box center [592, 333] width 1183 height 665
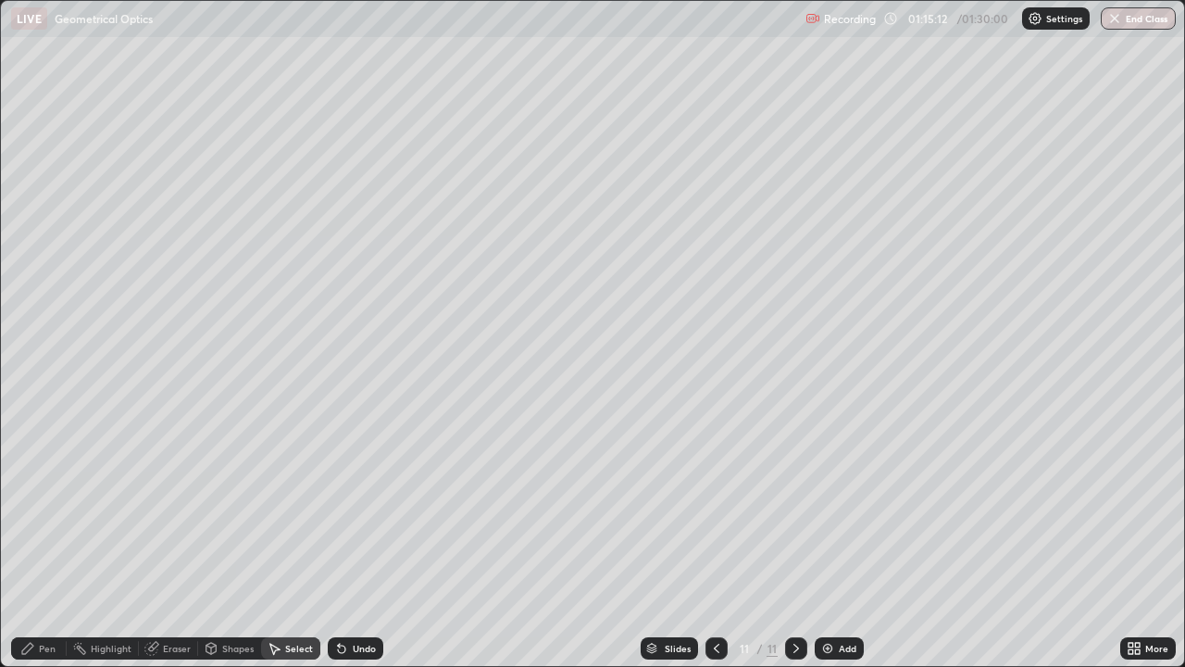
click at [41, 541] on div "Pen" at bounding box center [47, 648] width 17 height 9
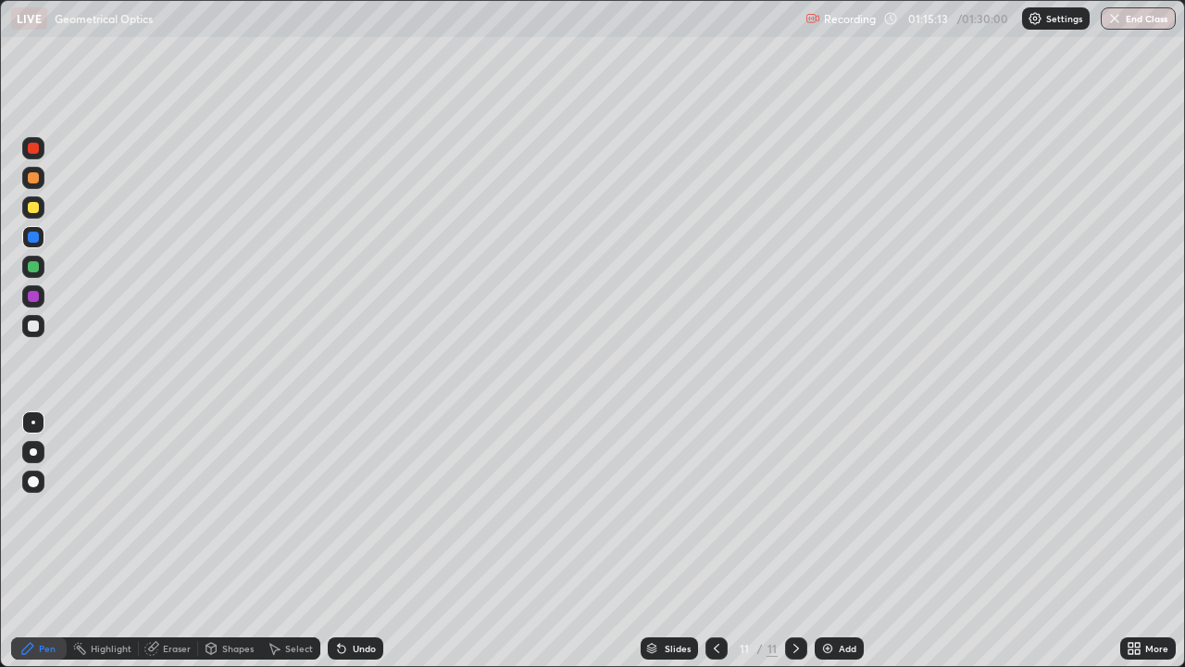
click at [33, 208] on div at bounding box center [33, 207] width 11 height 11
click at [230, 541] on div "Shapes" at bounding box center [229, 648] width 63 height 22
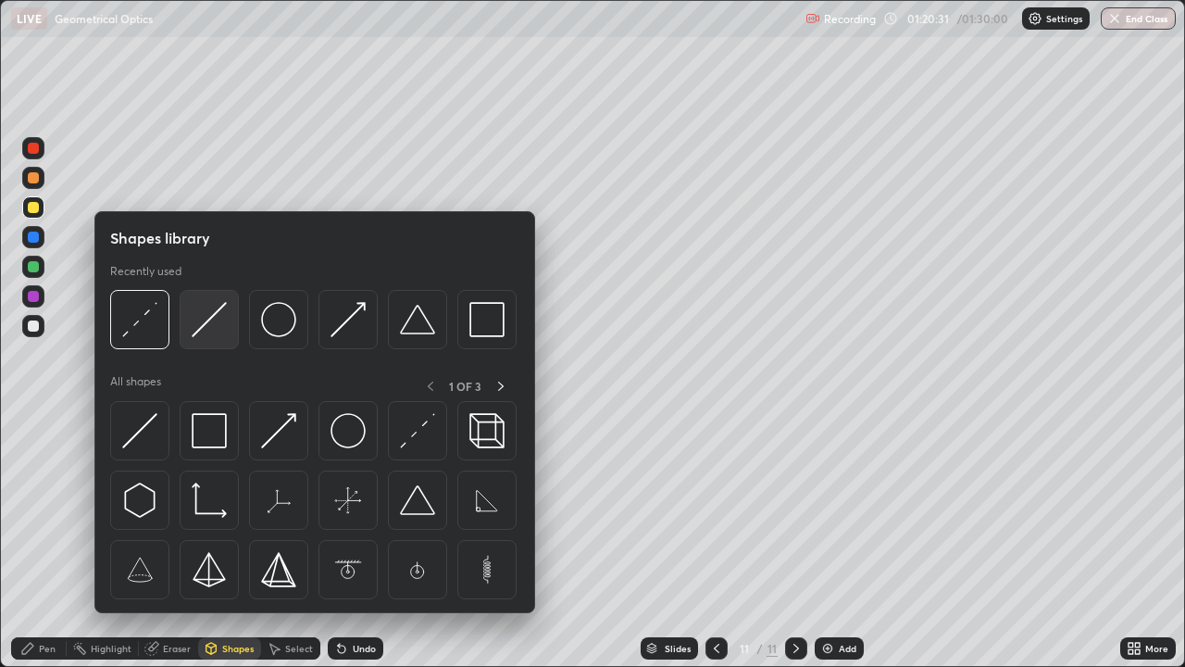
click at [199, 334] on img at bounding box center [209, 319] width 35 height 35
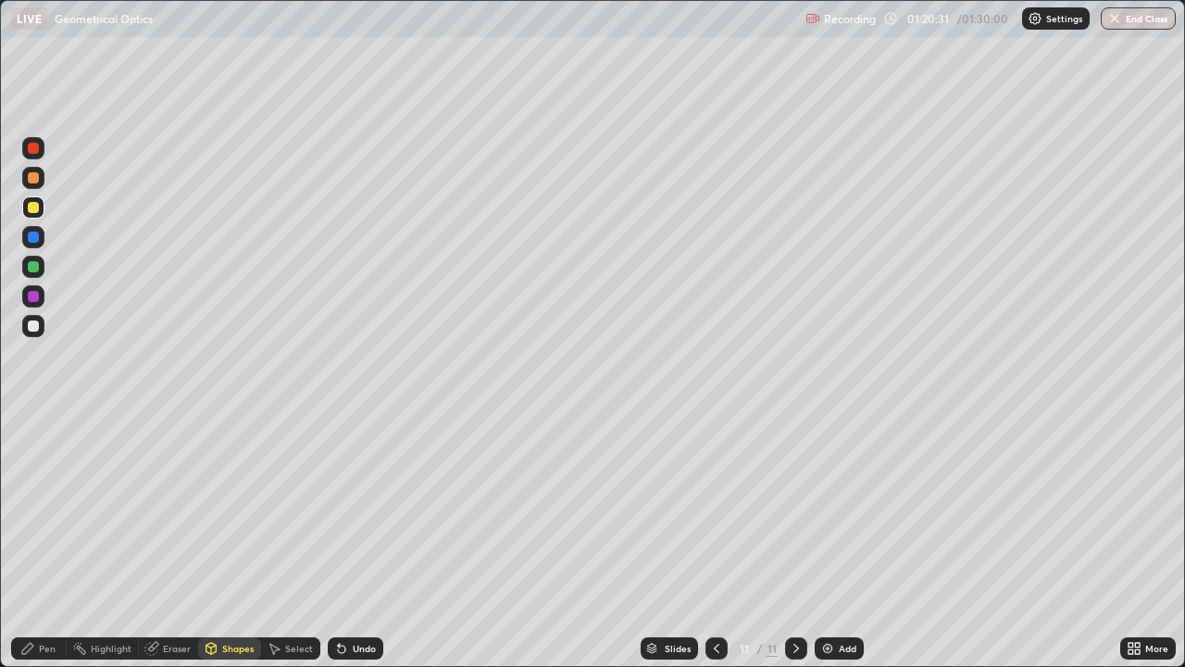
click at [40, 206] on div at bounding box center [33, 207] width 22 height 22
click at [36, 268] on div at bounding box center [33, 266] width 11 height 11
click at [215, 541] on icon at bounding box center [211, 648] width 10 height 11
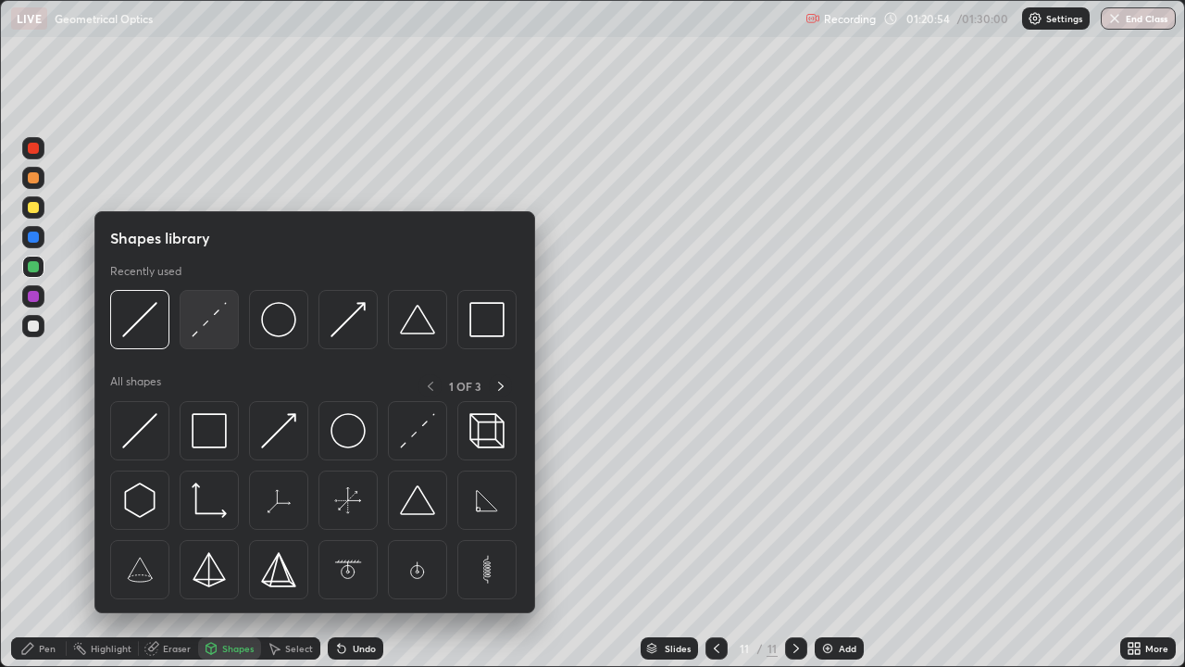
click at [193, 334] on img at bounding box center [209, 319] width 35 height 35
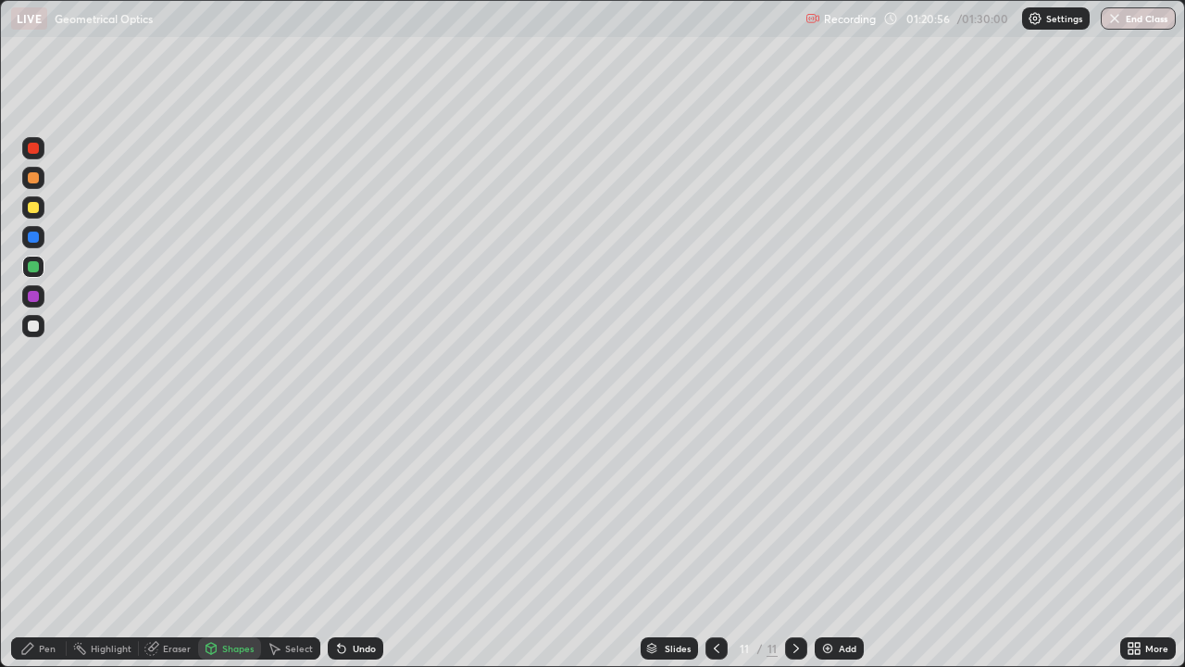
click at [31, 328] on div at bounding box center [33, 325] width 11 height 11
click at [34, 261] on div at bounding box center [33, 266] width 11 height 11
click at [227, 541] on div "Shapes" at bounding box center [237, 648] width 31 height 9
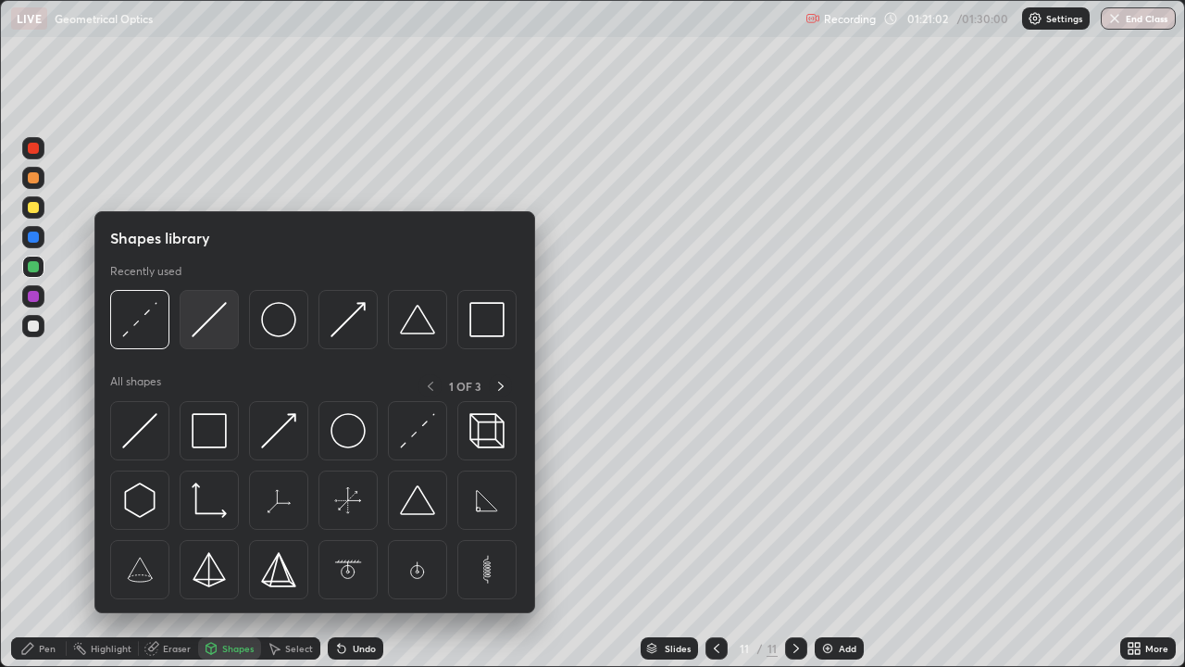
click at [188, 332] on div at bounding box center [209, 319] width 59 height 59
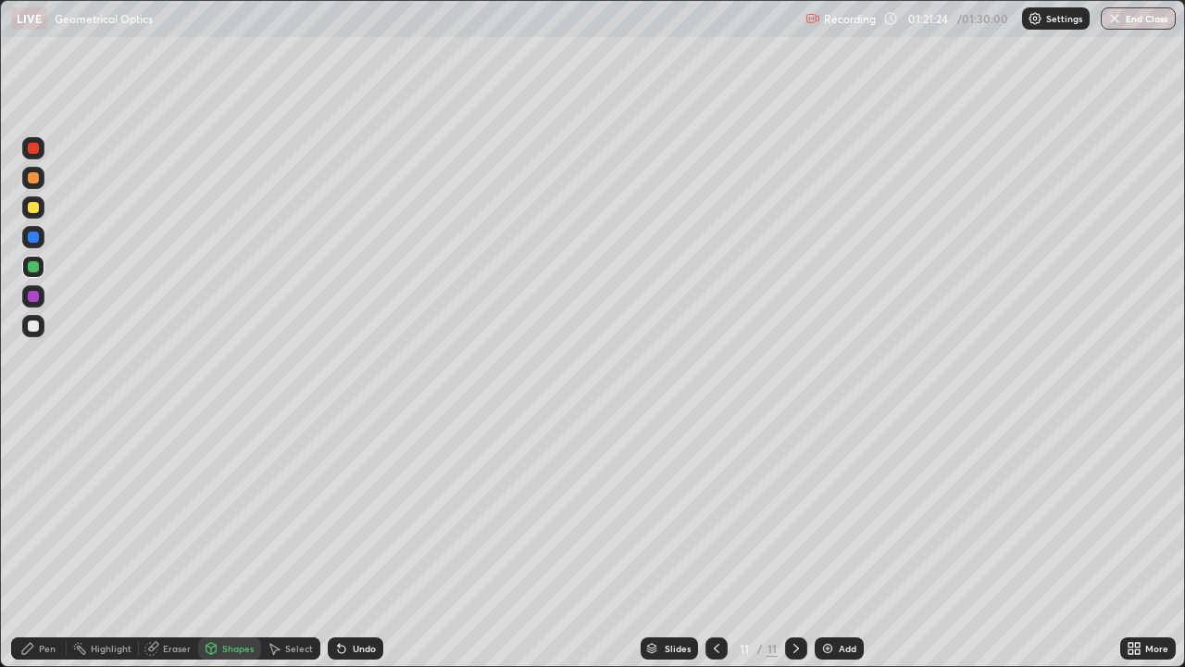
click at [47, 541] on div "Pen" at bounding box center [47, 648] width 17 height 9
click at [1137, 541] on icon at bounding box center [1137, 645] width 5 height 5
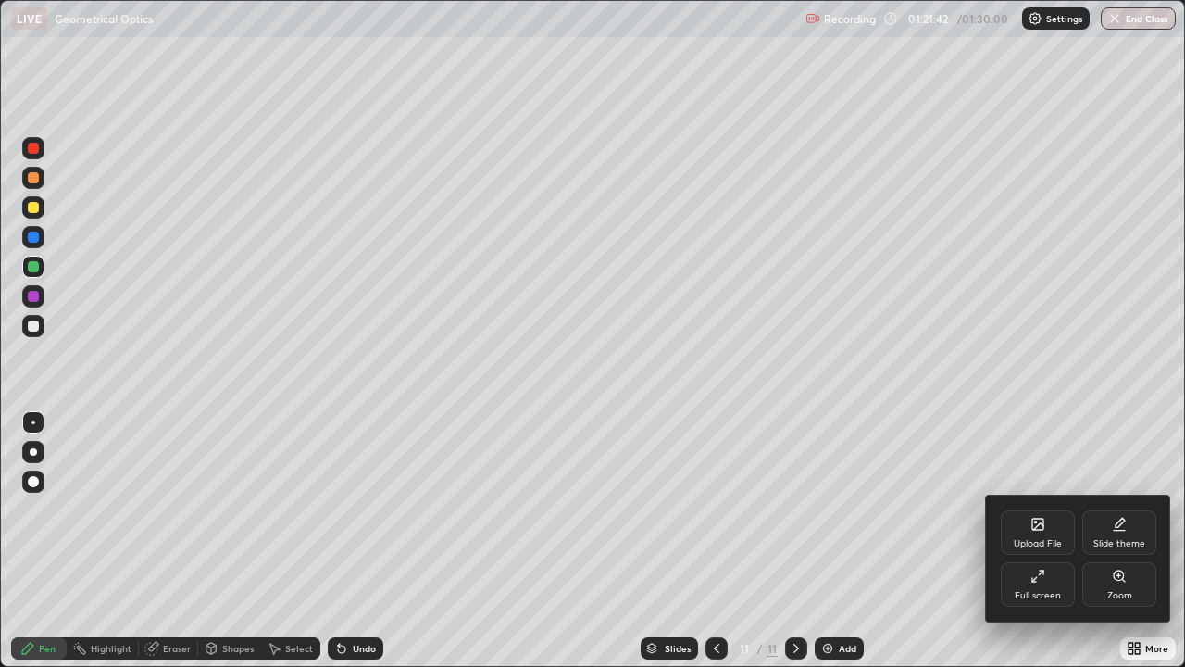
click at [1049, 541] on div "Full screen" at bounding box center [1038, 584] width 74 height 44
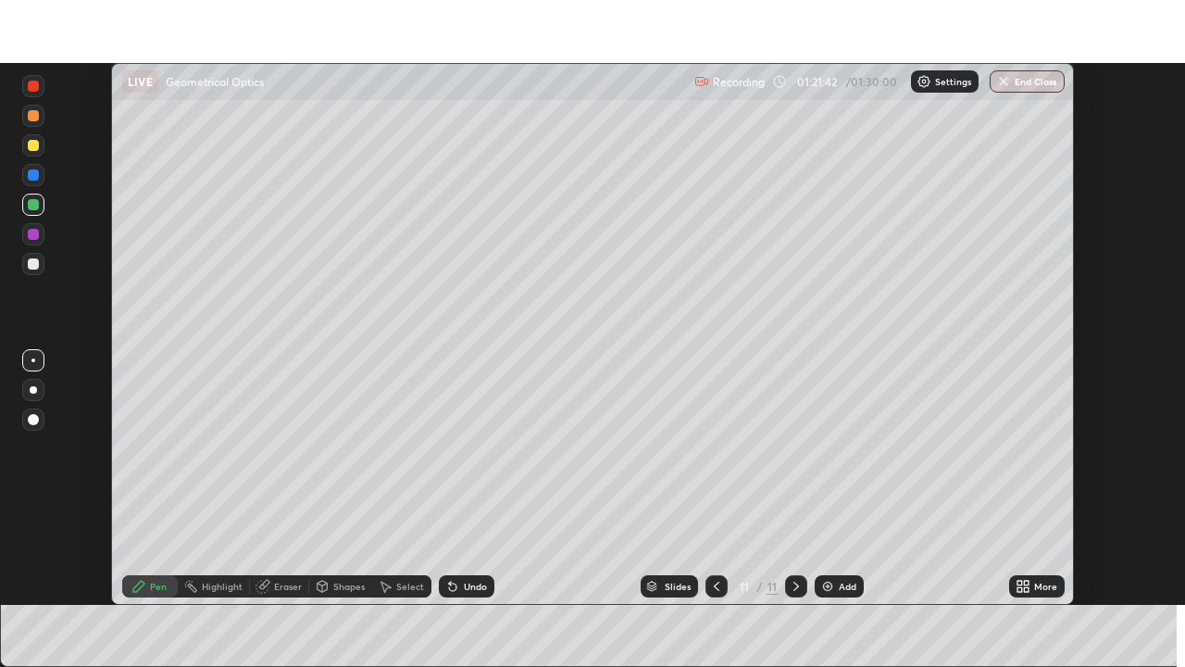
scroll to position [92055, 91412]
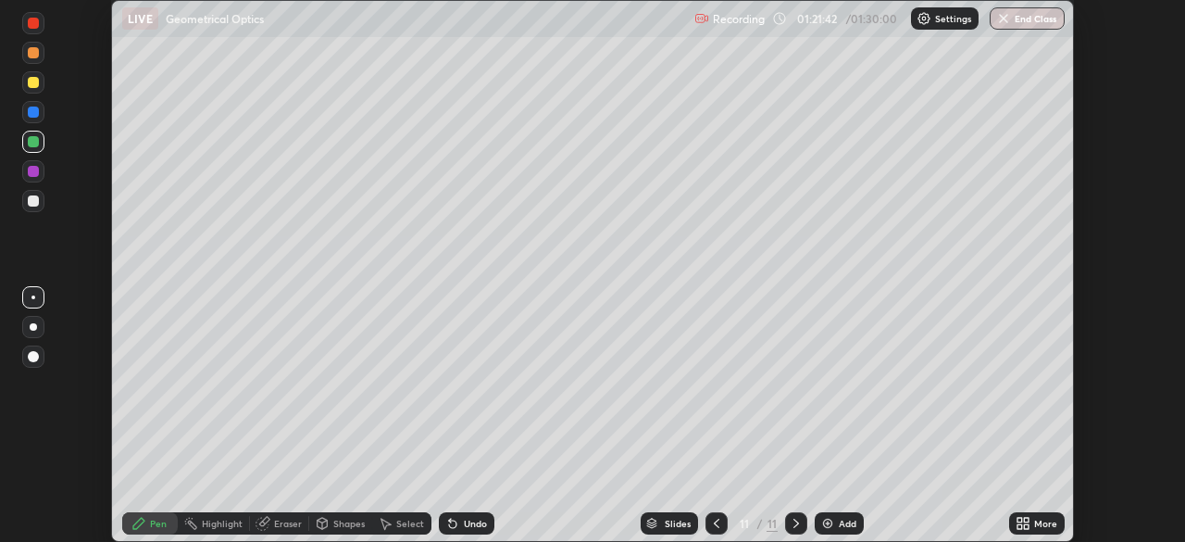
click at [1026, 519] on icon at bounding box center [1026, 520] width 5 height 5
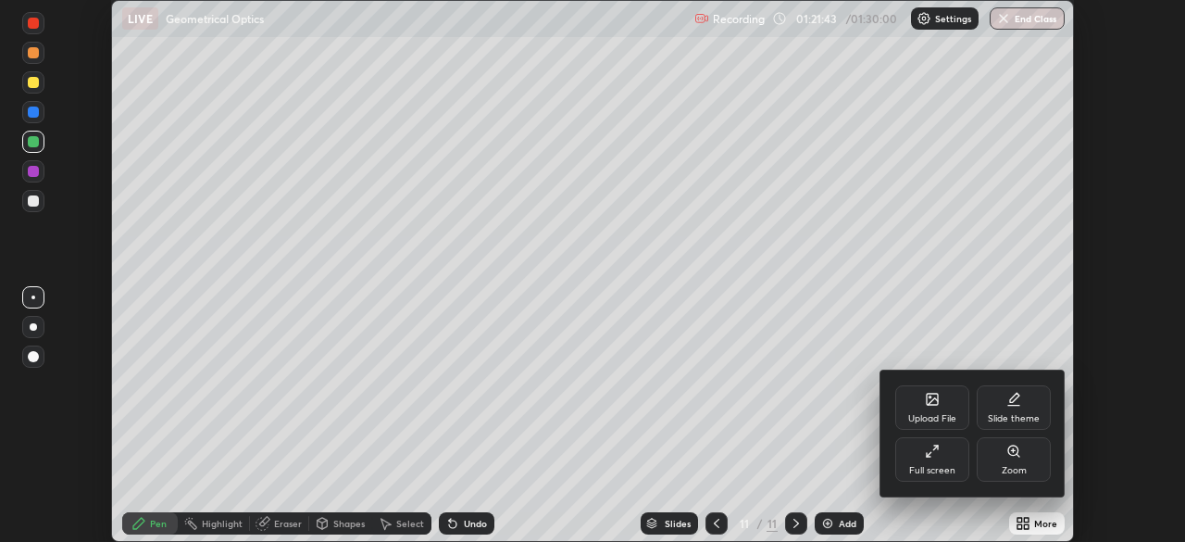
click at [954, 455] on div "Full screen" at bounding box center [932, 459] width 74 height 44
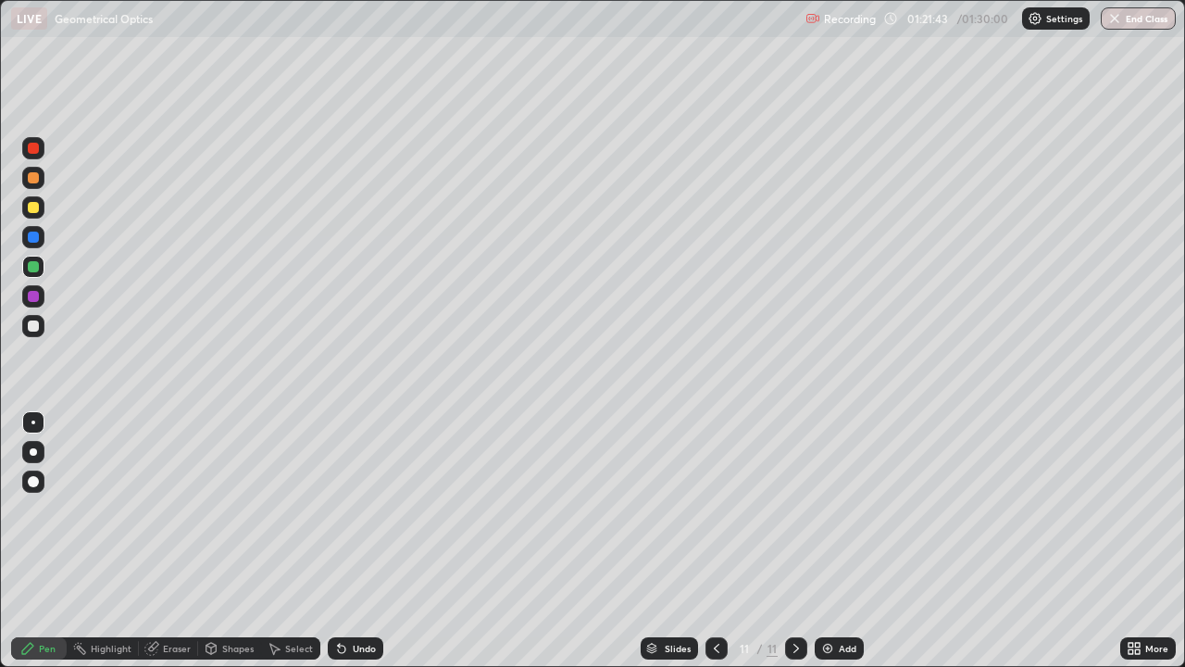
scroll to position [667, 1185]
click at [353, 541] on div "Undo" at bounding box center [364, 648] width 23 height 9
click at [230, 541] on div "Shapes" at bounding box center [237, 648] width 31 height 9
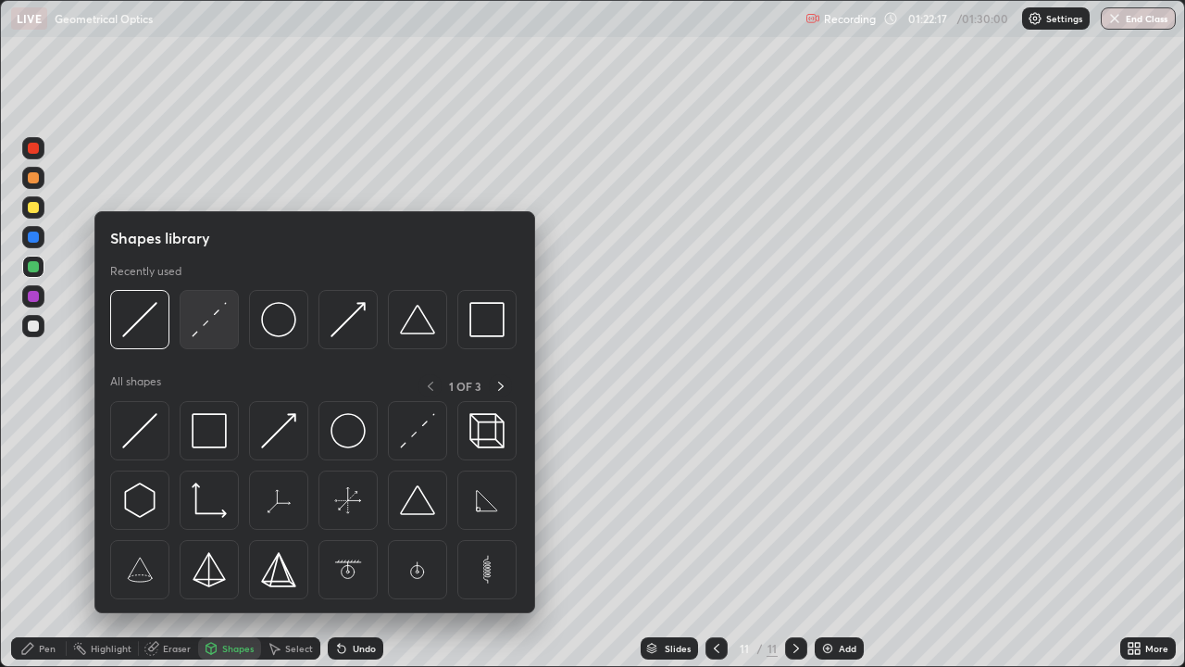
click at [205, 331] on img at bounding box center [209, 319] width 35 height 35
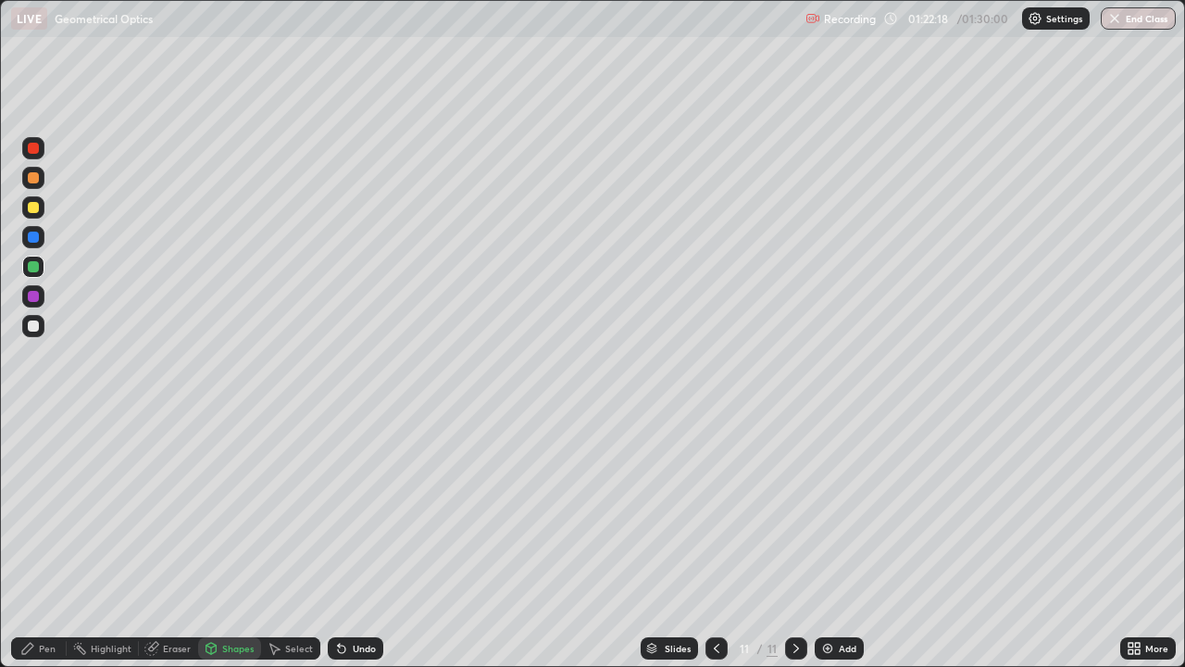
click at [42, 323] on div at bounding box center [33, 326] width 22 height 22
click at [52, 541] on div "Pen" at bounding box center [47, 648] width 17 height 9
click at [239, 541] on div "Shapes" at bounding box center [237, 648] width 31 height 9
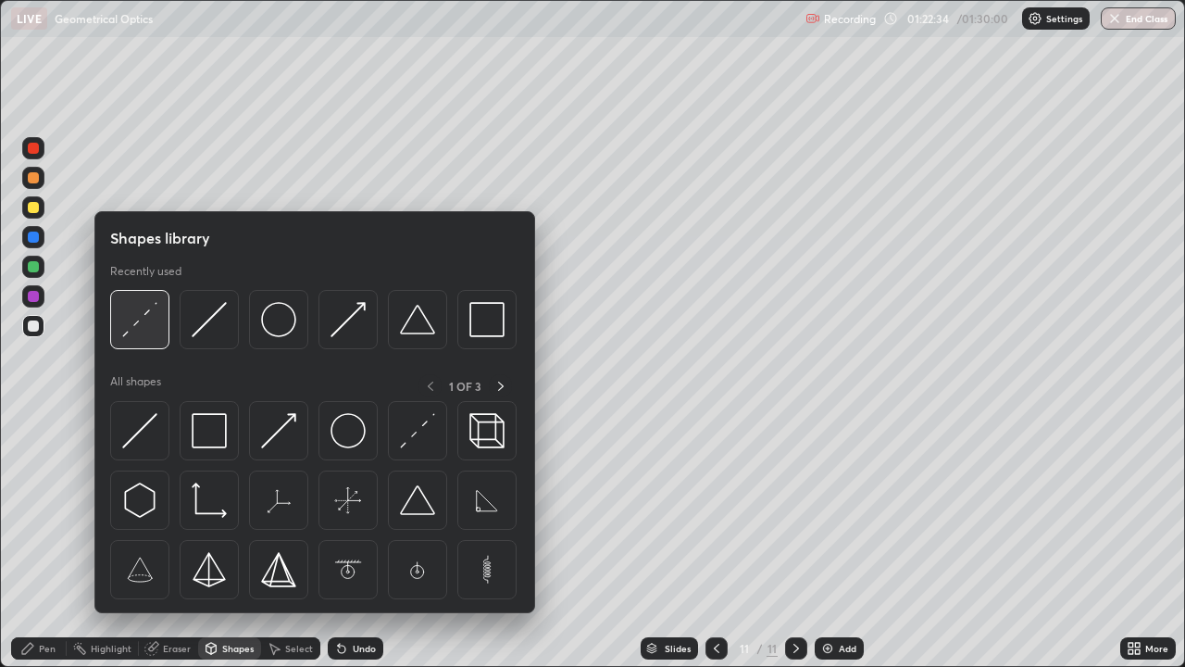
click at [134, 334] on img at bounding box center [139, 319] width 35 height 35
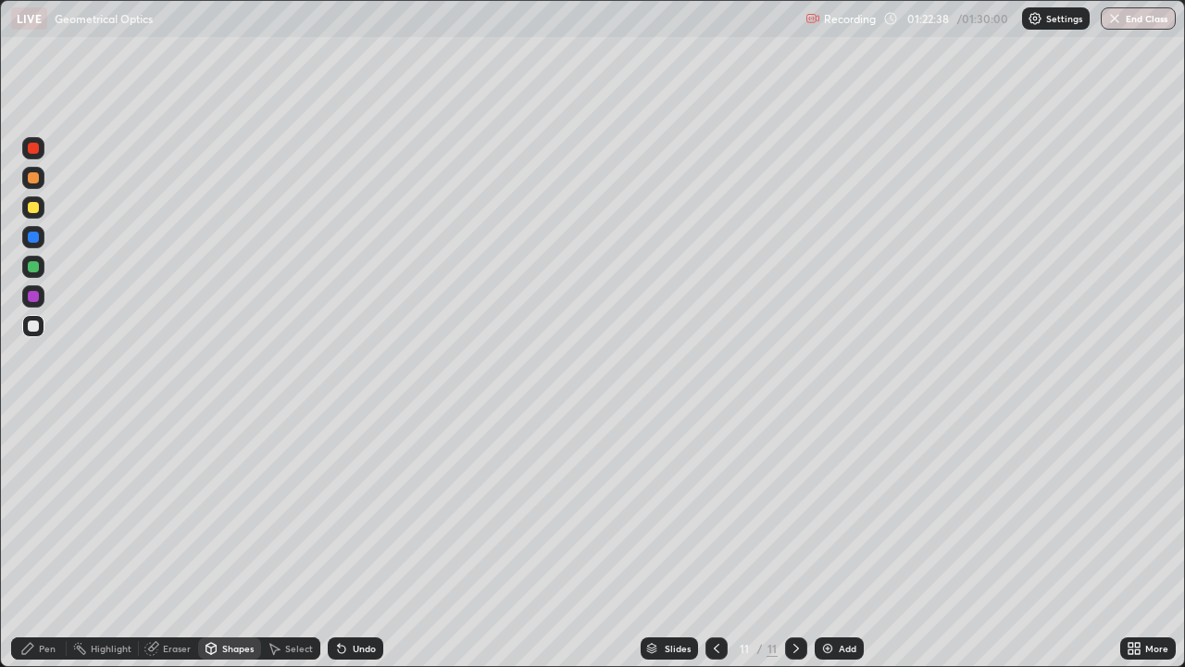
click at [35, 266] on div at bounding box center [33, 266] width 11 height 11
click at [227, 541] on div "Shapes" at bounding box center [229, 648] width 63 height 22
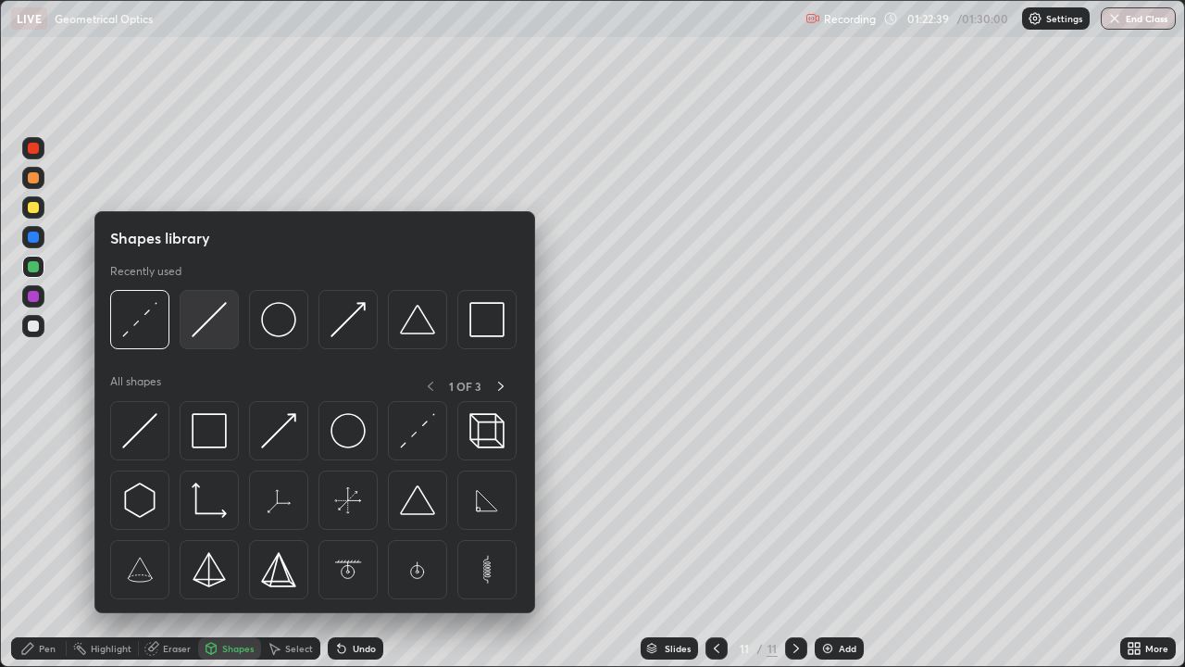
click at [190, 326] on div at bounding box center [209, 319] width 59 height 59
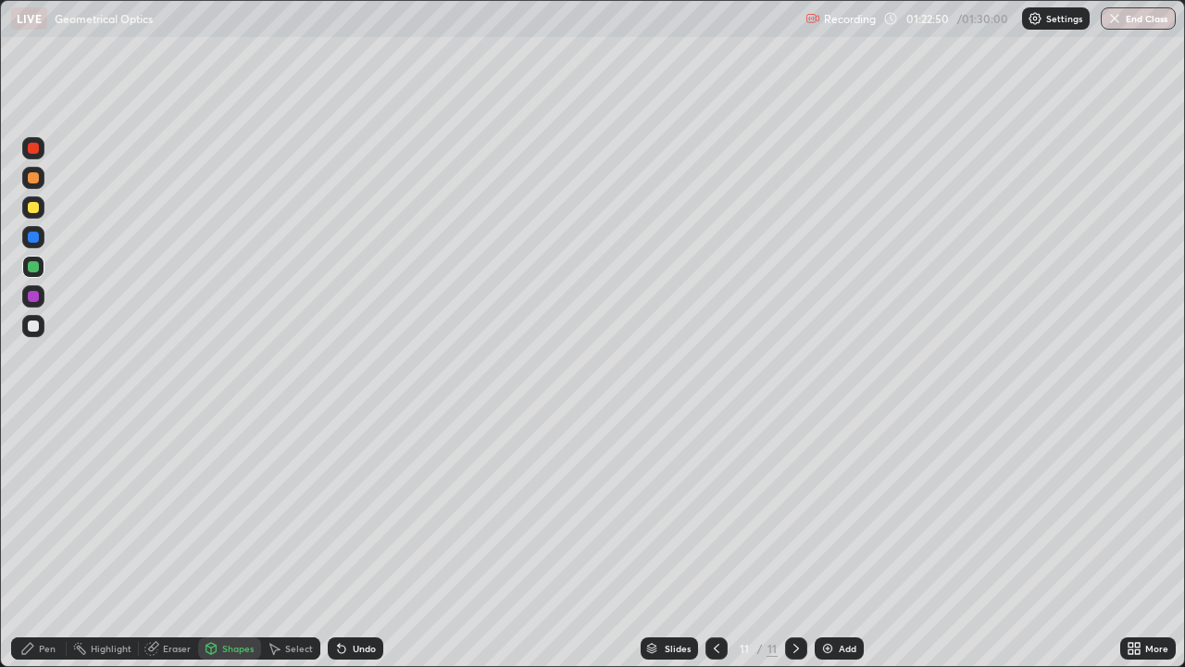
click at [34, 327] on div at bounding box center [33, 325] width 11 height 11
click at [232, 541] on div "Shapes" at bounding box center [237, 648] width 31 height 9
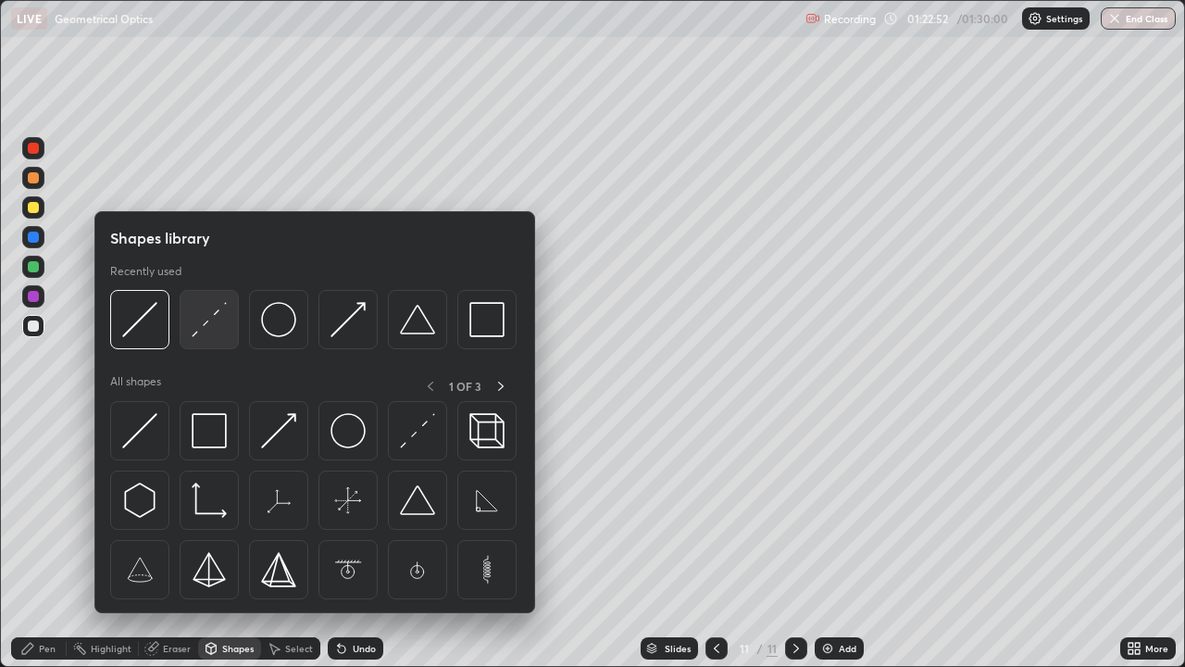
click at [190, 332] on div at bounding box center [209, 319] width 59 height 59
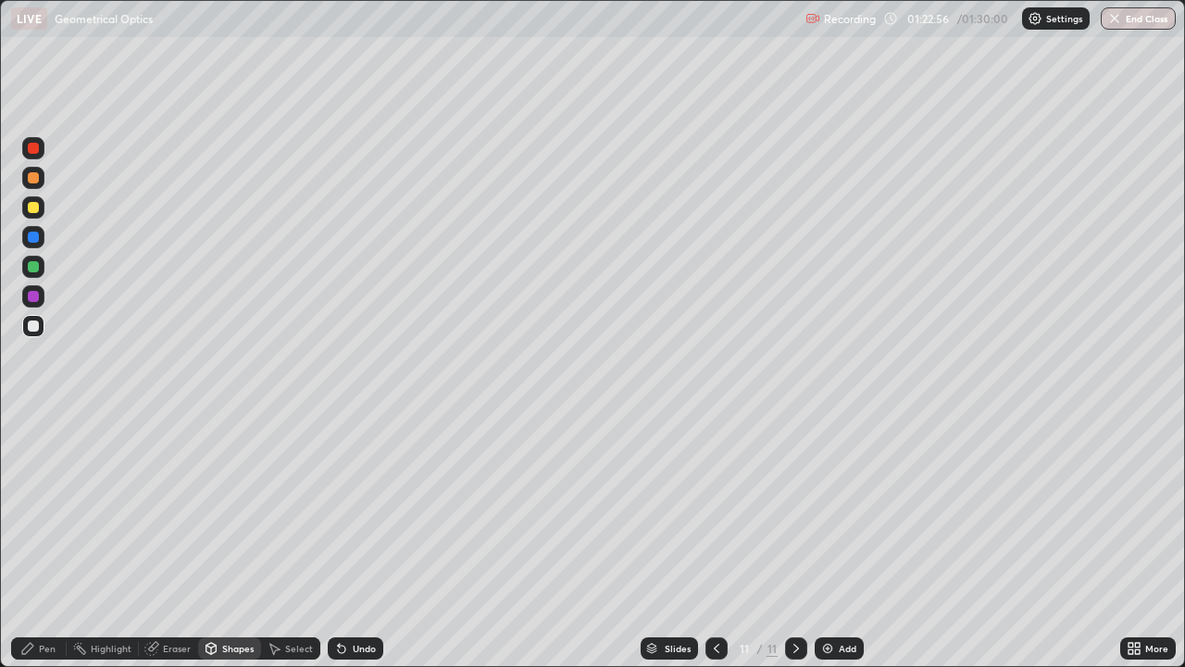
click at [55, 541] on div "Pen" at bounding box center [47, 648] width 17 height 9
click at [33, 266] on div at bounding box center [33, 266] width 11 height 11
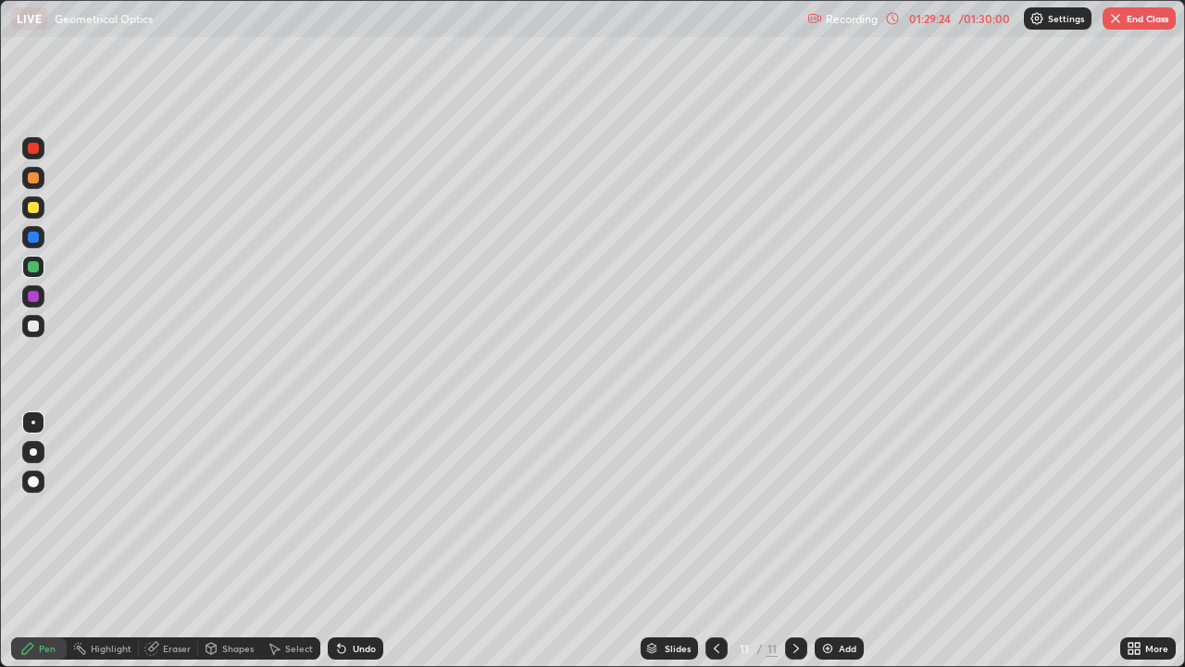
click at [1135, 19] on button "End Class" at bounding box center [1139, 18] width 73 height 22
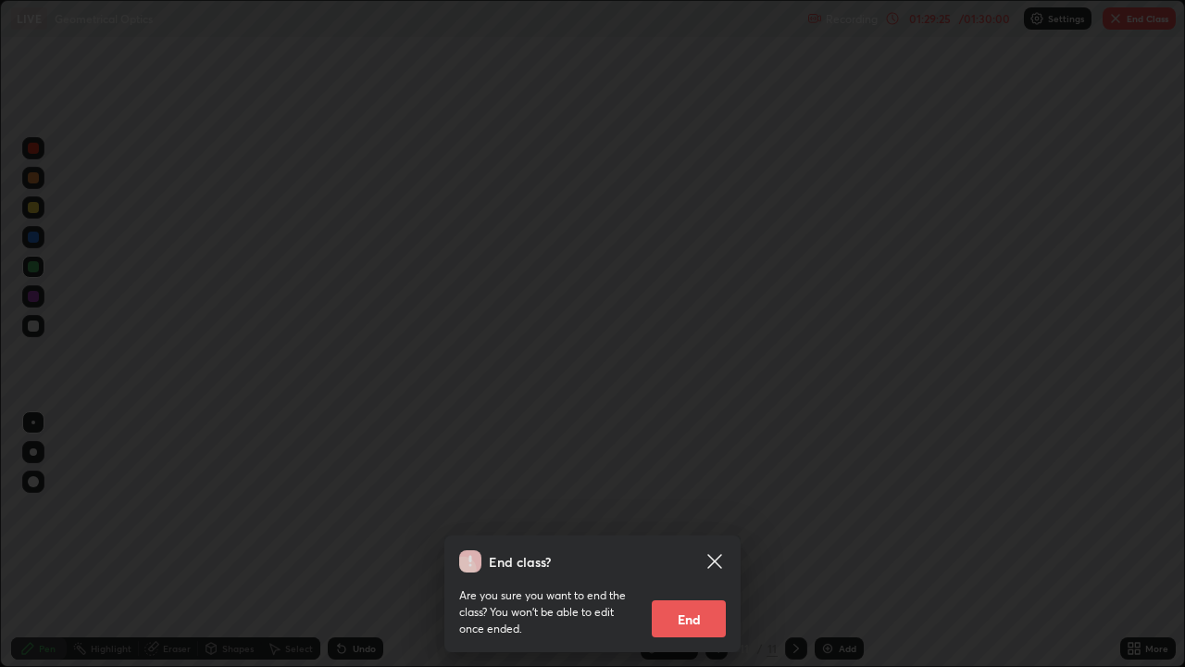
click at [693, 541] on button "End" at bounding box center [689, 618] width 74 height 37
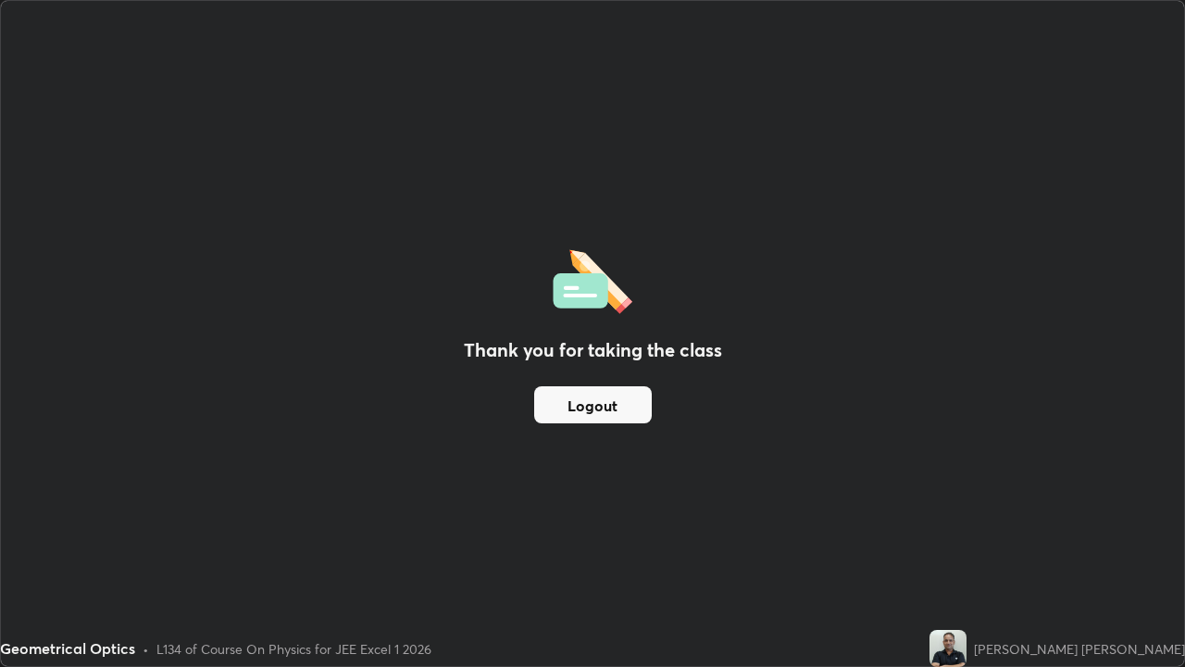
click at [595, 407] on button "Logout" at bounding box center [593, 404] width 118 height 37
